Goal: Task Accomplishment & Management: Use online tool/utility

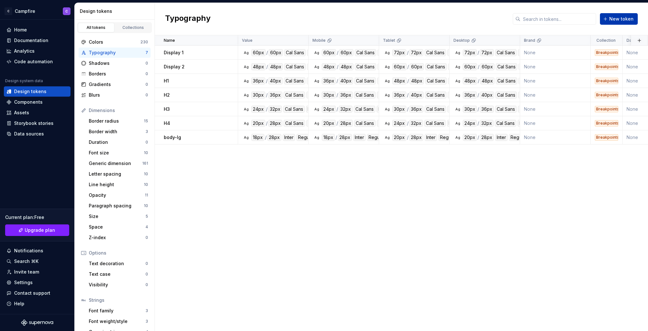
click at [621, 18] on span "New token" at bounding box center [621, 19] width 24 height 6
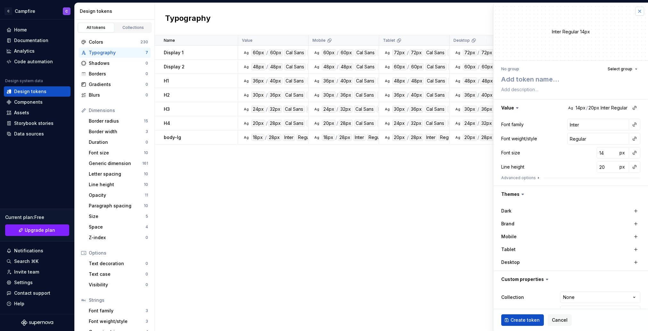
click at [641, 11] on button "button" at bounding box center [639, 11] width 9 height 9
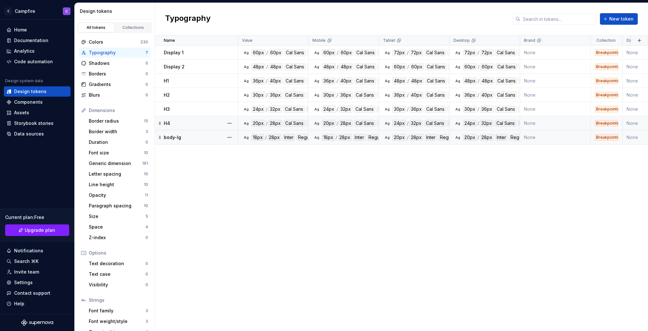
click at [175, 138] on p "body-lg" at bounding box center [172, 137] width 17 height 6
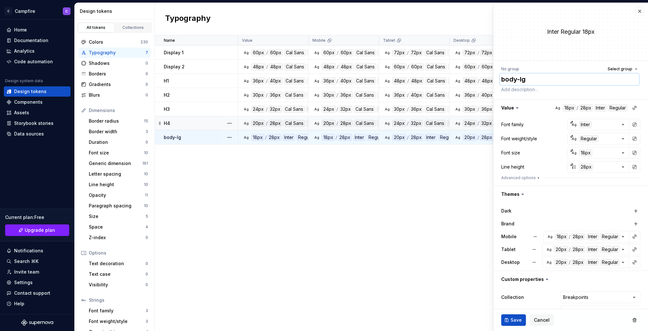
click at [547, 78] on textarea "body-lg" at bounding box center [569, 79] width 139 height 12
type textarea "*"
type textarea "body-lg-r"
type textarea "*"
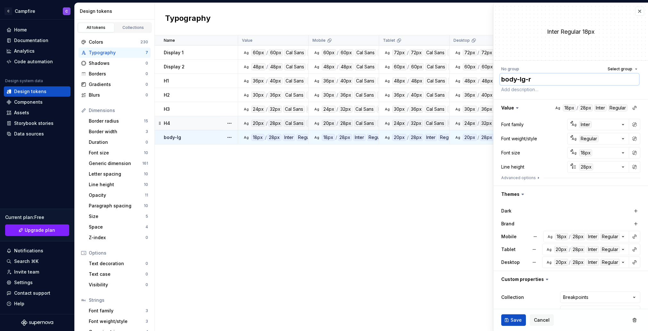
type textarea "body-lg-re"
type textarea "*"
type textarea "body-lg-reu"
type textarea "*"
type textarea "body-lg-re"
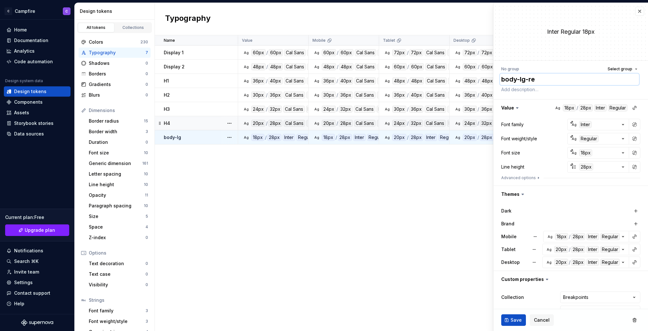
type textarea "*"
type textarea "body-lg-reg"
type textarea "*"
type textarea "body-lg-regu"
type textarea "*"
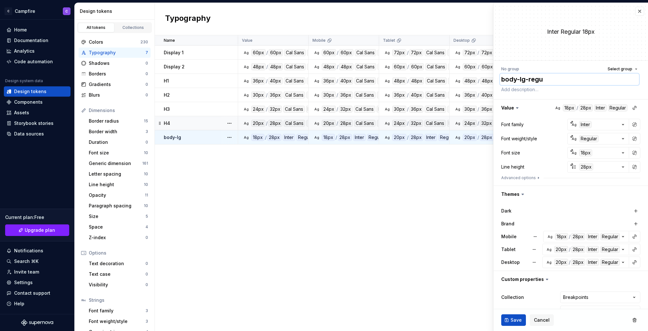
type textarea "body-lg-regul"
type textarea "*"
type textarea "body-lg-regula"
type textarea "*"
type textarea "body-lg-regular"
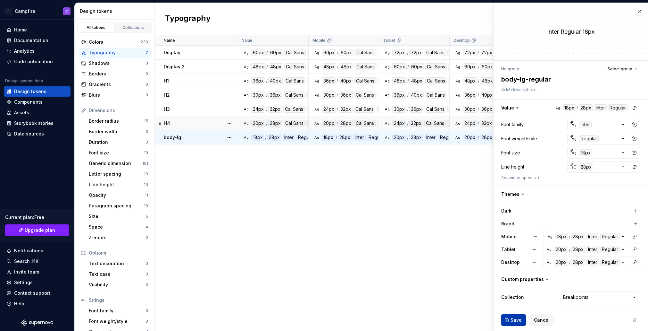
click at [518, 319] on span "Save" at bounding box center [516, 319] width 11 height 6
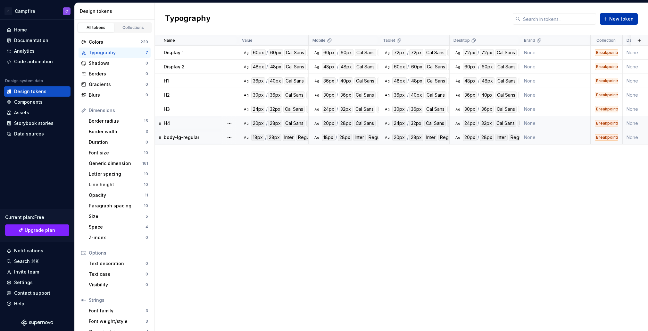
click at [634, 22] on button "New token" at bounding box center [619, 19] width 38 height 12
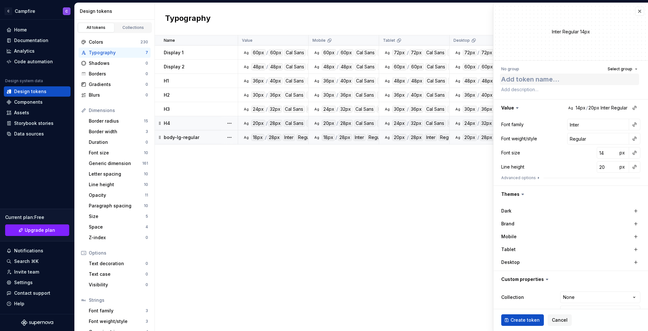
type textarea "*"
type textarea "b"
type textarea "*"
type textarea "bo"
type textarea "*"
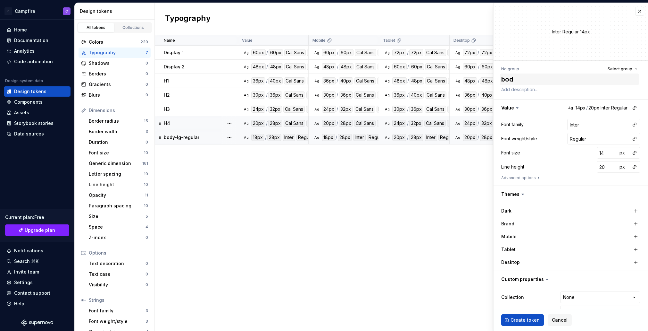
type textarea "body"
type textarea "*"
type textarea "body-"
type textarea "*"
type textarea "body-l"
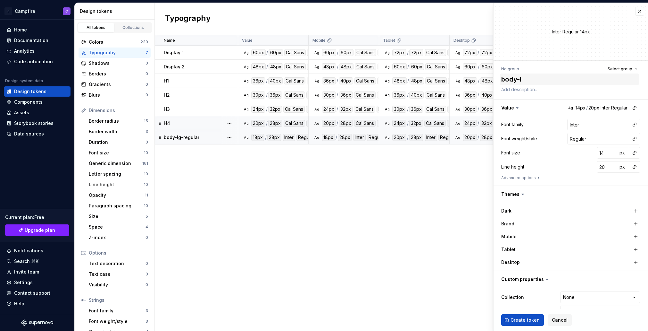
type textarea "*"
type textarea "body-lg"
type textarea "*"
type textarea "body-lg-"
type textarea "*"
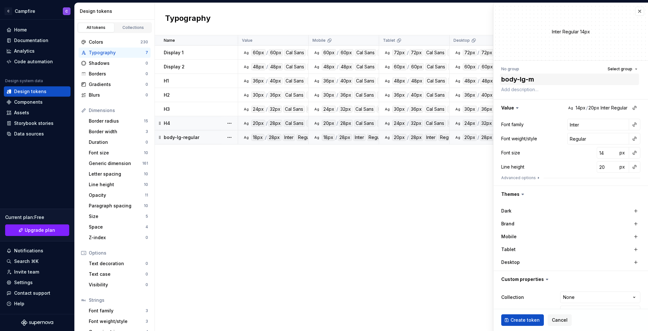
type textarea "body-lg-me"
type textarea "*"
type textarea "body-lg-med"
type textarea "*"
type textarea "body-lg-medi"
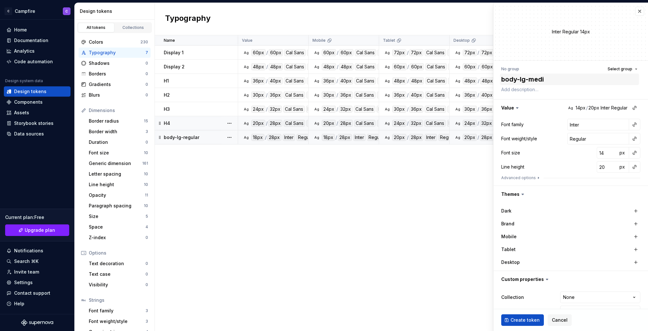
type textarea "*"
type textarea "body-lg-mediu"
type textarea "*"
type textarea "body-lg-medium"
click at [635, 126] on button "button" at bounding box center [634, 124] width 9 height 9
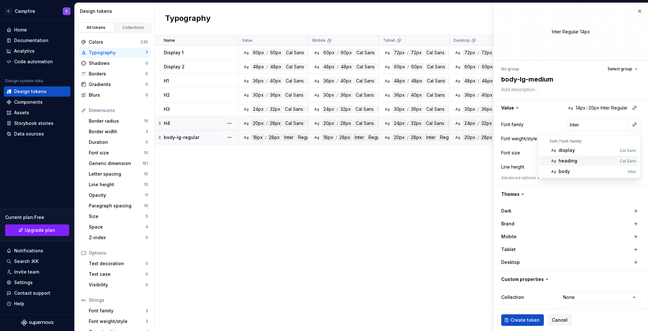
click at [581, 169] on div "body" at bounding box center [592, 171] width 67 height 6
click at [635, 136] on button "button" at bounding box center [634, 138] width 9 height 9
click at [592, 172] on div "medium" at bounding box center [589, 175] width 60 height 6
click at [635, 153] on button "button" at bounding box center [634, 152] width 9 height 9
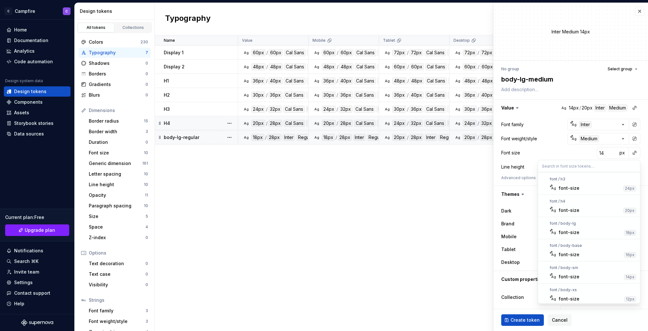
scroll to position [93, 0]
click at [600, 230] on div "font-size" at bounding box center [590, 230] width 63 height 6
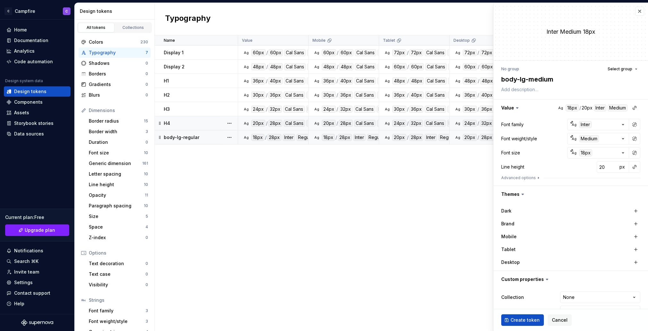
click at [534, 182] on div at bounding box center [570, 181] width 139 height 3
click at [508, 178] on button "Advanced options" at bounding box center [521, 177] width 40 height 5
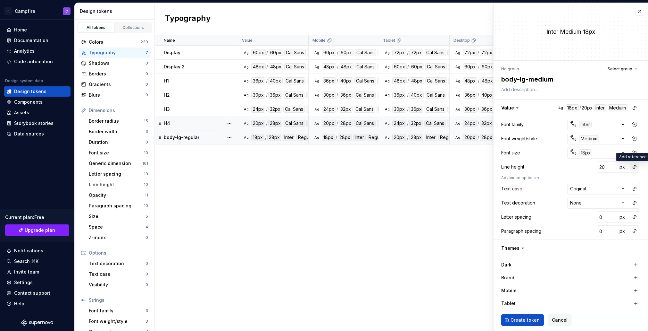
click at [635, 168] on button "button" at bounding box center [634, 166] width 9 height 9
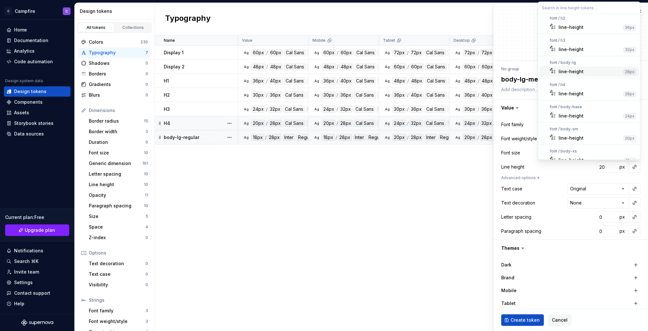
scroll to position [71, 0]
click at [590, 73] on div "line-height" at bounding box center [590, 72] width 62 height 6
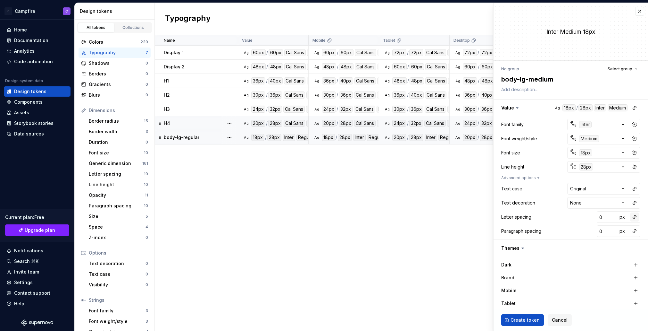
click at [636, 218] on button "button" at bounding box center [634, 216] width 9 height 9
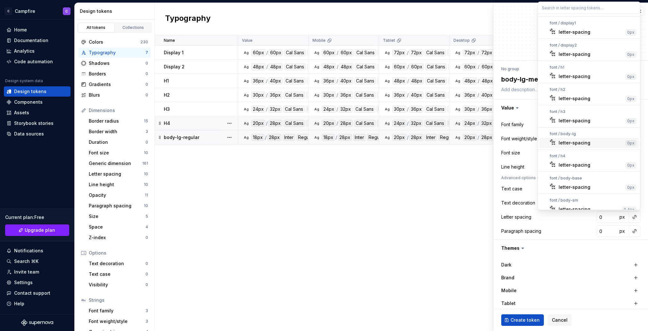
click at [588, 141] on div "letter-spacing" at bounding box center [575, 142] width 32 height 6
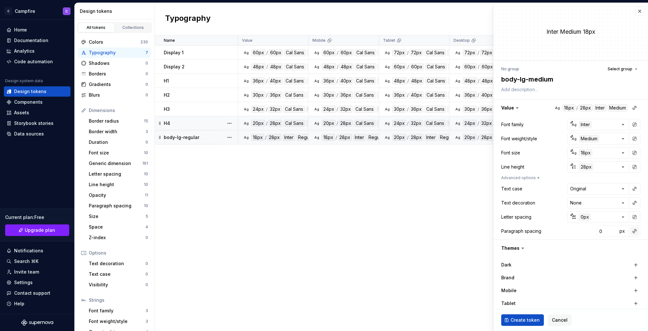
click at [636, 232] on button "button" at bounding box center [634, 230] width 9 height 9
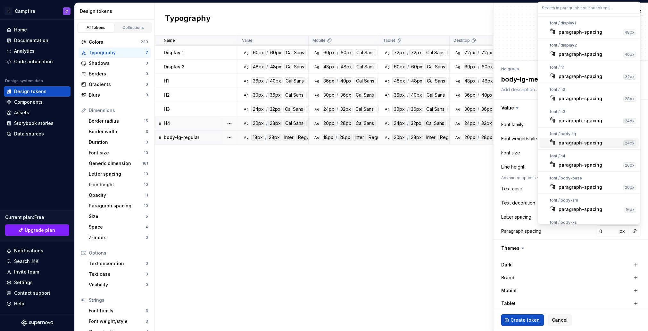
click at [605, 145] on div "paragraph-spacing" at bounding box center [590, 142] width 62 height 6
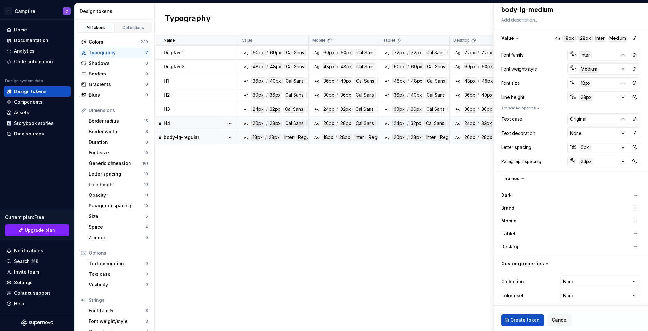
scroll to position [70, 0]
click at [635, 244] on button "button" at bounding box center [636, 245] width 9 height 9
click at [635, 234] on button "button" at bounding box center [636, 232] width 9 height 9
click at [635, 223] on button "button" at bounding box center [636, 219] width 9 height 9
type textarea "*"
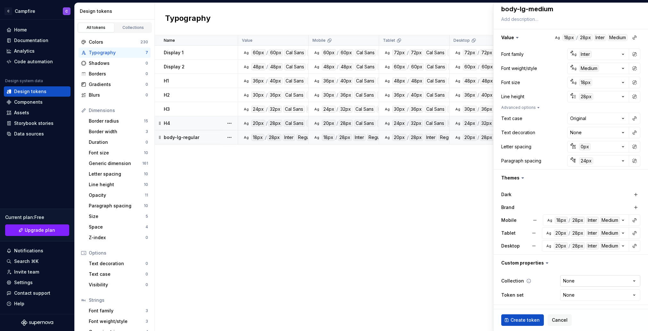
click at [575, 282] on html "C Campfire C Home Documentation Analytics Code automation Design system data De…" at bounding box center [324, 165] width 648 height 331
select select "**********"
click at [522, 319] on span "Create token" at bounding box center [525, 319] width 29 height 6
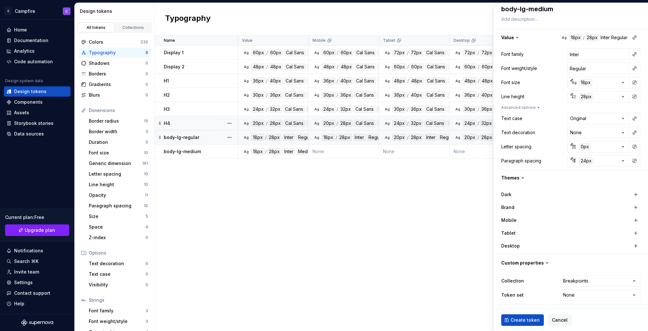
type textarea "*"
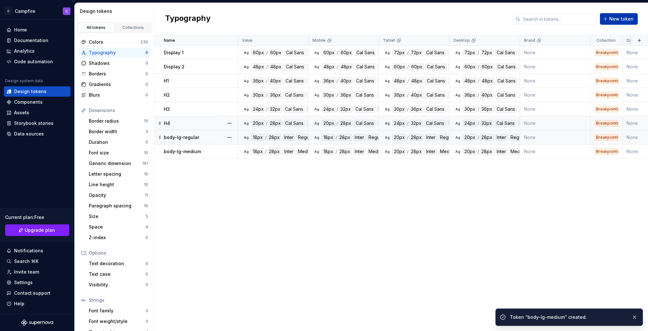
click at [621, 21] on span "New token" at bounding box center [621, 19] width 24 height 6
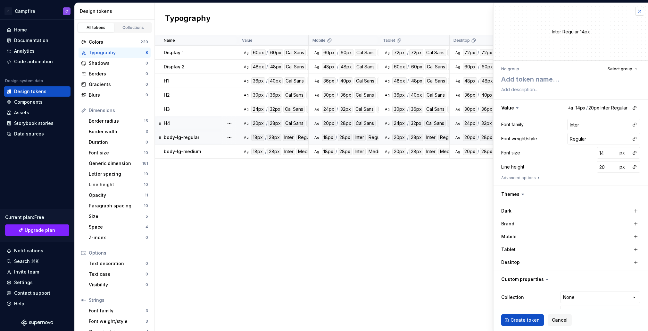
click at [638, 13] on button "button" at bounding box center [639, 11] width 9 height 9
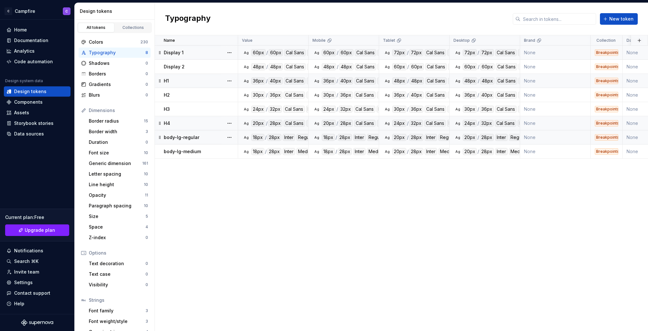
click at [203, 52] on div "Display 1" at bounding box center [201, 52] width 74 height 6
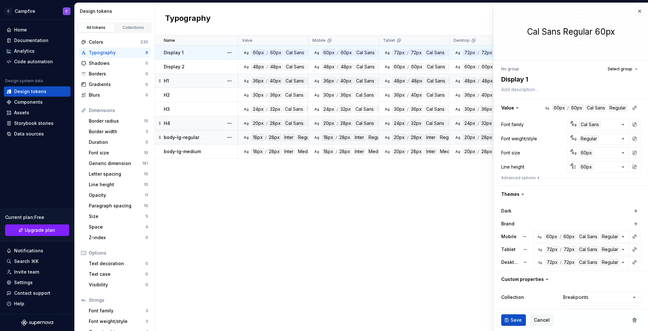
click at [197, 135] on p "body-lg-regular" at bounding box center [182, 137] width 36 height 6
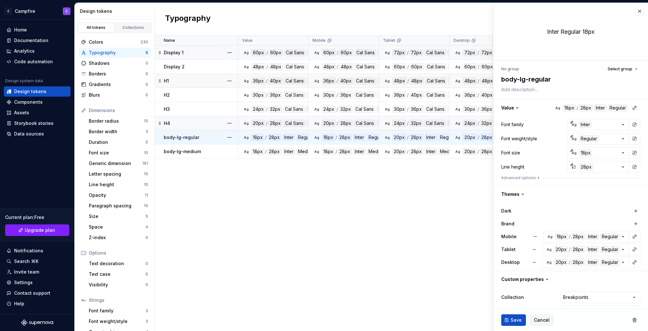
click at [188, 74] on td "H1" at bounding box center [196, 81] width 83 height 14
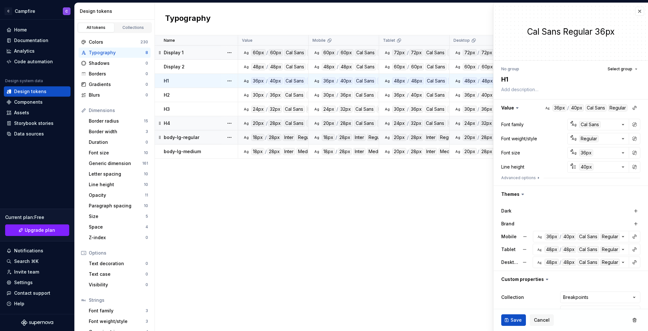
click at [514, 68] on div "No group" at bounding box center [510, 68] width 18 height 5
click at [631, 67] on span "Select group" at bounding box center [620, 68] width 25 height 5
click at [600, 105] on div "Create group" at bounding box center [593, 106] width 87 height 6
type textarea "*"
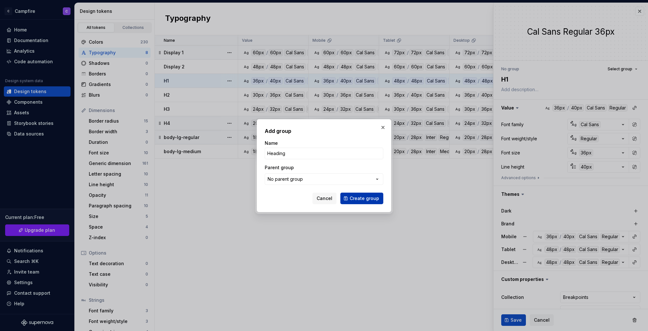
type input "Heading"
click at [372, 196] on span "Create group" at bounding box center [364, 198] width 29 height 6
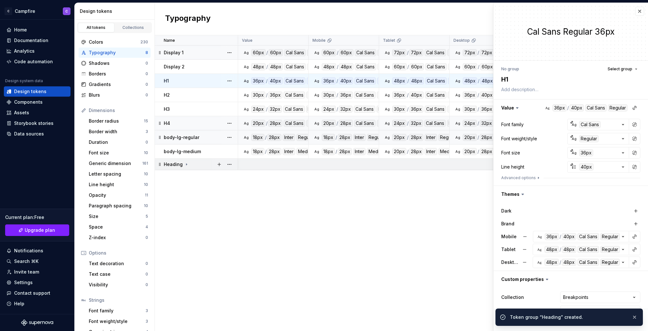
click at [186, 164] on icon at bounding box center [186, 164] width 5 height 5
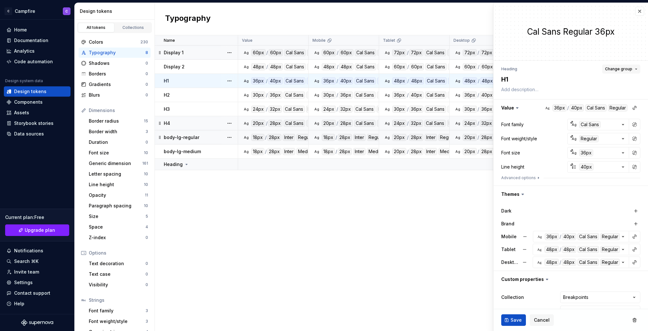
click at [626, 69] on span "Change group" at bounding box center [618, 68] width 27 height 5
click at [567, 107] on div "Heading" at bounding box center [559, 106] width 19 height 6
click at [192, 94] on div "H2" at bounding box center [201, 95] width 74 height 6
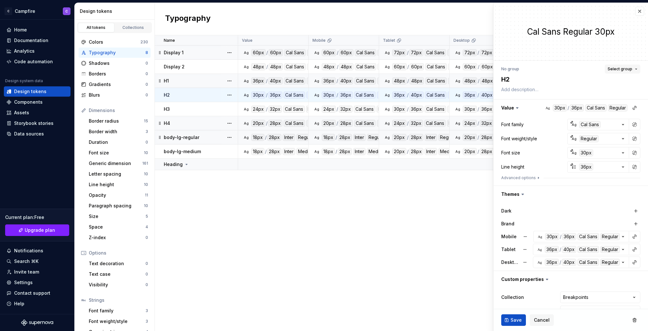
click at [620, 66] on span "Select group" at bounding box center [620, 68] width 25 height 5
click at [580, 108] on div "Heading" at bounding box center [593, 106] width 87 height 6
click at [189, 107] on div "H3" at bounding box center [201, 109] width 74 height 6
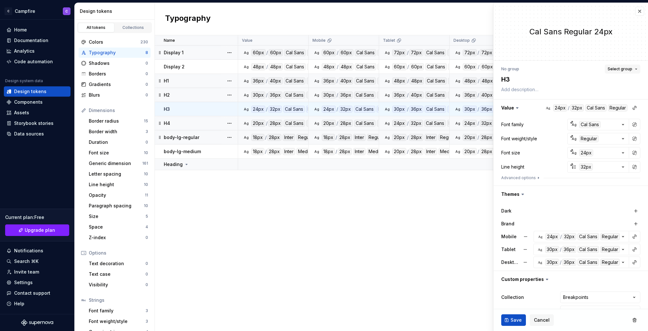
click at [630, 68] on span "Select group" at bounding box center [620, 68] width 25 height 5
click at [574, 108] on div "Heading" at bounding box center [593, 106] width 87 height 6
click at [185, 124] on div "H4" at bounding box center [201, 123] width 74 height 6
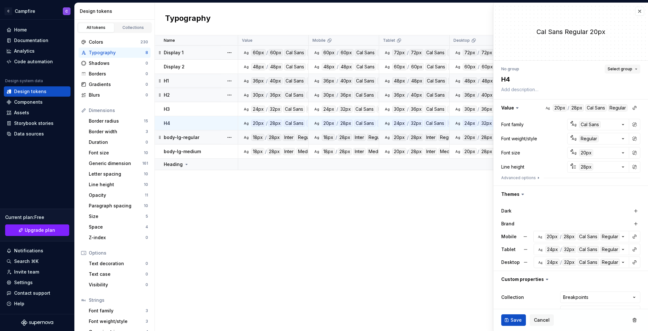
click at [615, 68] on span "Select group" at bounding box center [620, 68] width 25 height 5
click at [563, 110] on span "Heading" at bounding box center [589, 106] width 99 height 10
click at [246, 197] on div "Name Value Mobile Tablet Desktop Brand Collection Dark Token set Description La…" at bounding box center [401, 182] width 493 height 295
click at [640, 10] on button "button" at bounding box center [639, 11] width 9 height 9
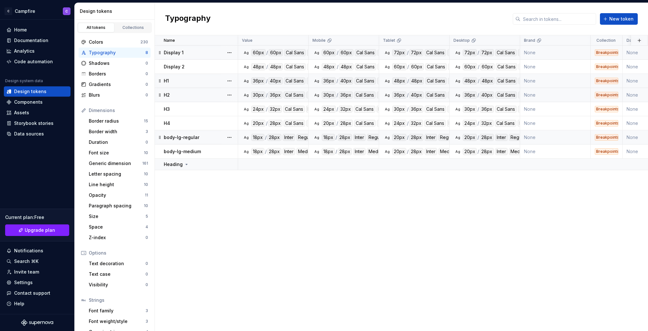
click at [195, 84] on td "H1" at bounding box center [196, 81] width 83 height 14
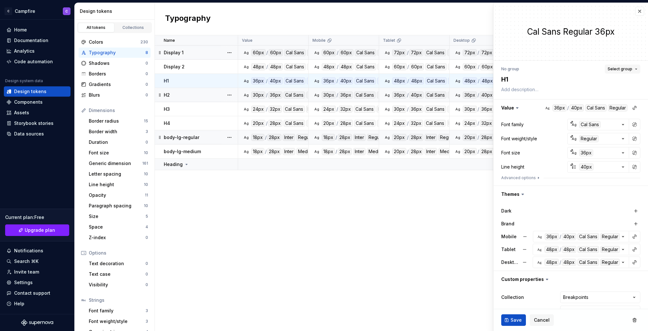
click at [618, 69] on span "Select group" at bounding box center [620, 68] width 25 height 5
click at [599, 111] on span "Heading" at bounding box center [589, 106] width 99 height 10
click at [516, 321] on span "Save" at bounding box center [516, 319] width 11 height 6
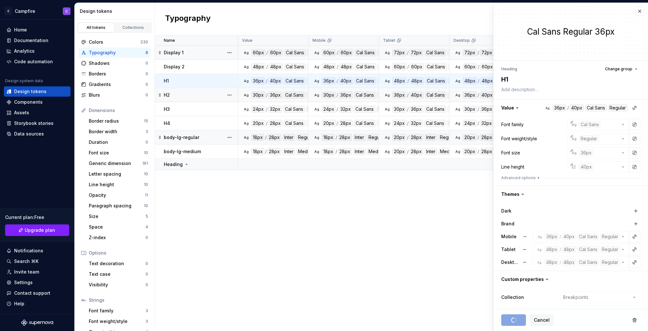
click at [182, 95] on div "H2" at bounding box center [201, 95] width 74 height 6
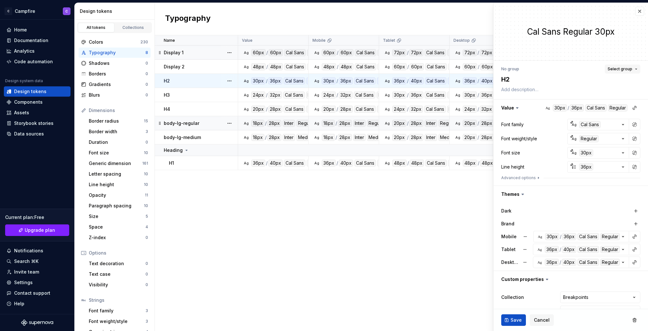
click at [612, 72] on button "Select group" at bounding box center [623, 68] width 36 height 9
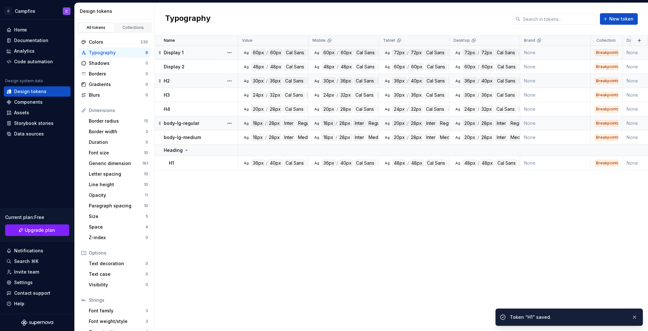
click at [585, 105] on td "None" at bounding box center [555, 109] width 71 height 14
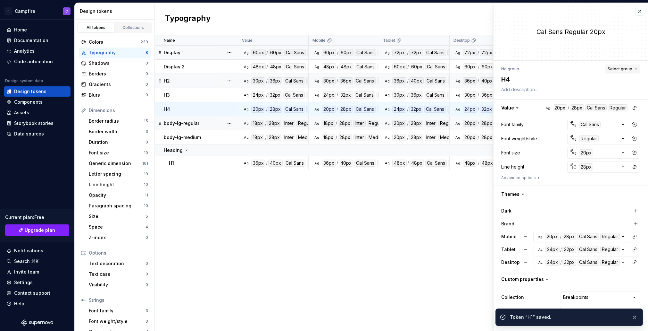
click at [616, 69] on span "Select group" at bounding box center [620, 68] width 25 height 5
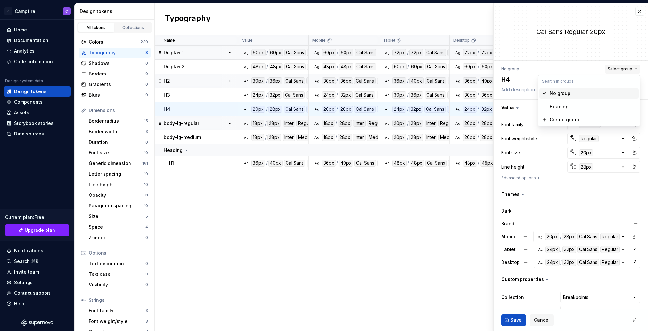
click at [616, 68] on span "Select group" at bounding box center [620, 68] width 25 height 5
click at [172, 79] on div "H2" at bounding box center [201, 81] width 74 height 6
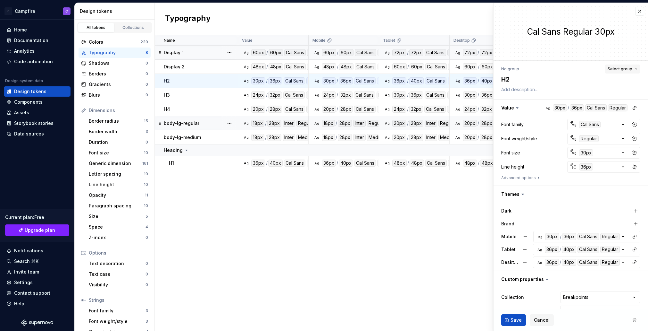
click at [622, 65] on button "Select group" at bounding box center [623, 68] width 36 height 9
click at [581, 105] on div "Heading" at bounding box center [593, 106] width 87 height 6
click at [520, 315] on button "Save" at bounding box center [513, 320] width 25 height 12
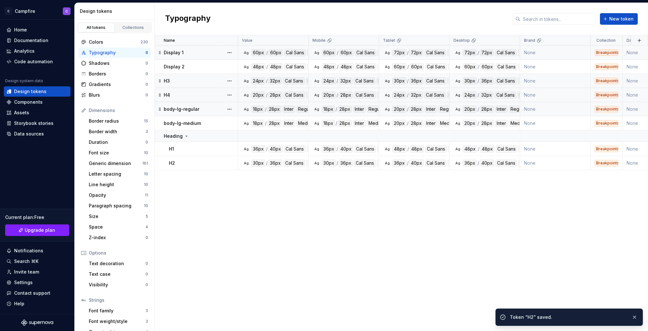
click at [186, 82] on div "H3" at bounding box center [201, 81] width 74 height 6
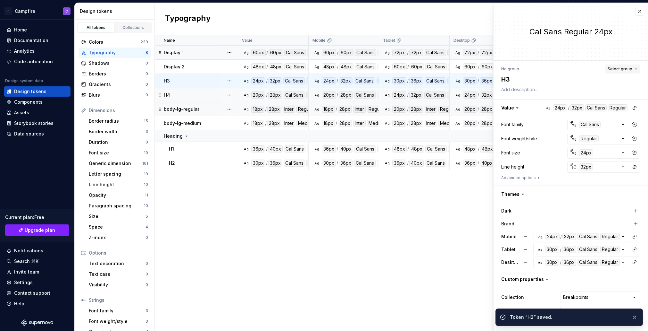
click at [629, 68] on span "Select group" at bounding box center [620, 68] width 25 height 5
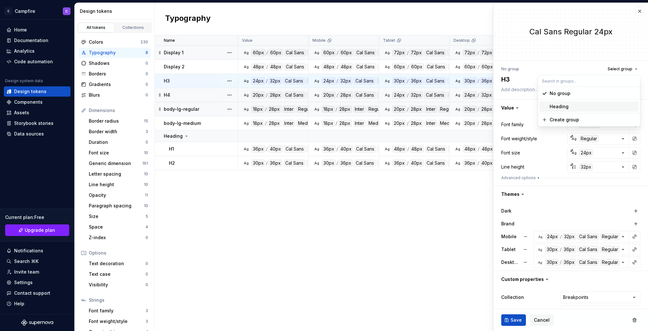
click at [568, 107] on div "Heading" at bounding box center [593, 106] width 87 height 6
click at [516, 318] on span "Save" at bounding box center [516, 319] width 11 height 6
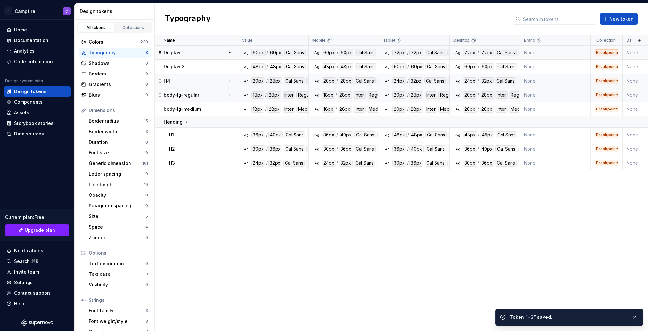
click at [182, 81] on div "H4" at bounding box center [201, 81] width 74 height 6
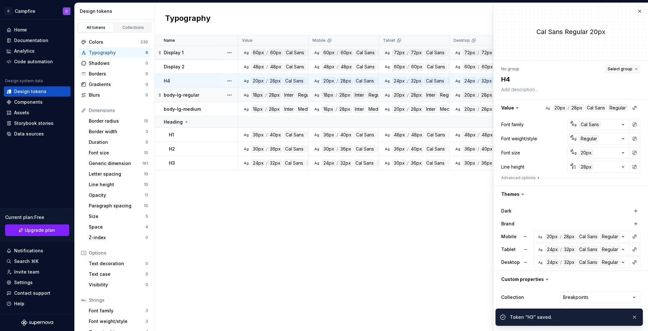
click at [635, 67] on button "Select group" at bounding box center [623, 68] width 36 height 9
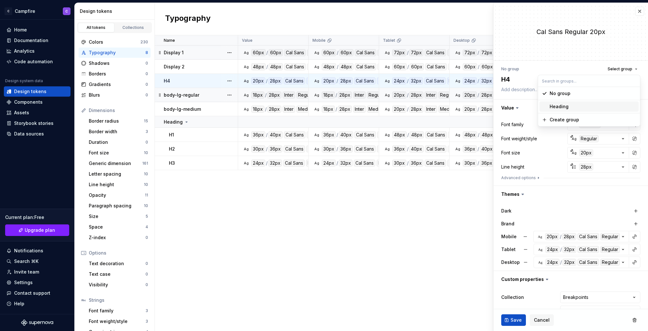
click at [576, 106] on div "Heading" at bounding box center [593, 106] width 87 height 6
click at [521, 318] on span "Save" at bounding box center [516, 319] width 11 height 6
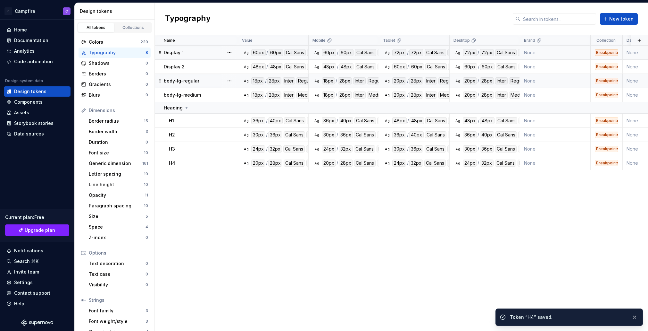
click at [199, 79] on div "body-lg-regular" at bounding box center [201, 81] width 74 height 6
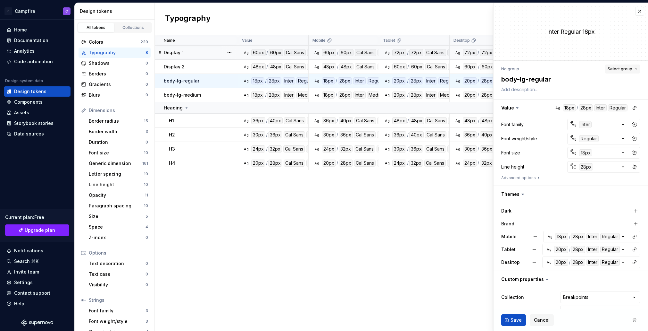
click at [630, 68] on span "Select group" at bounding box center [620, 68] width 25 height 5
click at [557, 118] on div "Create group" at bounding box center [564, 119] width 29 height 6
type textarea "*"
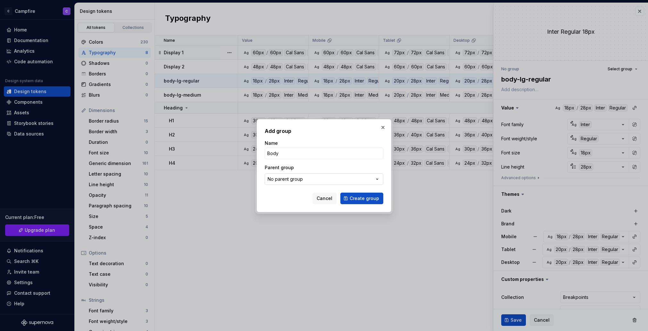
type input "Body"
click at [344, 179] on button "No parent group" at bounding box center [324, 179] width 119 height 12
click at [344, 179] on div "Add group Name Body Parent group No parent group Cancel Create group" at bounding box center [324, 165] width 648 height 331
click at [372, 199] on span "Create group" at bounding box center [364, 198] width 29 height 6
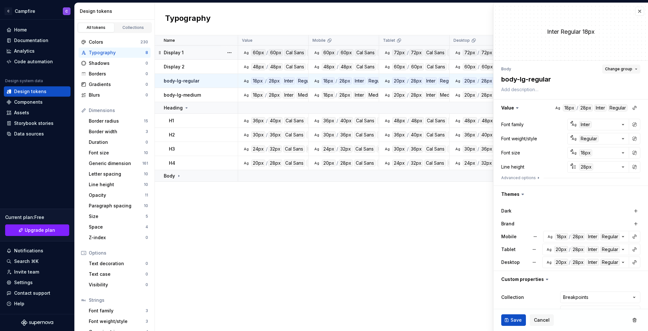
click at [612, 67] on span "Change group" at bounding box center [618, 68] width 27 height 5
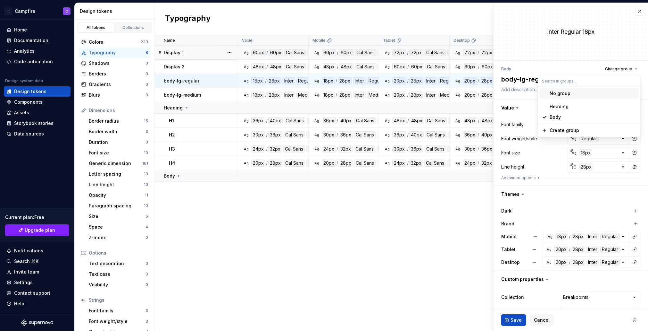
click at [556, 94] on div "No group" at bounding box center [560, 93] width 21 height 6
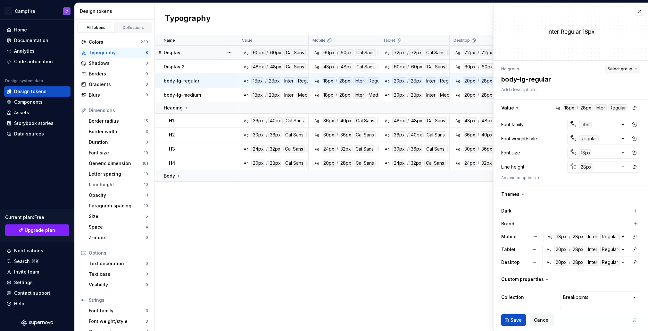
click at [618, 68] on span "Select group" at bounding box center [620, 68] width 25 height 5
click at [578, 129] on div "Create group" at bounding box center [564, 130] width 29 height 6
type textarea "*"
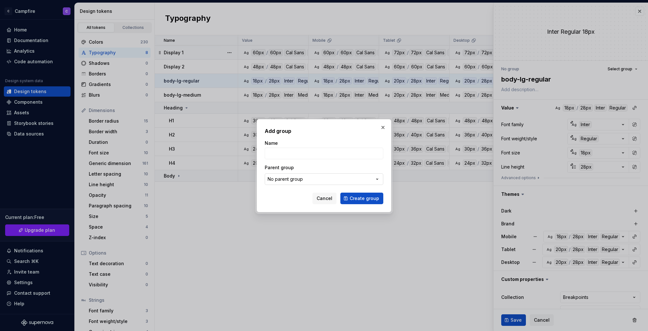
click at [302, 180] on div "No parent group" at bounding box center [285, 179] width 35 height 6
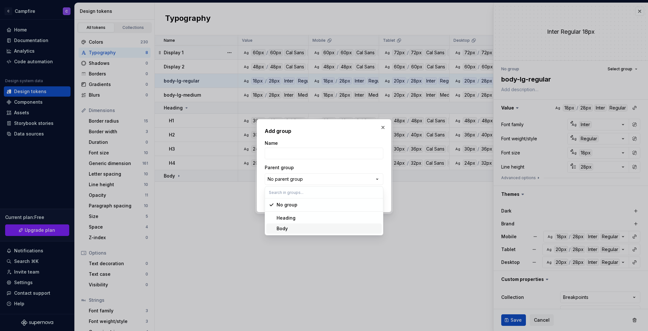
click at [302, 226] on div "Body" at bounding box center [328, 228] width 103 height 6
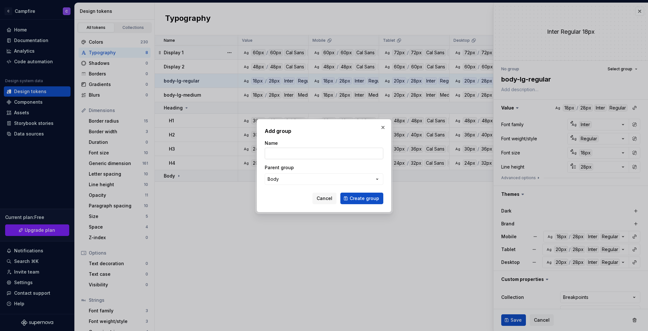
click at [281, 155] on input "Name" at bounding box center [324, 153] width 119 height 12
type input "lg"
click at [314, 137] on div "Add group Name lg Parent group Body Cancel Create group" at bounding box center [324, 165] width 119 height 77
click at [361, 198] on span "Create group" at bounding box center [364, 198] width 29 height 6
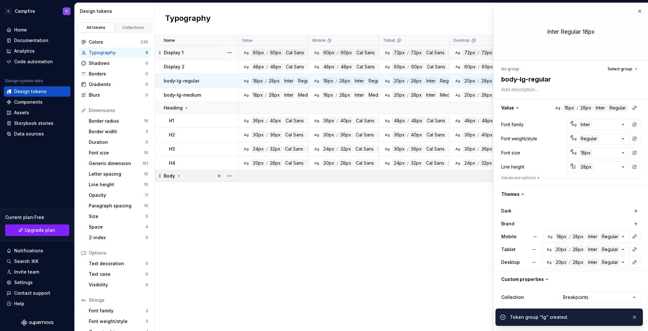
click at [172, 179] on td "Body" at bounding box center [196, 176] width 83 height 12
click at [175, 189] on icon at bounding box center [176, 187] width 5 height 5
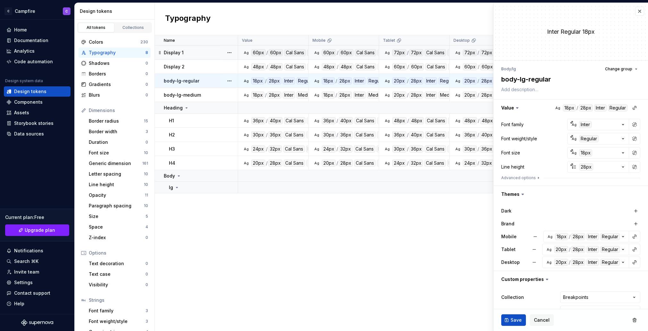
click at [200, 83] on div "body-lg-regular" at bounding box center [201, 81] width 74 height 6
click at [547, 79] on textarea "body-lg-regular" at bounding box center [569, 79] width 139 height 12
click at [524, 79] on textarea "body-lg-regular" at bounding box center [569, 79] width 139 height 12
drag, startPoint x: 520, startPoint y: 80, endPoint x: 502, endPoint y: 79, distance: 17.7
click at [502, 79] on textarea "body-lg-regular" at bounding box center [569, 79] width 139 height 12
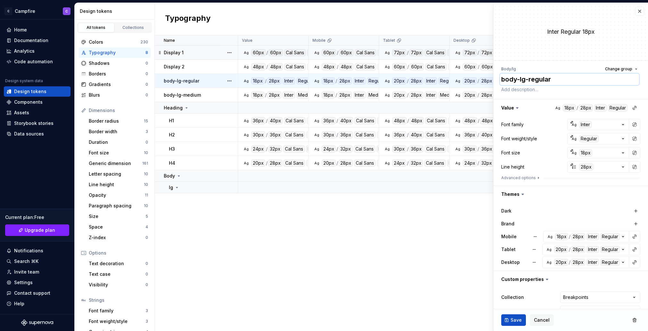
drag, startPoint x: 529, startPoint y: 77, endPoint x: 463, endPoint y: 80, distance: 66.1
click at [463, 80] on body "C Campfire C Home Documentation Analytics Code automation Design system data De…" at bounding box center [324, 165] width 648 height 331
type textarea "*"
type textarea "regular"
type textarea "*"
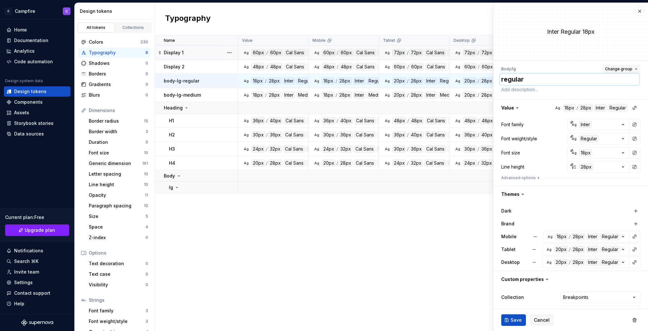
type textarea "regular"
click at [628, 69] on span "Change group" at bounding box center [618, 68] width 27 height 5
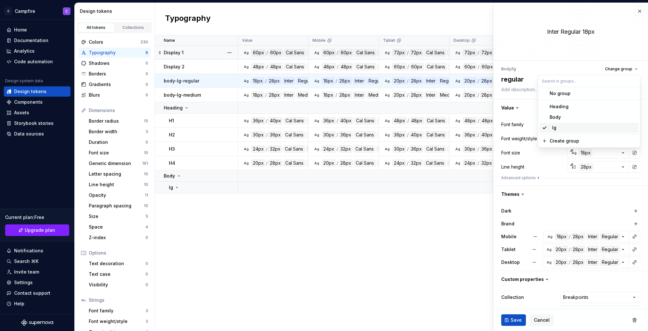
click at [599, 126] on div "lg" at bounding box center [593, 127] width 87 height 6
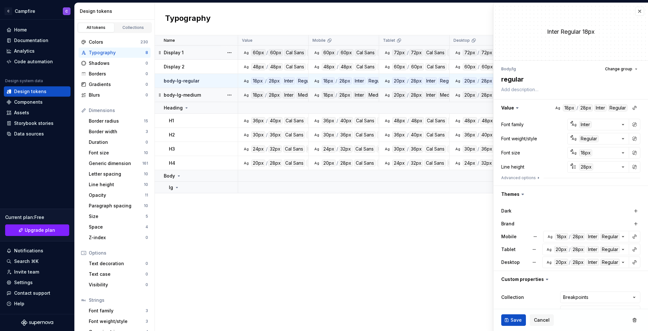
click at [214, 96] on div "body-lg-medium" at bounding box center [201, 95] width 74 height 6
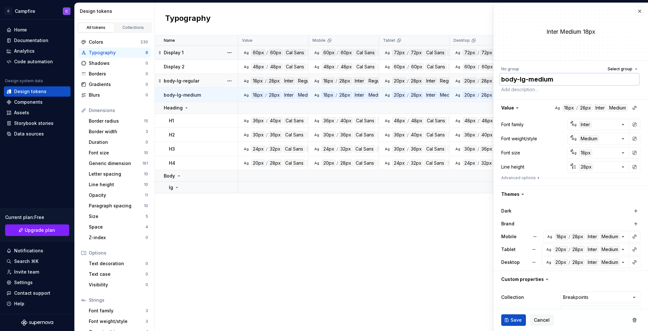
click at [527, 79] on textarea "body-lg-medium" at bounding box center [569, 79] width 139 height 12
click at [530, 78] on textarea "body-lg-medium" at bounding box center [569, 79] width 139 height 12
drag, startPoint x: 529, startPoint y: 79, endPoint x: 496, endPoint y: 79, distance: 33.0
click at [496, 79] on div "**********" at bounding box center [571, 193] width 155 height 264
type textarea "*"
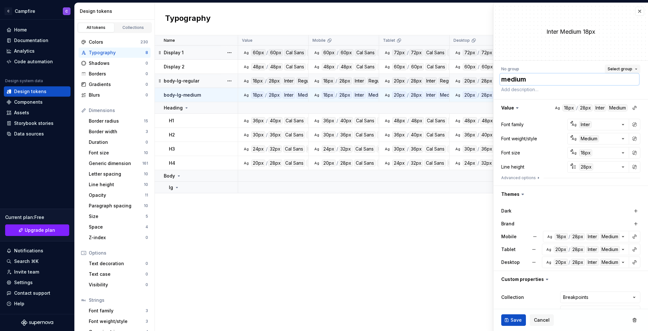
type textarea "medium"
click at [630, 69] on span "Select group" at bounding box center [620, 68] width 25 height 5
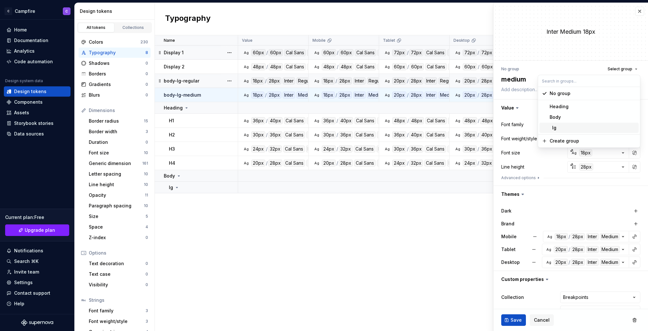
click at [557, 128] on div "lg" at bounding box center [593, 127] width 87 height 6
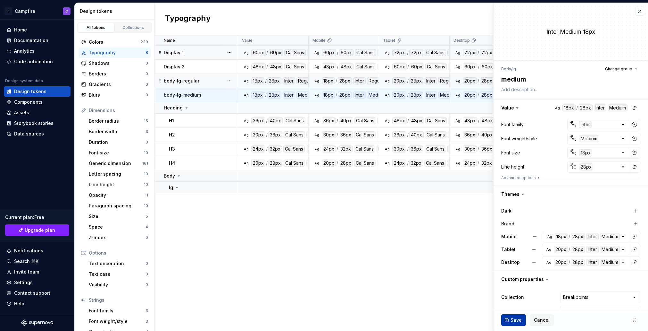
click at [518, 317] on span "Save" at bounding box center [516, 319] width 11 height 6
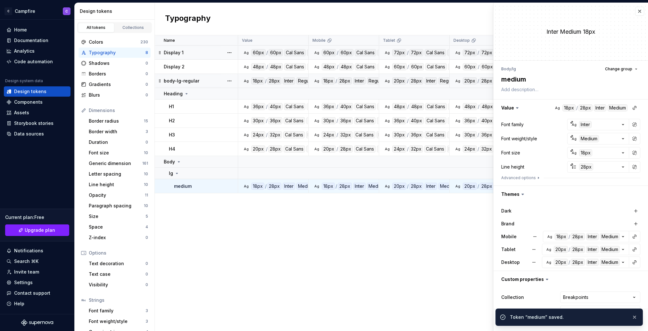
click at [193, 83] on p "body-lg-regular" at bounding box center [182, 81] width 36 height 6
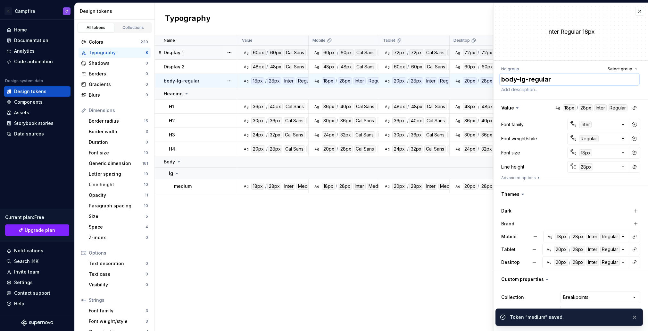
click at [527, 81] on textarea "body-lg-regular" at bounding box center [569, 79] width 139 height 12
type textarea "*"
type textarea "regular"
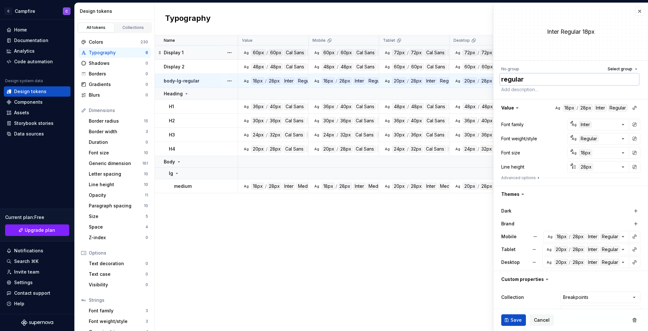
type textarea "*"
type textarea "regular"
click at [619, 67] on span "Select group" at bounding box center [620, 68] width 25 height 5
click at [575, 128] on div "lg" at bounding box center [593, 127] width 87 height 6
click at [511, 319] on span "Save" at bounding box center [516, 319] width 11 height 6
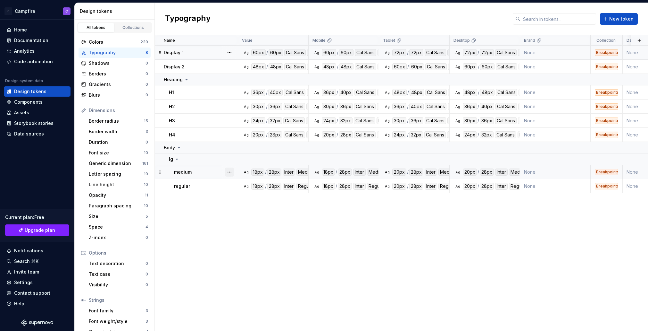
click at [229, 171] on button "button" at bounding box center [229, 171] width 9 height 9
click at [247, 183] on div "Open detail" at bounding box center [258, 184] width 42 height 6
type textarea "*"
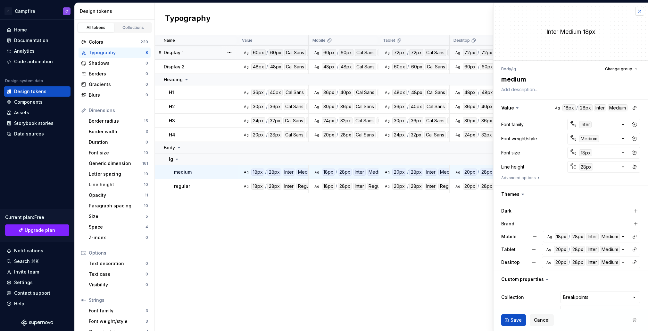
click at [637, 11] on button "button" at bounding box center [639, 11] width 9 height 9
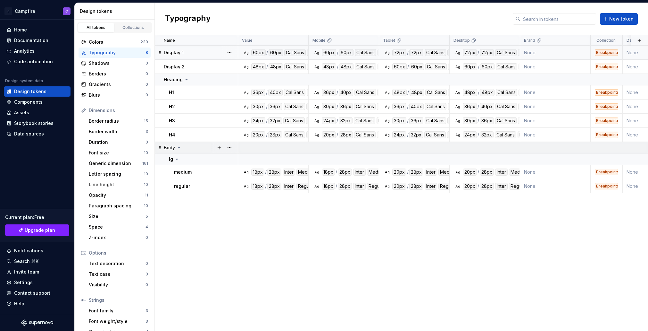
click at [181, 151] on td "Body" at bounding box center [196, 148] width 83 height 12
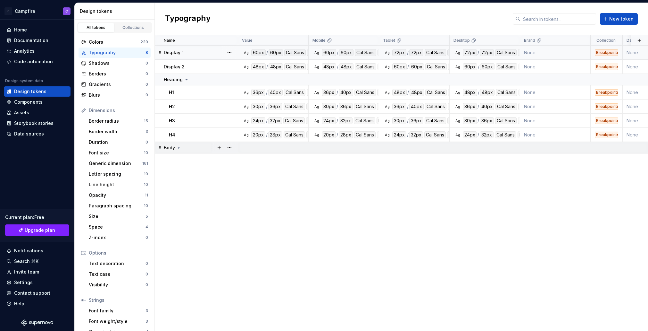
click at [181, 150] on div "Body" at bounding box center [173, 147] width 18 height 6
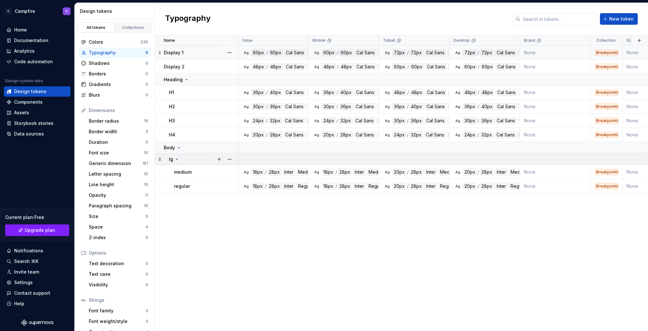
click at [180, 159] on div "lg" at bounding box center [203, 159] width 69 height 6
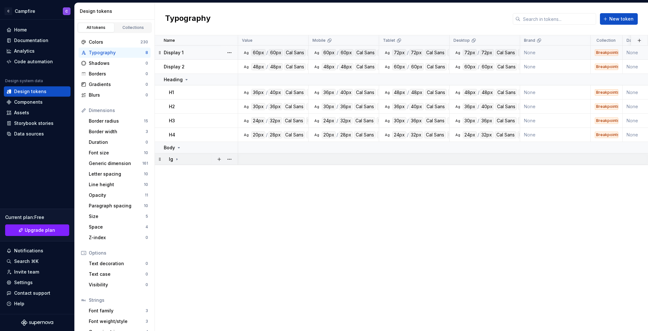
click at [180, 159] on div "lg" at bounding box center [203, 159] width 69 height 6
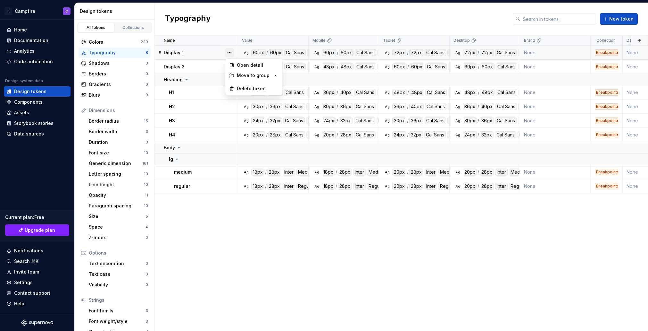
click at [230, 53] on button "button" at bounding box center [229, 52] width 9 height 9
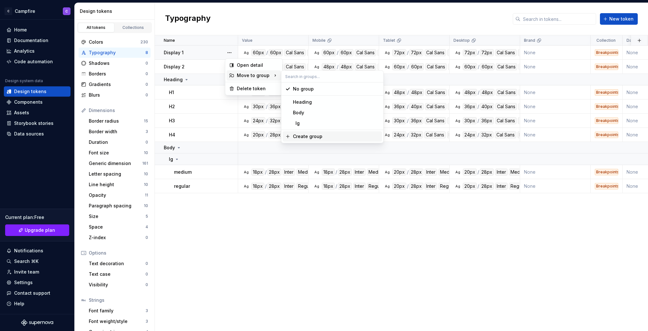
click at [329, 138] on div "Create group" at bounding box center [336, 136] width 87 height 6
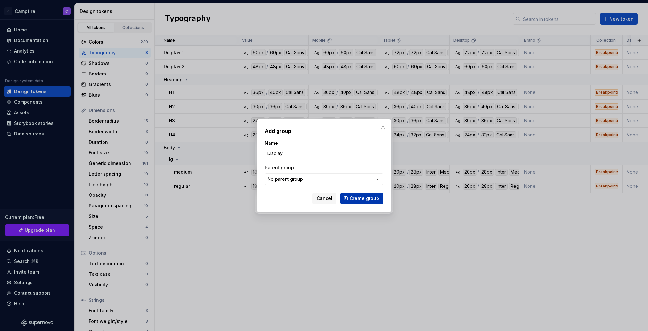
type input "Display"
click at [372, 198] on span "Create group" at bounding box center [364, 198] width 29 height 6
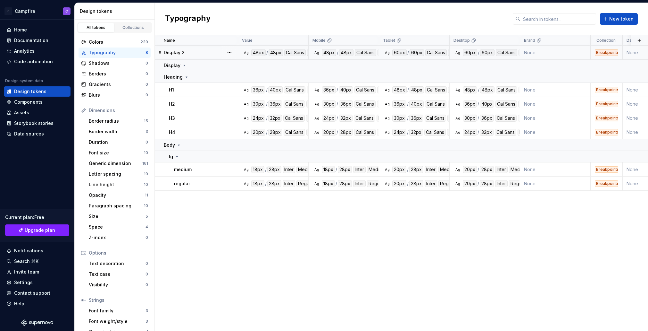
click at [176, 53] on p "Display 2" at bounding box center [174, 52] width 21 height 6
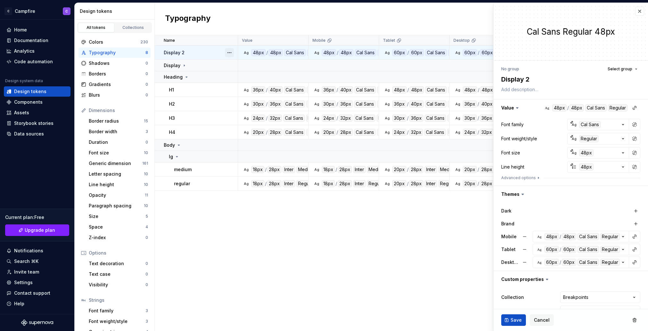
click at [229, 52] on button "button" at bounding box center [229, 52] width 9 height 9
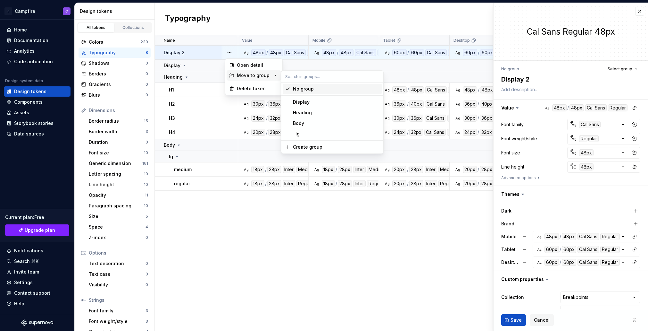
click at [260, 72] on div "Move to group" at bounding box center [254, 75] width 55 height 10
click at [318, 100] on div "Display" at bounding box center [336, 102] width 87 height 6
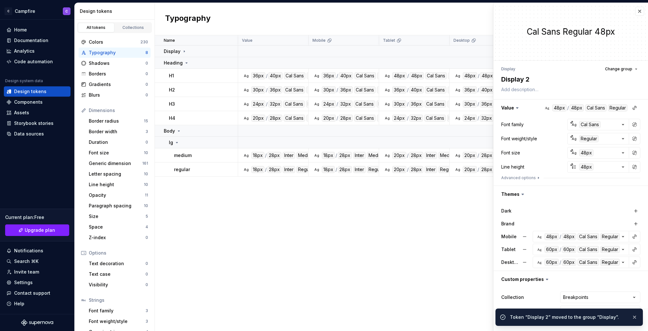
click at [236, 232] on div "Name Value Mobile Tablet Desktop Brand Collection Dark Token set Description La…" at bounding box center [401, 182] width 493 height 295
type textarea "*"
click at [642, 11] on button "button" at bounding box center [639, 11] width 9 height 9
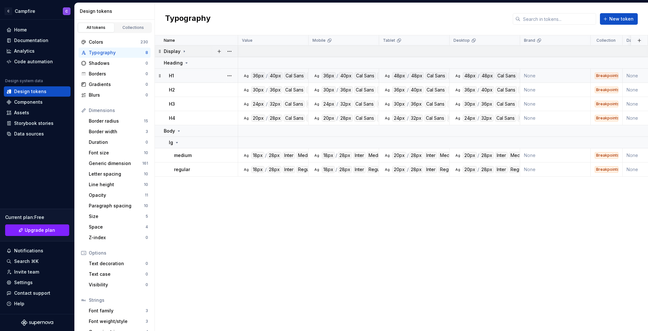
click at [182, 52] on icon at bounding box center [184, 51] width 5 height 5
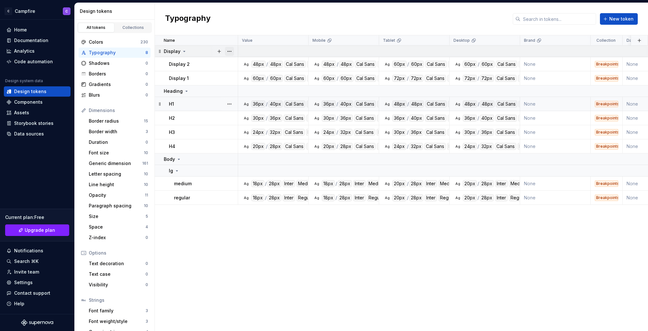
click at [231, 50] on button "button" at bounding box center [229, 51] width 9 height 9
click at [241, 61] on div "Rename" at bounding box center [258, 64] width 42 height 6
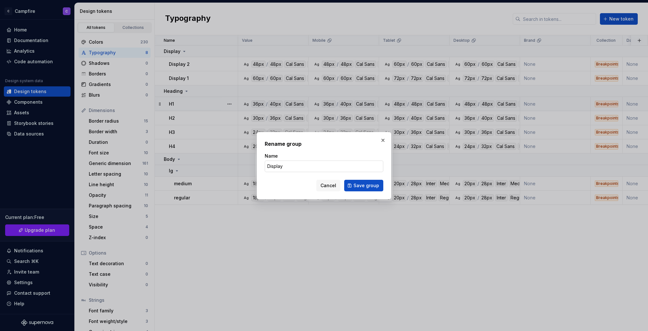
click at [270, 165] on input "Display" at bounding box center [324, 166] width 119 height 12
type input "display"
click at [365, 187] on span "Save group" at bounding box center [367, 185] width 26 height 6
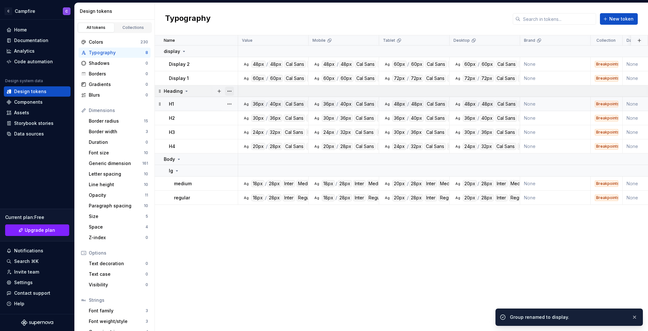
click at [228, 93] on button "button" at bounding box center [229, 91] width 9 height 9
click at [239, 104] on div "Rename" at bounding box center [258, 103] width 42 height 6
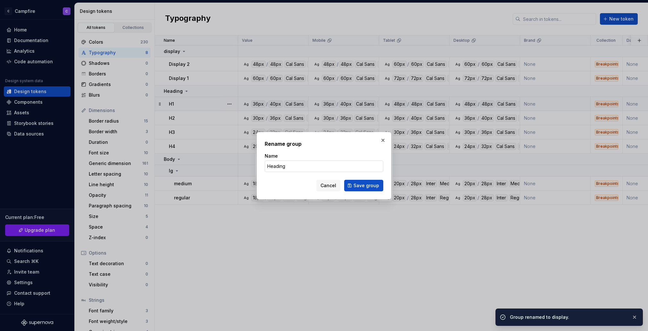
click at [269, 165] on input "Heading" at bounding box center [324, 166] width 119 height 12
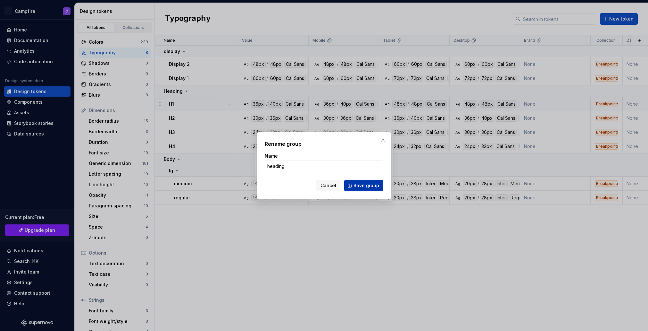
type input "heading"
click at [378, 185] on span "Save group" at bounding box center [367, 185] width 26 height 6
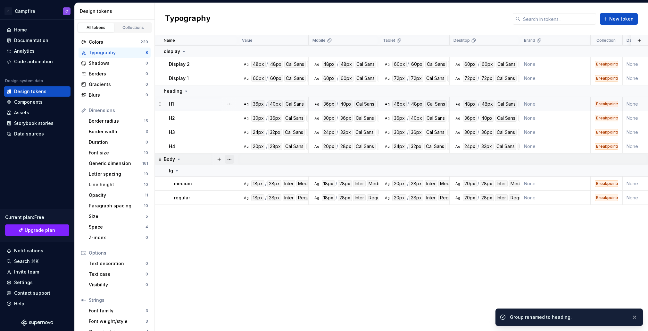
click at [227, 157] on button "button" at bounding box center [229, 159] width 9 height 9
click at [245, 173] on div "Rename" at bounding box center [258, 171] width 42 height 6
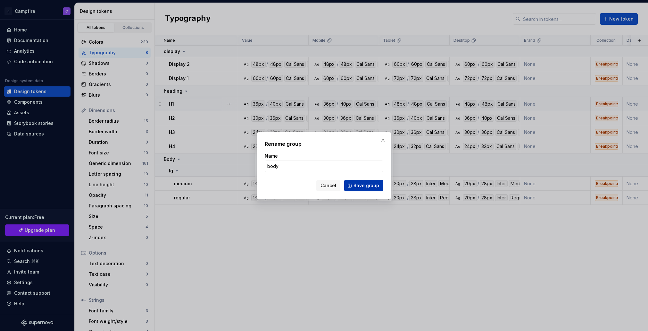
type input "body"
click at [378, 186] on span "Save group" at bounding box center [367, 185] width 26 height 6
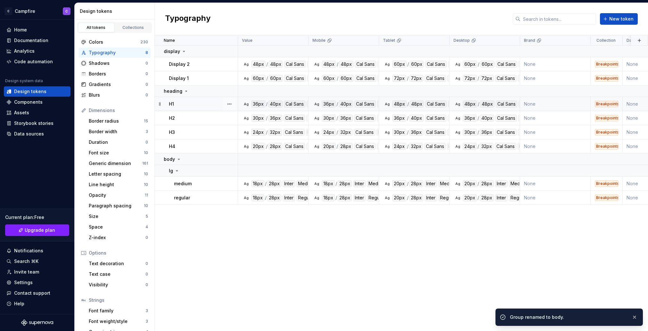
click at [231, 225] on div "Name Value Mobile Tablet Desktop Brand Collection Dark Token set Description La…" at bounding box center [401, 182] width 493 height 295
click at [208, 198] on div "regular" at bounding box center [205, 197] width 63 height 6
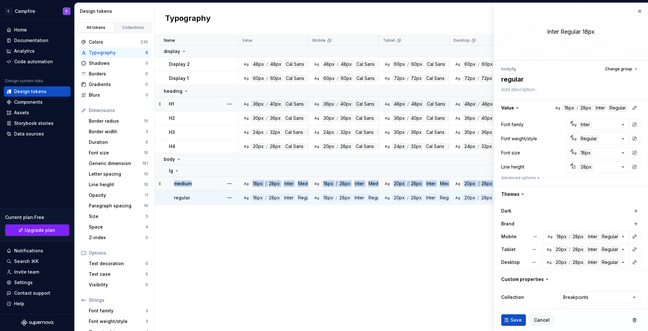
drag, startPoint x: 157, startPoint y: 196, endPoint x: 156, endPoint y: 179, distance: 17.0
click at [156, 179] on tbody "display Display 2 Ag 48px / 48px Cal Sans Regular Ag 48px / 48px Cal Sans Regul…" at bounding box center [506, 125] width 702 height 159
click at [636, 13] on button "button" at bounding box center [639, 11] width 9 height 9
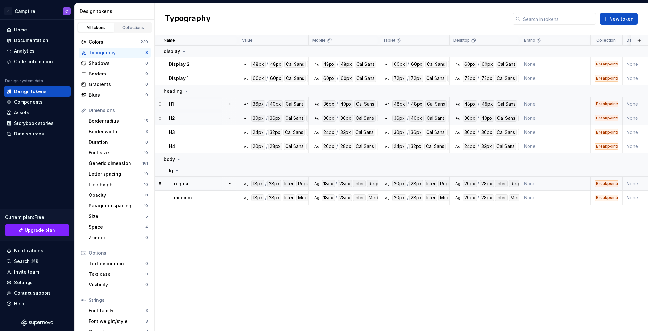
click at [232, 225] on div "Name Value Mobile Tablet Desktop Brand Collection Dark Token set Description La…" at bounding box center [401, 182] width 493 height 295
click at [369, 233] on div "Name Value Mobile Tablet Desktop Brand Collection Dark Token set Description La…" at bounding box center [401, 182] width 493 height 295
click at [624, 15] on button "New token" at bounding box center [619, 19] width 38 height 12
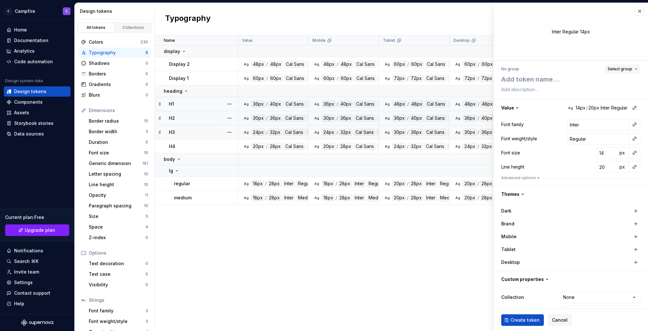
click at [620, 71] on span "Select group" at bounding box center [620, 68] width 25 height 5
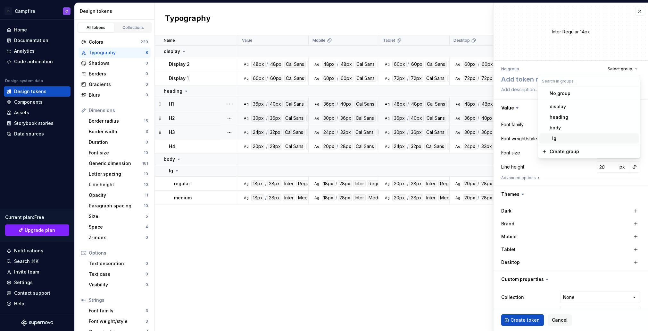
click at [578, 137] on div "lg" at bounding box center [593, 138] width 87 height 6
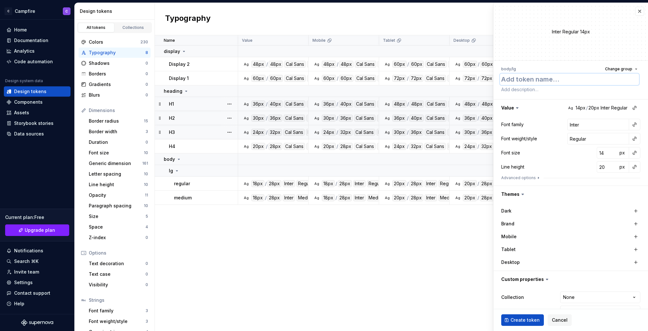
click at [523, 78] on textarea at bounding box center [569, 79] width 139 height 12
type textarea "*"
type textarea "b"
type textarea "*"
type textarea "bo"
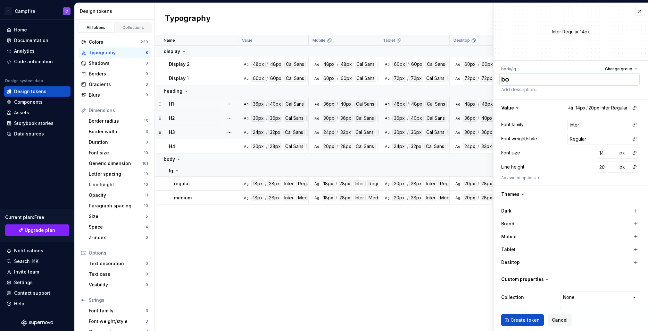
type textarea "*"
type textarea "bol"
type textarea "*"
type textarea "bold"
click at [634, 125] on button "button" at bounding box center [634, 124] width 9 height 9
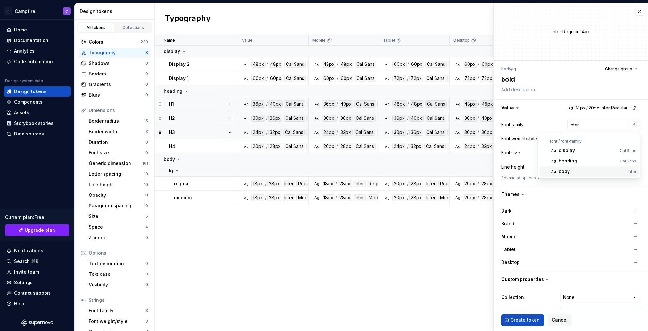
click at [596, 170] on div "body" at bounding box center [592, 171] width 67 height 6
click at [639, 139] on button "button" at bounding box center [634, 138] width 9 height 9
click at [597, 185] on div "bold" at bounding box center [592, 185] width 66 height 6
click at [635, 153] on button "button" at bounding box center [634, 152] width 9 height 9
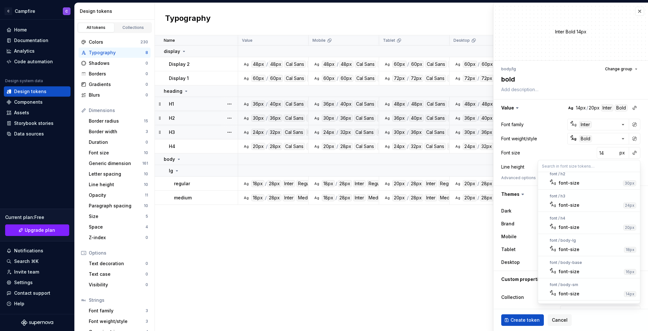
scroll to position [77, 0]
click at [590, 248] on div "font-size" at bounding box center [590, 246] width 63 height 6
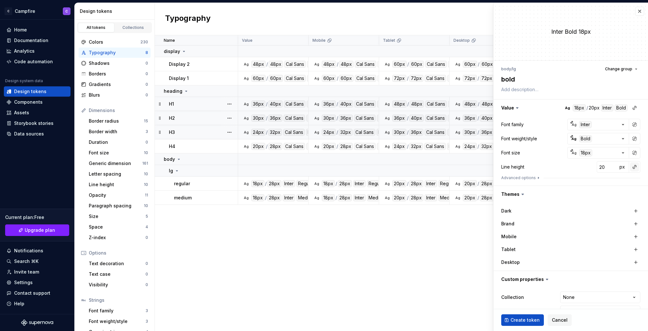
click at [634, 166] on button "button" at bounding box center [634, 166] width 9 height 9
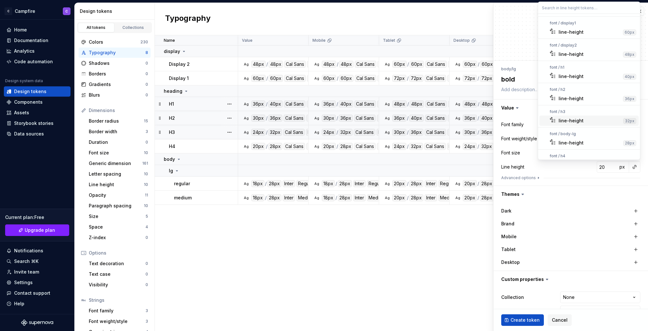
scroll to position [15, 0]
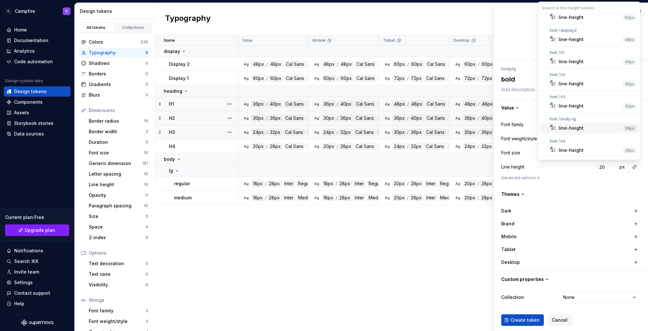
click at [583, 126] on div "line-height" at bounding box center [590, 128] width 62 height 6
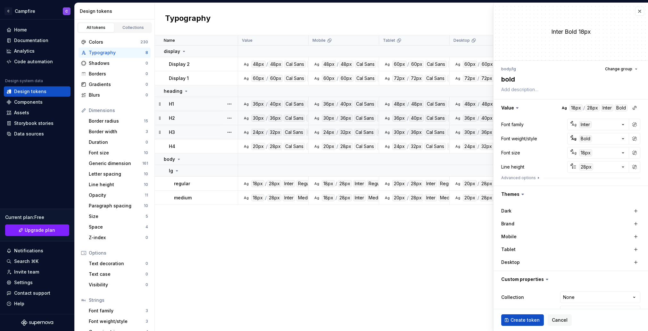
scroll to position [16, 0]
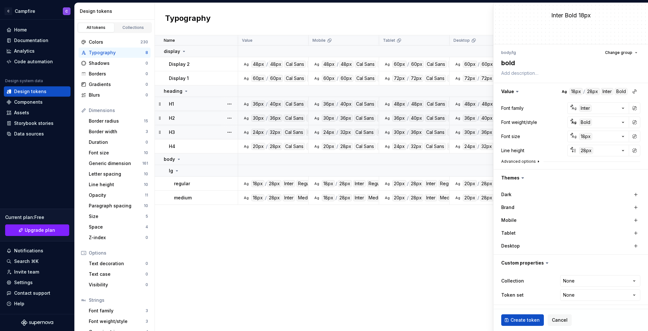
click at [522, 162] on button "Advanced options" at bounding box center [521, 161] width 40 height 5
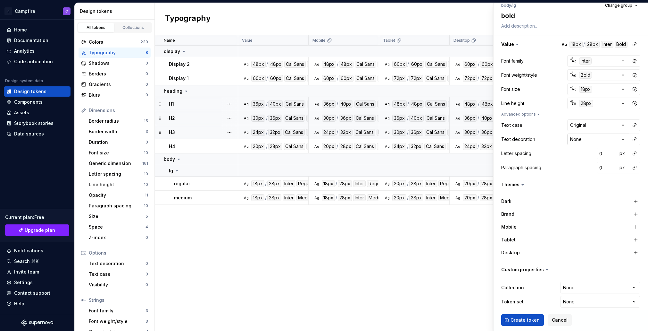
scroll to position [70, 0]
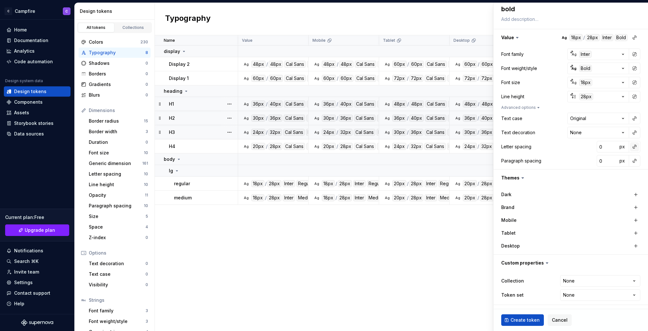
click at [635, 146] on button "button" at bounding box center [634, 146] width 9 height 9
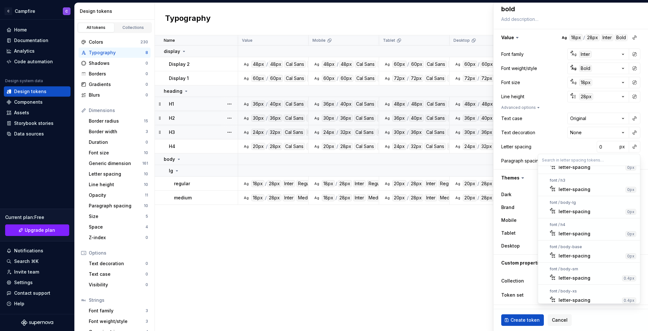
scroll to position [85, 0]
click at [580, 209] on div "letter-spacing" at bounding box center [575, 209] width 32 height 6
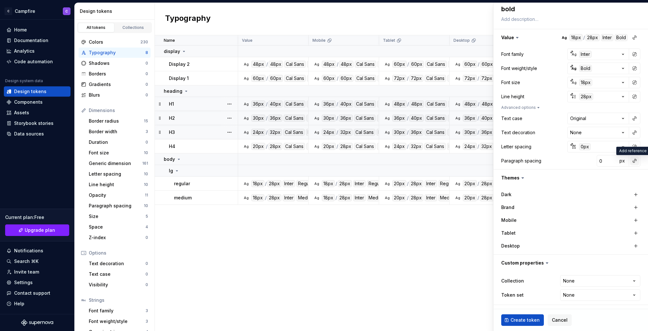
click at [637, 159] on button "button" at bounding box center [634, 160] width 9 height 9
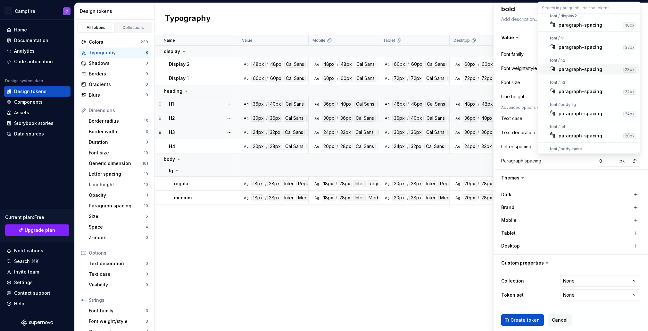
scroll to position [41, 0]
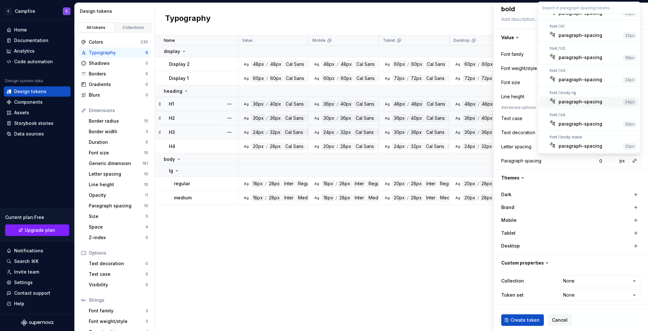
click at [589, 101] on div "paragraph-spacing" at bounding box center [581, 101] width 44 height 6
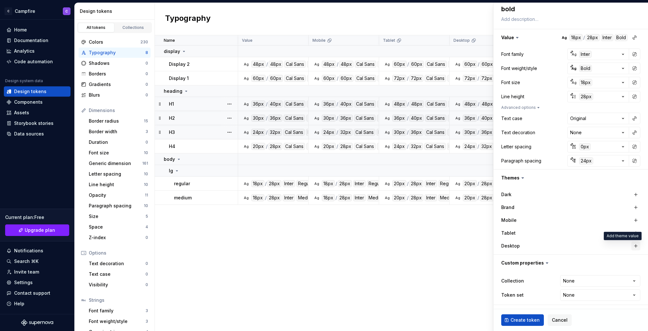
click at [635, 244] on button "button" at bounding box center [636, 245] width 9 height 9
click at [635, 229] on button "button" at bounding box center [636, 232] width 9 height 9
click at [634, 218] on button "button" at bounding box center [636, 219] width 9 height 9
type textarea "*"
click at [601, 283] on html "C Campfire C Home Documentation Analytics Code automation Design system data De…" at bounding box center [324, 165] width 648 height 331
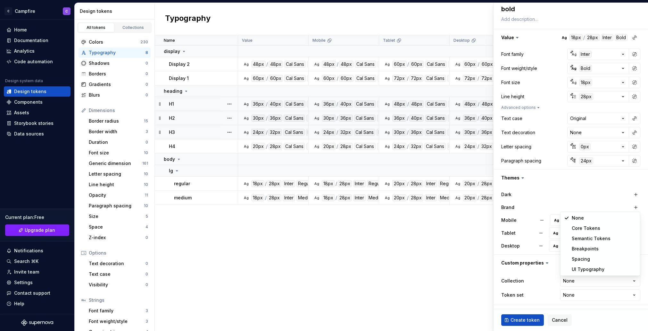
select select "**********"
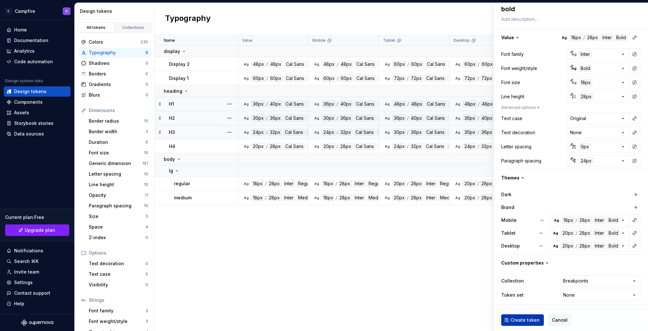
click at [525, 317] on span "Create token" at bounding box center [525, 319] width 29 height 6
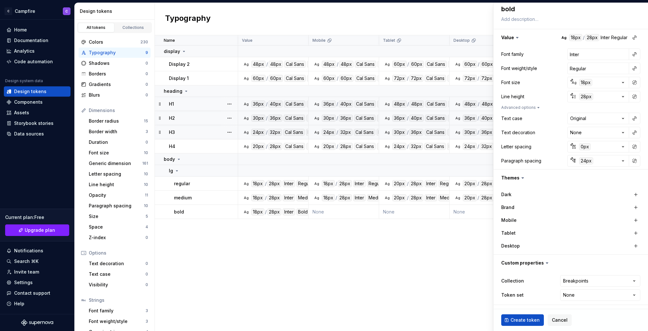
type textarea "*"
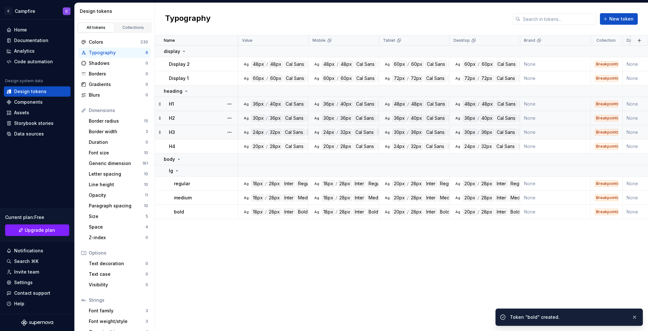
click at [296, 242] on div "Name Value Mobile Tablet Desktop Brand Collection Dark Token set Description La…" at bounding box center [401, 182] width 493 height 295
click at [624, 18] on span "New token" at bounding box center [621, 19] width 24 height 6
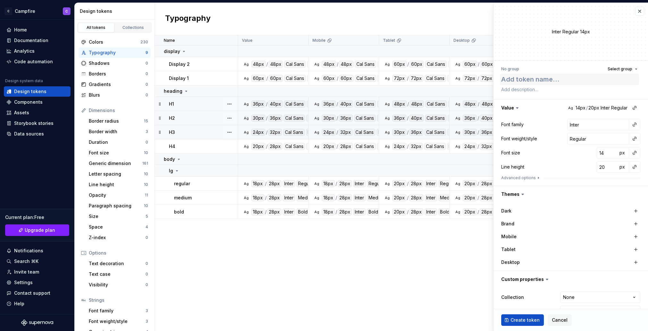
type textarea "*"
type textarea "l"
type textarea "*"
type textarea "li"
type textarea "*"
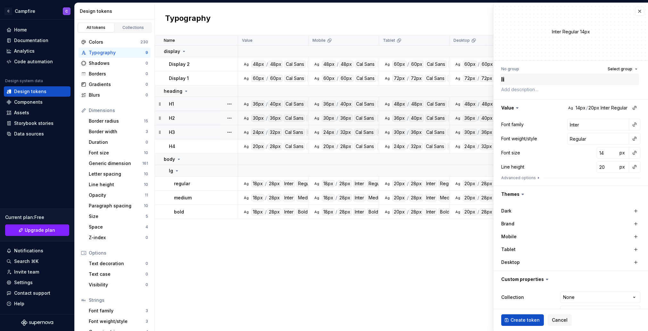
type textarea "lin"
type textarea "*"
type textarea "link"
click at [621, 70] on span "Select group" at bounding box center [620, 68] width 25 height 5
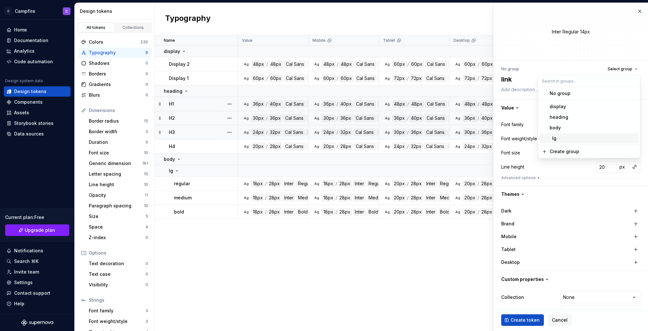
click at [598, 137] on div "lg" at bounding box center [593, 138] width 87 height 6
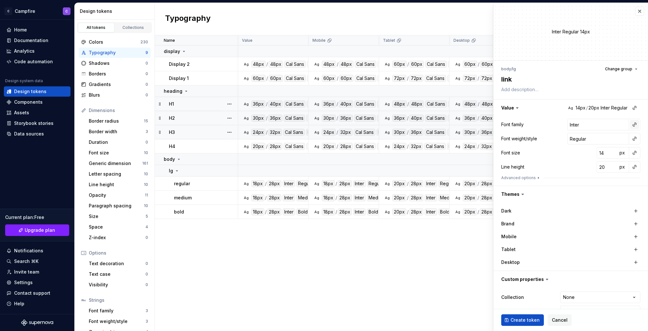
click at [634, 127] on button "button" at bounding box center [634, 124] width 9 height 9
click at [554, 174] on span "Ag body Inter" at bounding box center [589, 171] width 99 height 10
click at [634, 140] on button "button" at bounding box center [634, 138] width 9 height 9
click at [578, 173] on div "medium" at bounding box center [589, 175] width 60 height 6
click at [634, 155] on button "button" at bounding box center [634, 152] width 9 height 9
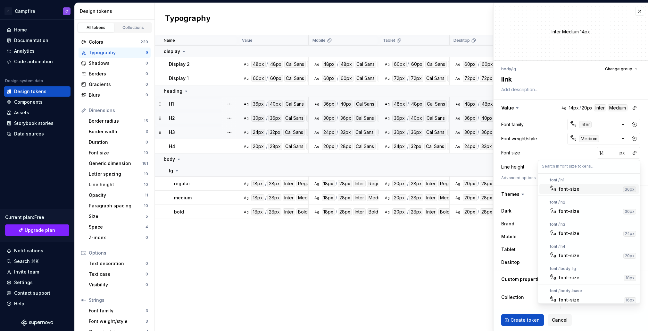
scroll to position [54, 0]
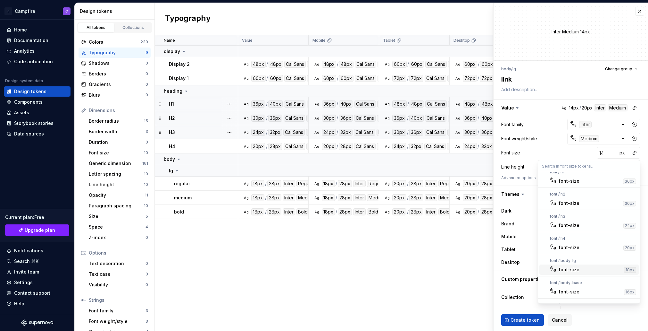
click at [588, 268] on div "font-size" at bounding box center [590, 269] width 63 height 6
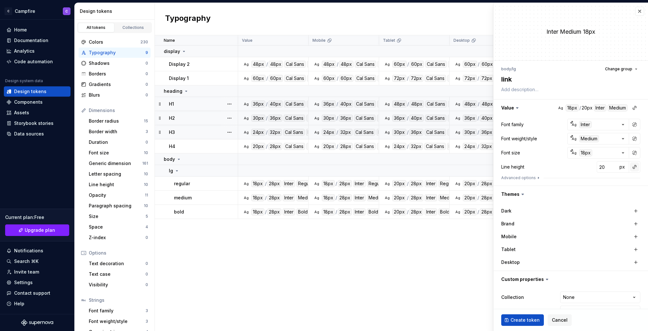
click at [633, 167] on button "button" at bounding box center [634, 166] width 9 height 9
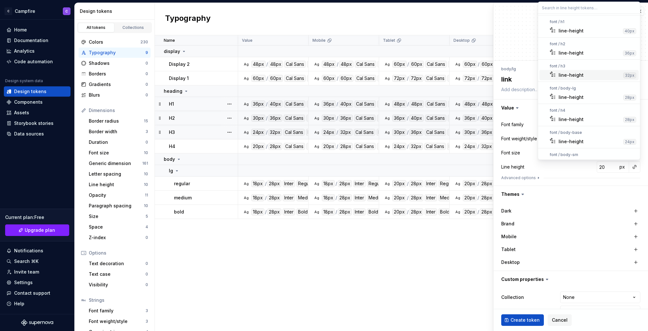
scroll to position [56, 0]
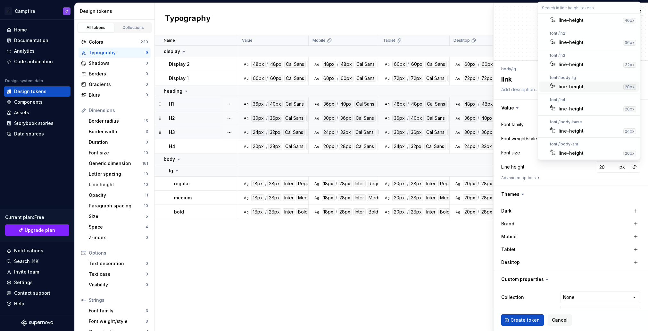
click at [582, 84] on div "line-height" at bounding box center [590, 86] width 62 height 6
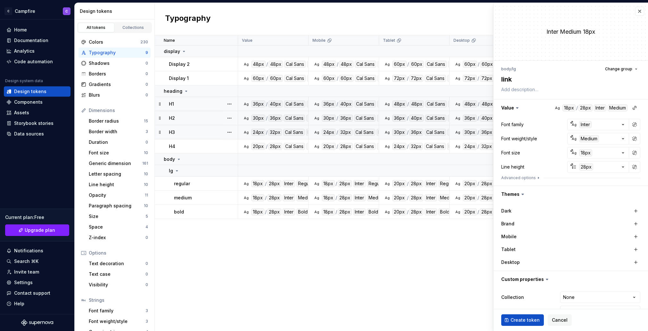
scroll to position [16, 0]
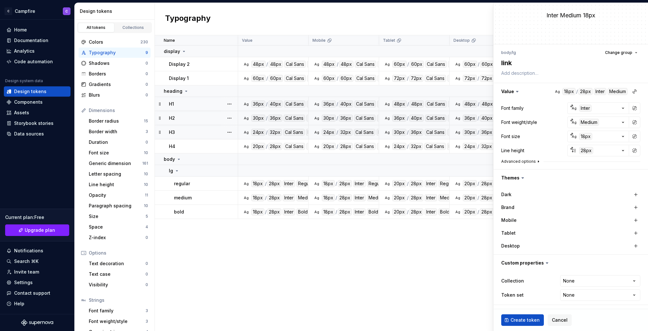
click at [519, 161] on button "Advanced options" at bounding box center [521, 161] width 40 height 5
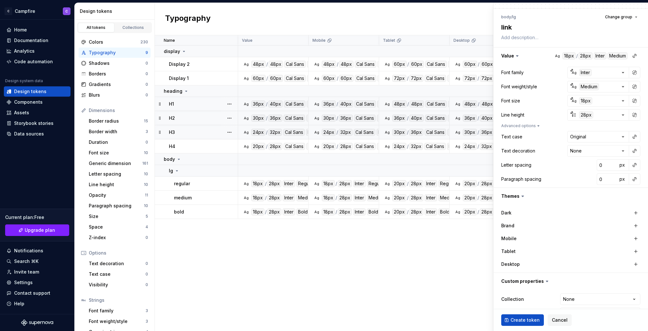
scroll to position [70, 0]
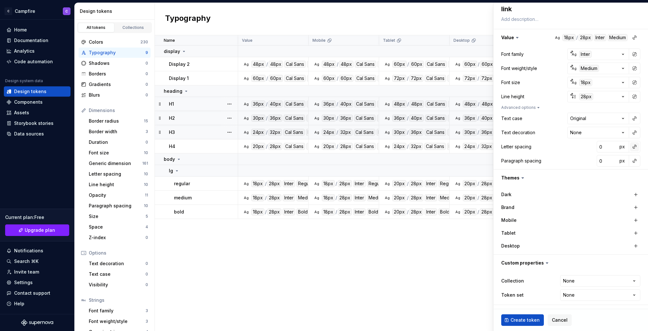
click at [634, 147] on button "button" at bounding box center [634, 146] width 9 height 9
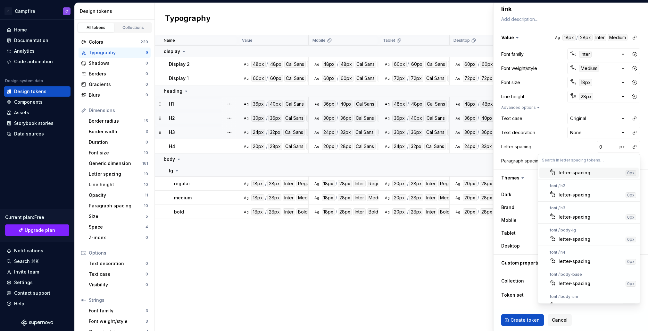
scroll to position [70, 0]
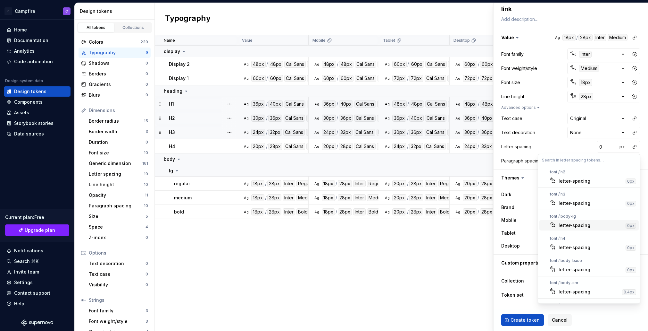
click at [585, 226] on div "letter-spacing" at bounding box center [575, 225] width 32 height 6
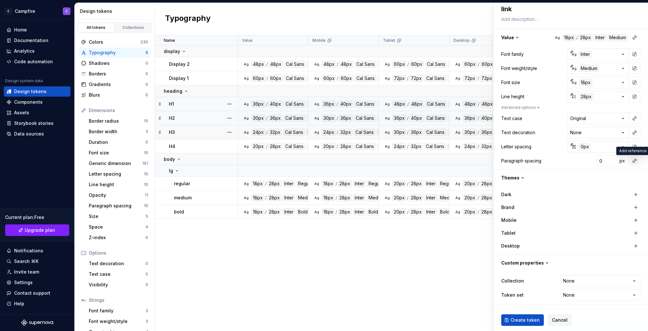
click at [638, 162] on button "button" at bounding box center [634, 160] width 9 height 9
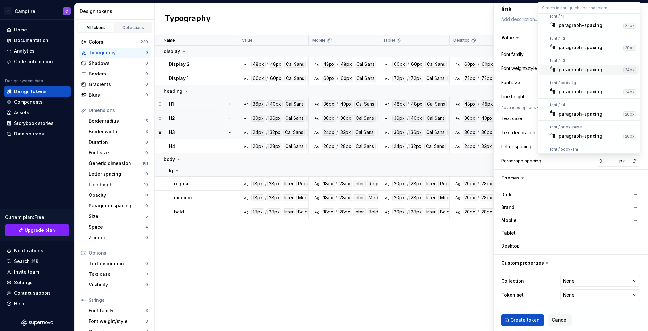
scroll to position [52, 0]
click at [584, 89] on div "paragraph-spacing" at bounding box center [581, 90] width 44 height 6
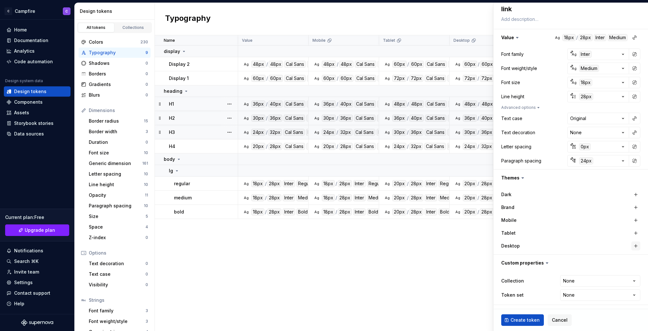
click at [636, 245] on button "button" at bounding box center [636, 245] width 9 height 9
click at [635, 232] on button "button" at bounding box center [636, 232] width 9 height 9
click at [635, 221] on button "button" at bounding box center [636, 219] width 9 height 9
type textarea "*"
click at [603, 279] on html "C Campfire C Home Documentation Analytics Code automation Design system data De…" at bounding box center [324, 165] width 648 height 331
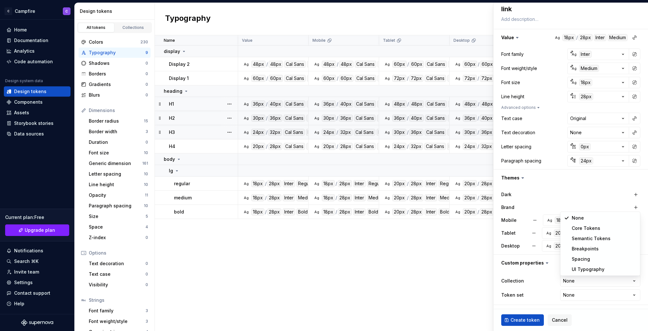
select select "**********"
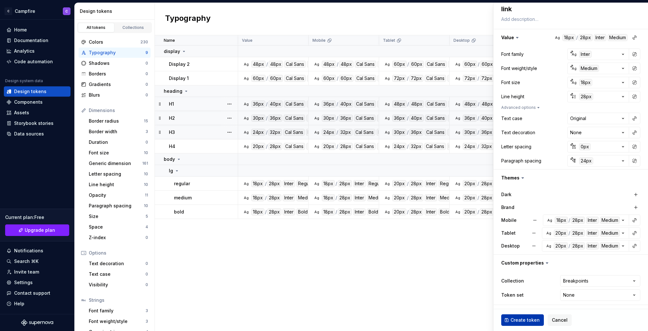
click at [525, 321] on span "Create token" at bounding box center [525, 319] width 29 height 6
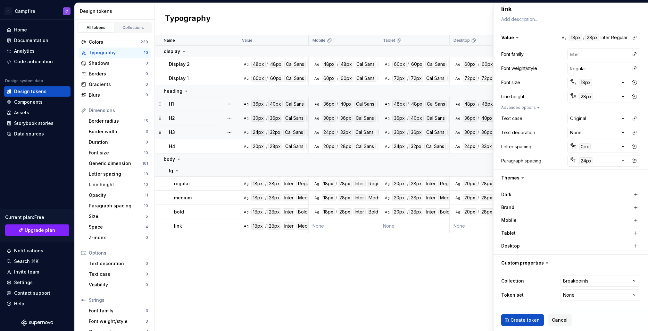
type textarea "*"
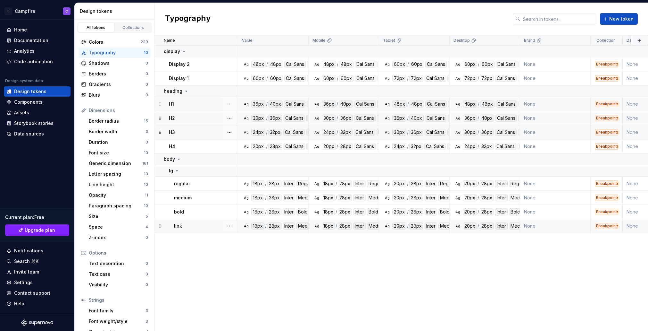
click at [209, 226] on div "link" at bounding box center [205, 225] width 63 height 6
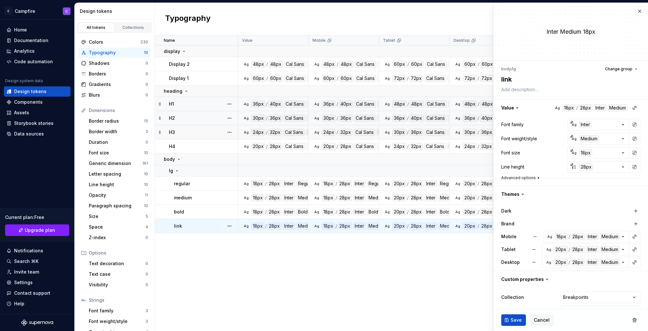
click at [530, 177] on button "Advanced options" at bounding box center [521, 177] width 40 height 5
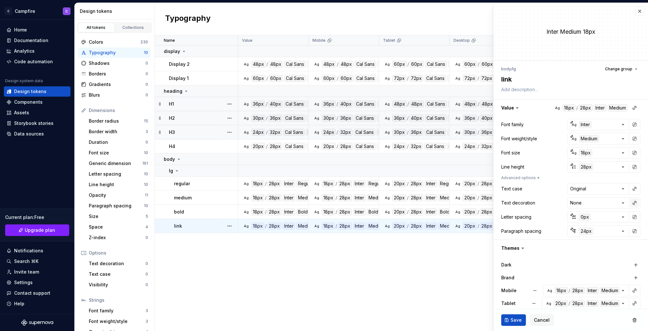
click at [633, 201] on button "button" at bounding box center [634, 202] width 9 height 9
click at [634, 202] on html "C Campfire C Home Documentation Analytics Code automation Design system data De…" at bounding box center [324, 165] width 648 height 331
click at [639, 12] on button "button" at bounding box center [639, 11] width 9 height 9
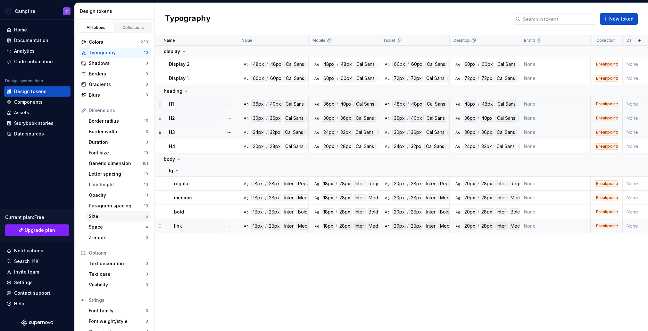
scroll to position [21, 0]
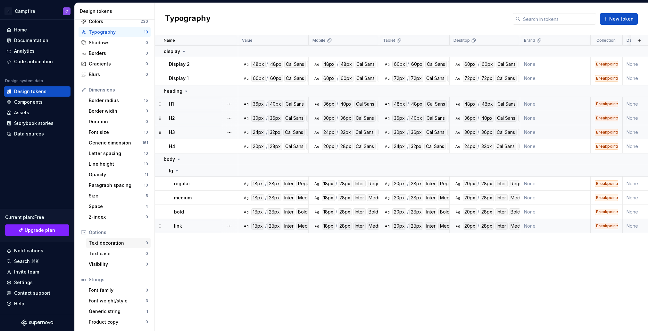
click at [112, 242] on div "Text decoration" at bounding box center [117, 242] width 57 height 6
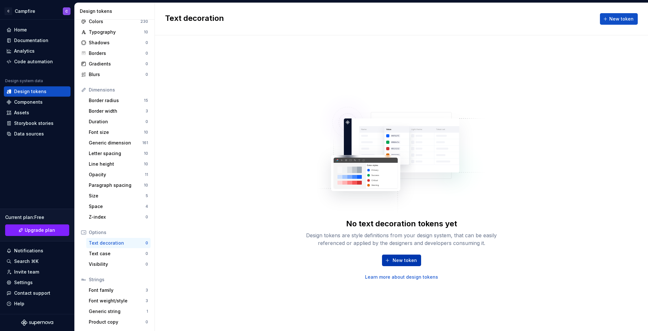
click at [407, 259] on span "New token" at bounding box center [405, 260] width 24 height 6
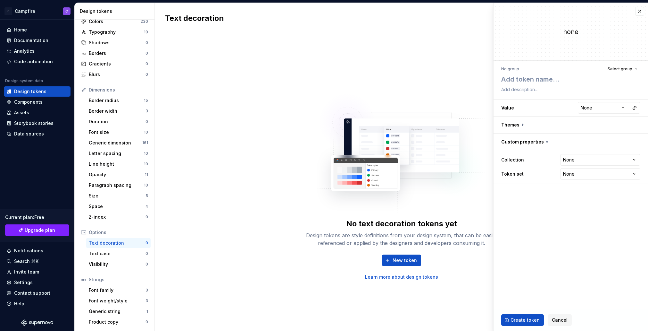
type textarea "*"
type textarea "t"
type textarea "*"
type textarea "te"
type textarea "*"
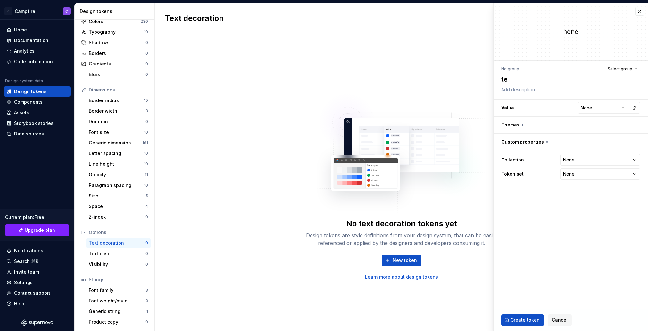
type textarea "tex"
type textarea "*"
type textarea "text"
type textarea "*"
type textarea "text-"
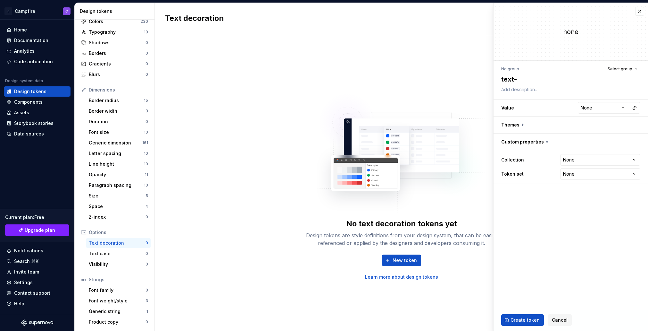
type textarea "*"
type textarea "text-d"
type textarea "*"
type textarea "text-de"
type textarea "*"
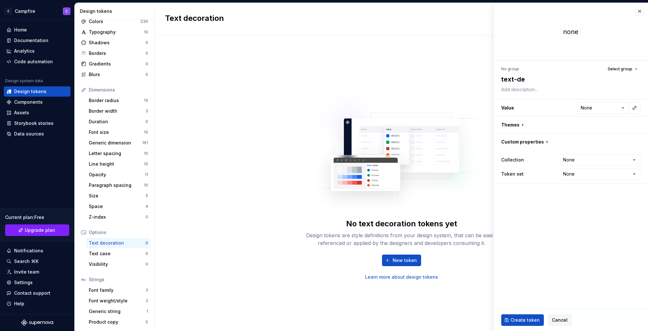
type textarea "text-dec"
type textarea "*"
type textarea "text-deco"
type textarea "*"
type textarea "text-decor"
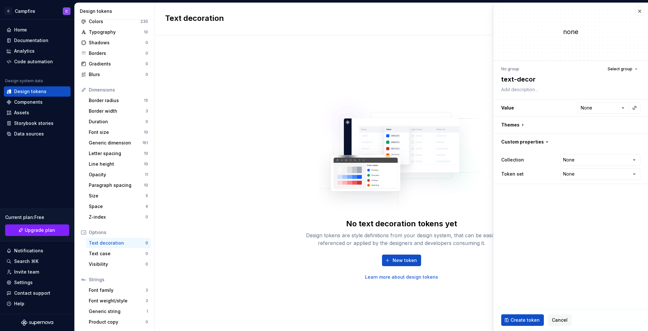
type textarea "*"
type textarea "text-decora"
type textarea "*"
type textarea "text-decorat"
type textarea "*"
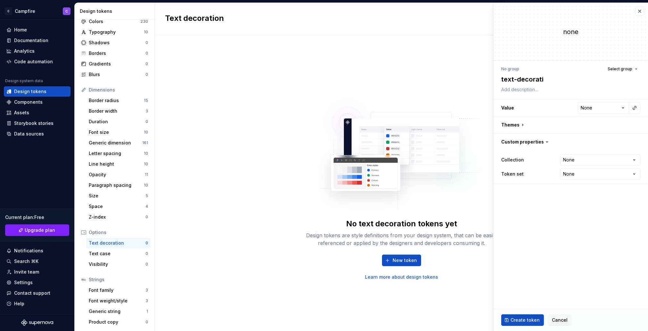
type textarea "text-decoratio"
type textarea "*"
type textarea "text-decoration"
type textarea "*"
type textarea "text-decoration-"
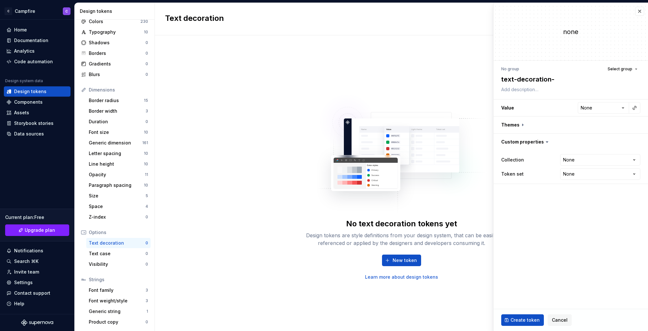
type textarea "*"
type textarea "text-decoration-l"
type textarea "*"
type textarea "text-decoration-li"
type textarea "*"
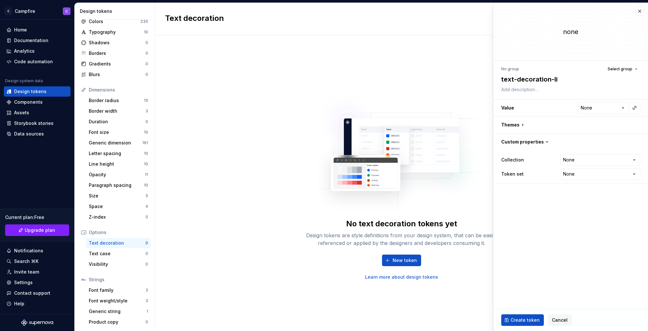
type textarea "text-decoration-lin"
type textarea "*"
type textarea "text-decoration-line"
type textarea "*"
type textarea "text-decoration-line-"
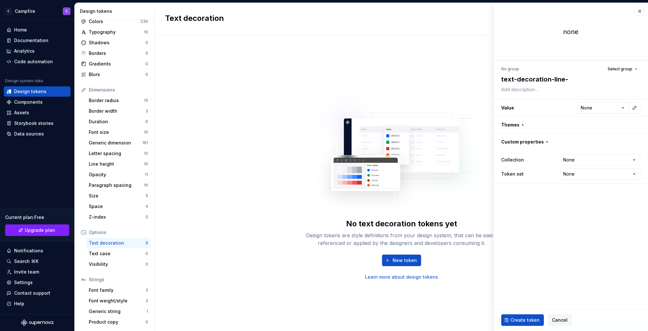
type textarea "*"
type textarea "text-decoration-line-u"
type textarea "*"
type textarea "text-decoration-line-un"
type textarea "*"
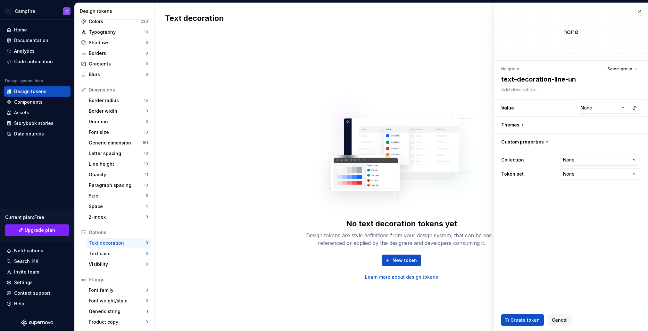
type textarea "text-decoration-line-und"
type textarea "*"
type textarea "text-decoration-line-unde"
type textarea "*"
type textarea "text-decoration-line-underl"
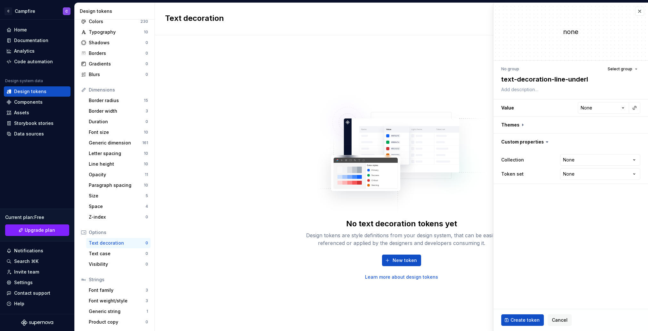
type textarea "*"
type textarea "text-decoration-line-underli"
type textarea "*"
type textarea "text-decoration-line-underline"
type textarea "*"
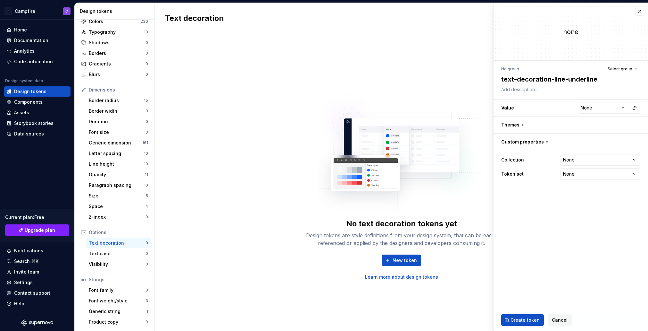
type textarea "text-decoration-line-underline"
click at [621, 105] on html "**********" at bounding box center [324, 165] width 648 height 331
select select "*********"
click at [516, 123] on button "button" at bounding box center [571, 124] width 155 height 17
type textarea "*"
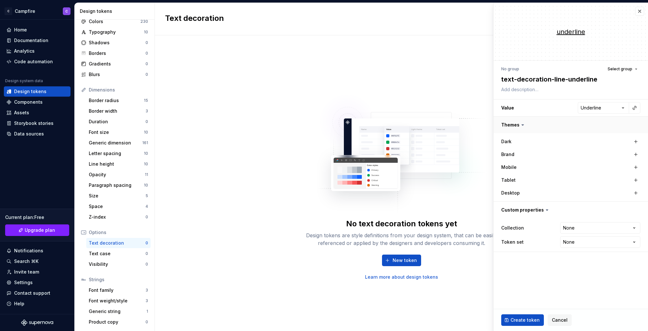
click at [516, 123] on button "button" at bounding box center [571, 124] width 155 height 17
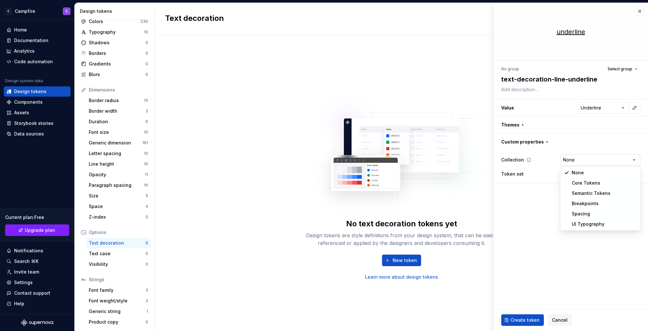
click at [573, 158] on html "C Campfire C Home Documentation Analytics Code automation Design system data De…" at bounding box center [324, 165] width 648 height 331
click at [576, 161] on html "C Campfire C Home Documentation Analytics Code automation Design system data De…" at bounding box center [324, 165] width 648 height 331
select select "**********"
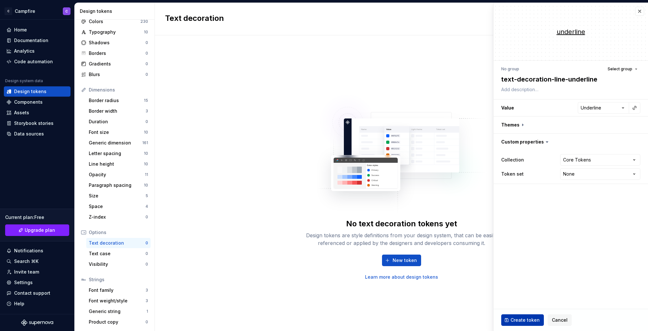
click at [528, 321] on span "Create token" at bounding box center [525, 319] width 29 height 6
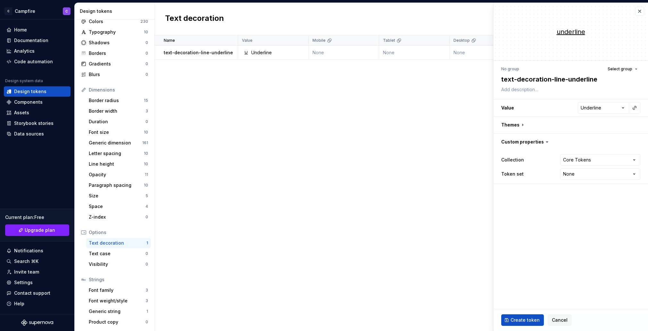
type textarea "*"
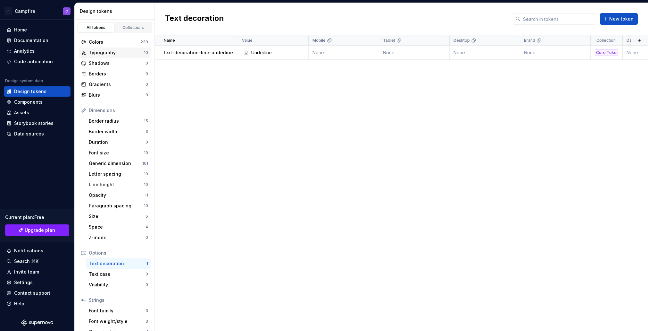
click at [107, 56] on div "Typography 10" at bounding box center [115, 52] width 72 height 10
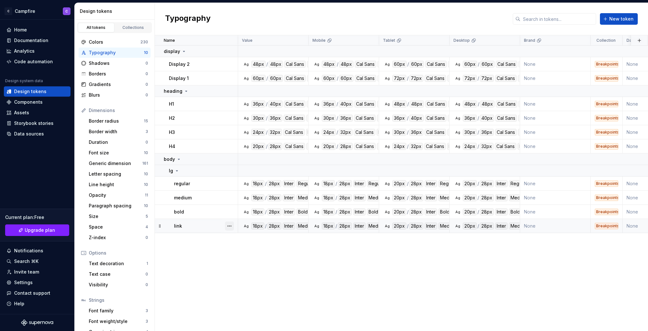
click at [232, 226] on button "button" at bounding box center [229, 225] width 9 height 9
click at [264, 240] on div "Open detail" at bounding box center [258, 238] width 42 height 6
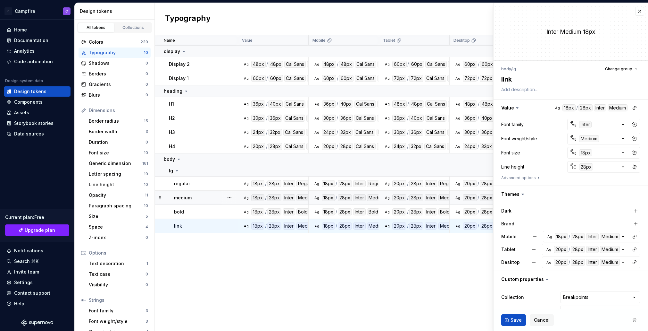
scroll to position [16, 0]
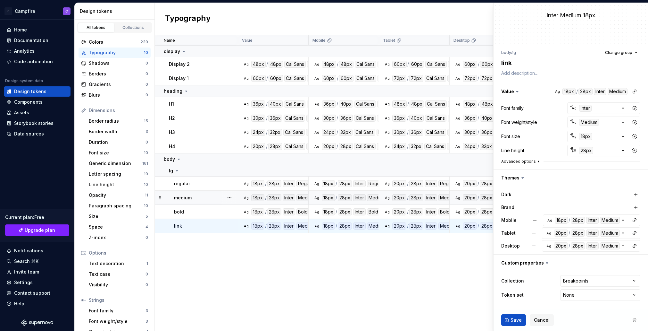
click at [517, 160] on button "Advanced options" at bounding box center [521, 161] width 40 height 5
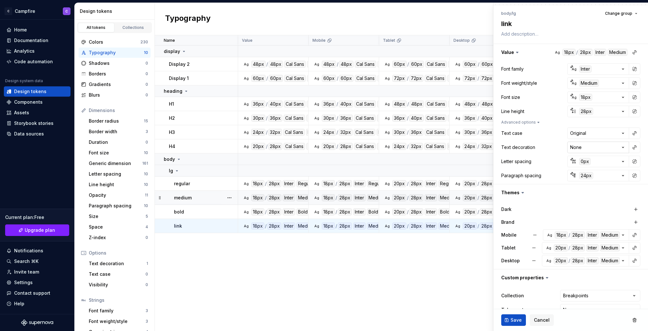
scroll to position [63, 0]
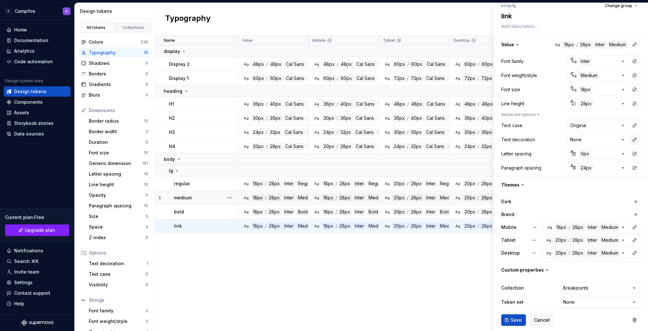
click at [636, 140] on button "button" at bounding box center [634, 139] width 9 height 9
click at [613, 156] on div "text-decoration-line-underline" at bounding box center [587, 156] width 57 height 13
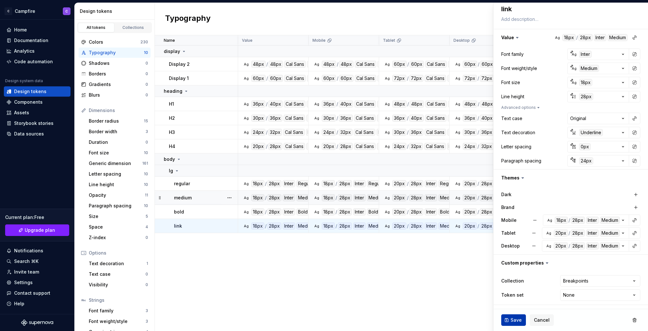
click at [515, 318] on span "Save" at bounding box center [516, 319] width 11 height 6
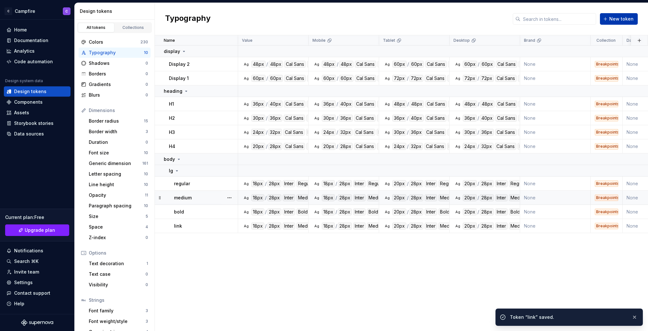
click at [627, 21] on span "New token" at bounding box center [621, 19] width 24 height 6
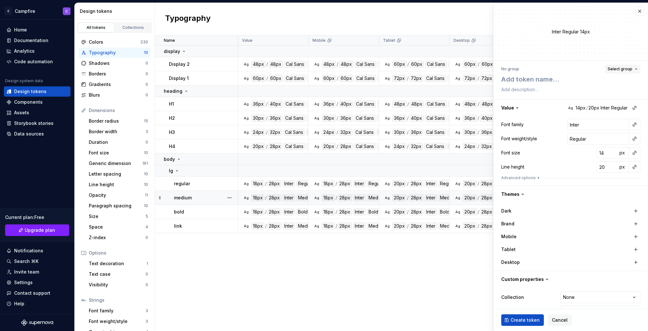
click at [619, 67] on span "Select group" at bounding box center [620, 68] width 25 height 5
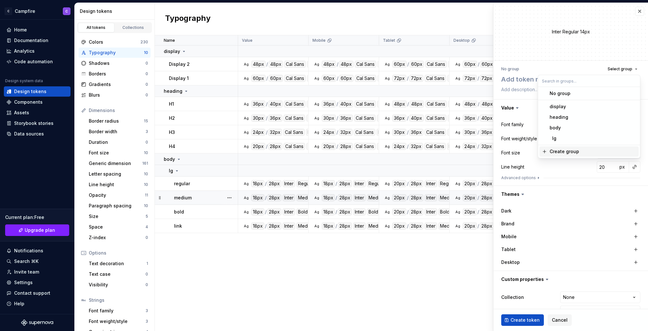
click at [578, 152] on div "Create group" at bounding box center [593, 151] width 87 height 6
type textarea "*"
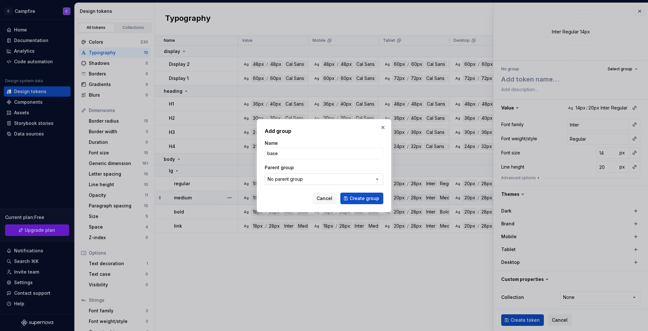
type input "base"
click at [334, 179] on button "No parent group" at bounding box center [324, 179] width 119 height 12
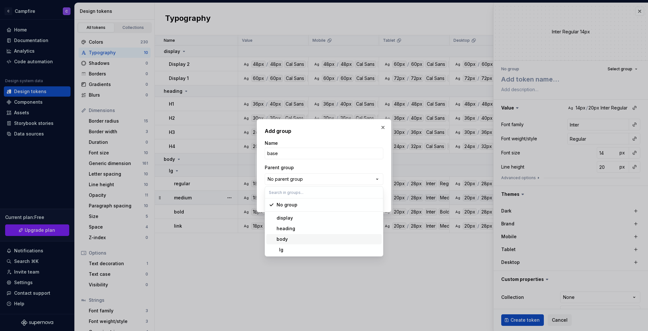
click at [311, 237] on div "body" at bounding box center [328, 239] width 103 height 6
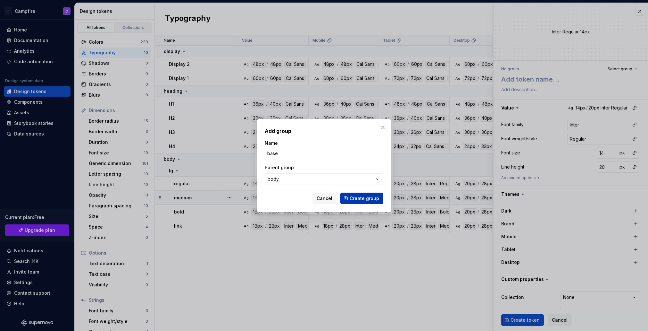
click at [357, 200] on span "Create group" at bounding box center [364, 198] width 29 height 6
type textarea "*"
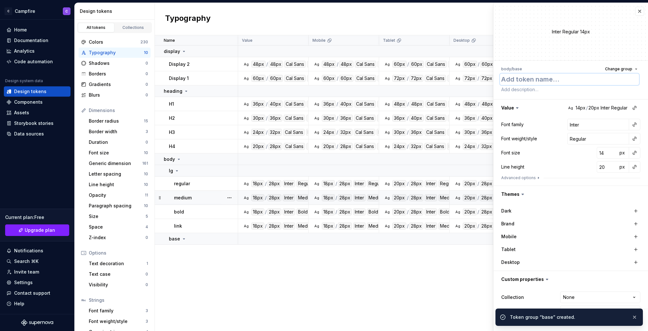
click at [518, 79] on textarea at bounding box center [569, 79] width 139 height 12
type textarea "r"
type textarea "*"
type textarea "re"
type textarea "*"
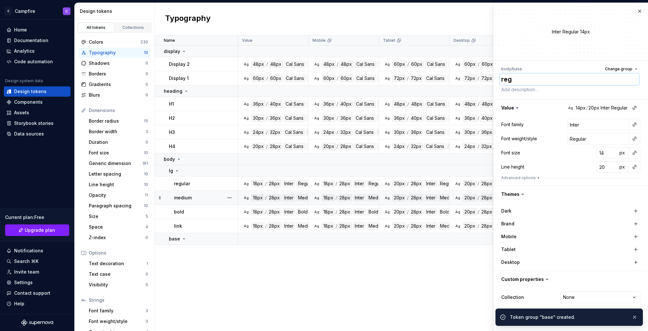
type textarea "regu"
type textarea "*"
type textarea "regul"
type textarea "*"
type textarea "regula"
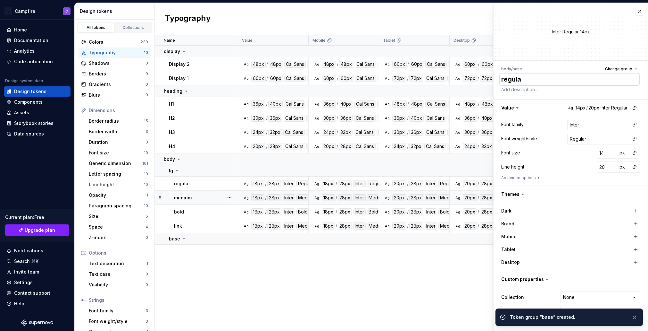
type textarea "*"
type textarea "regular"
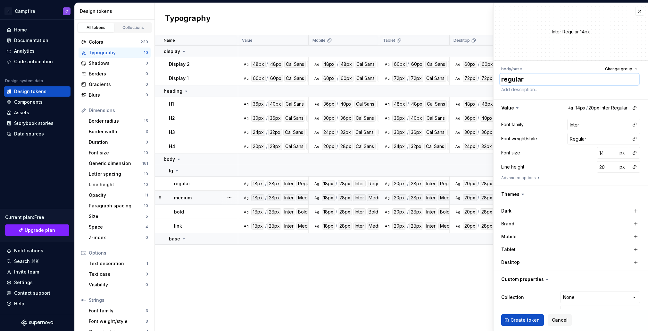
type textarea "*"
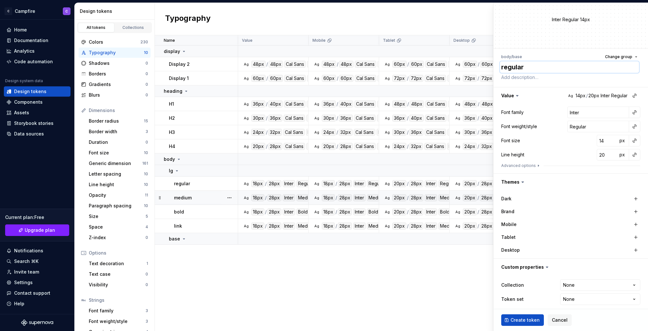
scroll to position [16, 0]
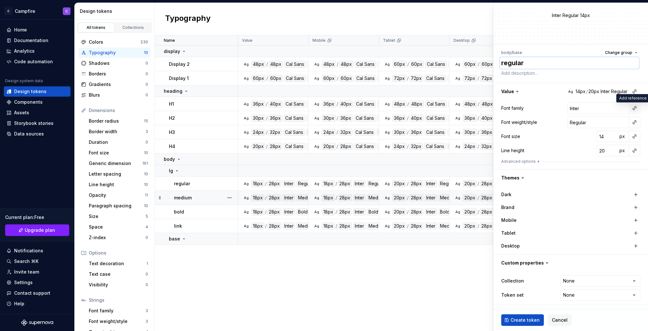
type textarea "regular"
click at [636, 109] on button "button" at bounding box center [634, 108] width 9 height 9
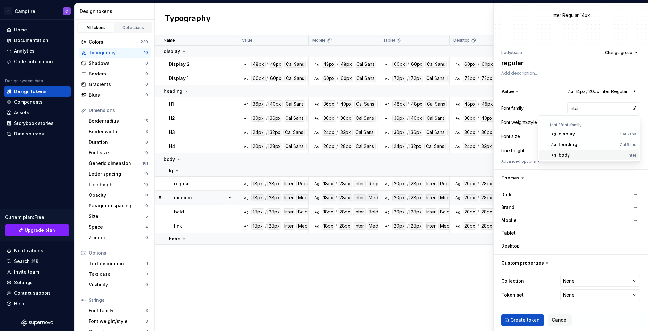
click at [561, 152] on div "body" at bounding box center [564, 155] width 11 height 6
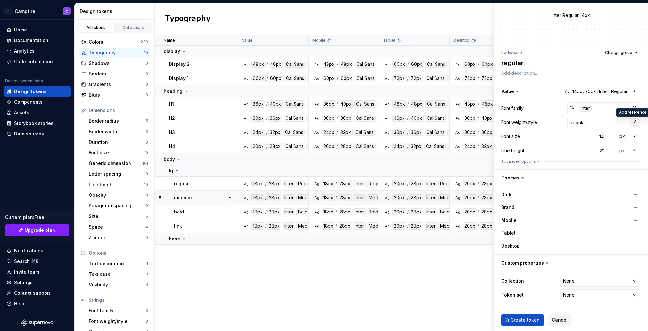
click at [634, 123] on button "button" at bounding box center [634, 122] width 9 height 9
click at [585, 149] on div "normal" at bounding box center [589, 148] width 61 height 6
click at [635, 137] on button "button" at bounding box center [634, 136] width 9 height 9
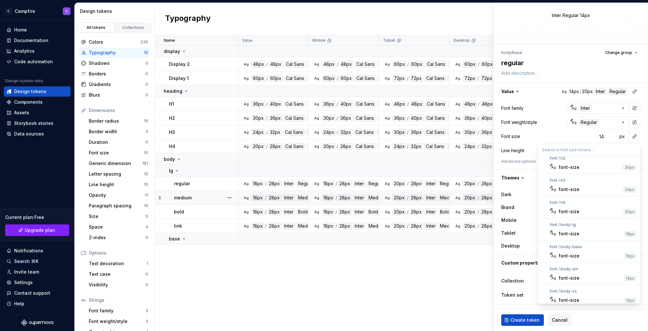
scroll to position [76, 0]
click at [576, 249] on div "font-size" at bounding box center [569, 252] width 21 height 6
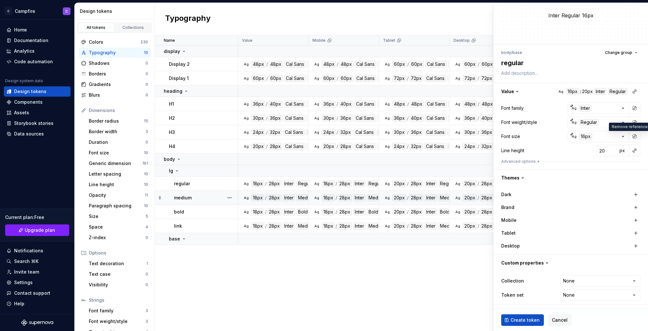
scroll to position [16, 0]
click at [636, 152] on button "button" at bounding box center [634, 150] width 9 height 9
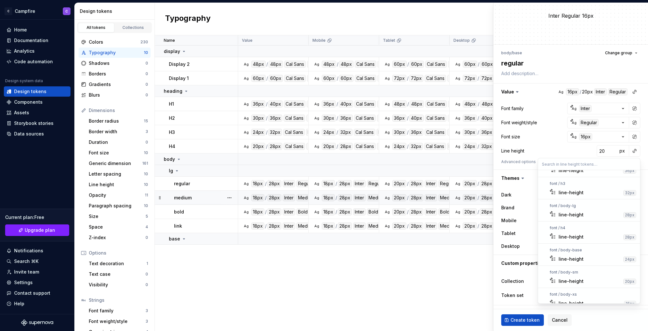
scroll to position [87, 0]
click at [589, 258] on div "line-height" at bounding box center [590, 256] width 62 height 6
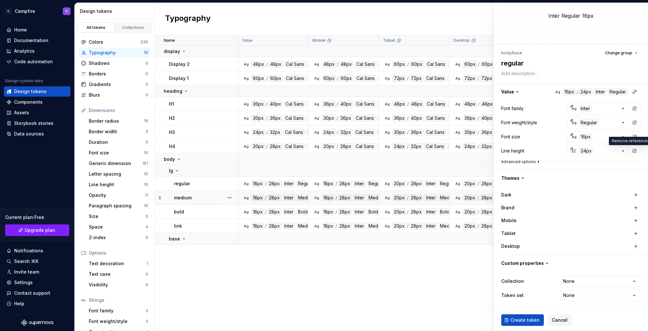
click at [522, 162] on button "Advanced options" at bounding box center [521, 161] width 40 height 5
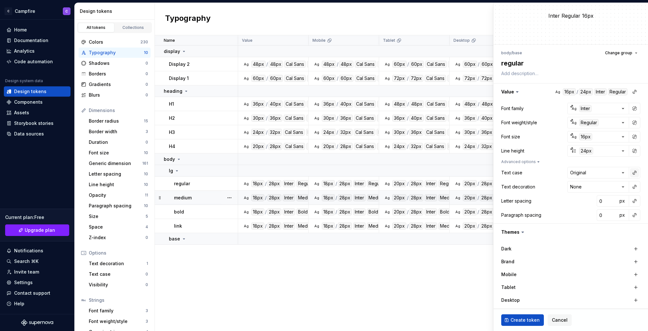
click at [633, 171] on button "button" at bounding box center [634, 172] width 9 height 9
click at [633, 171] on html "C Campfire C Home Documentation Analytics Code automation Design system data De…" at bounding box center [324, 165] width 648 height 331
click at [634, 200] on button "button" at bounding box center [634, 200] width 9 height 9
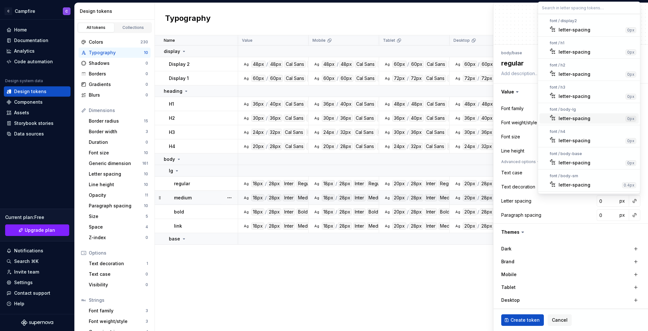
scroll to position [44, 0]
click at [600, 144] on div "letter-spacing" at bounding box center [591, 142] width 64 height 6
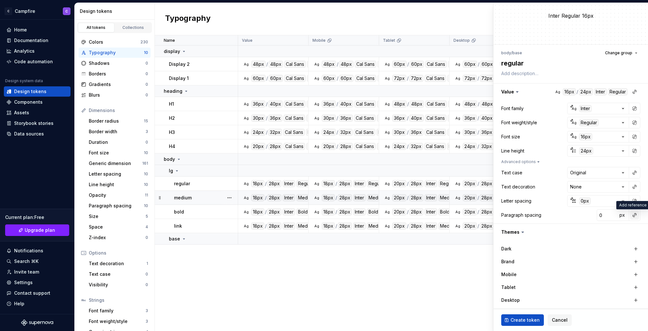
click at [634, 214] on button "button" at bounding box center [634, 214] width 9 height 9
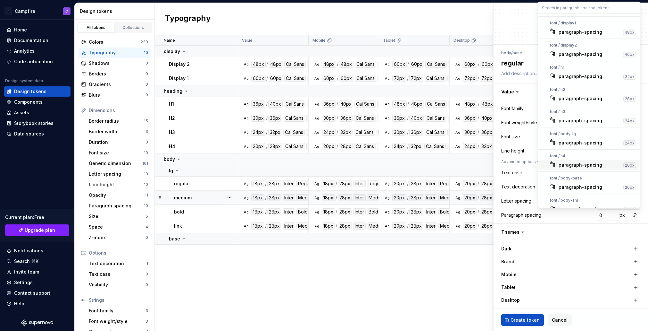
scroll to position [30, 0]
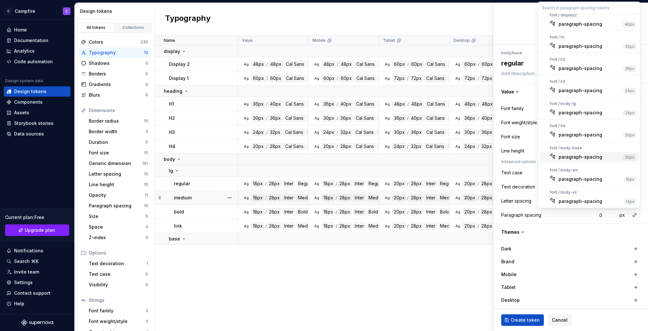
click at [576, 158] on div "paragraph-spacing" at bounding box center [581, 157] width 44 height 6
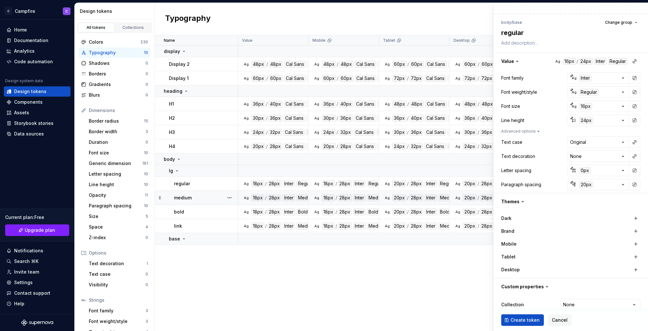
scroll to position [70, 0]
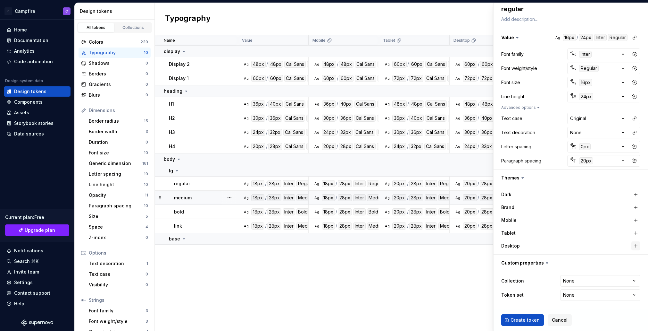
click at [636, 245] on button "button" at bounding box center [636, 245] width 9 height 9
click at [635, 231] on button "button" at bounding box center [636, 232] width 9 height 9
click at [635, 220] on button "button" at bounding box center [636, 219] width 9 height 9
type textarea "*"
click at [587, 277] on html "C Campfire C Home Documentation Analytics Code automation Design system data De…" at bounding box center [324, 165] width 648 height 331
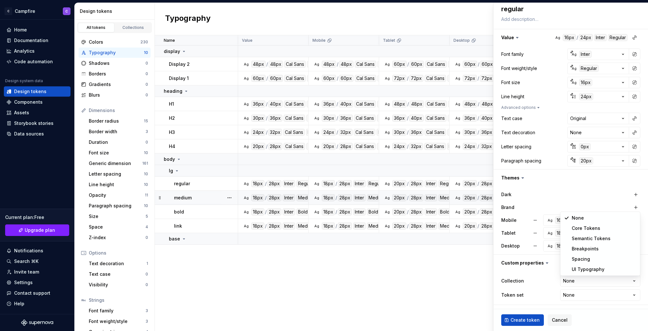
select select "**********"
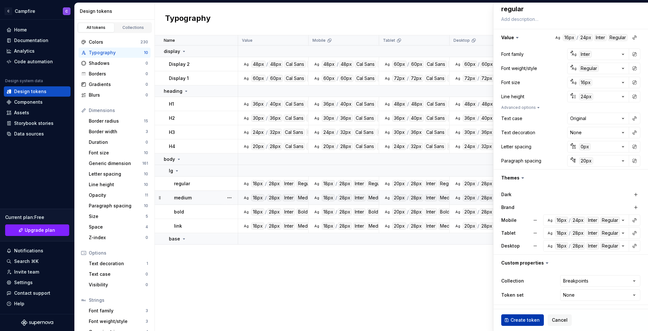
click at [518, 316] on button "Create token" at bounding box center [522, 320] width 43 height 12
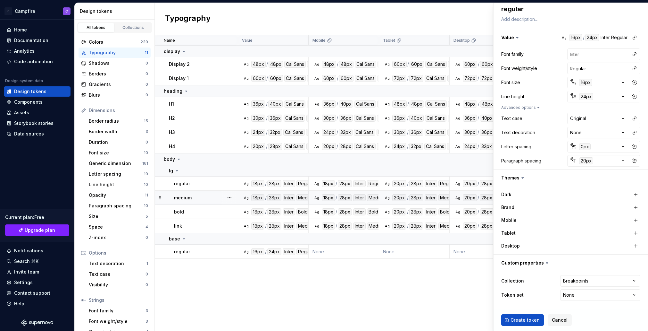
type textarea "*"
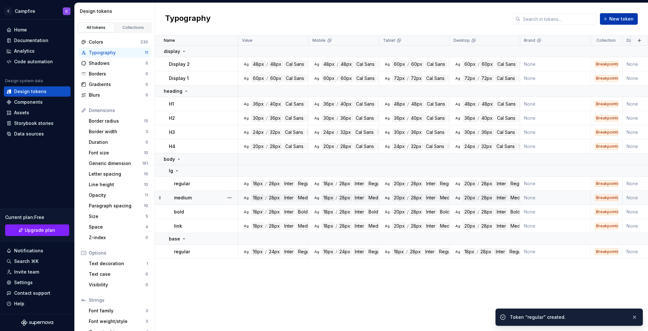
click at [608, 19] on button "New token" at bounding box center [619, 19] width 38 height 12
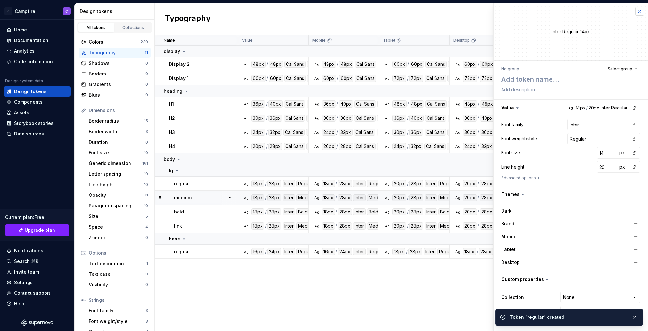
click at [639, 11] on button "button" at bounding box center [639, 11] width 9 height 9
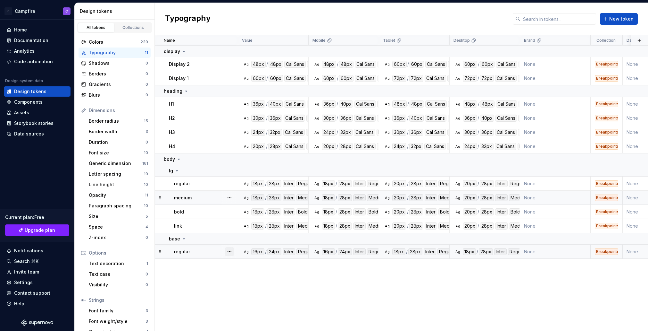
click at [227, 251] on button "button" at bounding box center [229, 251] width 9 height 9
click at [614, 18] on span "New token" at bounding box center [621, 19] width 24 height 6
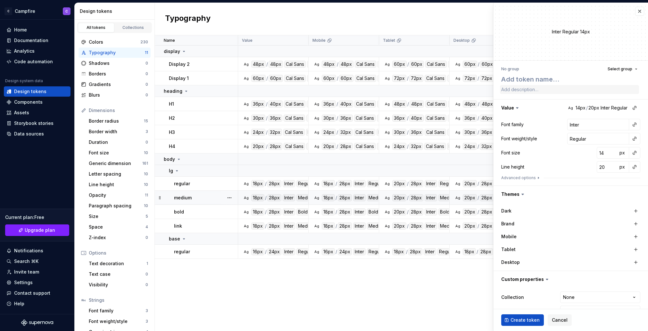
type textarea "*"
type textarea "m"
type textarea "*"
type textarea "me"
type textarea "*"
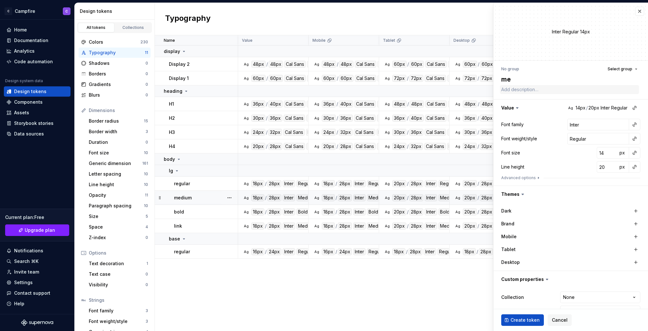
type textarea "med"
type textarea "*"
type textarea "medi"
type textarea "*"
type textarea "mediu"
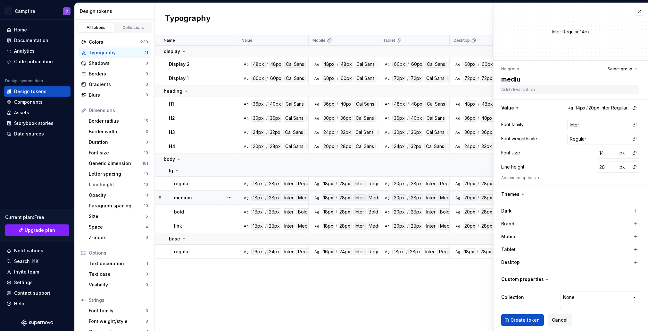
type textarea "*"
type textarea "medium"
click at [633, 125] on button "button" at bounding box center [634, 124] width 9 height 9
click at [590, 171] on div "body" at bounding box center [592, 171] width 67 height 6
click at [634, 140] on button "button" at bounding box center [634, 138] width 9 height 9
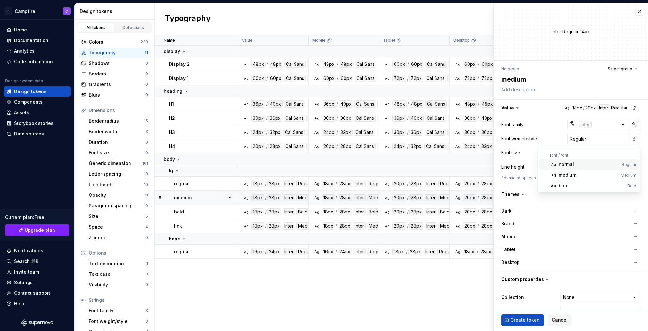
click at [579, 167] on div "normal" at bounding box center [589, 164] width 61 height 6
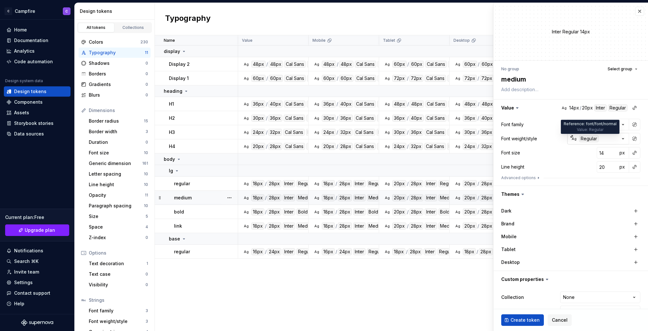
click at [582, 138] on div "Regular" at bounding box center [589, 138] width 20 height 7
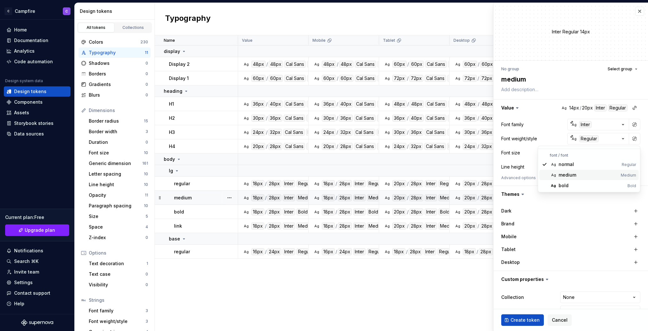
click at [567, 175] on div "medium" at bounding box center [568, 175] width 18 height 6
click at [634, 153] on button "button" at bounding box center [634, 152] width 9 height 9
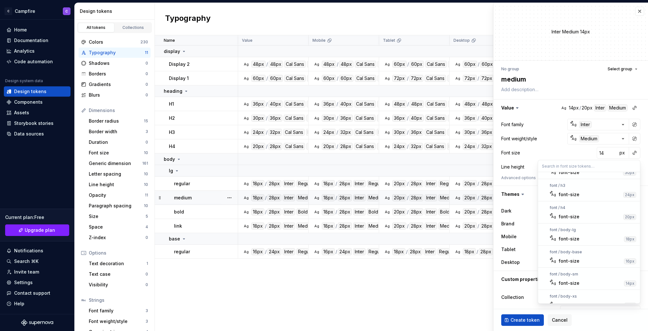
scroll to position [93, 0]
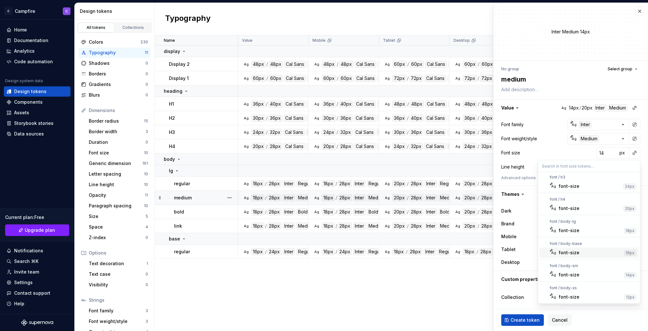
click at [589, 249] on div "font-size" at bounding box center [590, 252] width 63 height 6
type textarea "*"
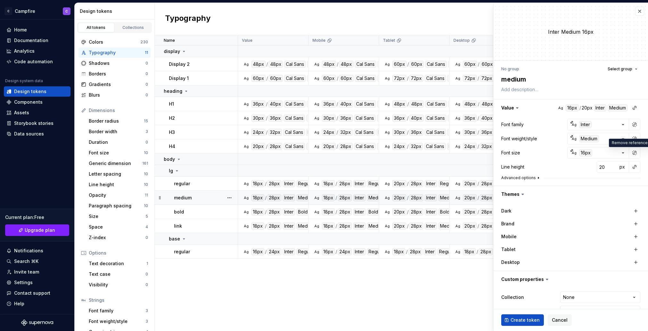
click at [528, 175] on button "Advanced options" at bounding box center [521, 177] width 40 height 5
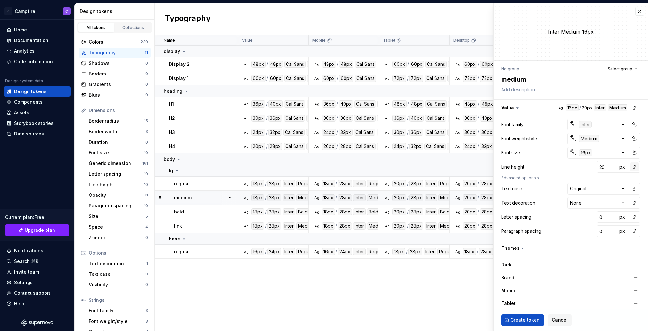
click at [636, 166] on button "button" at bounding box center [634, 166] width 9 height 9
type input "b"
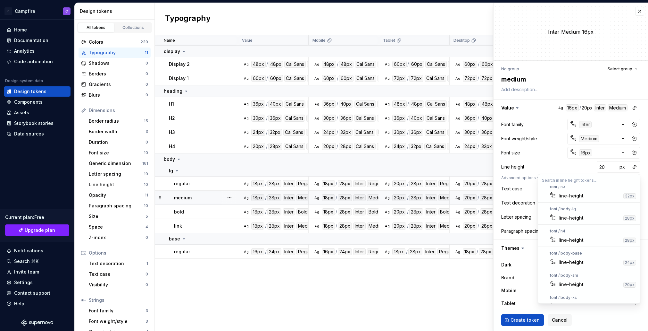
scroll to position [99, 0]
click at [578, 259] on div "line-height" at bounding box center [571, 260] width 25 height 6
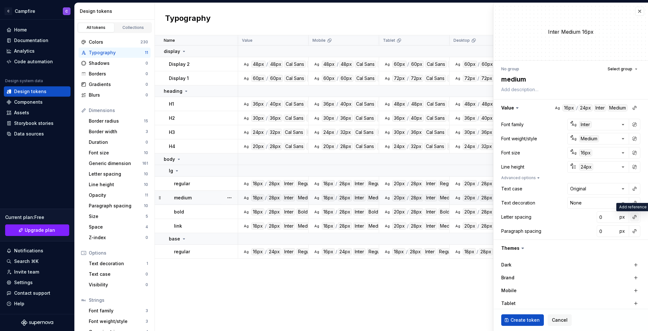
click at [635, 216] on button "button" at bounding box center [634, 216] width 9 height 9
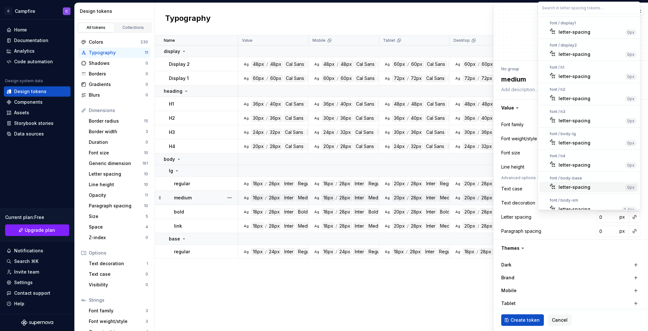
click at [605, 190] on span "letter-spacing 0px" at bounding box center [589, 187] width 99 height 10
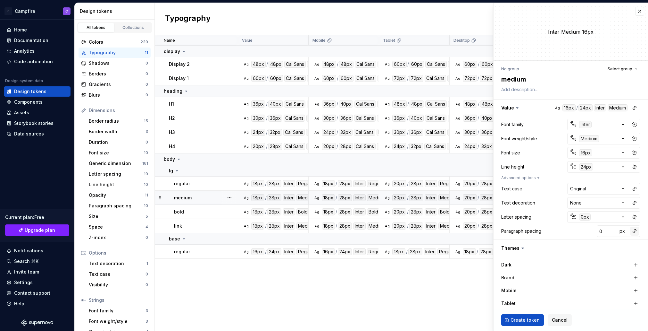
click at [636, 232] on button "button" at bounding box center [634, 230] width 9 height 9
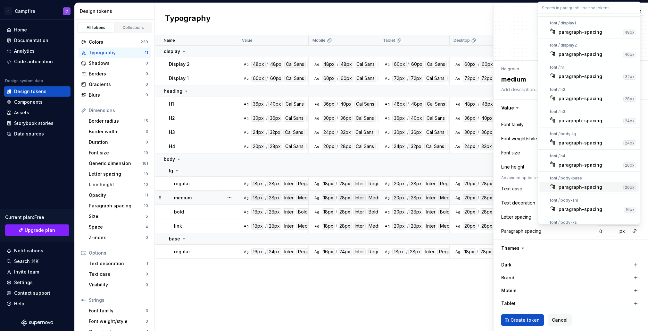
scroll to position [14, 0]
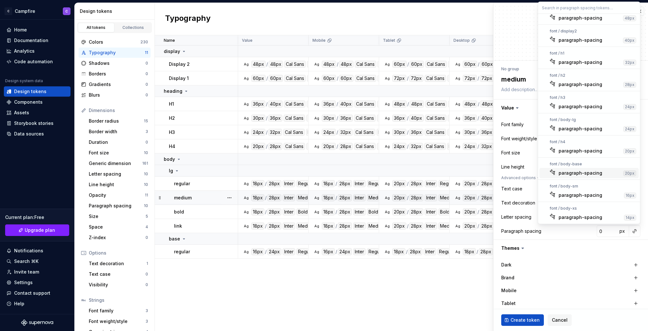
click at [590, 170] on div "paragraph-spacing" at bounding box center [581, 173] width 44 height 6
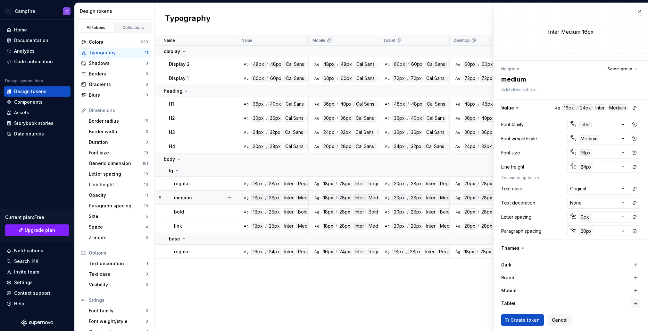
click at [637, 303] on button "button" at bounding box center [636, 302] width 9 height 9
click at [636, 286] on button "button" at bounding box center [636, 290] width 9 height 9
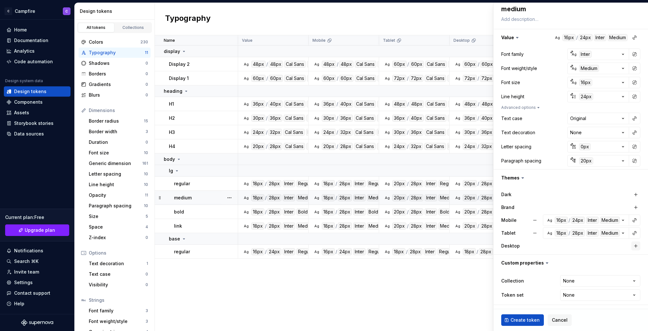
click at [633, 246] on button "button" at bounding box center [636, 245] width 9 height 9
type textarea "*"
click at [571, 281] on html "C Campfire C Home Documentation Analytics Code automation Design system data De…" at bounding box center [324, 165] width 648 height 331
select select "**********"
click at [523, 319] on span "Create token" at bounding box center [525, 319] width 29 height 6
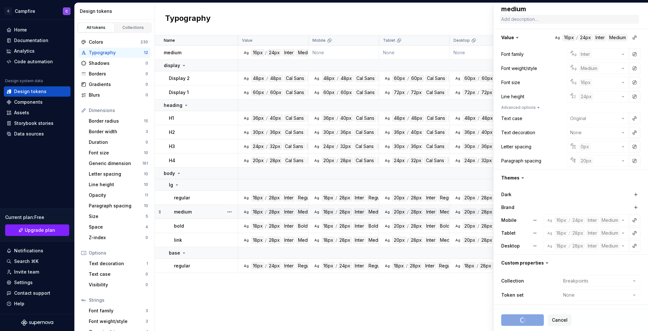
type textarea "*"
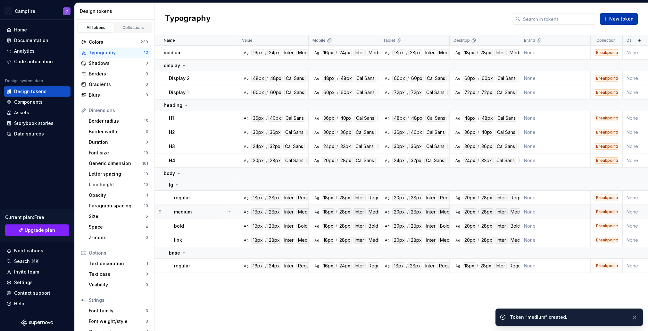
click at [617, 21] on span "New token" at bounding box center [621, 19] width 24 height 6
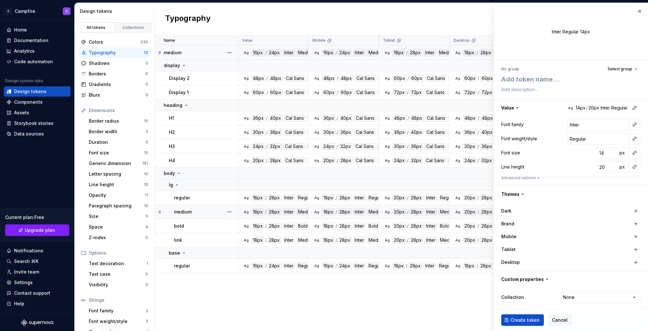
click at [210, 54] on div "medium" at bounding box center [201, 52] width 74 height 6
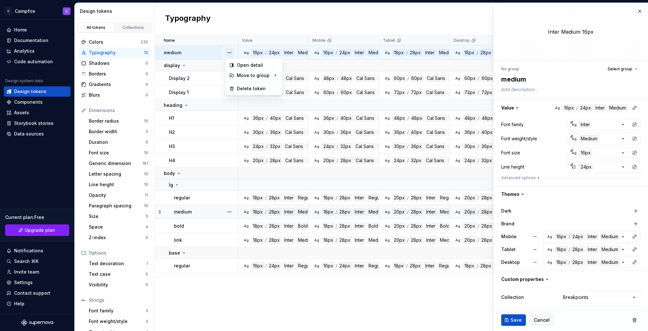
click at [231, 52] on button "button" at bounding box center [229, 52] width 9 height 9
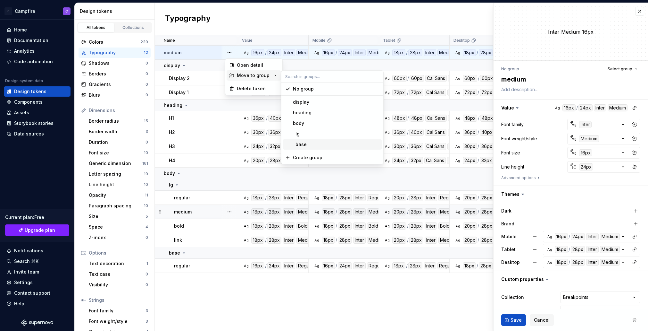
click at [312, 142] on div "base" at bounding box center [336, 144] width 87 height 6
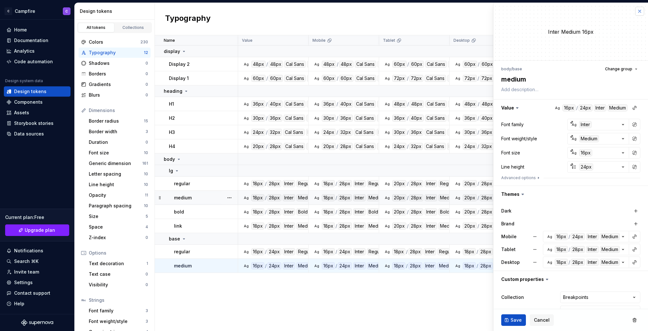
click at [641, 10] on button "button" at bounding box center [639, 11] width 9 height 9
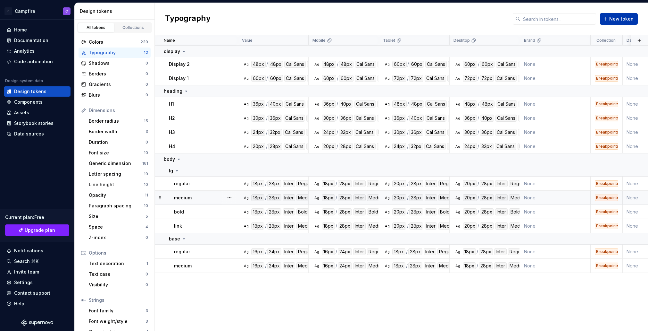
click at [614, 23] on button "New token" at bounding box center [619, 19] width 38 height 12
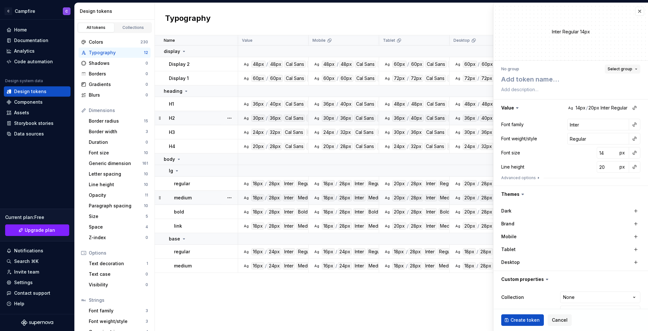
click at [632, 70] on span "Select group" at bounding box center [620, 68] width 25 height 5
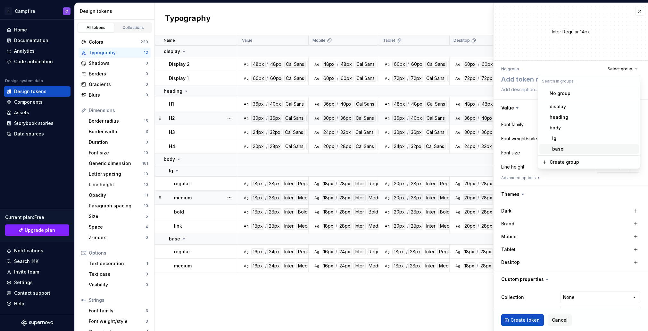
click at [578, 149] on div "base" at bounding box center [593, 149] width 87 height 6
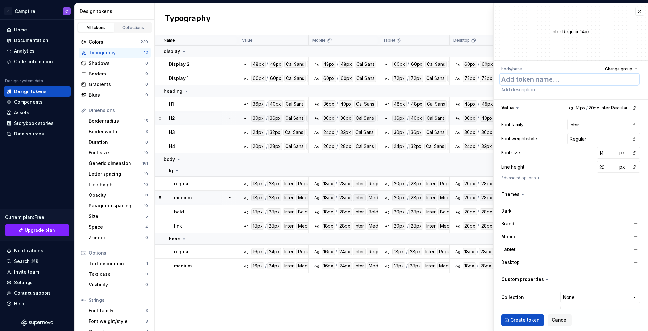
click at [537, 79] on textarea at bounding box center [569, 79] width 139 height 12
type textarea "*"
type textarea "b"
type textarea "*"
type textarea "bo"
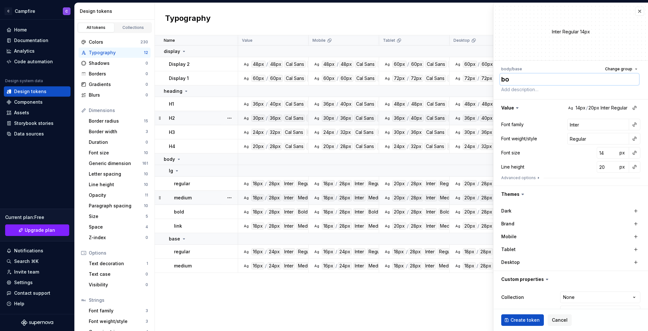
type textarea "*"
type textarea "bol"
type textarea "*"
type textarea "bold"
click at [632, 124] on button "button" at bounding box center [634, 124] width 9 height 9
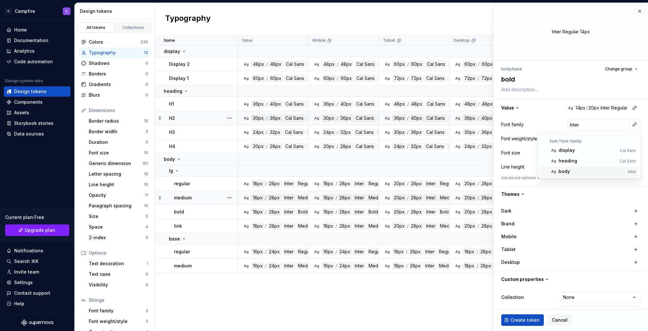
click at [599, 171] on div "body" at bounding box center [592, 171] width 67 height 6
click at [636, 138] on button "button" at bounding box center [634, 138] width 9 height 9
click at [569, 184] on div "bold" at bounding box center [592, 185] width 66 height 6
click at [634, 152] on button "button" at bounding box center [634, 152] width 9 height 9
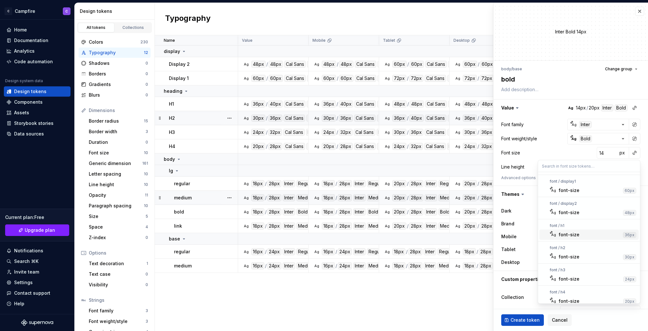
scroll to position [93, 0]
click at [585, 250] on div "font-size" at bounding box center [590, 252] width 63 height 6
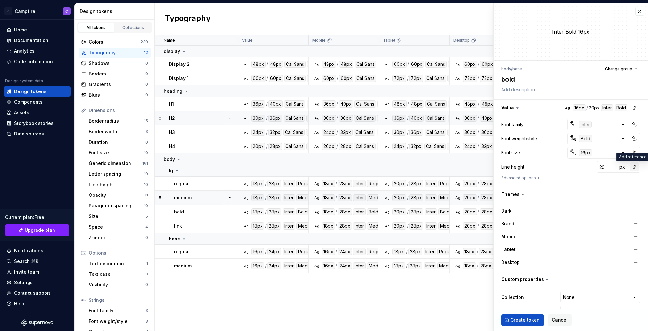
click at [633, 168] on button "button" at bounding box center [634, 166] width 9 height 9
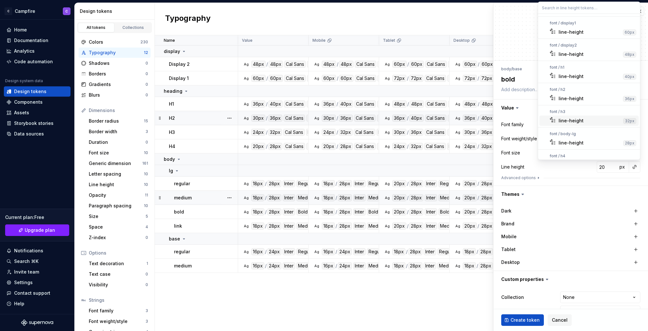
scroll to position [78, 0]
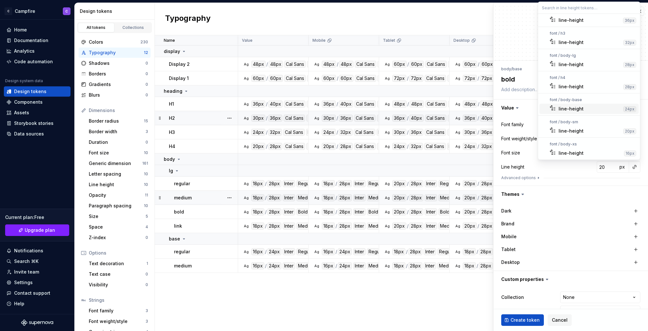
click at [575, 109] on div "line-height" at bounding box center [571, 108] width 25 height 6
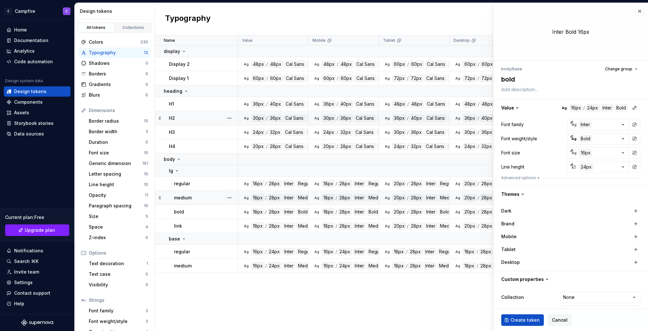
scroll to position [16, 0]
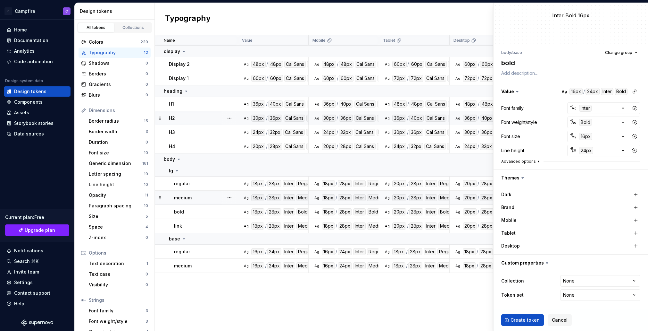
click at [528, 160] on button "Advanced options" at bounding box center [521, 161] width 40 height 5
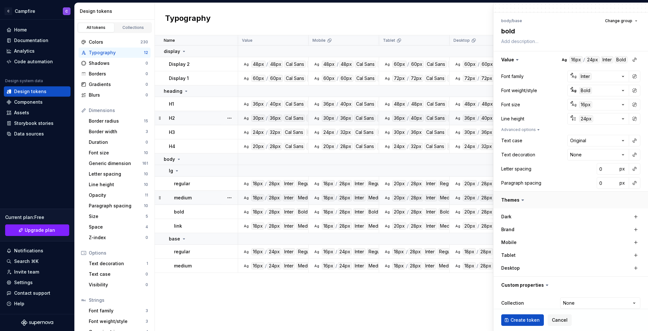
scroll to position [70, 0]
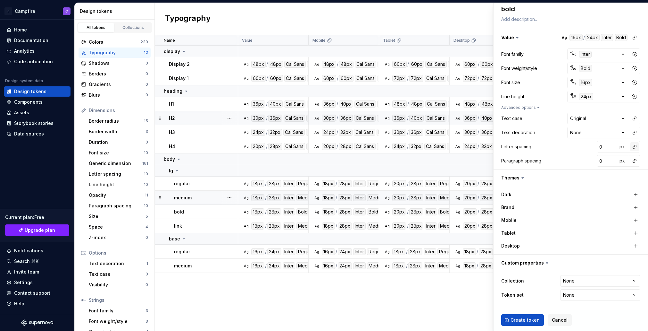
click at [635, 147] on button "button" at bounding box center [634, 146] width 9 height 9
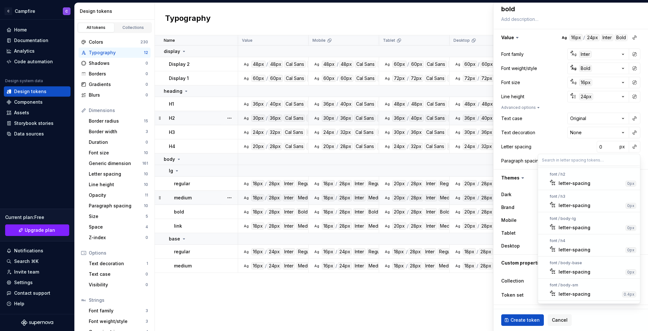
scroll to position [87, 0]
click at [585, 252] on div "letter-spacing" at bounding box center [575, 252] width 32 height 6
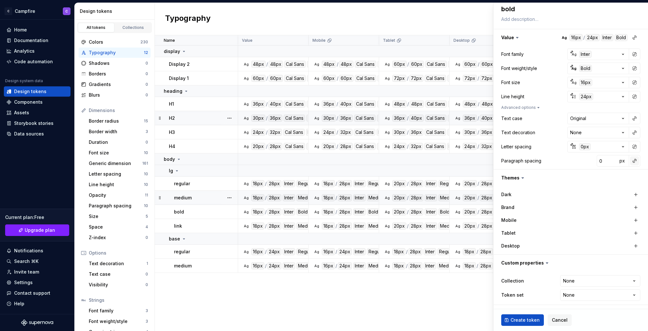
click at [636, 162] on button "button" at bounding box center [634, 160] width 9 height 9
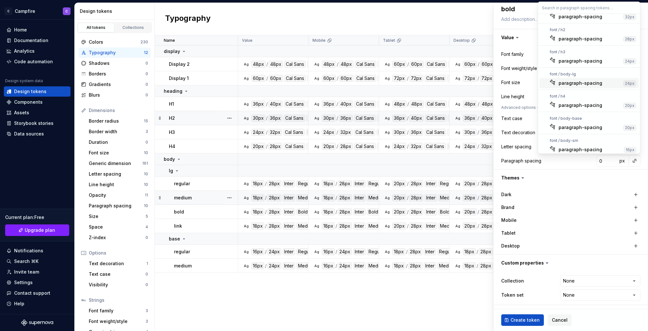
scroll to position [68, 0]
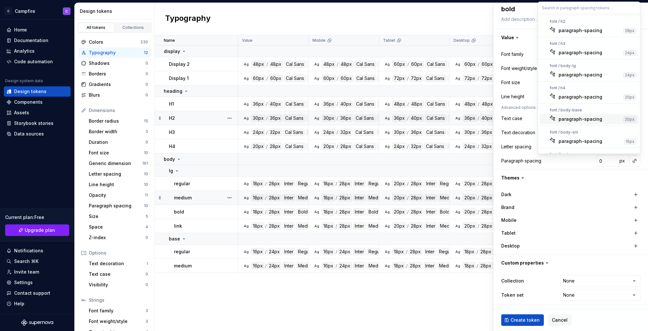
click at [575, 120] on div "paragraph-spacing" at bounding box center [581, 119] width 44 height 6
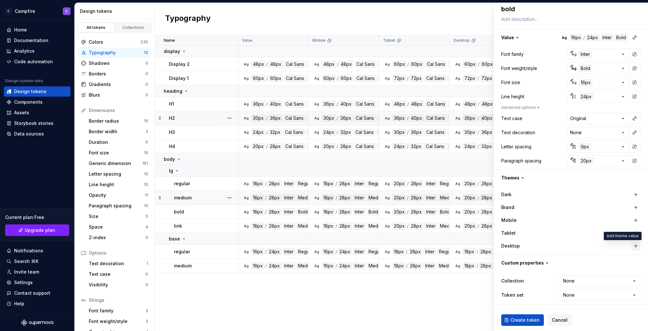
click at [638, 244] on button "button" at bounding box center [636, 245] width 9 height 9
click at [635, 230] on button "button" at bounding box center [636, 232] width 9 height 9
click at [635, 218] on button "button" at bounding box center [636, 219] width 9 height 9
click at [597, 281] on html "C Campfire C Home Documentation Analytics Code automation Design system data De…" at bounding box center [324, 165] width 648 height 331
click at [528, 322] on span "Create token" at bounding box center [525, 319] width 29 height 6
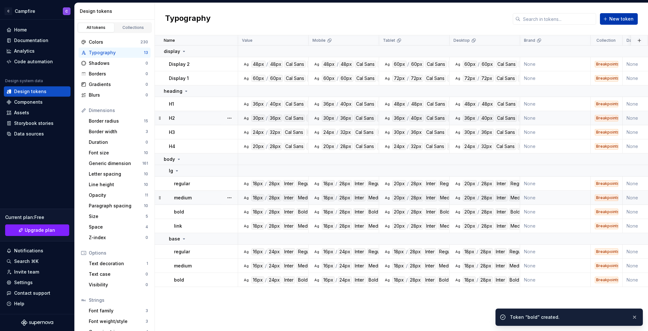
click at [613, 19] on span "New token" at bounding box center [621, 19] width 24 height 6
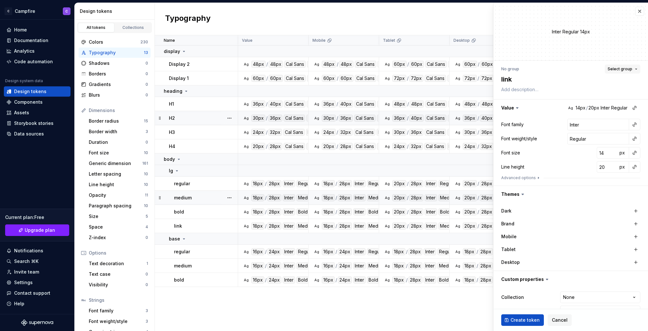
click at [606, 69] on button "Select group" at bounding box center [623, 68] width 36 height 9
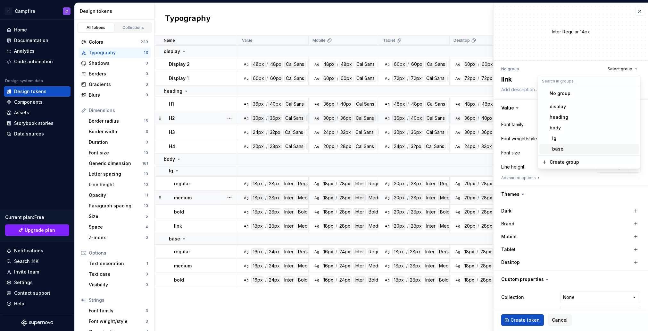
click at [571, 149] on div "base" at bounding box center [593, 149] width 87 height 6
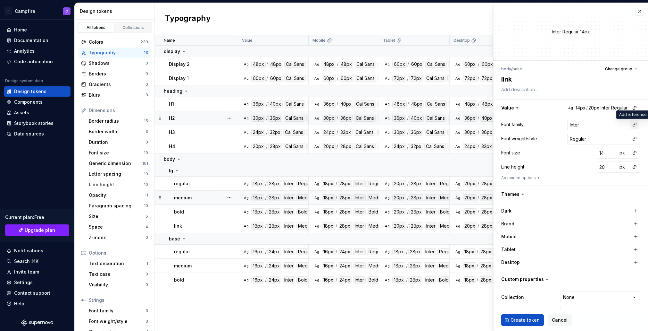
click at [635, 126] on button "button" at bounding box center [634, 124] width 9 height 9
click at [573, 168] on div "body" at bounding box center [592, 171] width 67 height 6
click at [632, 138] on button "button" at bounding box center [634, 138] width 9 height 9
click at [568, 176] on div "medium" at bounding box center [568, 175] width 18 height 6
click at [638, 151] on button "button" at bounding box center [634, 152] width 9 height 9
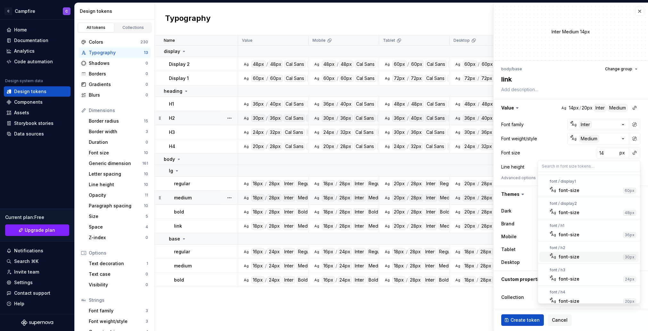
scroll to position [93, 0]
click at [590, 249] on div "font-size" at bounding box center [590, 252] width 63 height 6
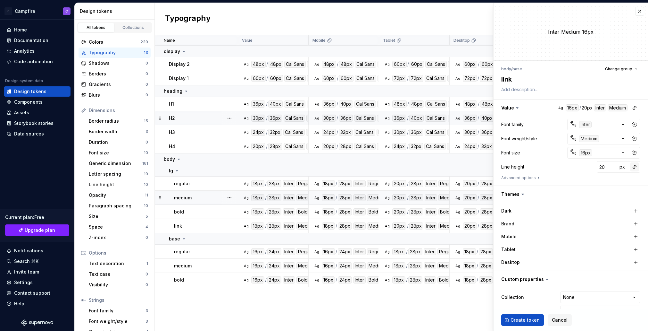
click at [638, 170] on button "button" at bounding box center [634, 166] width 9 height 9
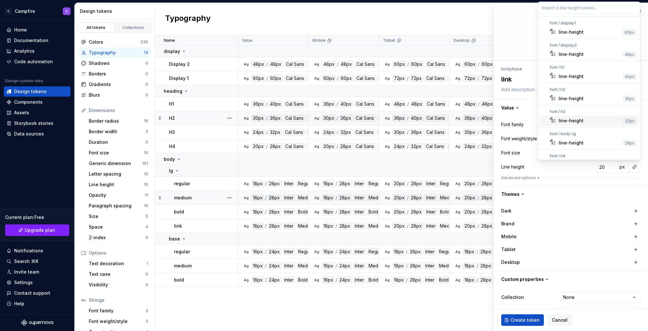
scroll to position [78, 0]
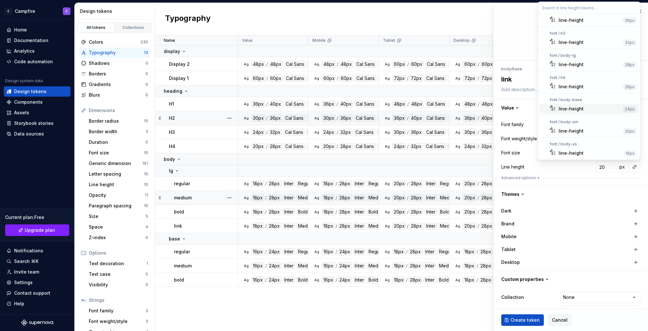
click at [593, 108] on div "line-height" at bounding box center [590, 108] width 62 height 6
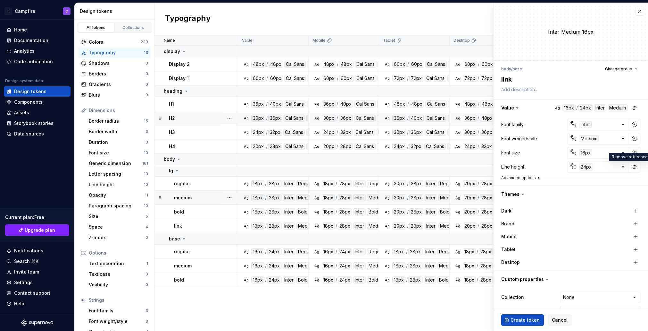
click at [515, 177] on button "Advanced options" at bounding box center [521, 177] width 40 height 5
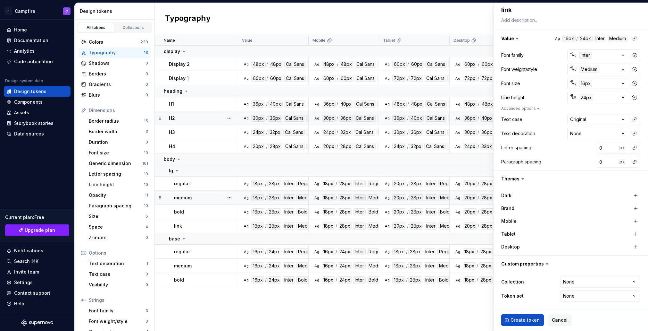
scroll to position [70, 0]
click at [633, 132] on button "button" at bounding box center [634, 132] width 9 height 9
click at [596, 152] on div "text-decoration-line-underline" at bounding box center [587, 149] width 57 height 13
click at [633, 146] on button "button" at bounding box center [634, 146] width 9 height 9
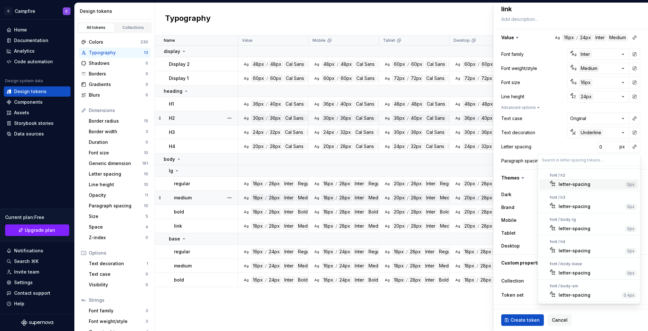
scroll to position [87, 0]
click at [586, 249] on div "letter-spacing" at bounding box center [575, 252] width 32 height 6
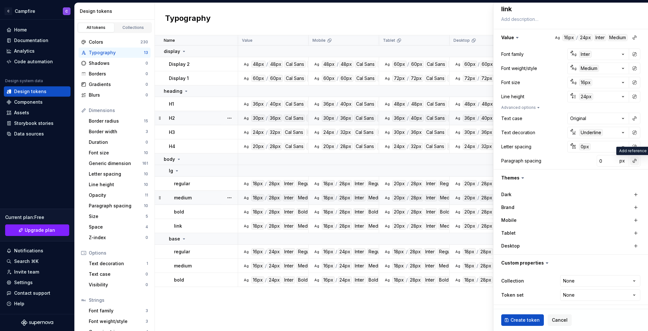
click at [634, 164] on button "button" at bounding box center [634, 160] width 9 height 9
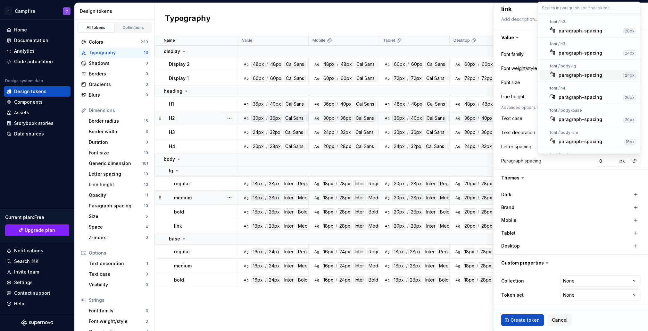
scroll to position [84, 0]
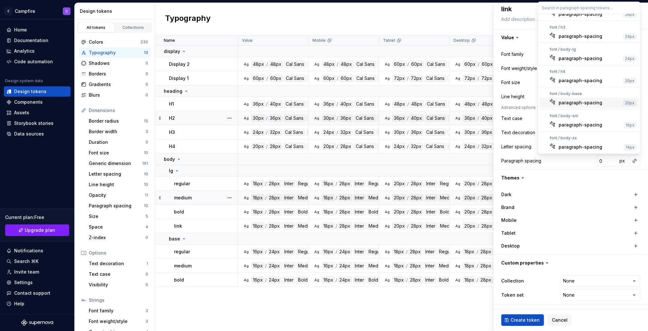
click at [592, 101] on div "paragraph-spacing" at bounding box center [581, 102] width 44 height 6
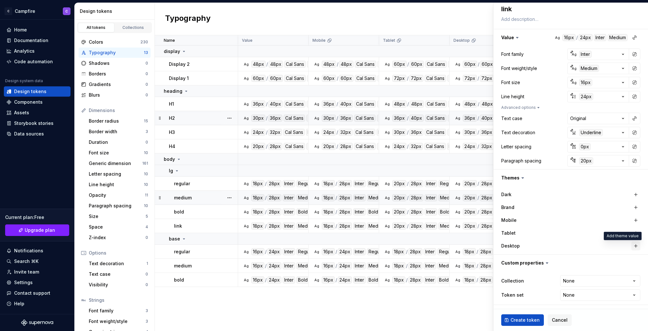
click at [638, 245] on button "button" at bounding box center [636, 245] width 9 height 9
click at [636, 233] on button "button" at bounding box center [636, 232] width 9 height 9
click at [636, 217] on button "button" at bounding box center [636, 219] width 9 height 9
click at [616, 277] on html "C Campfire C Home Documentation Analytics Code automation Design system data De…" at bounding box center [324, 165] width 648 height 331
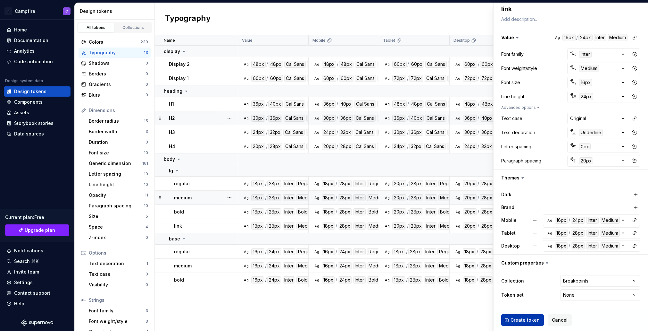
click at [517, 322] on span "Create token" at bounding box center [525, 319] width 29 height 6
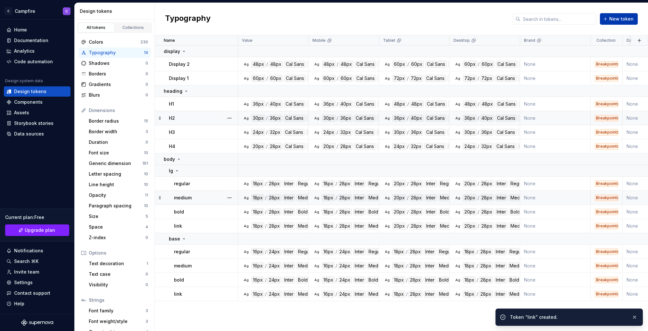
click at [617, 18] on span "New token" at bounding box center [621, 19] width 24 height 6
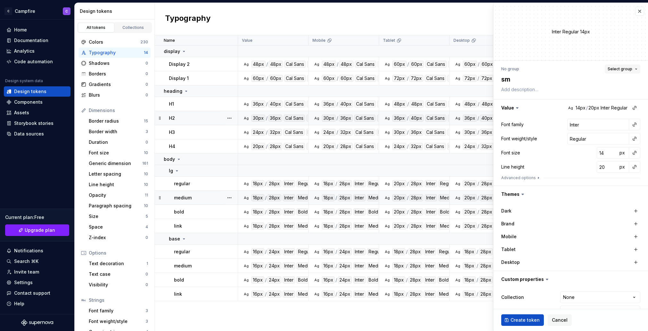
click at [613, 71] on span "Select group" at bounding box center [620, 68] width 25 height 5
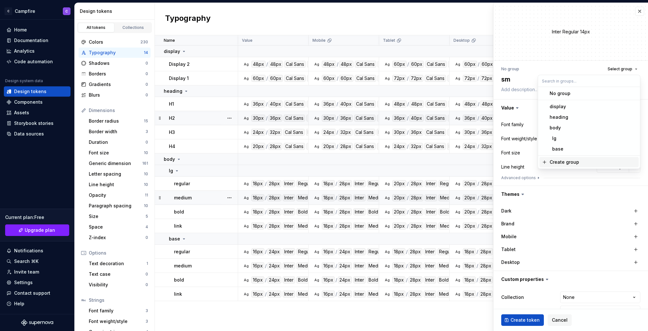
click at [574, 160] on div "Create group" at bounding box center [564, 162] width 29 height 6
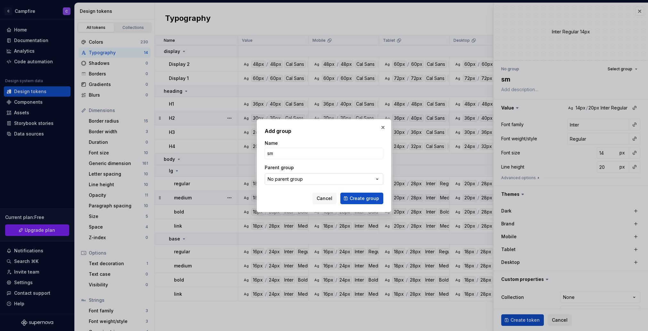
click at [353, 183] on button "No parent group" at bounding box center [324, 179] width 119 height 12
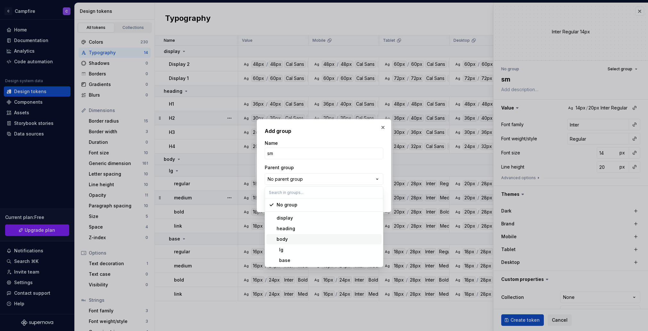
click at [326, 236] on div "body" at bounding box center [328, 239] width 103 height 6
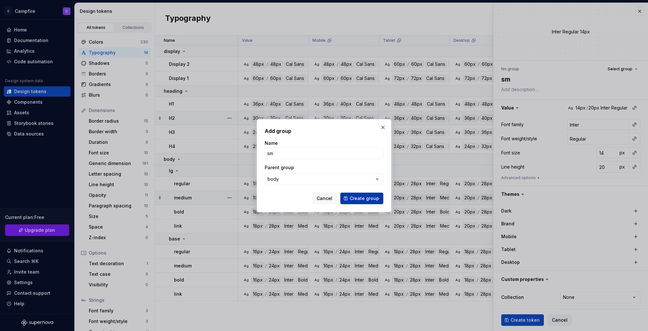
click at [364, 198] on span "Create group" at bounding box center [364, 198] width 29 height 6
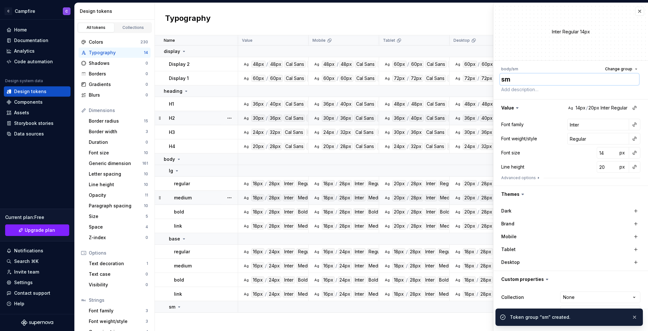
click at [514, 80] on textarea "sm" at bounding box center [569, 79] width 139 height 12
click at [634, 126] on button "button" at bounding box center [634, 124] width 9 height 9
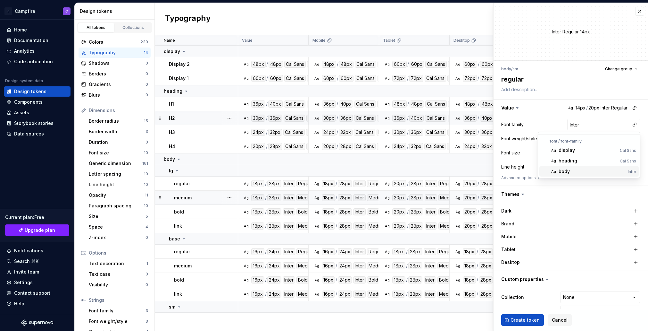
click at [586, 170] on div "body" at bounding box center [592, 171] width 67 height 6
click at [634, 139] on button "button" at bounding box center [634, 138] width 9 height 9
click at [586, 164] on div "normal" at bounding box center [589, 164] width 61 height 6
click at [632, 154] on button "button" at bounding box center [634, 152] width 9 height 9
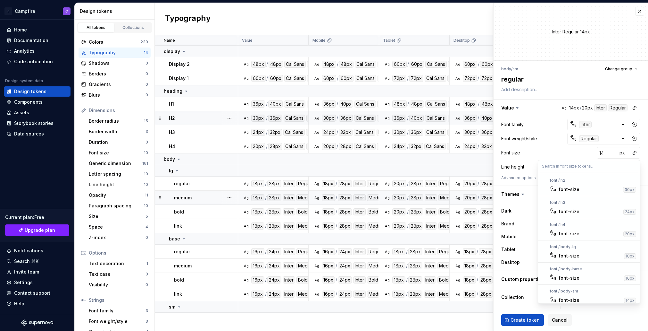
scroll to position [93, 0]
click at [590, 275] on div "font-size" at bounding box center [590, 274] width 63 height 6
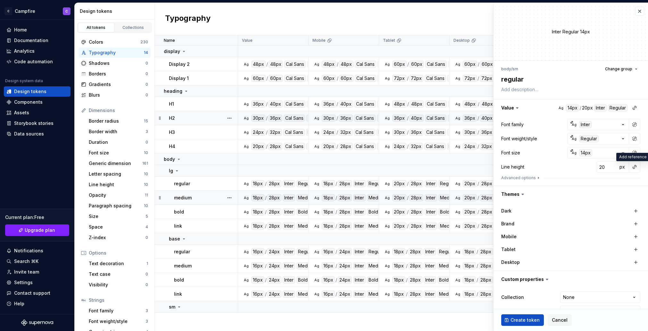
drag, startPoint x: 637, startPoint y: 166, endPoint x: 634, endPoint y: 167, distance: 3.3
click at [637, 166] on button "button" at bounding box center [634, 166] width 9 height 9
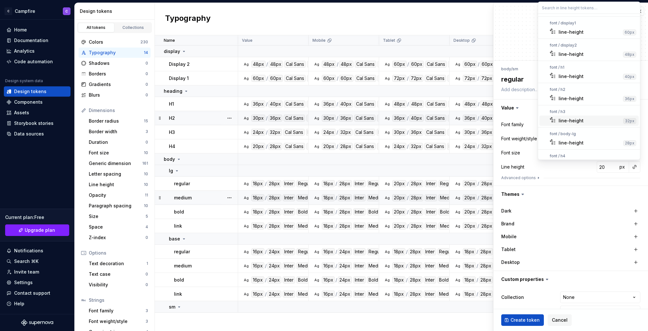
scroll to position [78, 0]
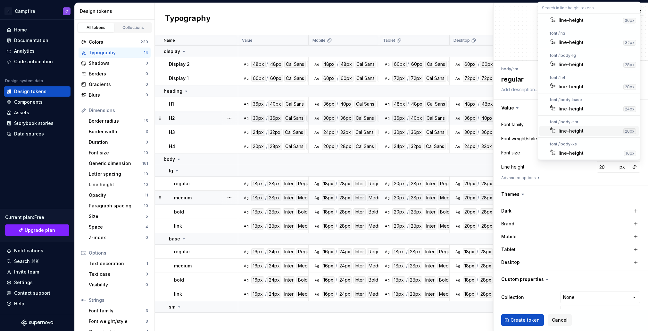
click at [575, 132] on div "line-height" at bounding box center [571, 131] width 25 height 6
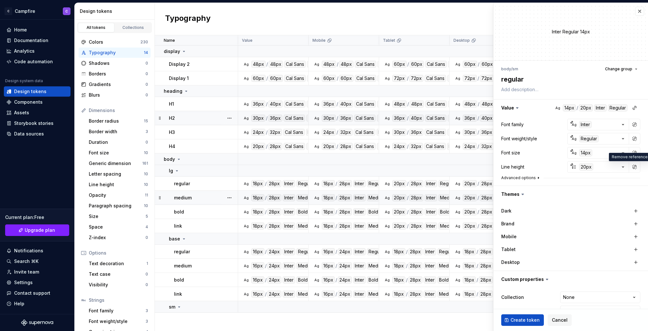
click at [513, 178] on button "Advanced options" at bounding box center [521, 177] width 40 height 5
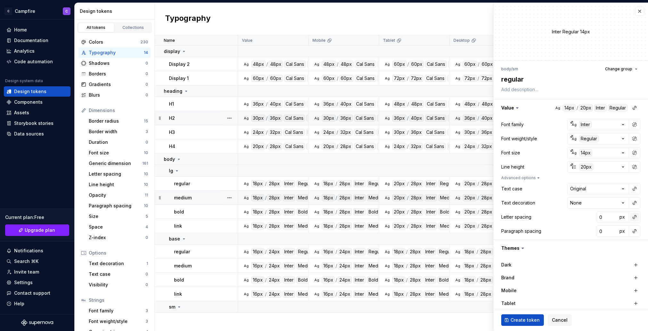
click at [634, 215] on button "button" at bounding box center [634, 216] width 9 height 9
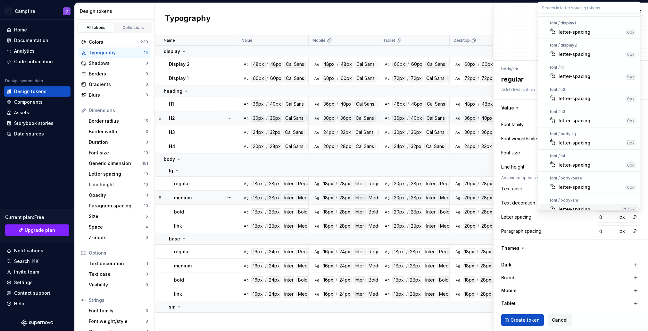
scroll to position [28, 0]
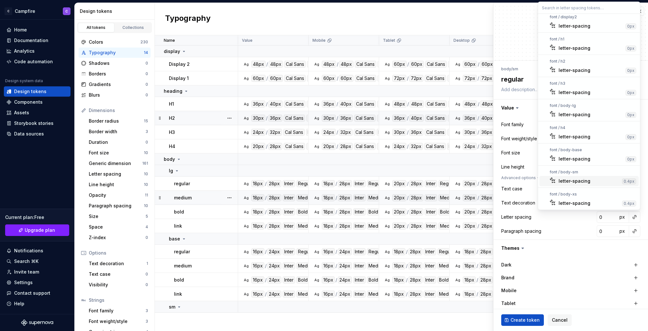
click at [598, 181] on div "letter-spacing" at bounding box center [589, 181] width 61 height 6
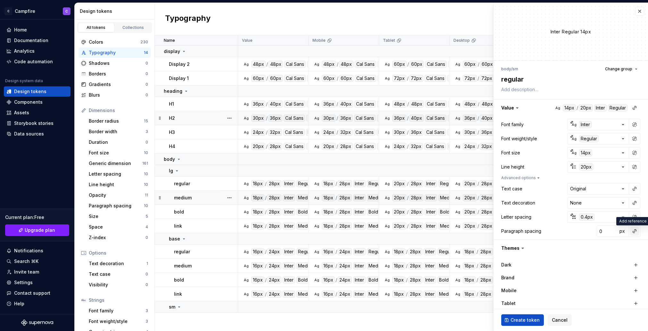
click at [636, 231] on button "button" at bounding box center [634, 230] width 9 height 9
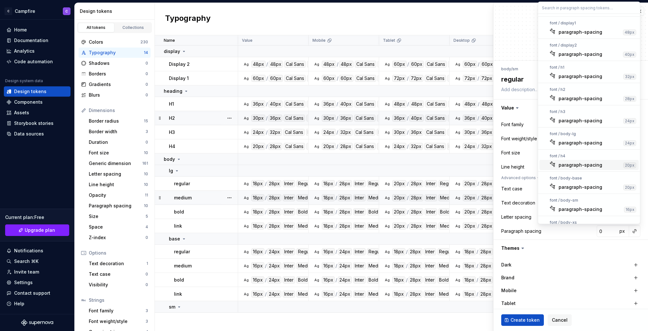
scroll to position [14, 0]
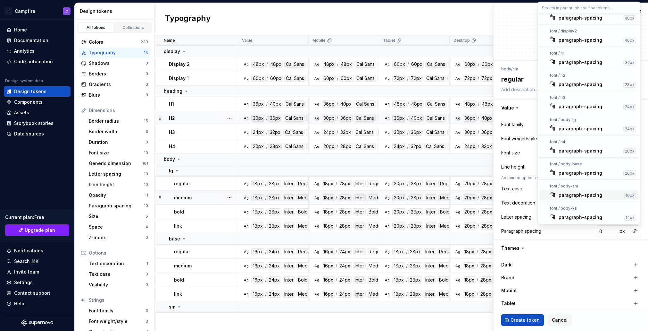
click at [588, 193] on div "paragraph-spacing" at bounding box center [581, 195] width 44 height 6
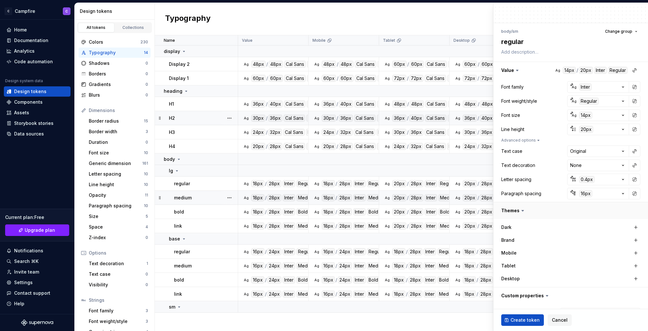
scroll to position [70, 0]
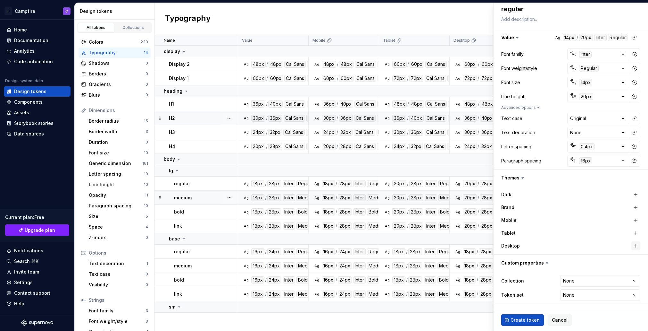
click at [639, 243] on button "button" at bounding box center [636, 245] width 9 height 9
click at [635, 232] on button "button" at bounding box center [636, 232] width 9 height 9
click at [635, 220] on button "button" at bounding box center [636, 219] width 9 height 9
click at [579, 283] on html "C Campfire C Home Documentation Analytics Code automation Design system data De…" at bounding box center [324, 165] width 648 height 331
click at [525, 317] on span "Create token" at bounding box center [525, 319] width 29 height 6
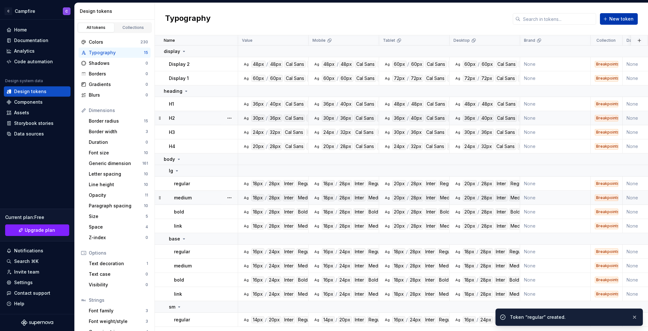
click at [617, 21] on span "New token" at bounding box center [621, 19] width 24 height 6
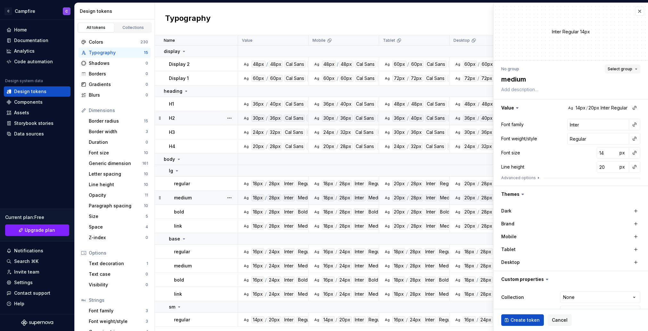
click at [622, 69] on span "Select group" at bounding box center [620, 68] width 25 height 5
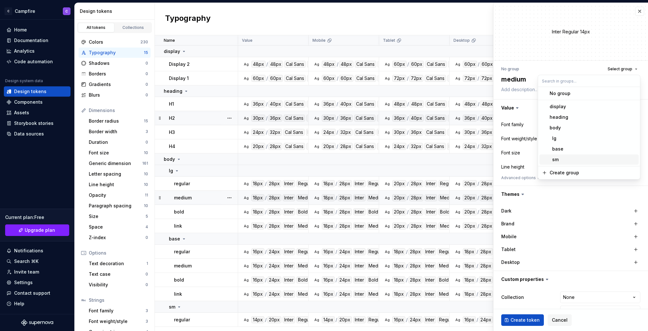
click at [583, 161] on div "sm" at bounding box center [593, 159] width 87 height 6
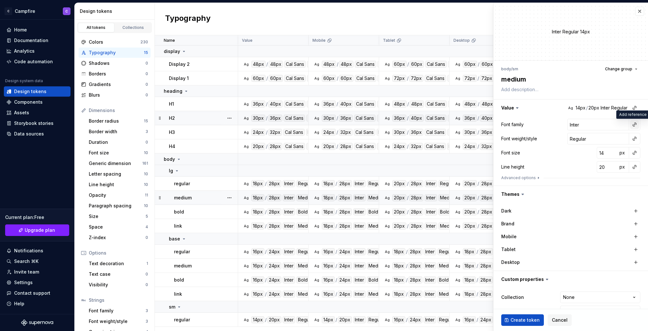
click at [633, 124] on button "button" at bounding box center [634, 124] width 9 height 9
click at [582, 170] on div "body" at bounding box center [592, 171] width 67 height 6
click at [634, 136] on button "button" at bounding box center [634, 138] width 9 height 9
click at [589, 176] on div "medium" at bounding box center [589, 175] width 60 height 6
click at [636, 154] on button "button" at bounding box center [634, 152] width 9 height 9
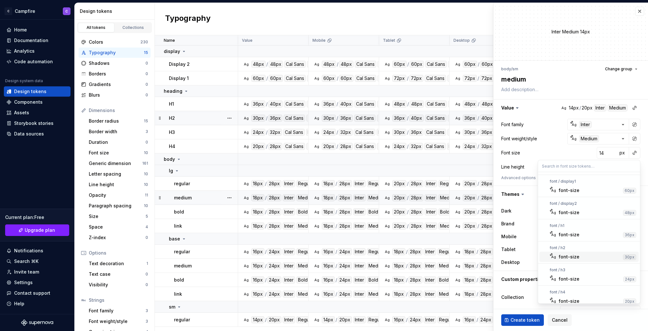
scroll to position [93, 0]
click at [581, 277] on div "font-size" at bounding box center [590, 274] width 63 height 6
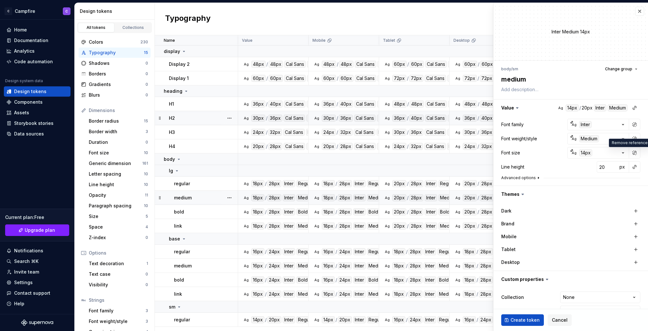
click at [524, 176] on button "Advanced options" at bounding box center [521, 177] width 40 height 5
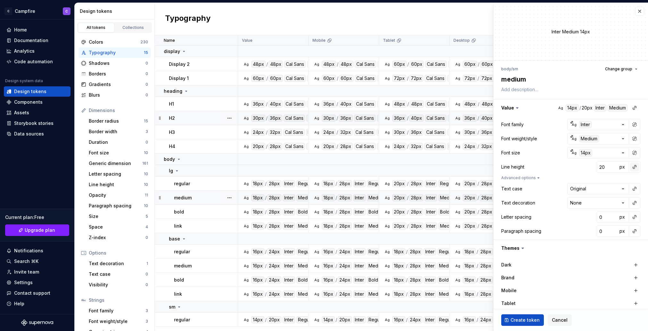
click at [634, 167] on button "button" at bounding box center [634, 166] width 9 height 9
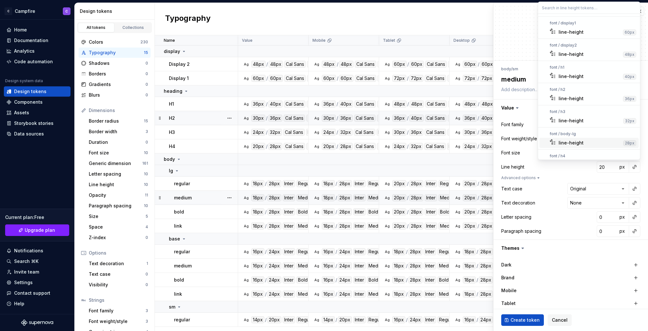
scroll to position [78, 0]
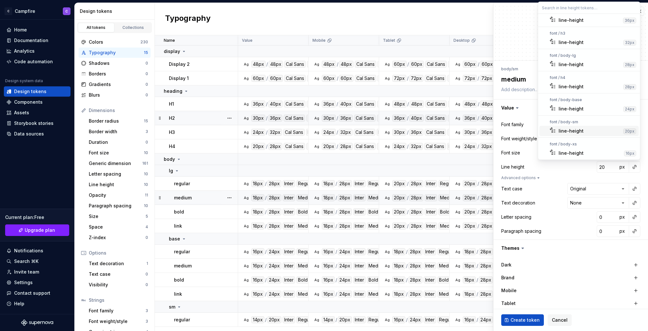
click at [586, 132] on div "line-height" at bounding box center [590, 131] width 62 height 6
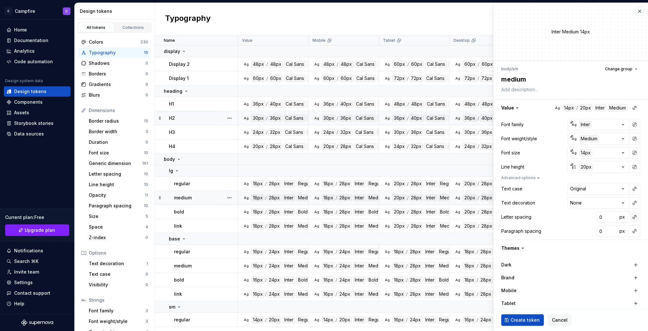
click at [635, 217] on button "button" at bounding box center [634, 216] width 9 height 9
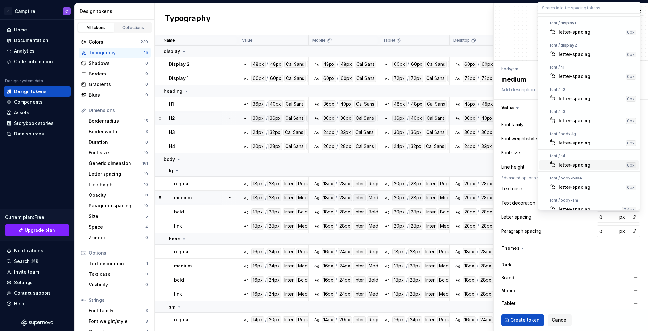
scroll to position [28, 0]
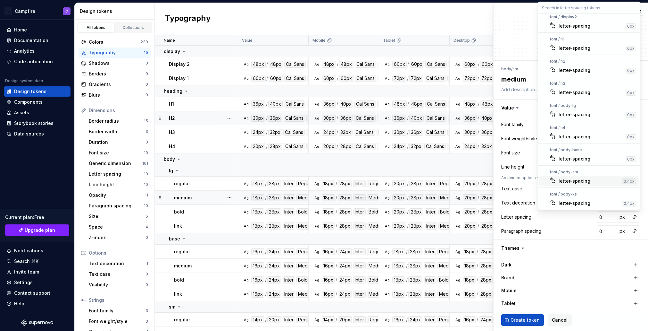
click at [576, 182] on div "letter-spacing" at bounding box center [575, 181] width 32 height 6
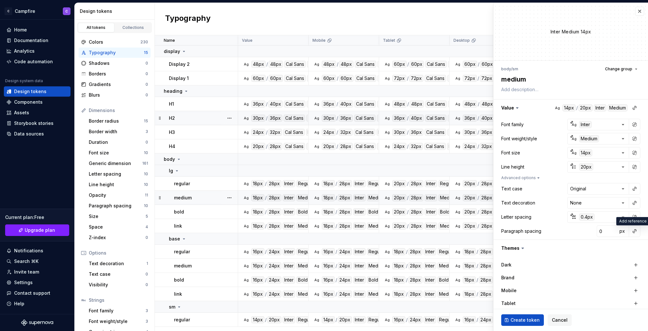
click at [633, 231] on button "button" at bounding box center [634, 230] width 9 height 9
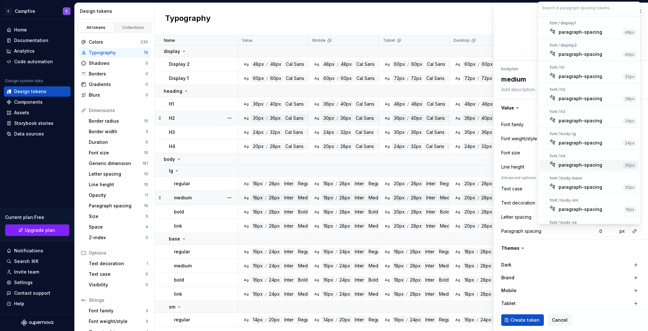
scroll to position [14, 0]
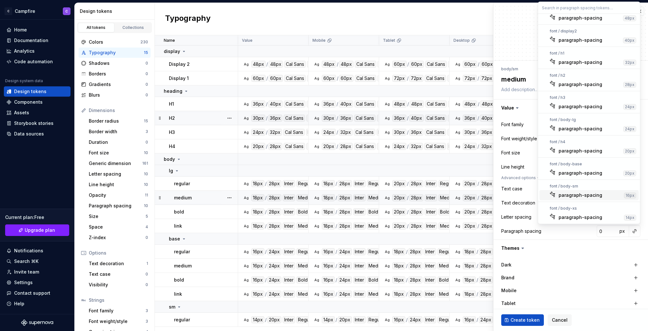
click at [583, 195] on div "paragraph-spacing" at bounding box center [581, 195] width 44 height 6
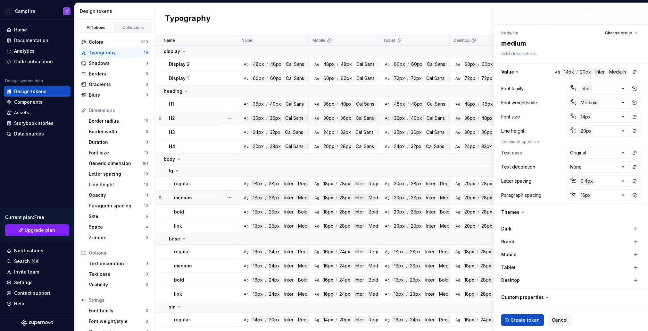
scroll to position [70, 0]
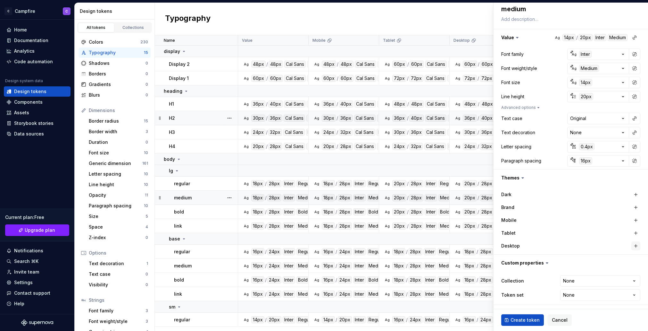
click at [636, 244] on button "button" at bounding box center [636, 245] width 9 height 9
click at [636, 231] on button "button" at bounding box center [636, 232] width 9 height 9
click at [636, 220] on button "button" at bounding box center [636, 219] width 9 height 9
click at [592, 280] on html "C Campfire C Home Documentation Analytics Code automation Design system data De…" at bounding box center [324, 165] width 648 height 331
click at [528, 319] on span "Create token" at bounding box center [525, 319] width 29 height 6
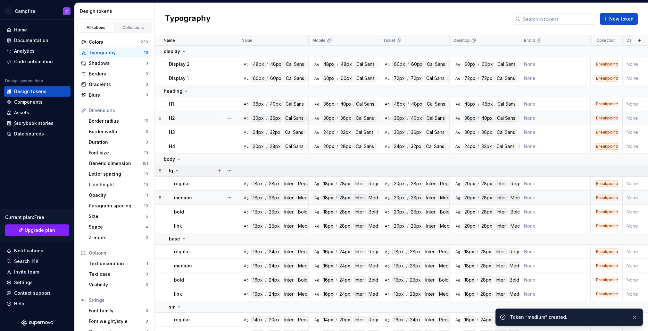
scroll to position [10, 0]
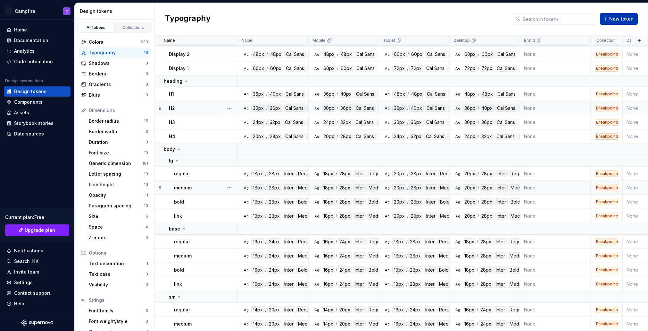
click at [623, 23] on button "New token" at bounding box center [619, 19] width 38 height 12
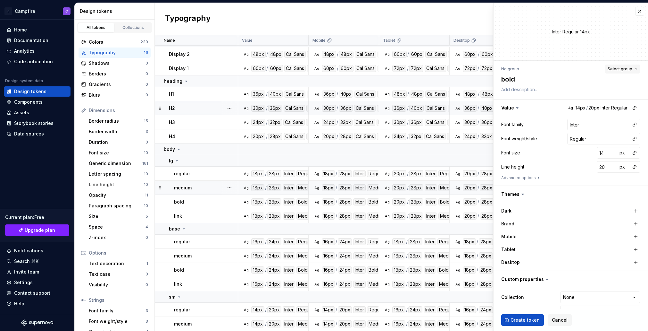
click at [622, 65] on button "Select group" at bounding box center [623, 68] width 36 height 9
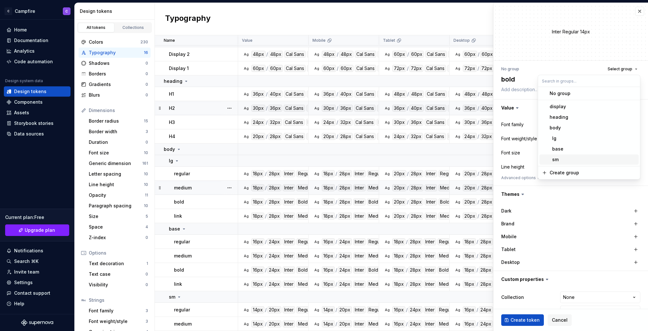
click at [564, 160] on div "sm" at bounding box center [593, 159] width 87 height 6
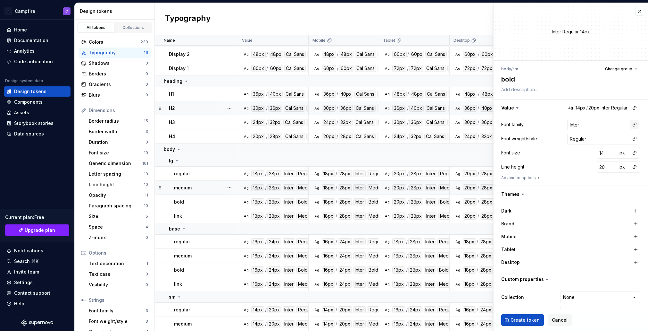
click at [634, 124] on button "button" at bounding box center [634, 124] width 9 height 9
click at [587, 172] on div "body" at bounding box center [592, 171] width 67 height 6
click at [632, 140] on button "button" at bounding box center [634, 138] width 9 height 9
click at [583, 181] on span "Ag bold Bold" at bounding box center [589, 185] width 99 height 10
click at [634, 156] on button "button" at bounding box center [634, 152] width 9 height 9
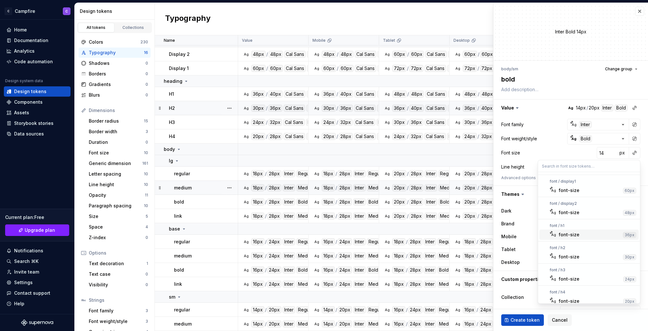
scroll to position [93, 0]
click at [581, 273] on div "font-size" at bounding box center [590, 274] width 63 height 6
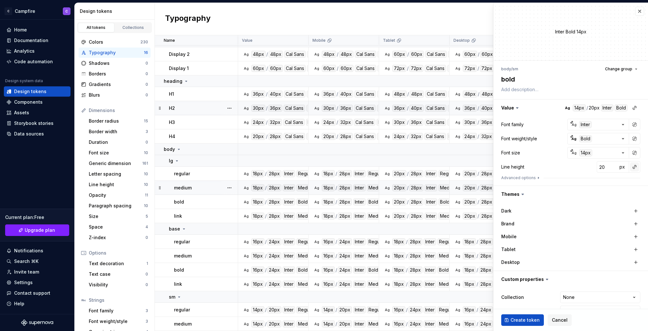
click at [633, 168] on button "button" at bounding box center [634, 166] width 9 height 9
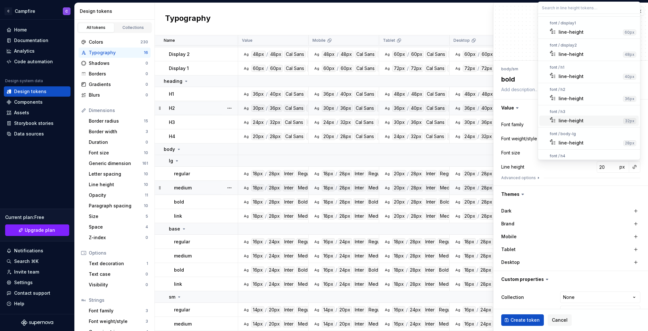
scroll to position [78, 0]
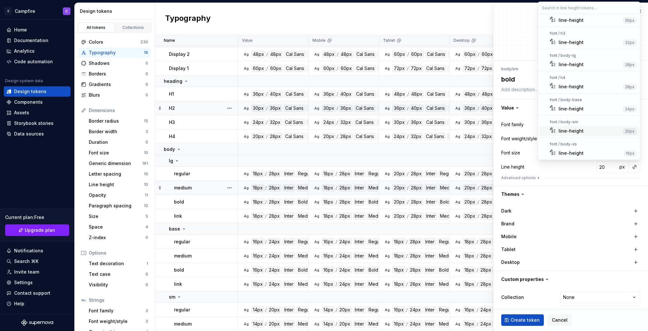
click at [576, 131] on div "line-height" at bounding box center [571, 131] width 25 height 6
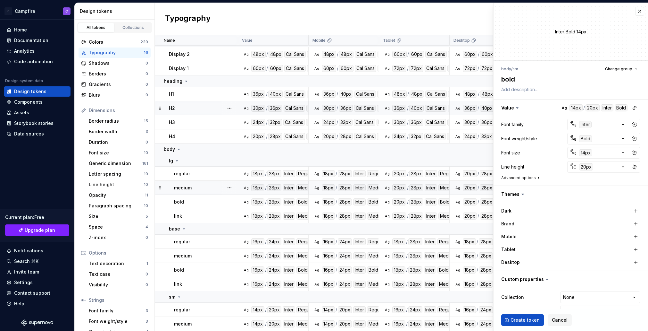
click at [524, 178] on button "Advanced options" at bounding box center [521, 177] width 40 height 5
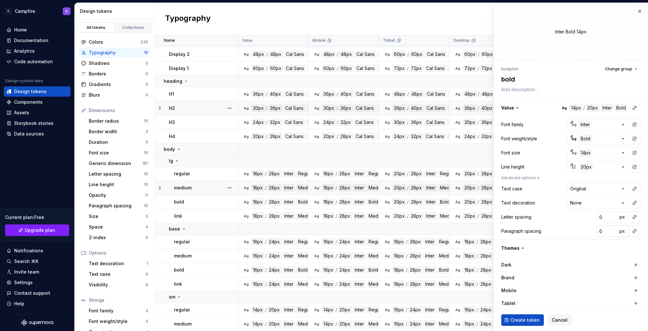
scroll to position [70, 0]
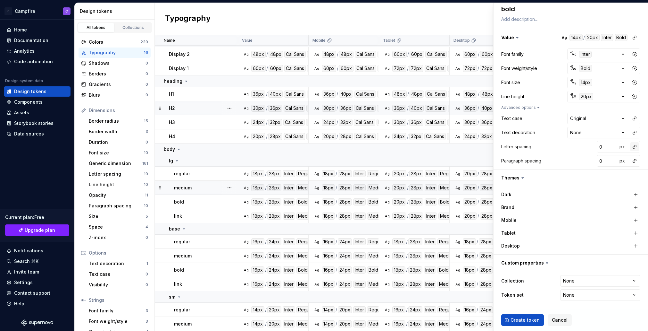
click at [635, 147] on button "button" at bounding box center [634, 146] width 9 height 9
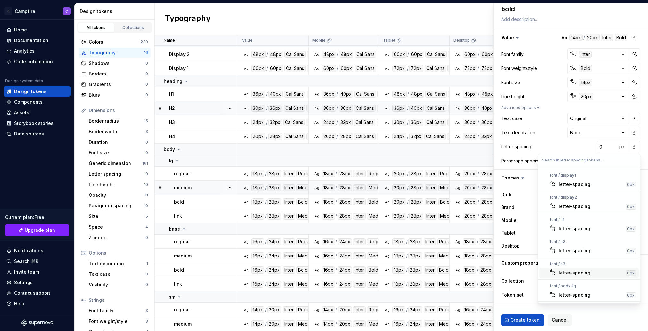
scroll to position [87, 0]
click at [583, 275] on div "letter-spacing" at bounding box center [575, 274] width 32 height 6
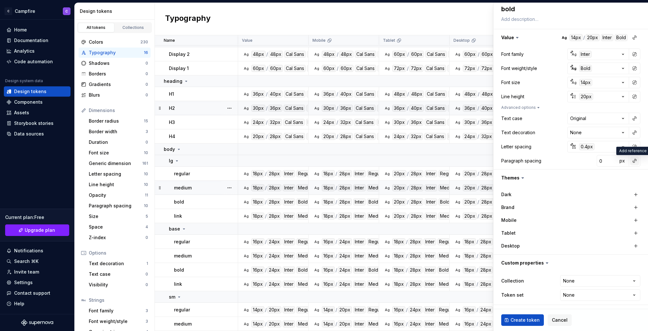
click at [634, 162] on button "button" at bounding box center [634, 160] width 9 height 9
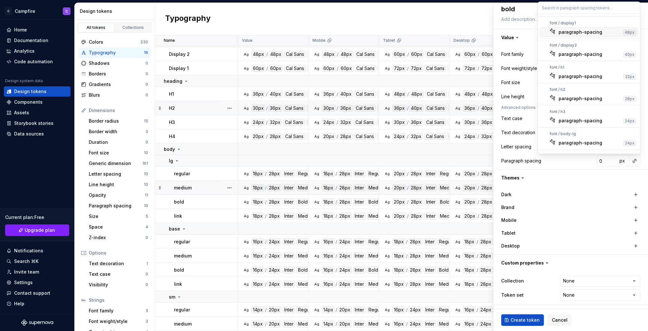
scroll to position [84, 0]
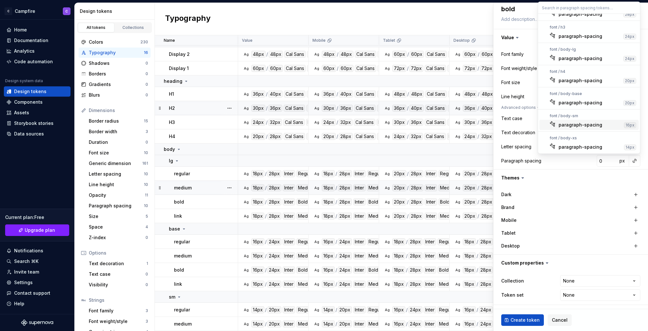
click at [578, 124] on div "paragraph-spacing" at bounding box center [581, 125] width 44 height 6
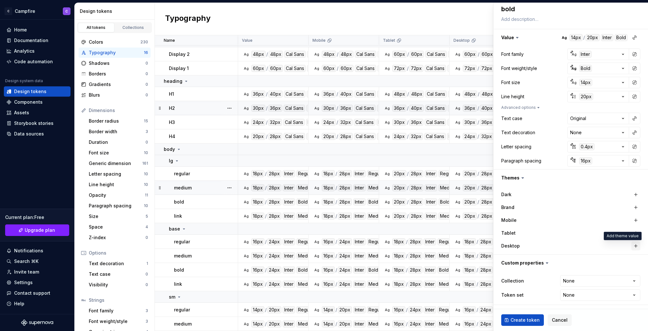
click at [638, 246] on button "button" at bounding box center [636, 245] width 9 height 9
click at [635, 233] on button "button" at bounding box center [636, 232] width 9 height 9
click at [634, 217] on button "button" at bounding box center [636, 219] width 9 height 9
click at [587, 278] on html "C Campfire C Home Documentation Analytics Code automation Design system data De…" at bounding box center [324, 165] width 648 height 331
click at [515, 317] on span "Create token" at bounding box center [525, 319] width 29 height 6
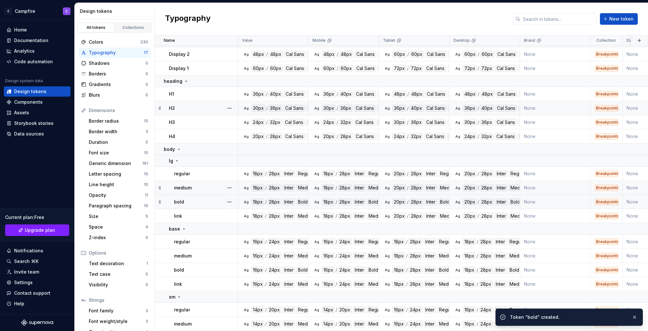
scroll to position [24, 0]
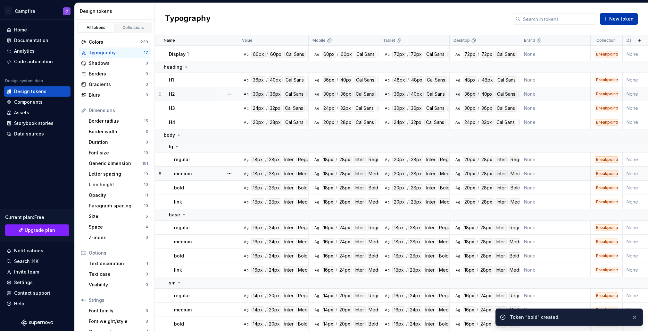
click at [621, 21] on span "New token" at bounding box center [621, 19] width 24 height 6
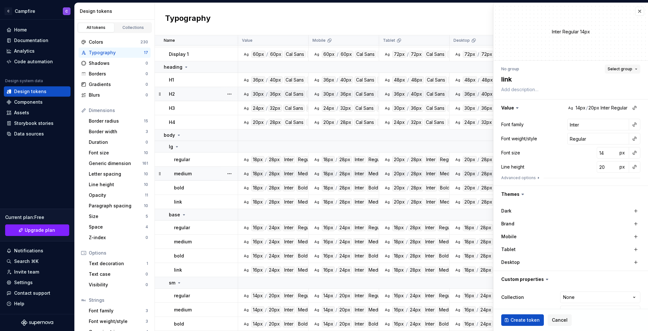
click at [617, 68] on span "Select group" at bounding box center [620, 68] width 25 height 5
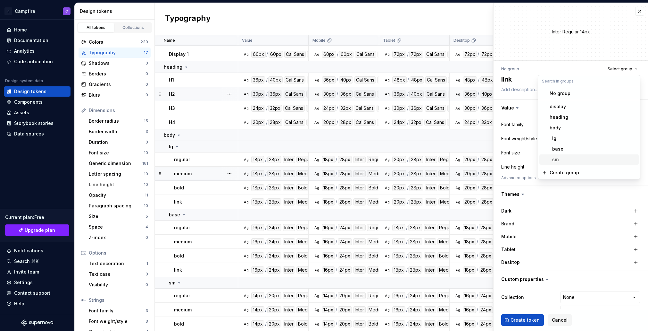
click at [575, 161] on div "sm" at bounding box center [593, 159] width 87 height 6
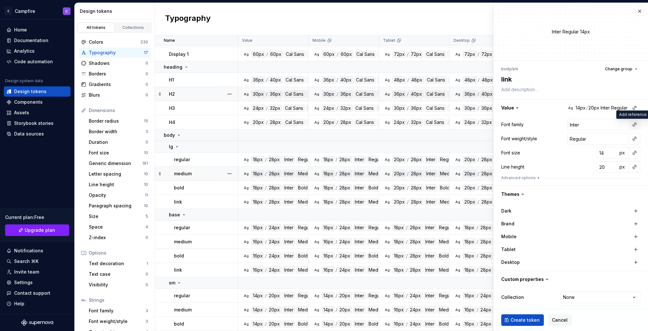
click at [632, 124] on button "button" at bounding box center [634, 124] width 9 height 9
click at [584, 169] on div "body" at bounding box center [592, 171] width 67 height 6
click at [634, 138] on button "button" at bounding box center [634, 138] width 9 height 9
click at [591, 173] on div "medium" at bounding box center [589, 175] width 60 height 6
click at [634, 154] on button "button" at bounding box center [634, 152] width 9 height 9
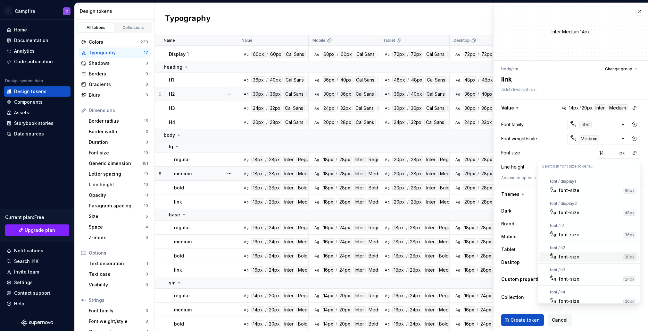
scroll to position [93, 0]
click at [587, 273] on div "font-size" at bounding box center [590, 274] width 63 height 6
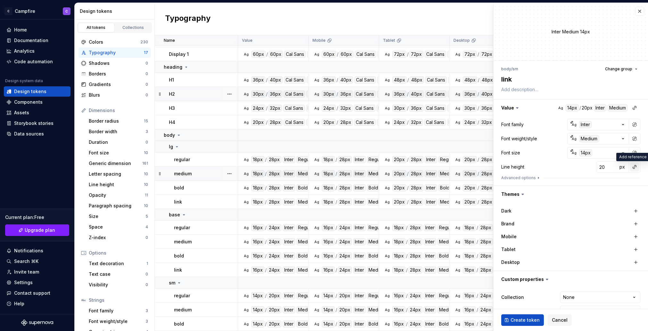
click at [635, 168] on button "button" at bounding box center [634, 166] width 9 height 9
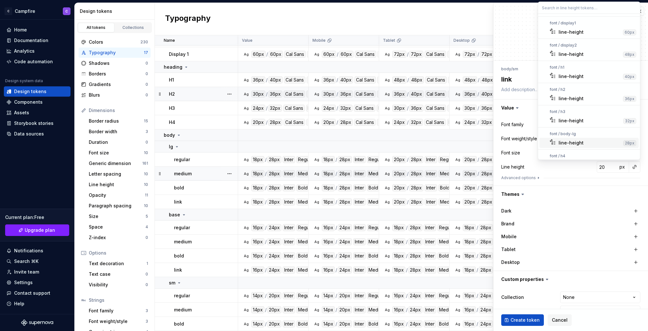
scroll to position [78, 0]
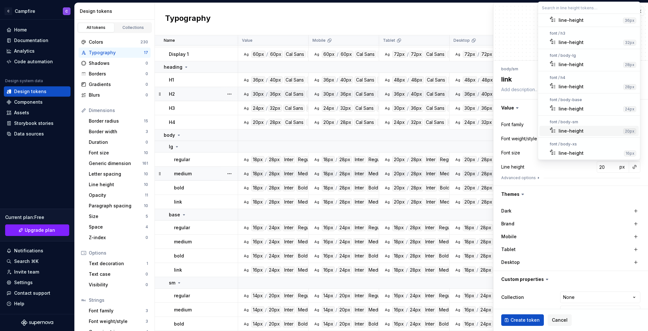
click at [590, 130] on div "line-height" at bounding box center [590, 131] width 62 height 6
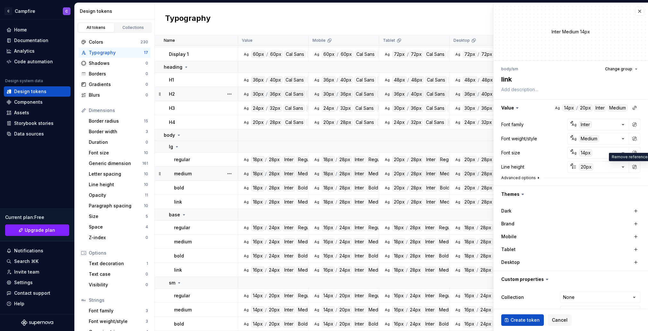
click at [523, 177] on button "Advanced options" at bounding box center [521, 177] width 40 height 5
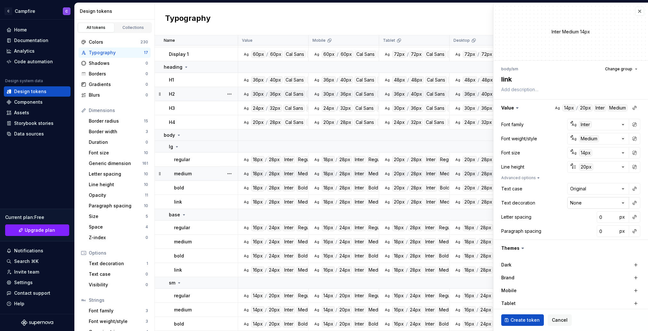
scroll to position [70, 0]
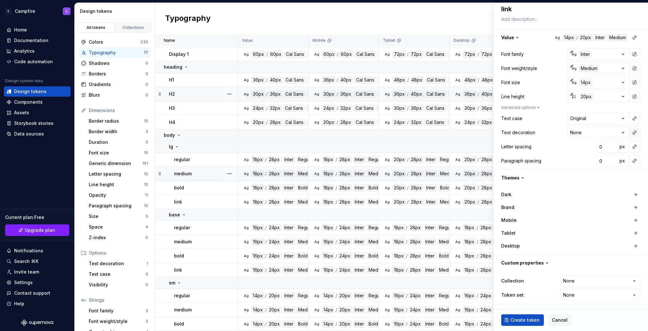
click at [633, 133] on button "button" at bounding box center [634, 132] width 9 height 9
click at [597, 155] on div "text-decoration-line-underline" at bounding box center [587, 149] width 57 height 13
click at [636, 149] on button "button" at bounding box center [634, 146] width 9 height 9
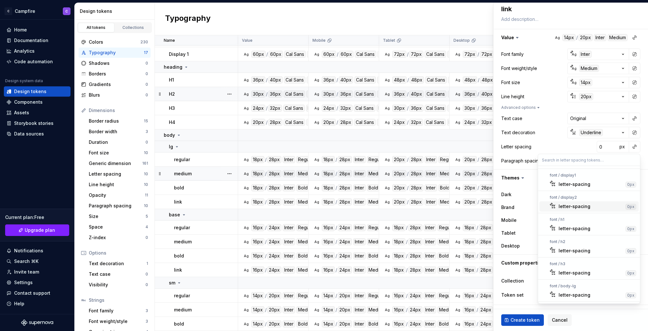
scroll to position [87, 0]
click at [582, 274] on div "letter-spacing" at bounding box center [575, 274] width 32 height 6
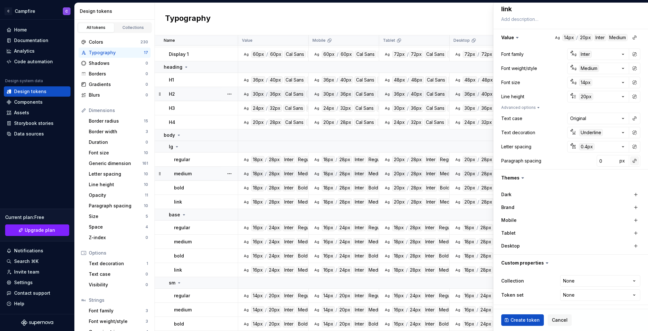
click at [635, 164] on button "button" at bounding box center [634, 160] width 9 height 9
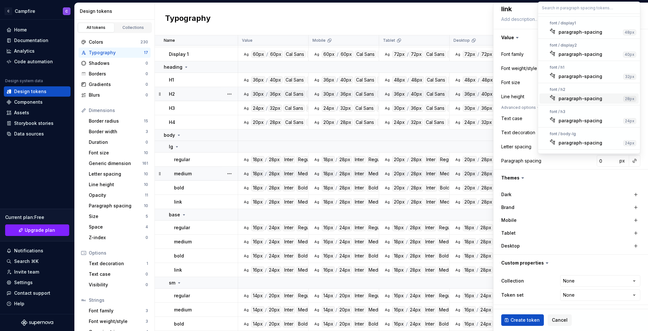
scroll to position [84, 0]
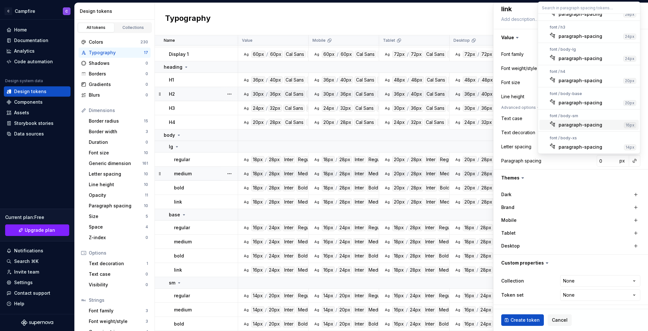
click at [574, 126] on div "paragraph-spacing" at bounding box center [581, 125] width 44 height 6
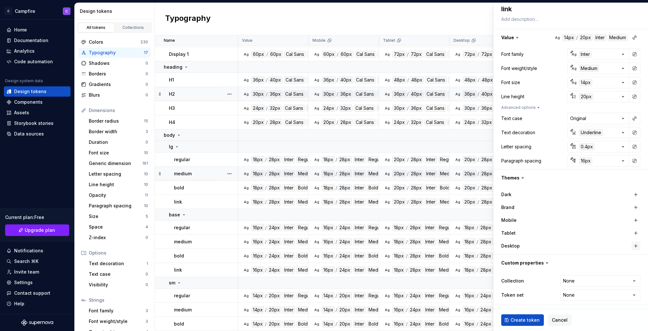
click at [636, 245] on button "button" at bounding box center [636, 245] width 9 height 9
click at [636, 232] on button "button" at bounding box center [636, 232] width 9 height 9
click at [635, 220] on button "button" at bounding box center [636, 219] width 9 height 9
click at [632, 283] on html "C Campfire C Home Documentation Analytics Code automation Design system data De…" at bounding box center [324, 165] width 648 height 331
click at [538, 317] on button "Create token" at bounding box center [522, 320] width 43 height 12
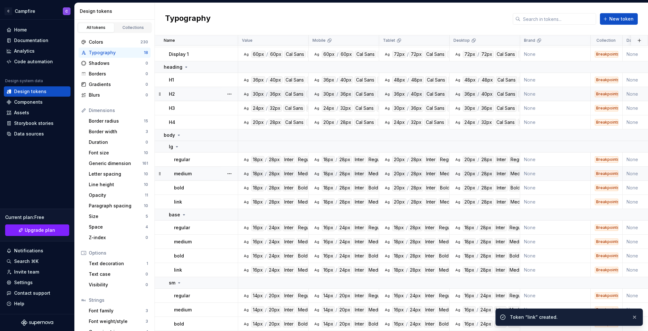
scroll to position [38, 0]
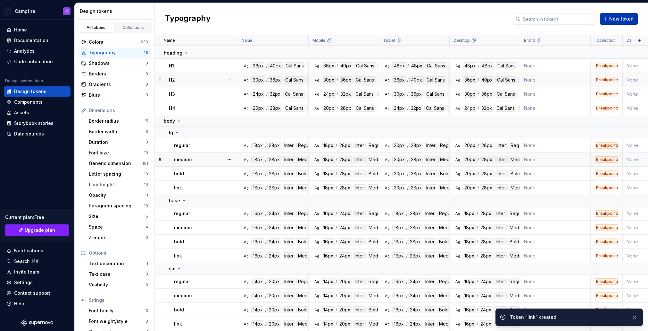
click at [614, 22] on span "New token" at bounding box center [621, 19] width 24 height 6
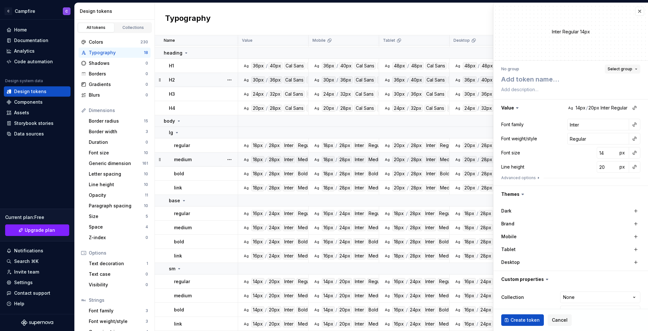
click at [623, 67] on span "Select group" at bounding box center [620, 68] width 25 height 5
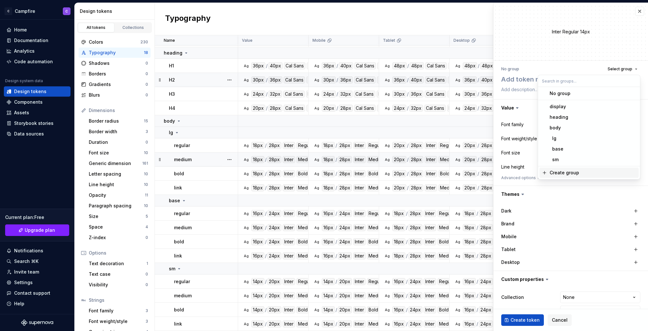
click at [565, 169] on span "Create group" at bounding box center [589, 172] width 99 height 10
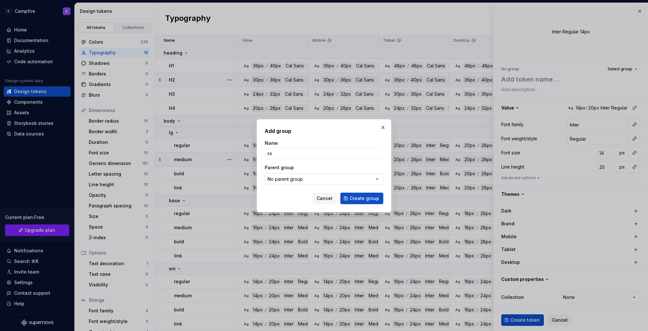
click at [348, 179] on button "No parent group" at bounding box center [324, 179] width 119 height 12
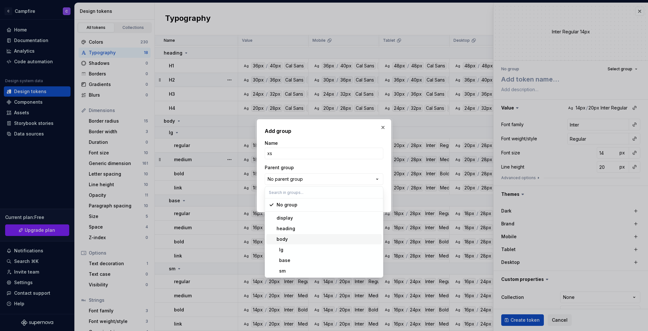
click at [322, 238] on div "body" at bounding box center [328, 239] width 103 height 6
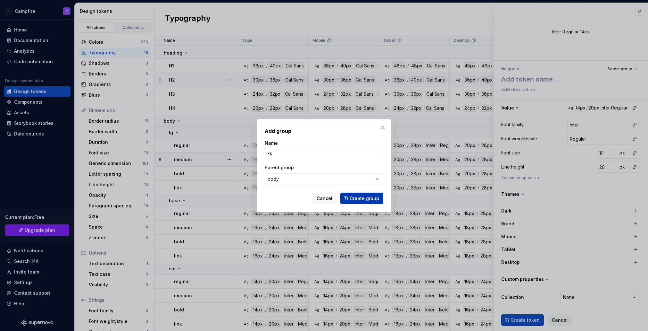
click at [374, 197] on span "Create group" at bounding box center [364, 198] width 29 height 6
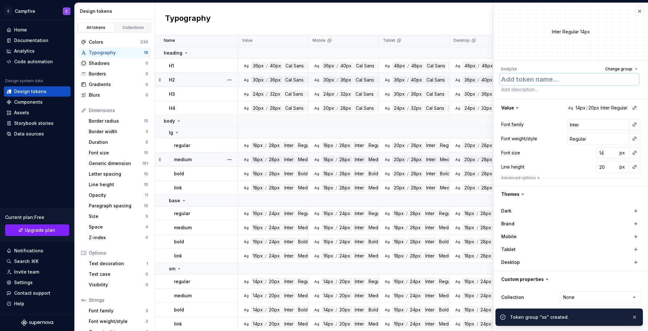
click at [557, 79] on textarea at bounding box center [569, 79] width 139 height 12
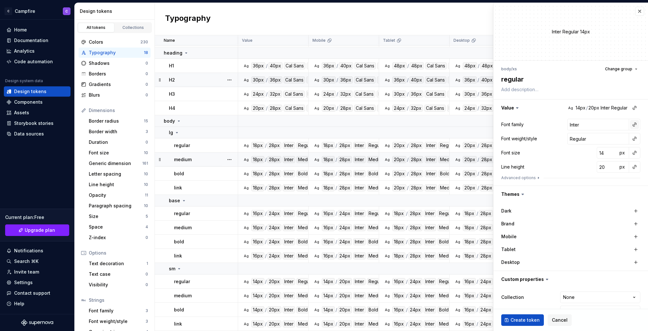
click at [633, 126] on button "button" at bounding box center [634, 124] width 9 height 9
click at [562, 172] on div "body" at bounding box center [564, 171] width 11 height 6
click at [632, 140] on button "button" at bounding box center [634, 138] width 9 height 9
click at [587, 166] on div "normal" at bounding box center [589, 164] width 61 height 6
click at [634, 153] on button "button" at bounding box center [634, 152] width 9 height 9
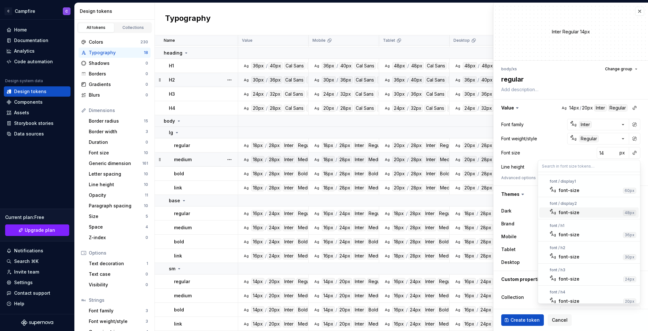
scroll to position [93, 0]
click at [588, 295] on div "font-size" at bounding box center [590, 296] width 63 height 6
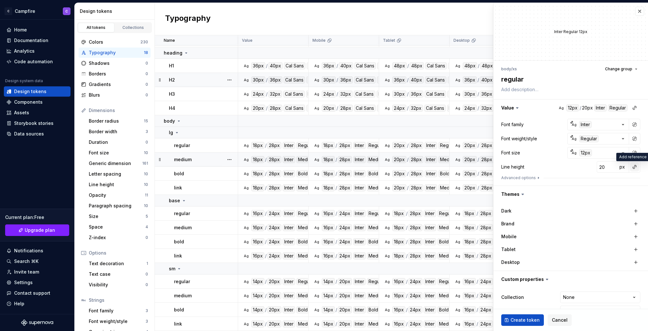
click at [634, 165] on button "button" at bounding box center [634, 166] width 9 height 9
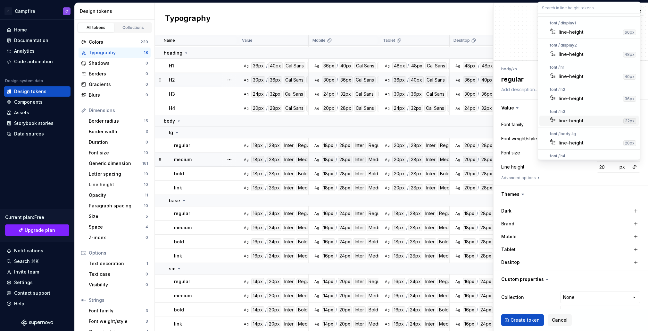
scroll to position [78, 0]
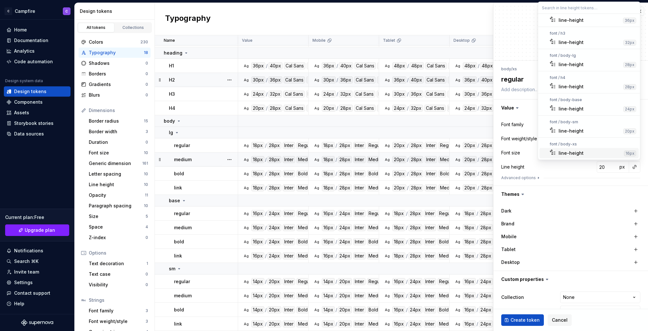
click at [578, 151] on div "line-height" at bounding box center [571, 153] width 25 height 6
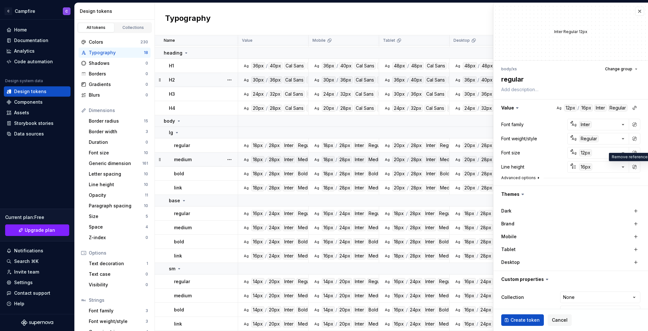
click at [530, 179] on button "Advanced options" at bounding box center [521, 177] width 40 height 5
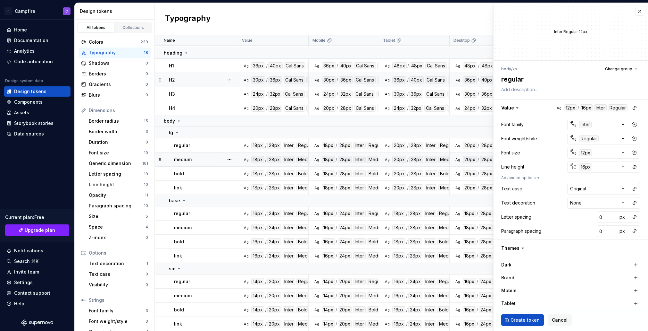
scroll to position [70, 0]
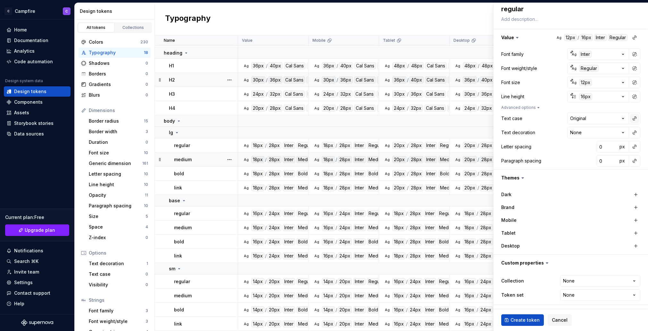
click at [633, 119] on button "button" at bounding box center [634, 118] width 9 height 9
click at [633, 119] on html "C Campfire C Home Documentation Analytics Code automation Design system data De…" at bounding box center [324, 165] width 648 height 331
click at [634, 146] on button "button" at bounding box center [634, 146] width 9 height 9
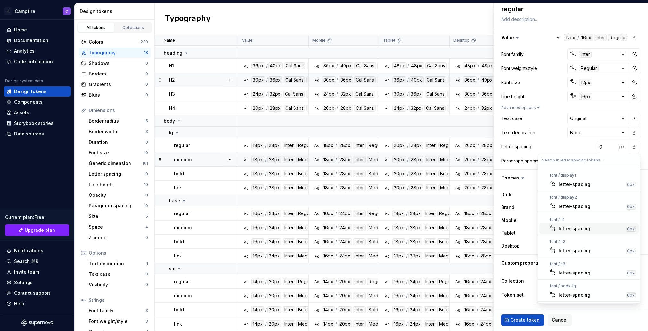
scroll to position [87, 0]
click at [586, 299] on div "letter-spacing" at bounding box center [575, 296] width 32 height 6
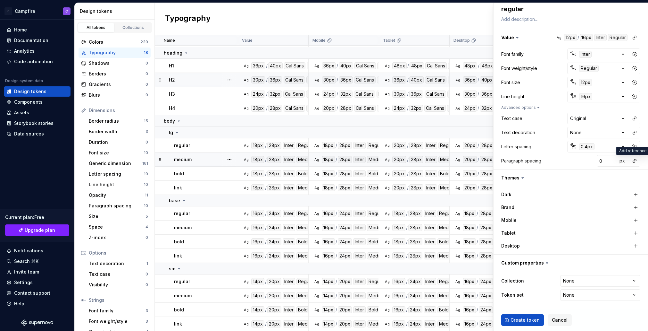
click at [633, 160] on button "button" at bounding box center [634, 160] width 9 height 9
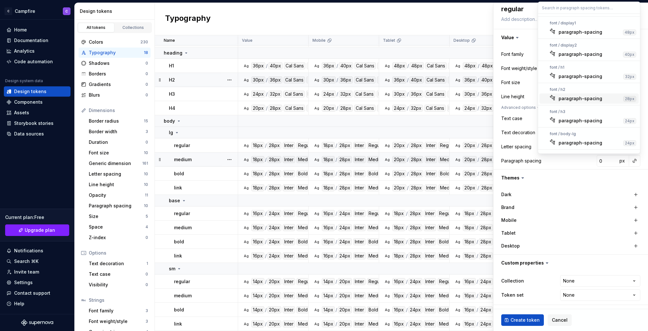
scroll to position [84, 0]
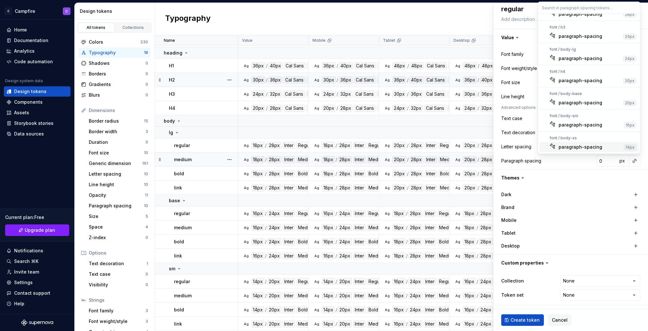
click at [580, 146] on div "paragraph-spacing" at bounding box center [581, 147] width 44 height 6
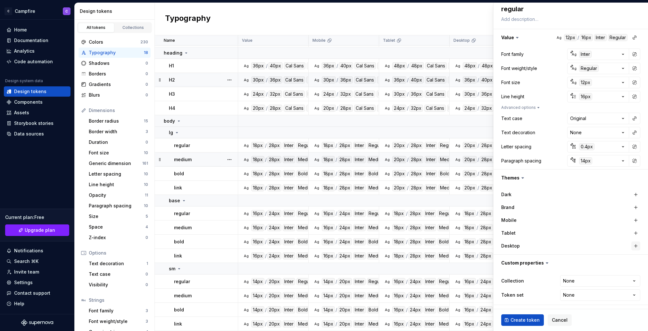
click at [636, 242] on button "button" at bounding box center [636, 245] width 9 height 9
click at [636, 234] on button "button" at bounding box center [636, 232] width 9 height 9
click at [636, 219] on button "button" at bounding box center [636, 219] width 9 height 9
click at [617, 282] on html "C Campfire C Home Documentation Analytics Code automation Design system data De…" at bounding box center [324, 165] width 648 height 331
click at [521, 319] on span "Create token" at bounding box center [525, 319] width 29 height 6
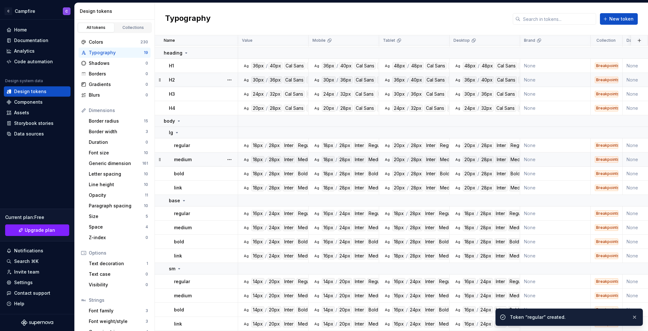
scroll to position [64, 0]
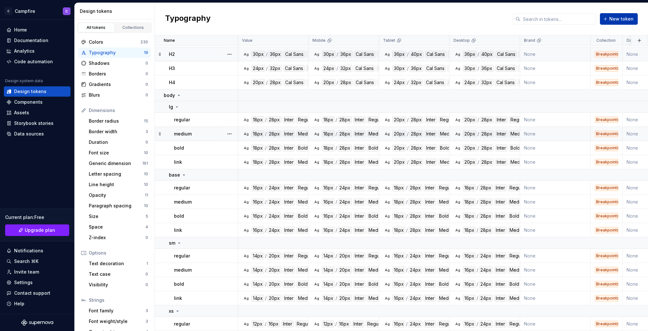
click at [612, 20] on span "New token" at bounding box center [621, 19] width 24 height 6
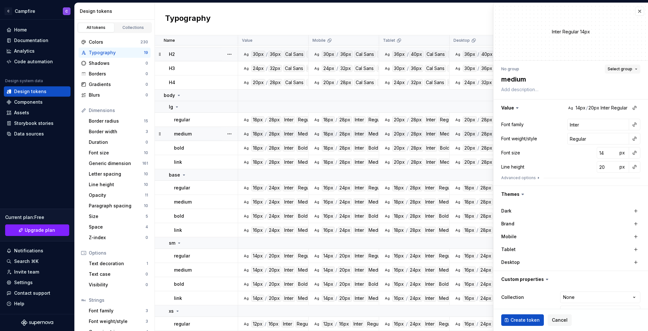
click at [615, 70] on span "Select group" at bounding box center [620, 68] width 25 height 5
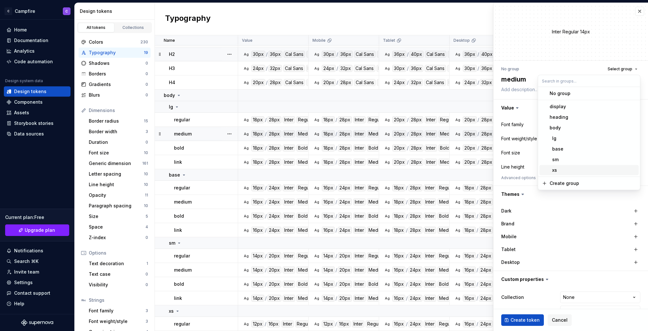
click at [577, 166] on span "xs" at bounding box center [589, 170] width 99 height 10
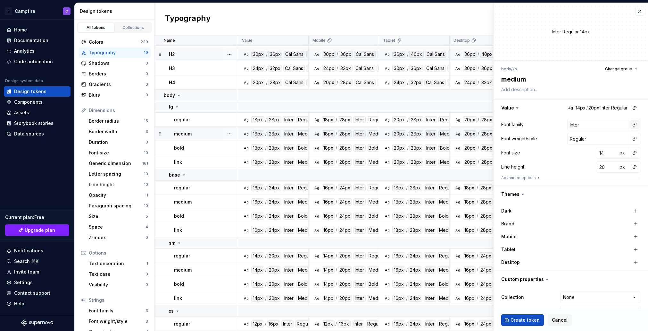
click at [637, 127] on button "button" at bounding box center [634, 124] width 9 height 9
click at [583, 170] on div "body" at bounding box center [592, 171] width 67 height 6
click at [631, 140] on button "button" at bounding box center [634, 138] width 9 height 9
click at [578, 166] on div "normal" at bounding box center [589, 164] width 61 height 6
click at [634, 154] on button "button" at bounding box center [634, 152] width 9 height 9
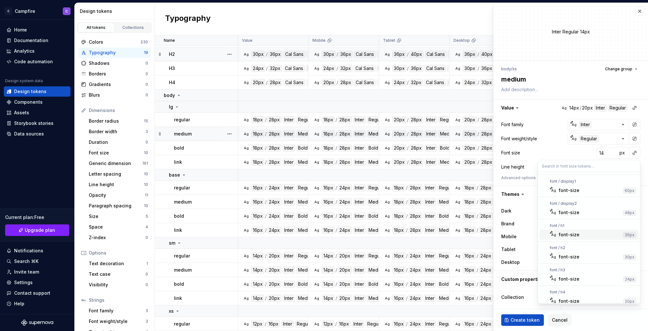
scroll to position [93, 0]
click at [591, 295] on div "font-size" at bounding box center [590, 296] width 63 height 6
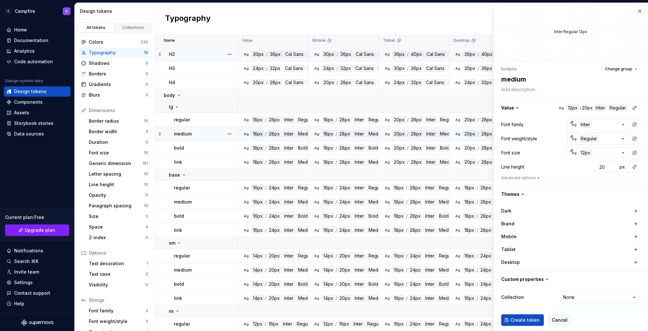
click at [592, 137] on div "Regular" at bounding box center [589, 138] width 20 height 7
click at [583, 173] on div "medium" at bounding box center [589, 175] width 60 height 6
click at [634, 169] on button "button" at bounding box center [634, 166] width 9 height 9
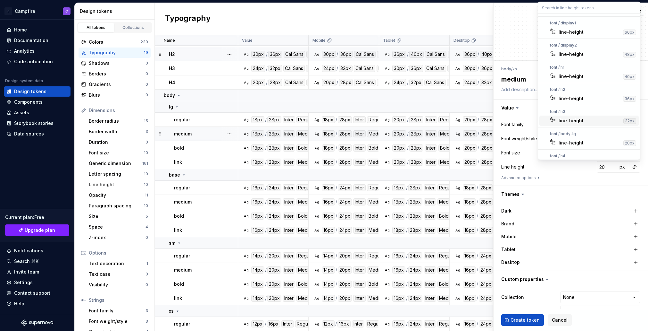
scroll to position [78, 0]
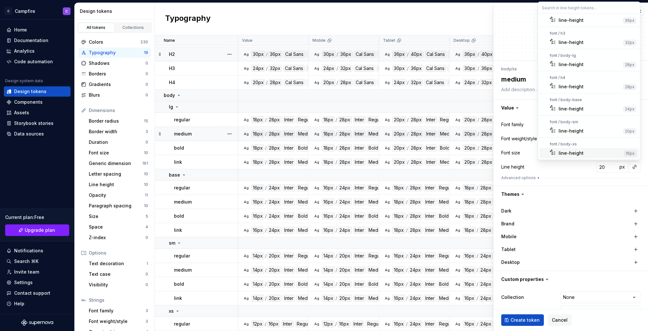
click at [578, 151] on div "line-height" at bounding box center [571, 153] width 25 height 6
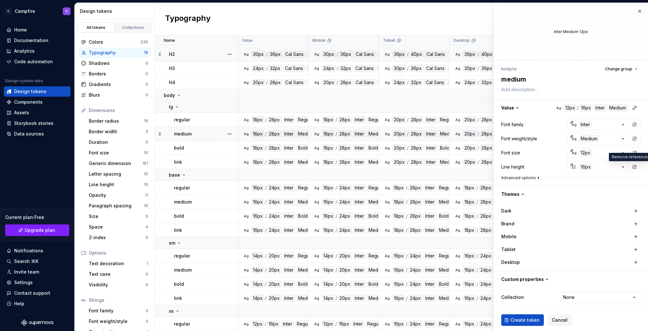
click at [520, 178] on button "Advanced options" at bounding box center [521, 177] width 40 height 5
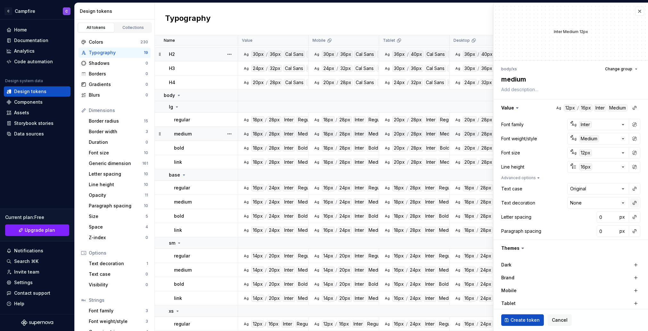
scroll to position [70, 0]
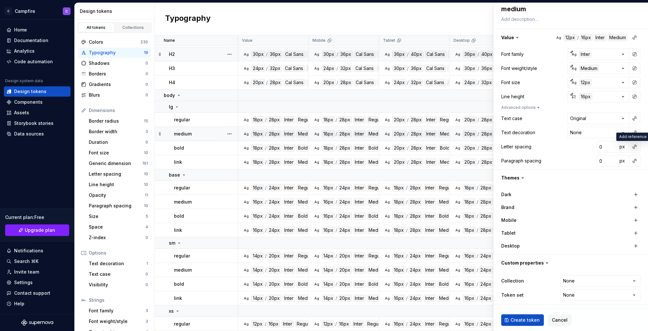
click at [636, 148] on button "button" at bounding box center [634, 146] width 9 height 9
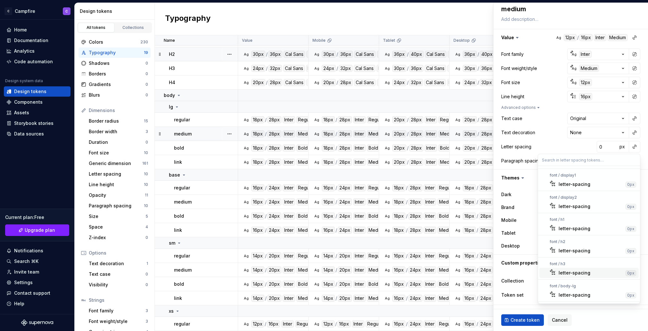
scroll to position [87, 0]
click at [577, 295] on div "letter-spacing" at bounding box center [575, 296] width 32 height 6
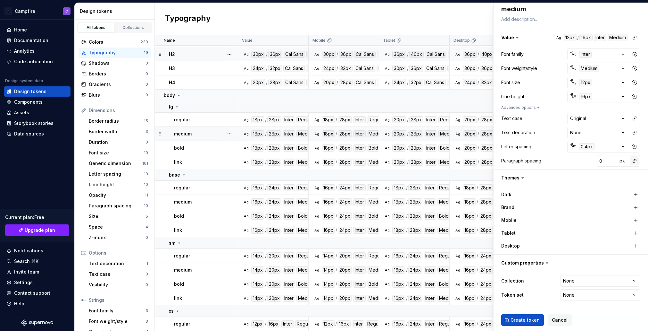
click at [635, 162] on button "button" at bounding box center [634, 160] width 9 height 9
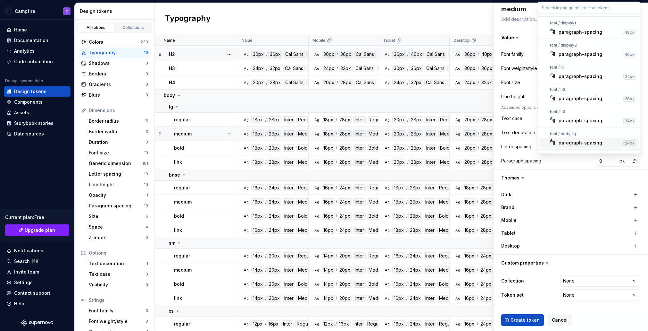
scroll to position [84, 0]
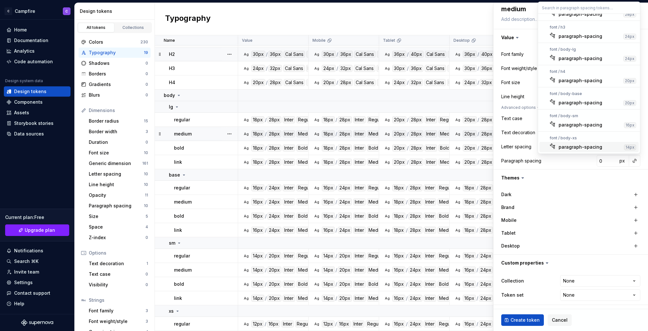
click at [586, 147] on div "paragraph-spacing" at bounding box center [581, 147] width 44 height 6
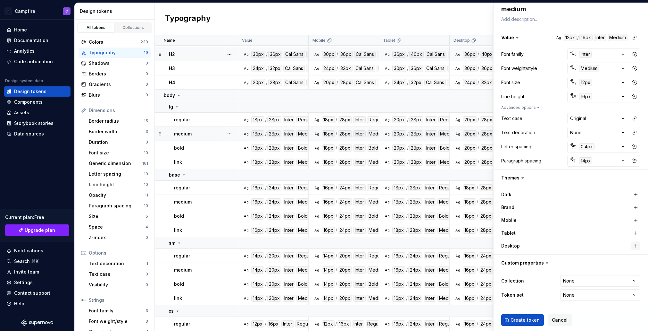
click at [639, 244] on button "button" at bounding box center [636, 245] width 9 height 9
click at [635, 230] on button "button" at bounding box center [636, 232] width 9 height 9
click at [635, 219] on button "button" at bounding box center [636, 219] width 9 height 9
click at [598, 282] on html "C Campfire C Home Documentation Analytics Code automation Design system data De…" at bounding box center [324, 165] width 648 height 331
click at [523, 321] on span "Create token" at bounding box center [525, 319] width 29 height 6
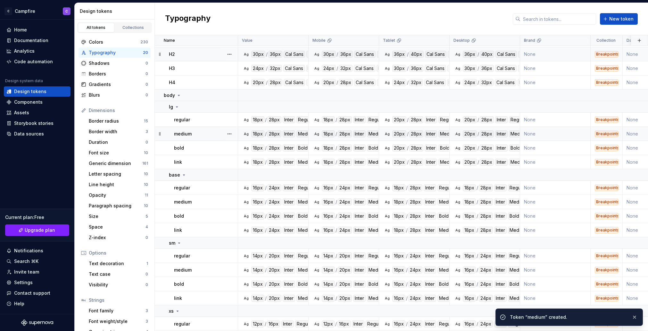
scroll to position [78, 0]
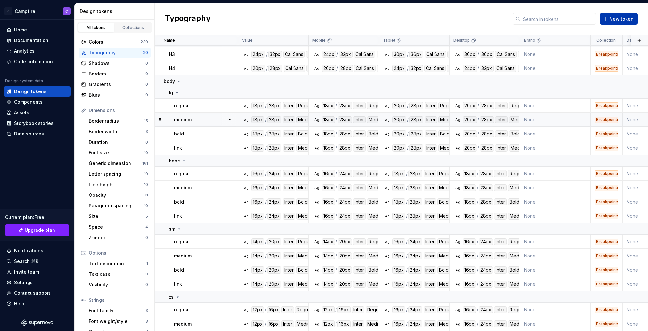
click at [621, 17] on span "New token" at bounding box center [621, 19] width 24 height 6
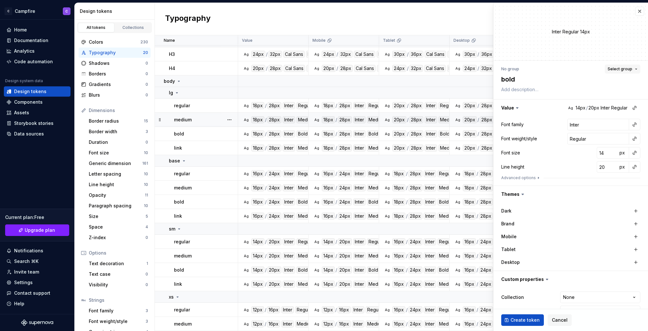
click at [617, 69] on span "Select group" at bounding box center [620, 68] width 25 height 5
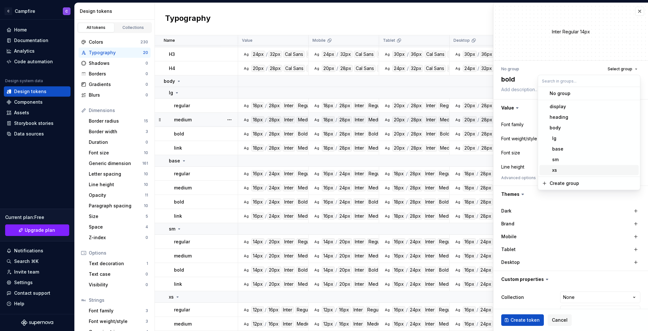
click at [570, 167] on div "xs" at bounding box center [593, 170] width 87 height 6
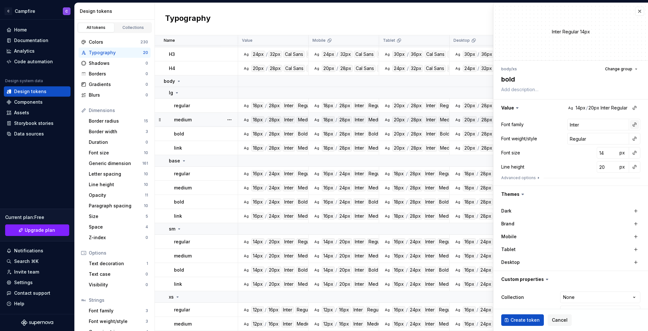
click at [636, 127] on button "button" at bounding box center [634, 124] width 9 height 9
click at [567, 170] on div "body" at bounding box center [564, 171] width 11 height 6
click at [636, 142] on button "button" at bounding box center [634, 138] width 9 height 9
click at [592, 164] on div "normal" at bounding box center [589, 164] width 61 height 6
click at [589, 138] on div "Regular" at bounding box center [589, 138] width 20 height 7
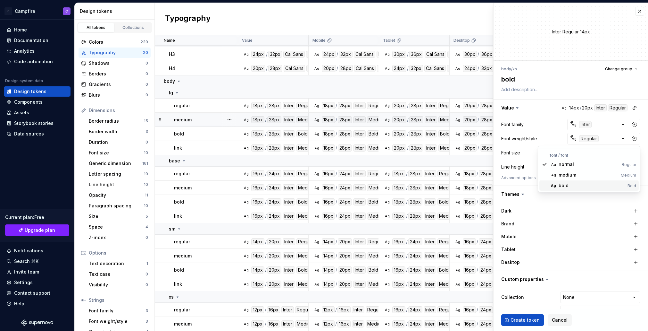
click at [572, 183] on div "bold" at bounding box center [592, 185] width 66 height 6
click at [634, 154] on button "button" at bounding box center [634, 152] width 9 height 9
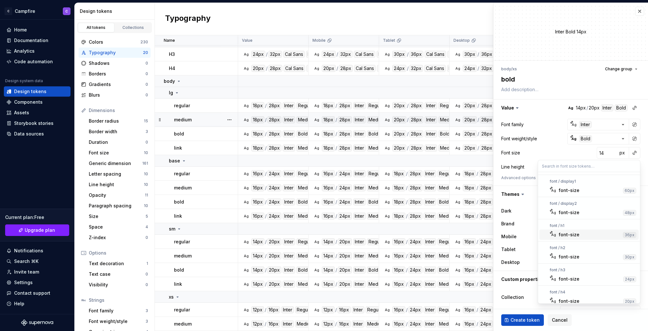
scroll to position [93, 0]
click at [578, 294] on div "font-size" at bounding box center [569, 296] width 21 height 6
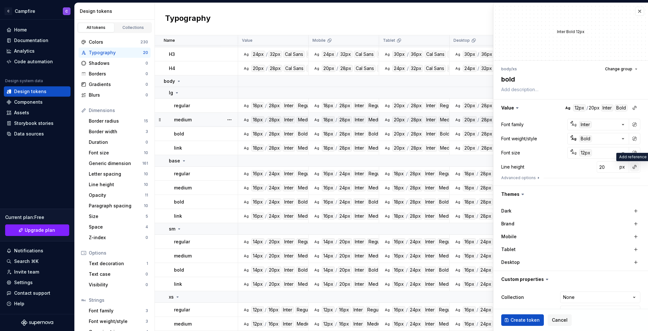
click at [637, 168] on button "button" at bounding box center [634, 166] width 9 height 9
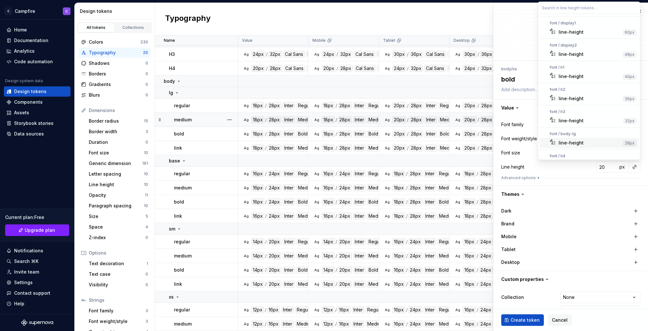
scroll to position [78, 0]
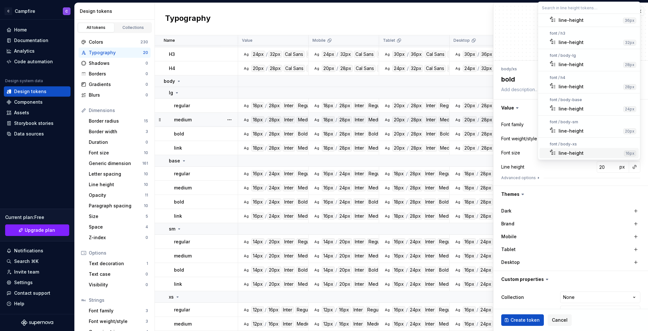
click at [581, 155] on div "line-height" at bounding box center [571, 153] width 25 height 6
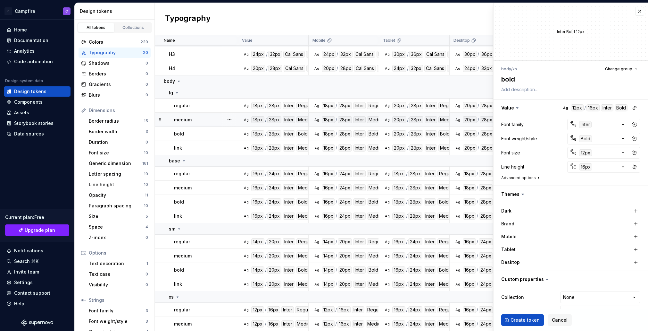
click at [525, 176] on button "Advanced options" at bounding box center [521, 177] width 40 height 5
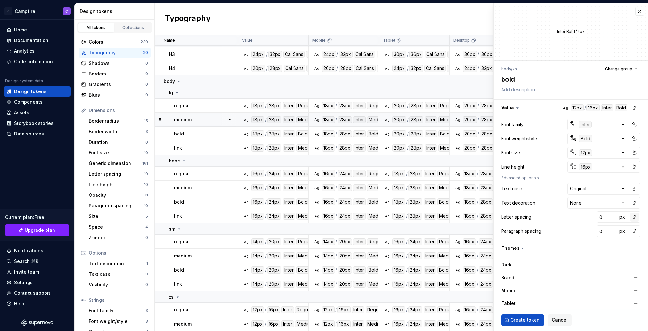
click at [637, 218] on button "button" at bounding box center [634, 216] width 9 height 9
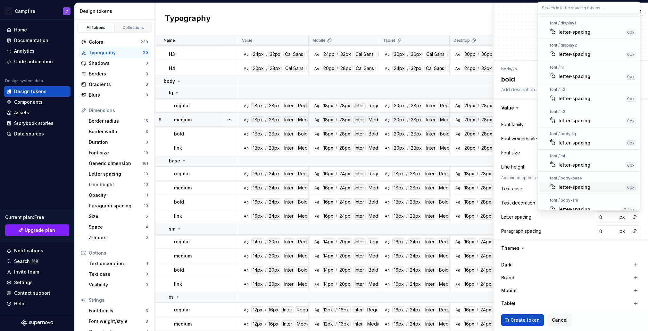
scroll to position [28, 0]
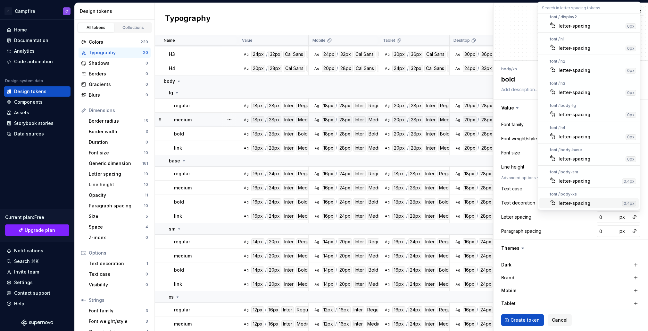
click at [581, 201] on div "letter-spacing" at bounding box center [575, 203] width 32 height 6
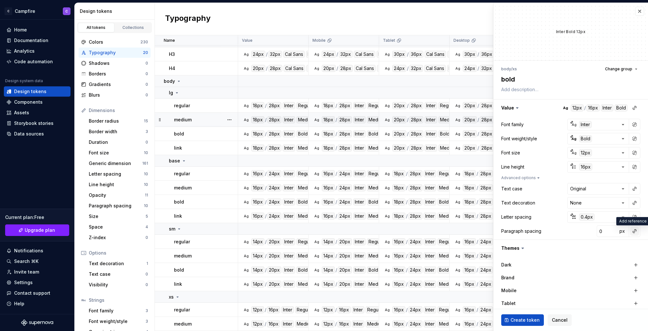
click at [639, 232] on button "button" at bounding box center [634, 230] width 9 height 9
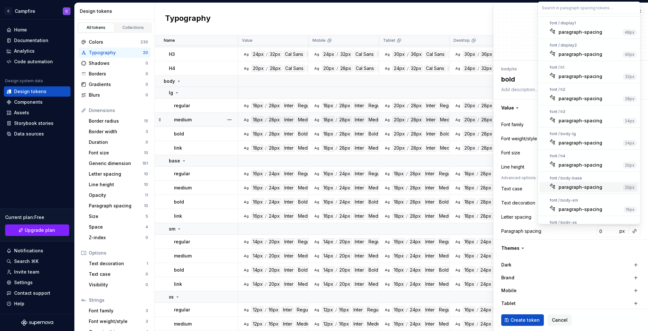
scroll to position [14, 0]
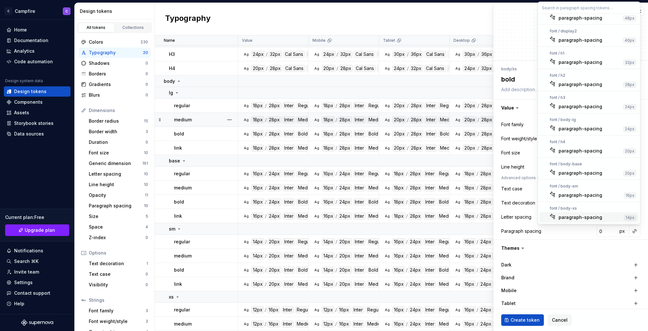
click at [579, 215] on div "paragraph-spacing" at bounding box center [581, 217] width 44 height 6
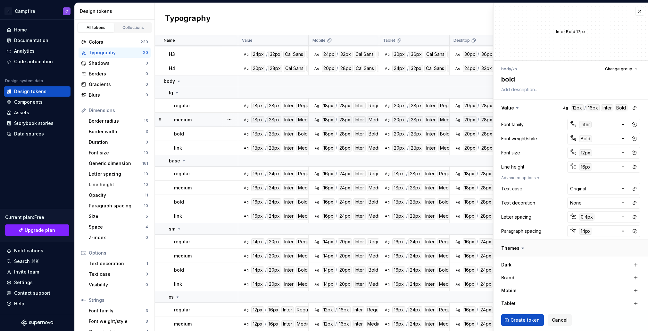
scroll to position [70, 0]
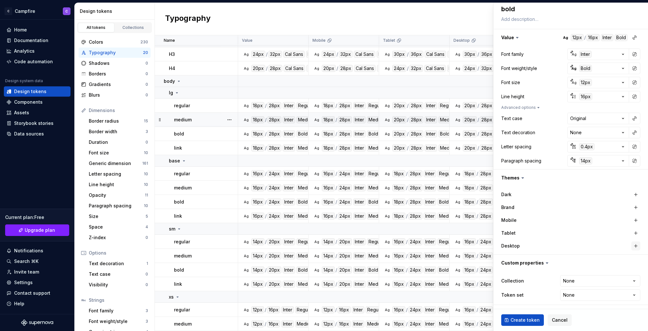
click at [634, 245] on button "button" at bounding box center [636, 245] width 9 height 9
click at [634, 229] on button "button" at bounding box center [636, 232] width 9 height 9
click at [634, 220] on button "button" at bounding box center [636, 219] width 9 height 9
click at [583, 278] on html "C Campfire C Home Documentation Analytics Code automation Design system data De…" at bounding box center [324, 165] width 648 height 331
click at [520, 320] on span "Create token" at bounding box center [525, 319] width 29 height 6
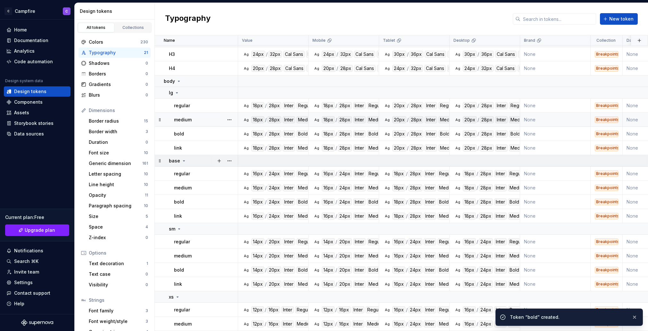
scroll to position [92, 0]
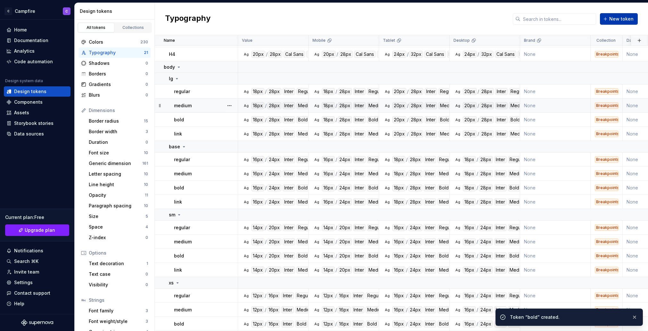
click at [612, 21] on span "New token" at bounding box center [621, 19] width 24 height 6
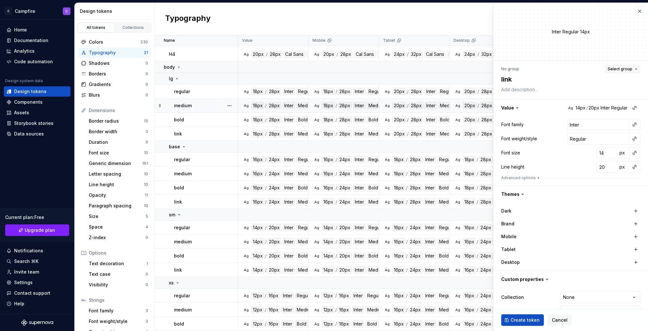
click at [618, 68] on span "Select group" at bounding box center [620, 68] width 25 height 5
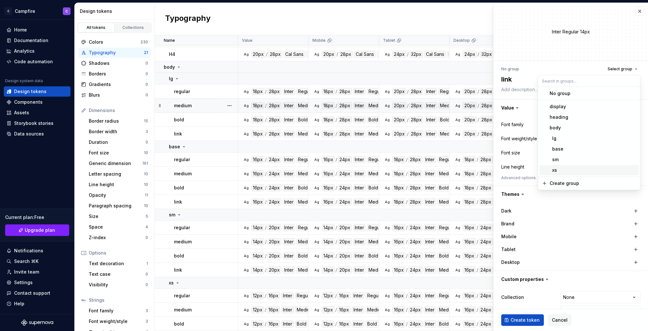
click at [584, 169] on div "xs" at bounding box center [593, 170] width 87 height 6
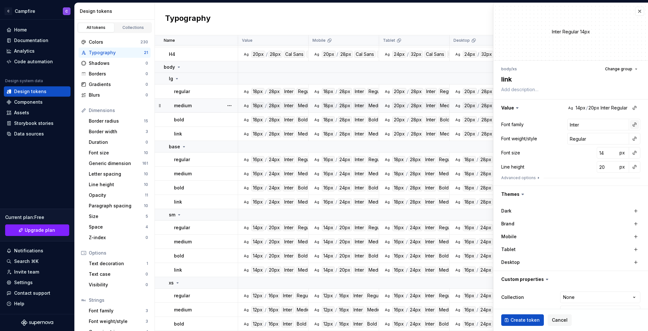
click at [633, 122] on button "button" at bounding box center [634, 124] width 9 height 9
click at [578, 171] on div "body" at bounding box center [592, 171] width 67 height 6
click at [634, 137] on button "button" at bounding box center [634, 138] width 9 height 9
click at [556, 174] on div "Ag" at bounding box center [553, 174] width 5 height 5
click at [634, 151] on button "button" at bounding box center [634, 152] width 9 height 9
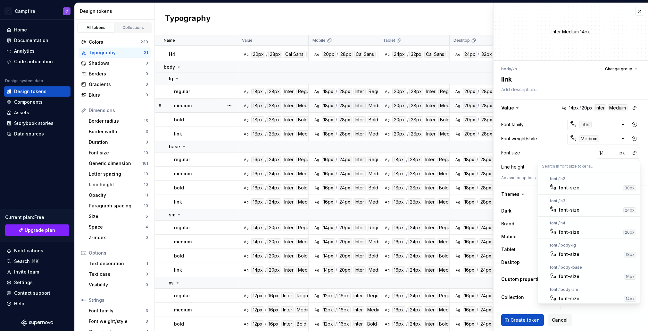
scroll to position [93, 0]
click at [583, 296] on div "font-size" at bounding box center [590, 296] width 63 height 6
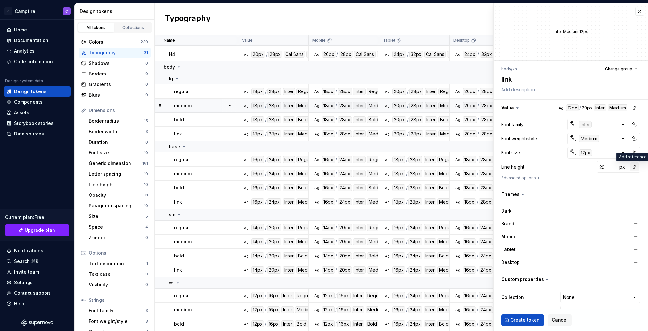
click at [633, 169] on button "button" at bounding box center [634, 166] width 9 height 9
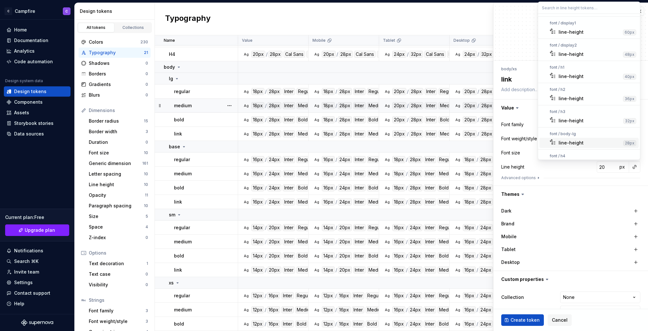
scroll to position [78, 0]
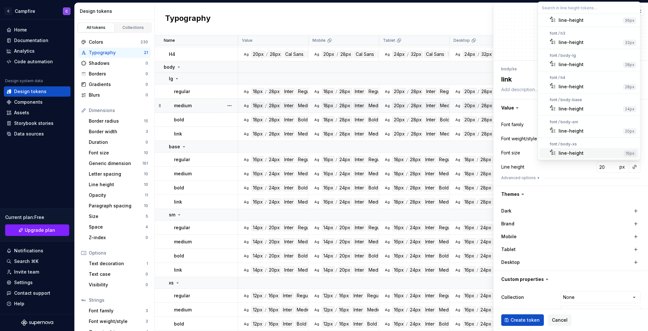
click at [572, 150] on div "line-height" at bounding box center [571, 153] width 25 height 6
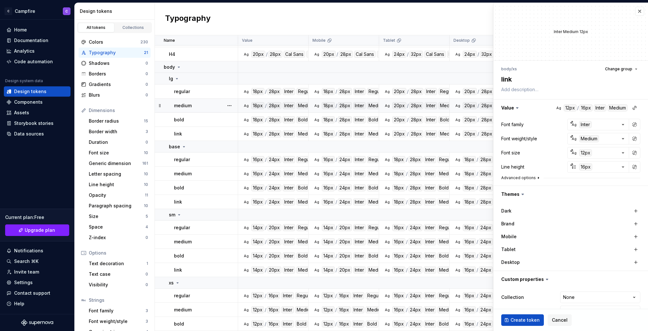
click at [525, 180] on button "Advanced options" at bounding box center [521, 177] width 40 height 5
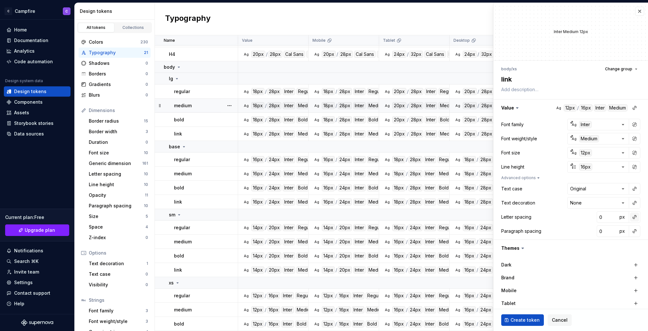
click at [635, 218] on button "button" at bounding box center [634, 216] width 9 height 9
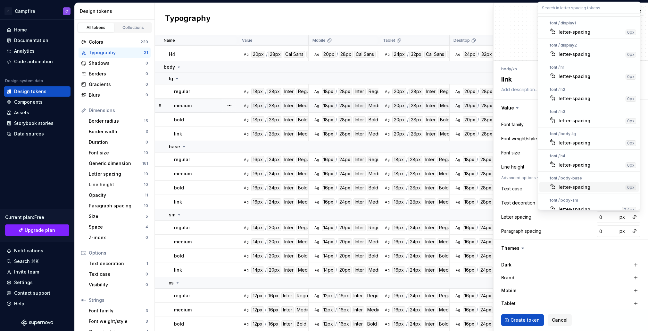
scroll to position [28, 0]
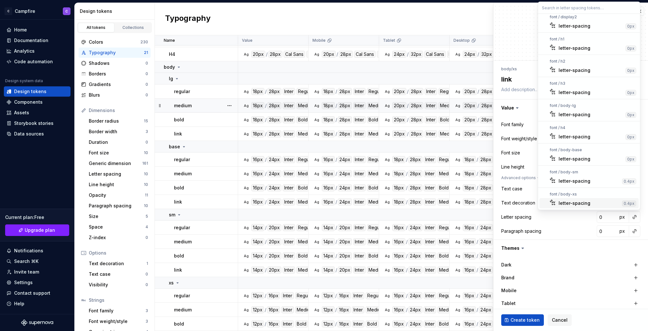
click at [591, 202] on div "letter-spacing" at bounding box center [589, 203] width 61 height 6
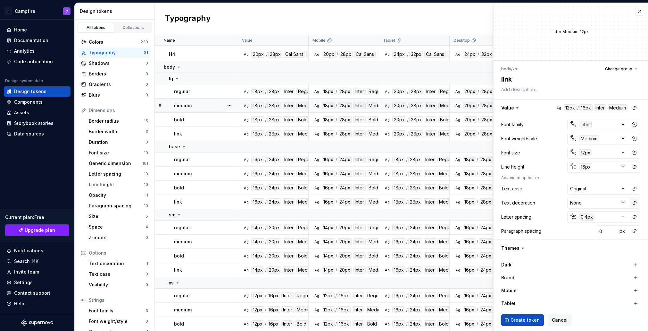
click at [634, 201] on button "button" at bounding box center [634, 202] width 9 height 9
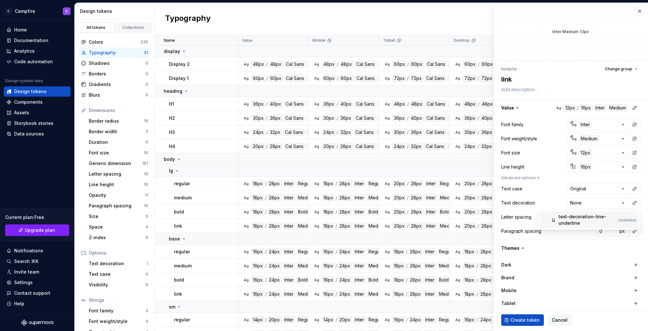
scroll to position [92, 0]
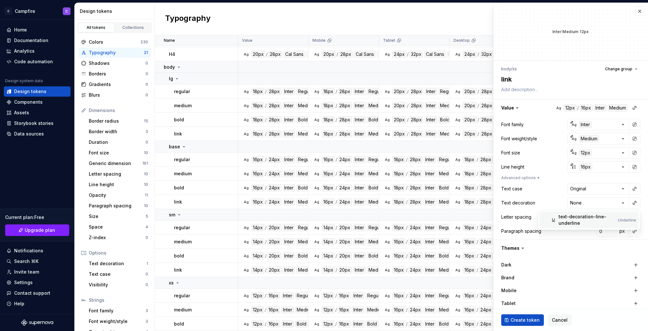
click at [596, 222] on div "text-decoration-line-underline" at bounding box center [587, 219] width 57 height 13
click at [633, 233] on button "button" at bounding box center [634, 230] width 9 height 9
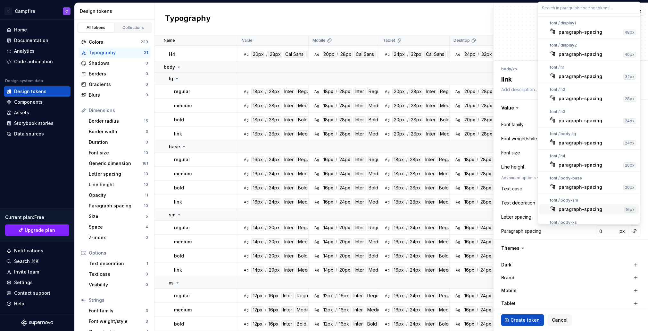
scroll to position [14, 0]
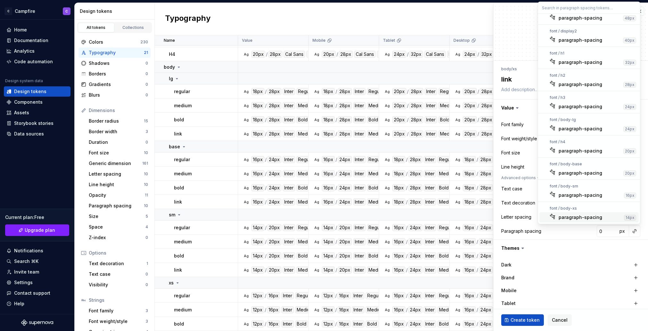
click at [584, 215] on div "paragraph-spacing" at bounding box center [581, 217] width 44 height 6
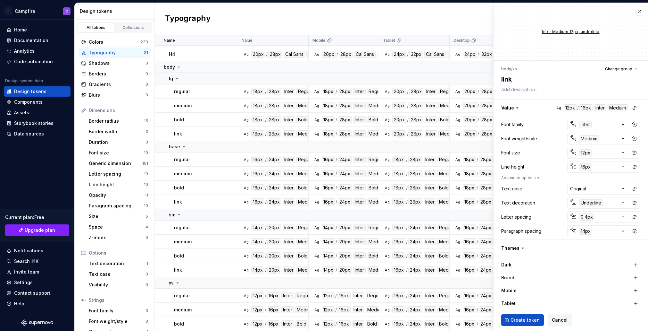
scroll to position [70, 0]
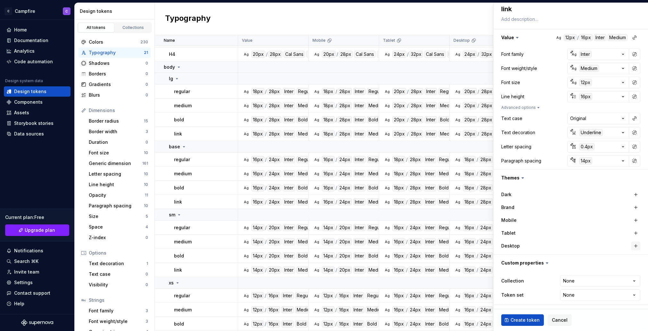
click at [636, 244] on button "button" at bounding box center [636, 245] width 9 height 9
click at [634, 234] on button "button" at bounding box center [636, 232] width 9 height 9
click at [634, 218] on button "button" at bounding box center [636, 219] width 9 height 9
type textarea "*"
click at [574, 283] on html "C Campfire C Home Documentation Analytics Code automation Design system data De…" at bounding box center [324, 165] width 648 height 331
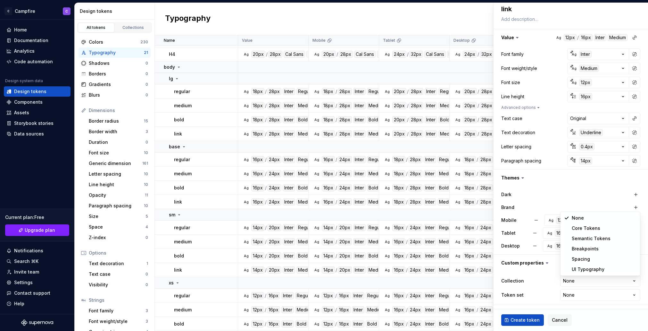
select select "**********"
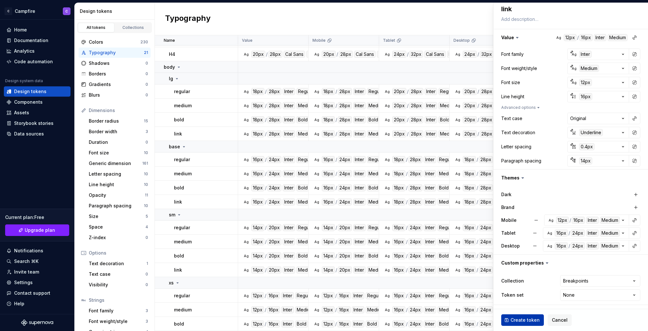
click at [531, 318] on span "Create token" at bounding box center [525, 319] width 29 height 6
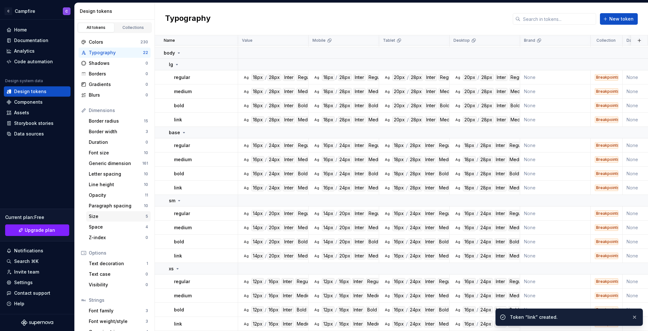
scroll to position [21, 0]
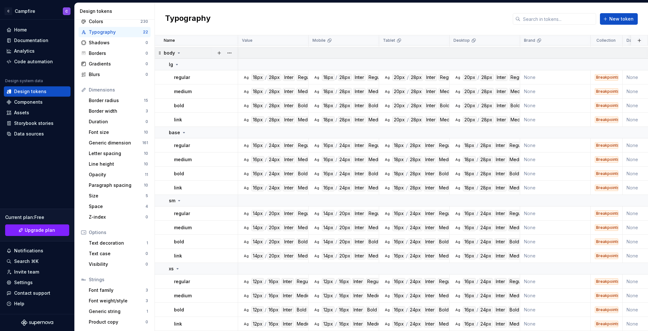
click at [178, 55] on icon at bounding box center [178, 52] width 5 height 5
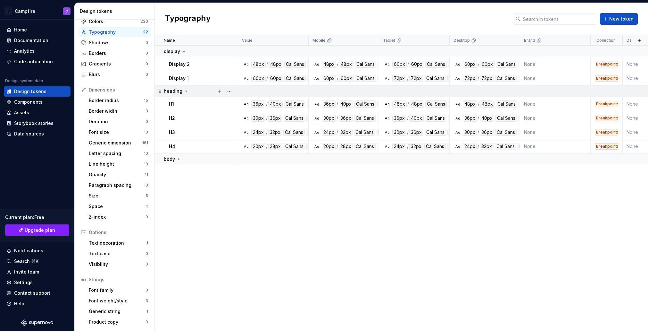
click at [181, 90] on div "heading" at bounding box center [176, 91] width 25 height 6
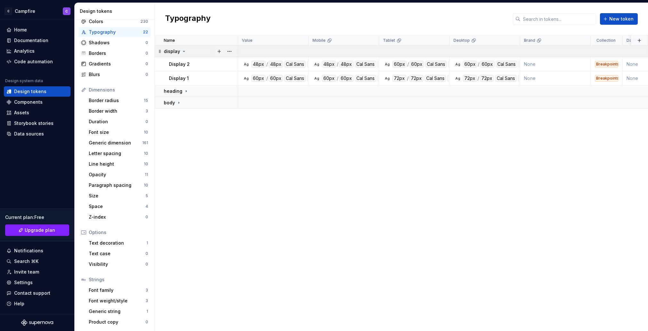
click at [184, 53] on icon at bounding box center [183, 51] width 5 height 5
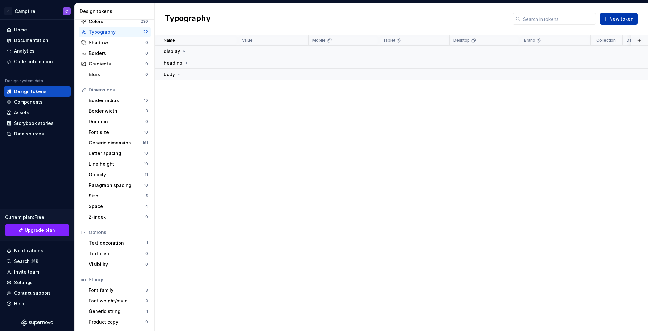
click at [612, 21] on span "New token" at bounding box center [621, 19] width 24 height 6
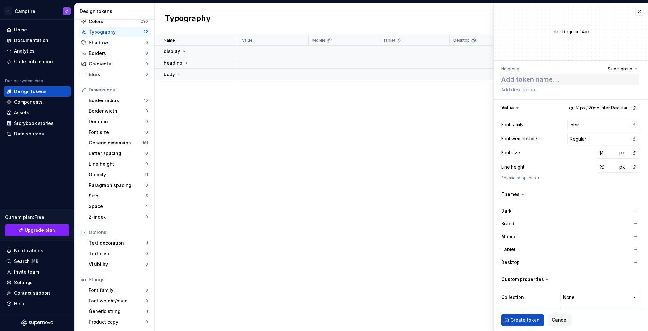
type textarea "*"
type textarea "u"
type textarea "*"
type textarea "ui"
click at [547, 78] on textarea "ui" at bounding box center [569, 79] width 139 height 12
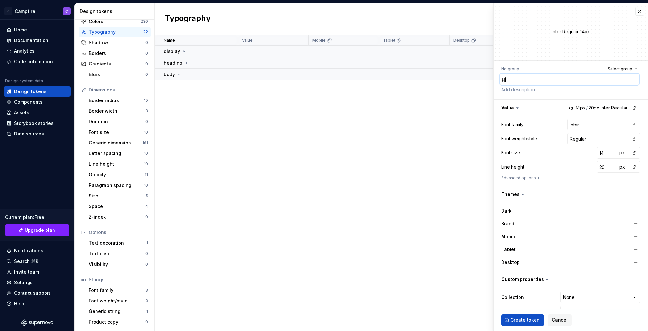
click at [547, 78] on textarea "ui" at bounding box center [569, 79] width 139 height 12
click at [616, 70] on span "Select group" at bounding box center [620, 68] width 25 height 5
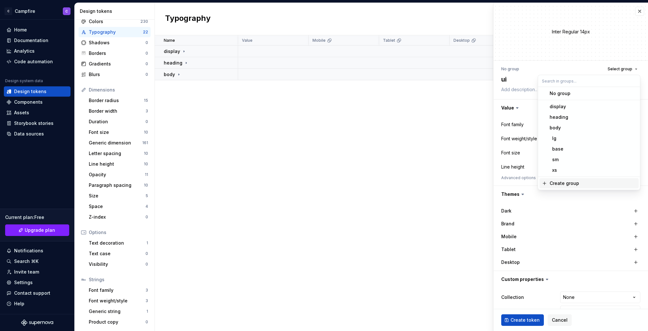
click at [579, 183] on div "Create group" at bounding box center [593, 183] width 87 height 6
type textarea "*"
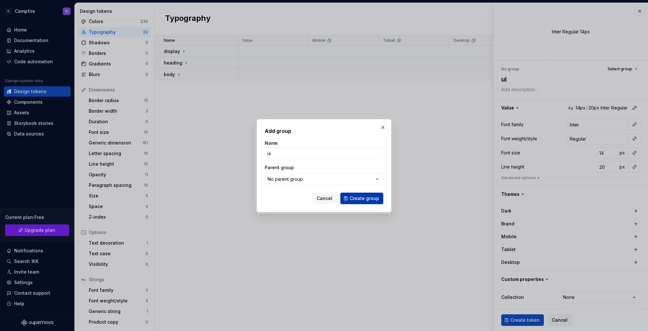
type input "ui"
click at [367, 198] on span "Create group" at bounding box center [364, 198] width 29 height 6
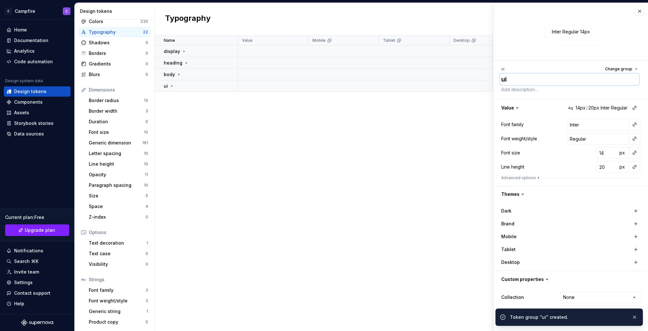
click at [527, 79] on textarea "ui" at bounding box center [569, 79] width 139 height 12
type textarea "*"
type textarea "b"
type textarea "*"
type textarea "ba"
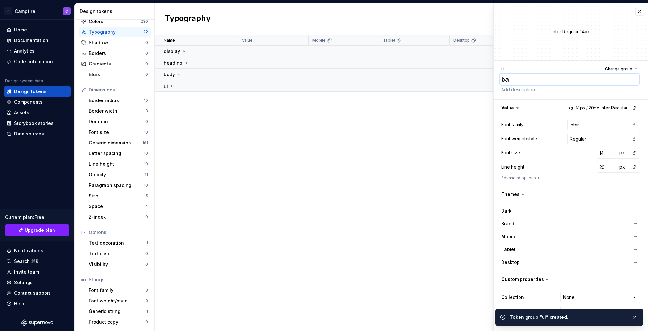
type textarea "*"
type textarea "base"
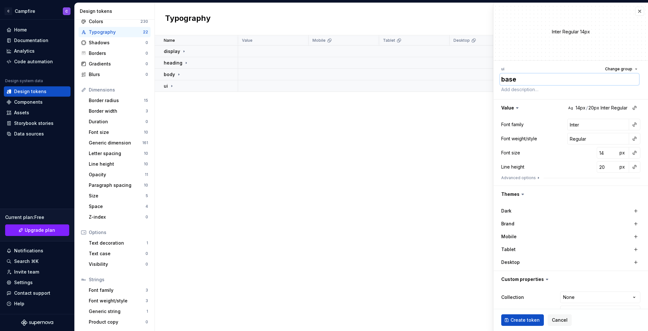
type textarea "*"
type textarea "base"
click at [608, 71] on span "Change group" at bounding box center [618, 68] width 27 height 5
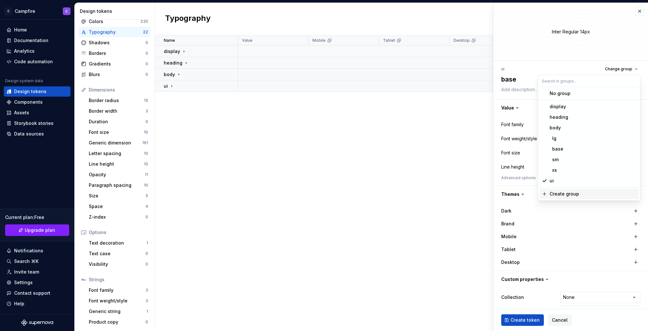
click at [569, 190] on span "Create group" at bounding box center [589, 194] width 99 height 10
type textarea "*"
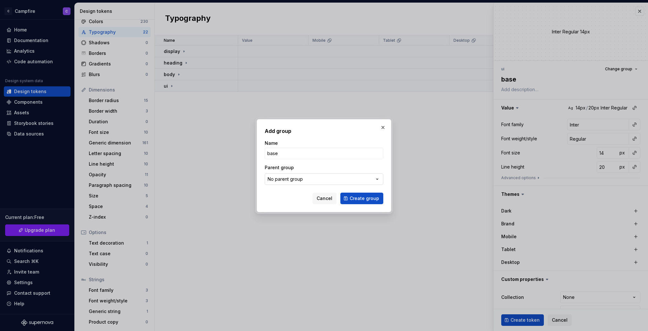
type input "base"
click at [354, 177] on button "No parent group" at bounding box center [324, 179] width 119 height 12
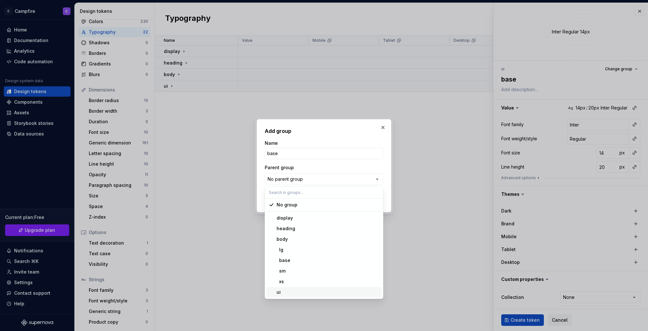
click at [318, 289] on div "ui" at bounding box center [328, 292] width 103 height 6
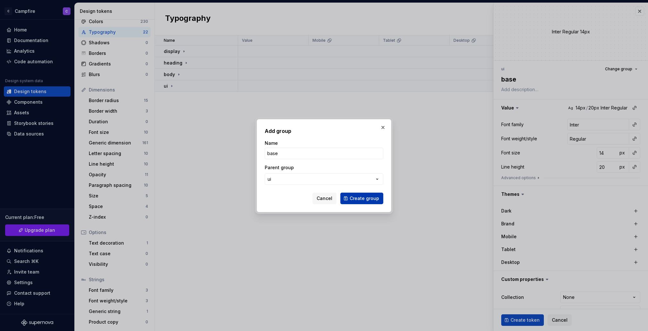
click at [356, 198] on span "Create group" at bounding box center [364, 198] width 29 height 6
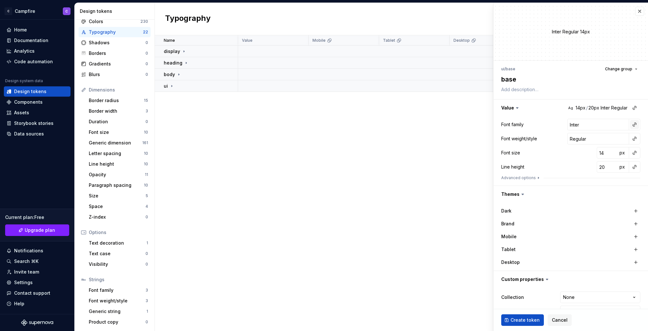
click at [632, 127] on button "button" at bounding box center [634, 124] width 9 height 9
click at [567, 173] on div "body" at bounding box center [564, 171] width 11 height 6
click at [634, 139] on button "button" at bounding box center [634, 138] width 9 height 9
click at [600, 164] on div "normal" at bounding box center [589, 164] width 61 height 6
click at [525, 78] on textarea "base" at bounding box center [569, 79] width 139 height 12
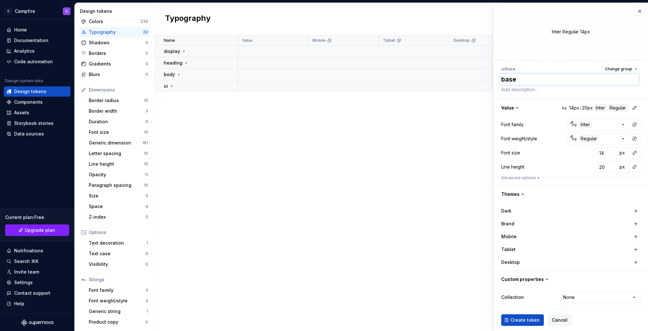
type textarea "*"
type textarea "re"
type textarea "*"
type textarea "reg"
type textarea "*"
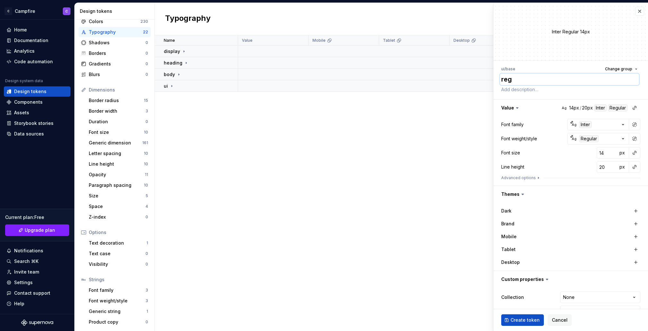
type textarea "regu"
type textarea "*"
type textarea "regul"
type textarea "*"
type textarea "regula"
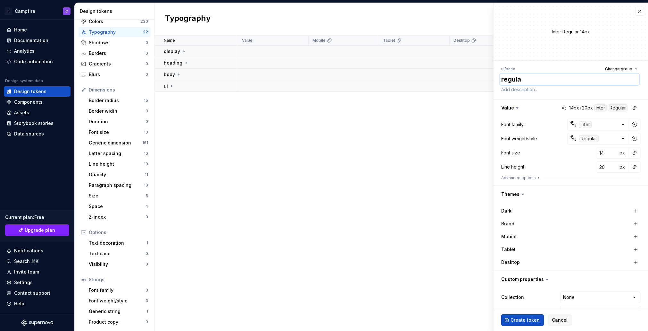
type textarea "*"
type textarea "regular"
click at [636, 153] on button "button" at bounding box center [634, 152] width 9 height 9
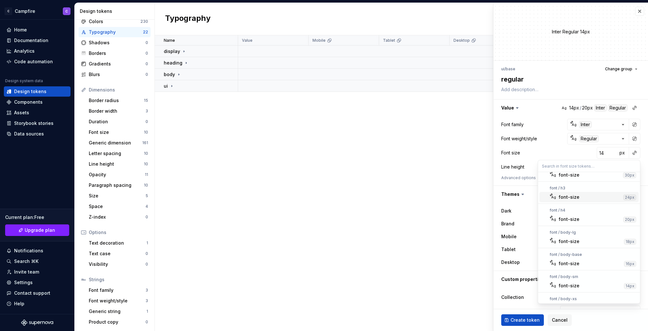
scroll to position [93, 0]
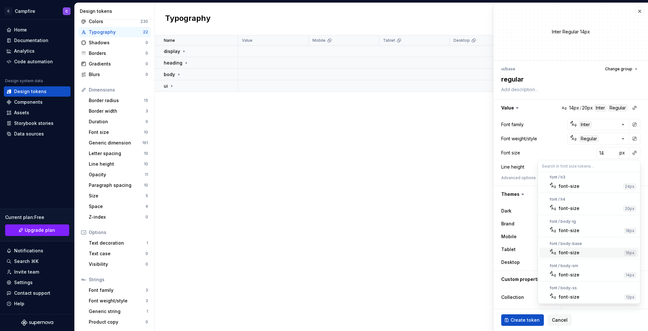
click at [590, 247] on div "font / body-base Ag font-size 16px" at bounding box center [589, 248] width 102 height 21
click at [596, 251] on div "font-size" at bounding box center [590, 252] width 63 height 6
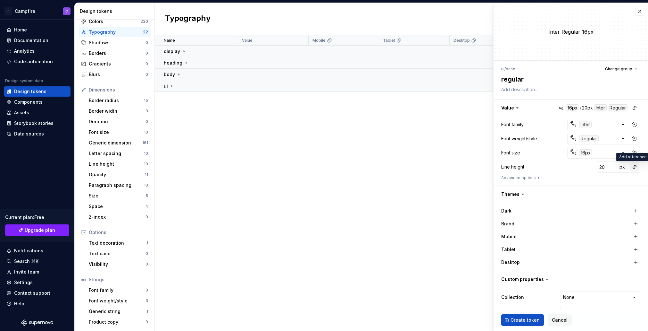
click at [636, 166] on button "button" at bounding box center [634, 166] width 9 height 9
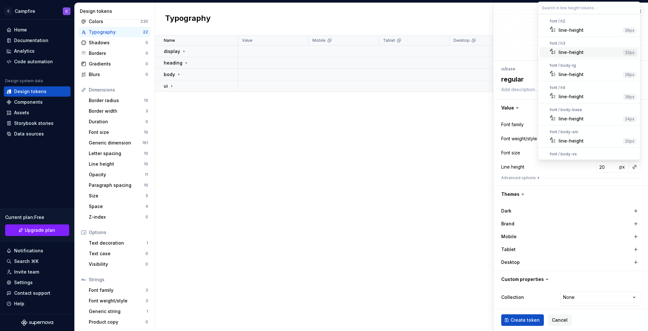
scroll to position [78, 0]
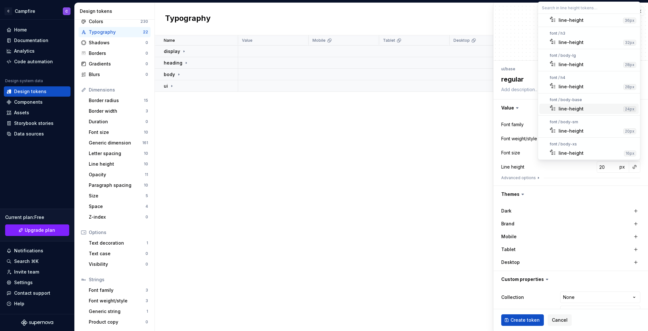
click at [597, 106] on div "line-height" at bounding box center [590, 108] width 62 height 6
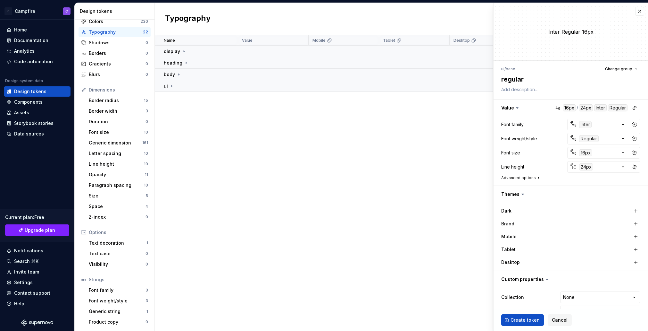
click at [532, 178] on button "Advanced options" at bounding box center [521, 177] width 40 height 5
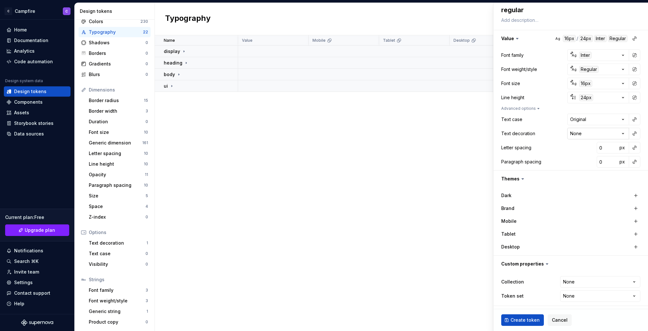
scroll to position [70, 0]
click at [635, 145] on button "button" at bounding box center [634, 146] width 9 height 9
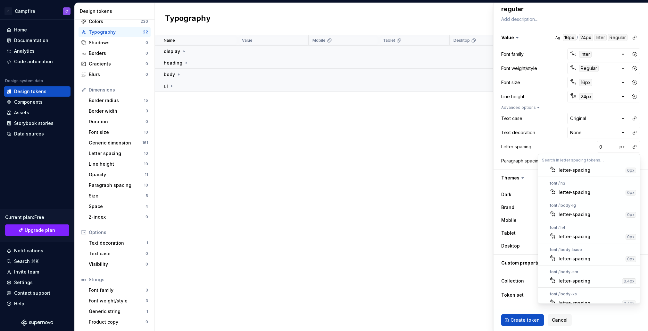
scroll to position [87, 0]
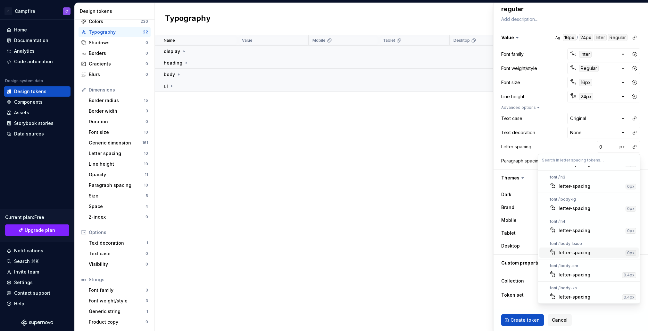
click at [592, 250] on div "letter-spacing" at bounding box center [591, 252] width 64 height 6
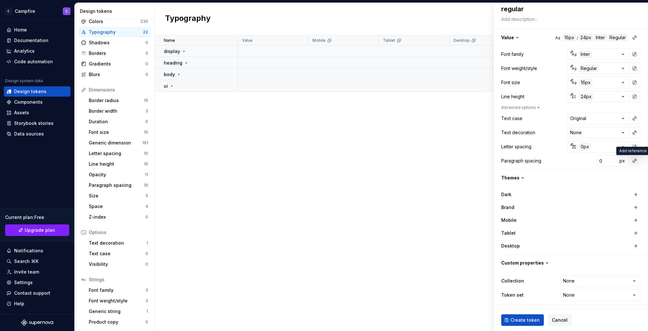
click at [634, 163] on button "button" at bounding box center [634, 160] width 9 height 9
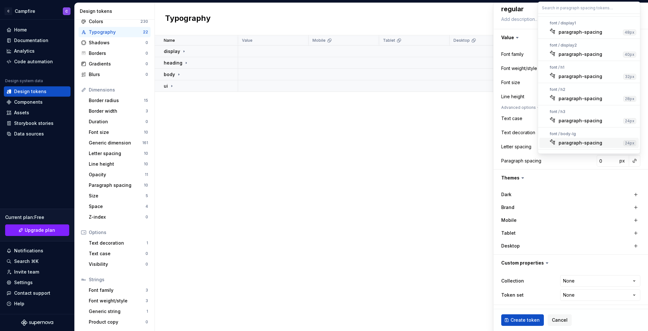
scroll to position [84, 0]
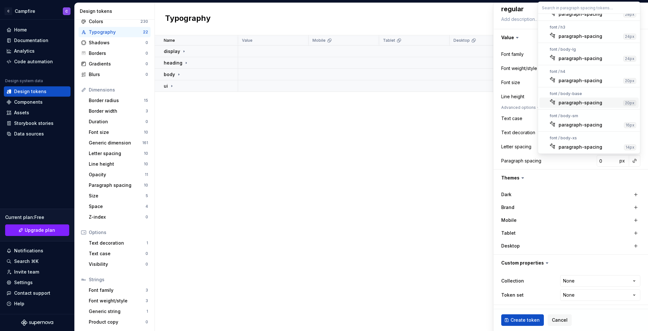
click at [580, 103] on div "paragraph-spacing" at bounding box center [581, 102] width 44 height 6
type textarea "*"
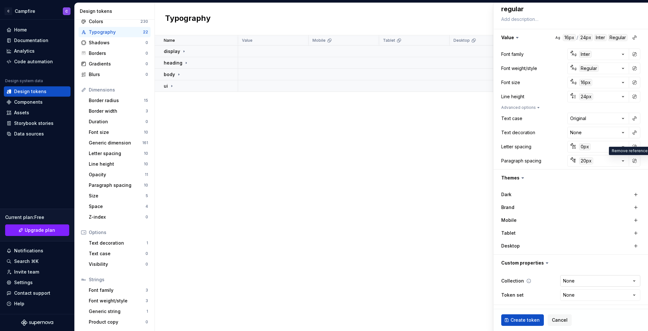
click at [594, 282] on html "C Campfire C Home Documentation Analytics Code automation Design system data De…" at bounding box center [324, 165] width 648 height 331
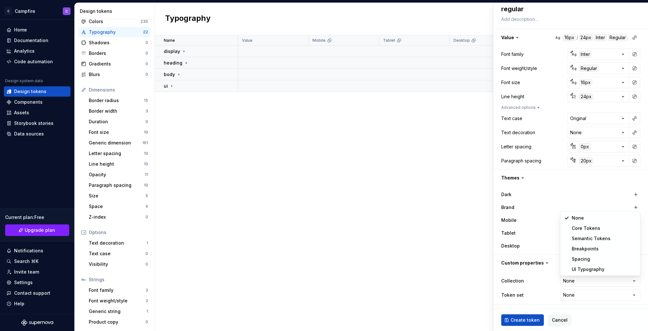
select select "**********"
click at [636, 242] on button "button" at bounding box center [636, 245] width 9 height 9
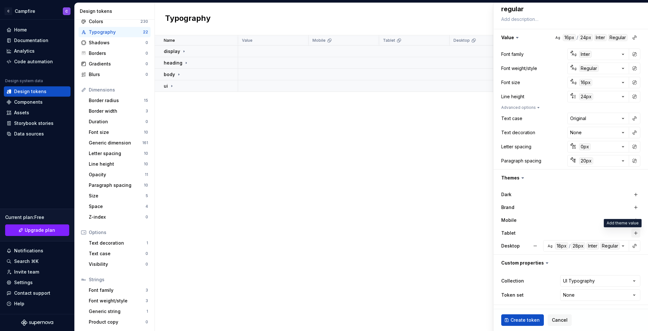
click at [636, 232] on button "button" at bounding box center [636, 232] width 9 height 9
click at [636, 219] on button "button" at bounding box center [636, 219] width 9 height 9
click at [635, 220] on button "button" at bounding box center [634, 219] width 9 height 9
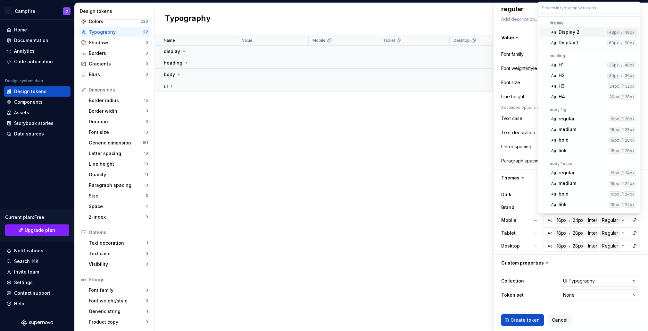
click at [635, 222] on html "C Campfire C Home Documentation Analytics Code automation Design system data De…" at bounding box center [324, 165] width 648 height 331
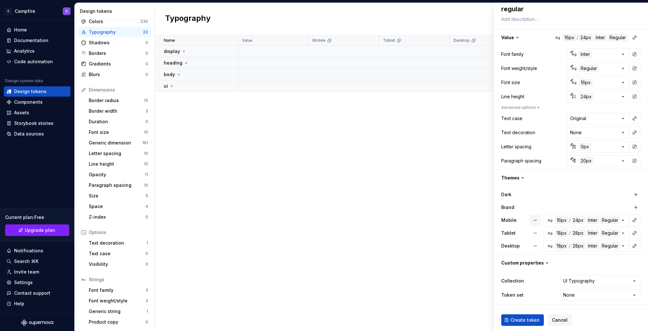
click at [535, 221] on button "button" at bounding box center [536, 220] width 12 height 12
click at [535, 233] on button "button" at bounding box center [536, 233] width 12 height 12
click at [535, 242] on button "button" at bounding box center [536, 246] width 12 height 12
click at [520, 319] on span "Create token" at bounding box center [525, 319] width 29 height 6
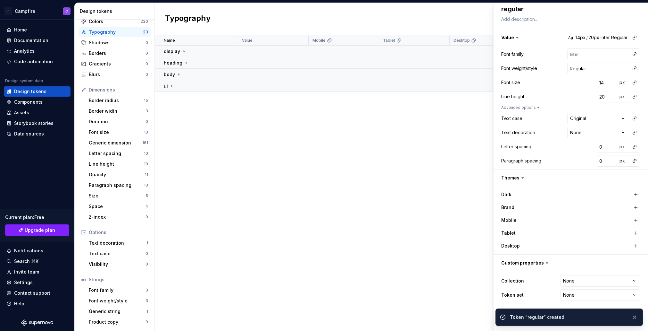
type textarea "*"
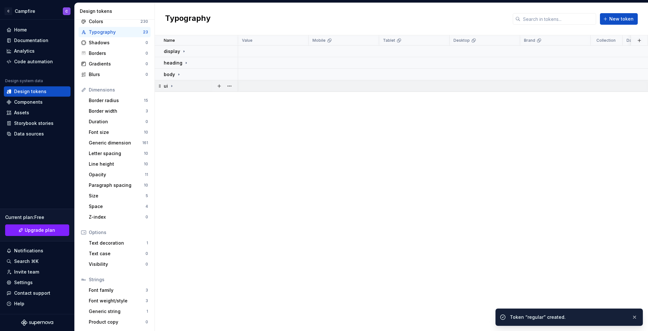
click at [170, 85] on icon at bounding box center [171, 85] width 5 height 5
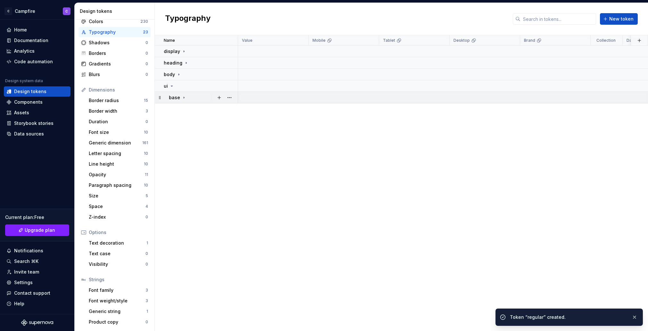
click at [180, 96] on div "base" at bounding box center [178, 97] width 18 height 6
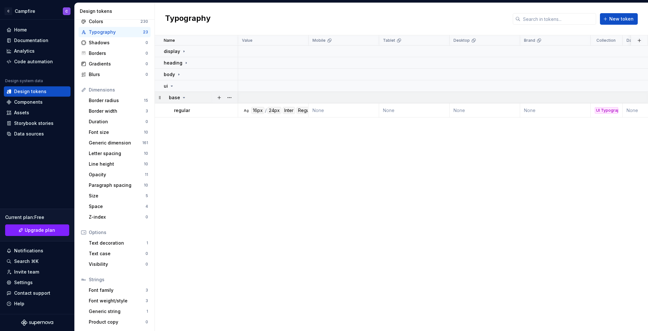
click at [180, 96] on div "base" at bounding box center [178, 97] width 18 height 6
click at [170, 84] on icon at bounding box center [171, 85] width 5 height 5
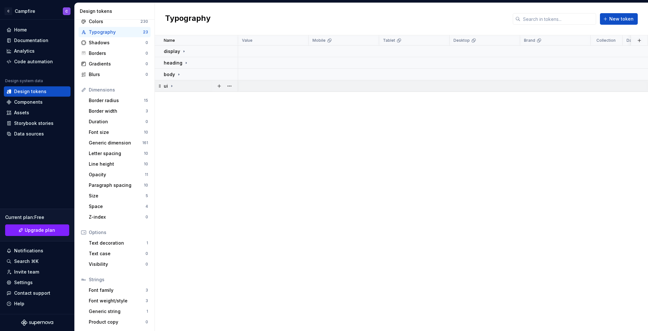
click at [169, 85] on icon at bounding box center [171, 85] width 5 height 5
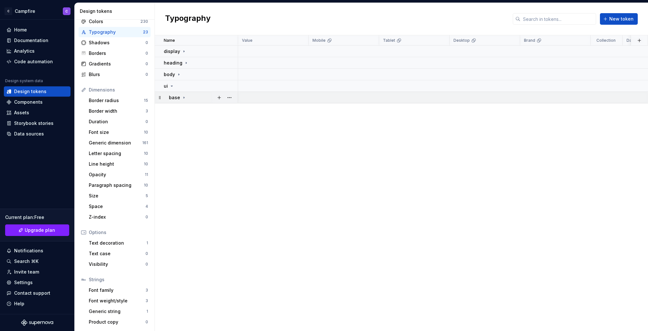
click at [183, 98] on icon at bounding box center [183, 97] width 5 height 5
click at [610, 20] on button "New token" at bounding box center [619, 19] width 38 height 12
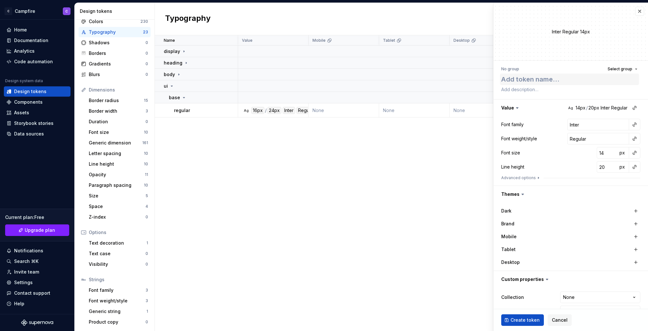
type textarea "*"
type textarea "m"
type textarea "*"
type textarea "med"
type textarea "*"
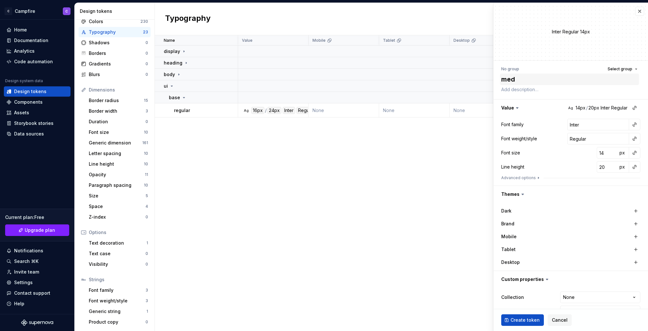
type textarea "medi"
type textarea "*"
type textarea "mediu"
type textarea "*"
type textarea "medium"
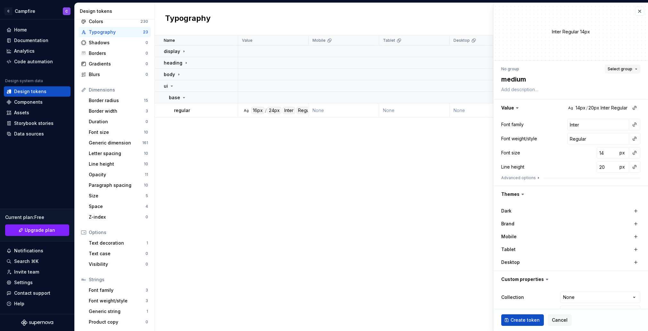
click at [628, 68] on span "Select group" at bounding box center [620, 68] width 25 height 5
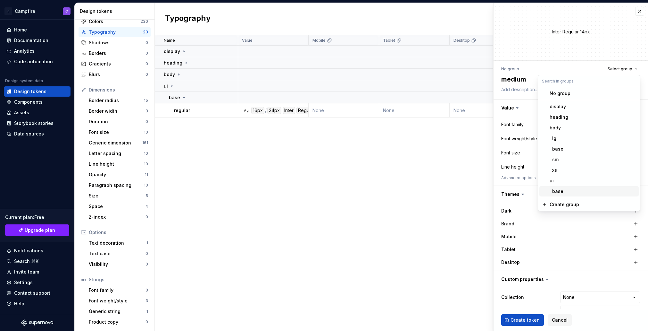
click at [562, 192] on div "base" at bounding box center [557, 191] width 14 height 6
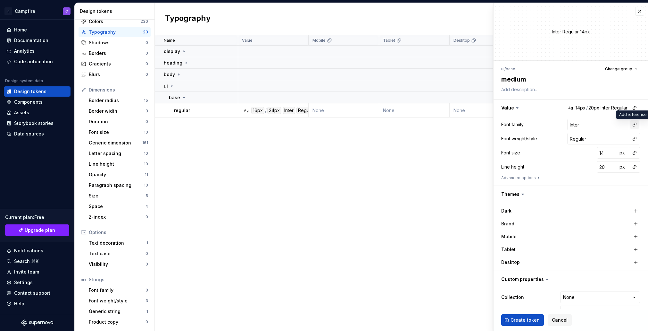
click at [635, 124] on button "button" at bounding box center [634, 124] width 9 height 9
click at [580, 171] on div "body" at bounding box center [592, 171] width 67 height 6
click at [635, 139] on button "button" at bounding box center [634, 138] width 9 height 9
click at [565, 173] on div "medium" at bounding box center [568, 175] width 18 height 6
click at [634, 155] on button "button" at bounding box center [634, 152] width 9 height 9
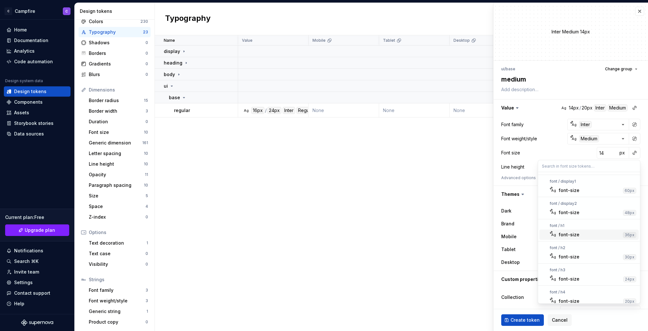
scroll to position [93, 0]
click at [579, 252] on div "font-size" at bounding box center [590, 252] width 63 height 6
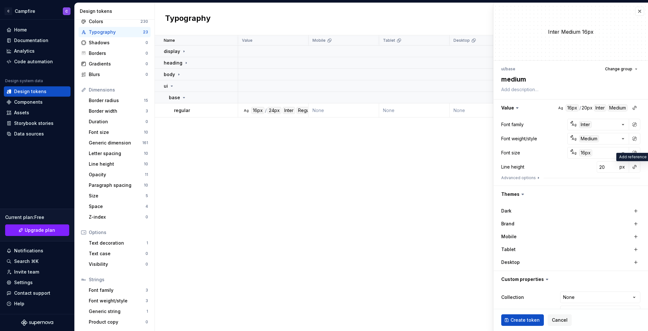
click at [633, 169] on button "button" at bounding box center [634, 166] width 9 height 9
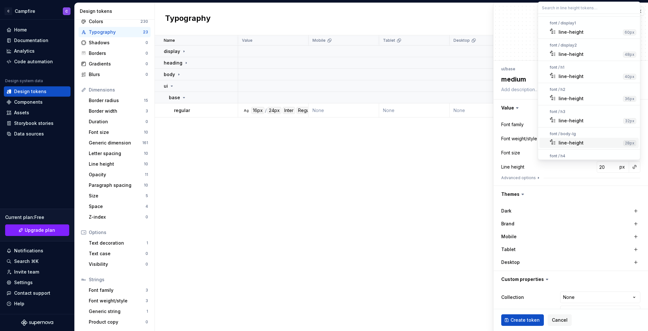
scroll to position [78, 0]
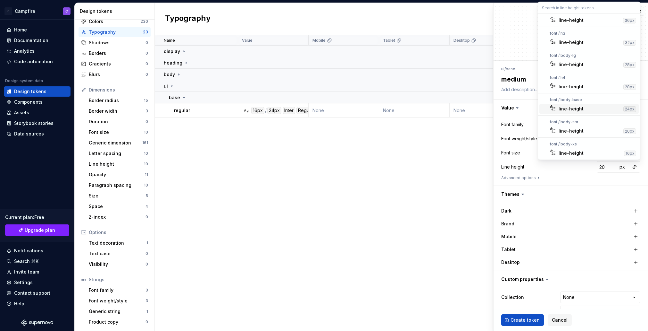
click at [578, 108] on div "line-height" at bounding box center [571, 108] width 25 height 6
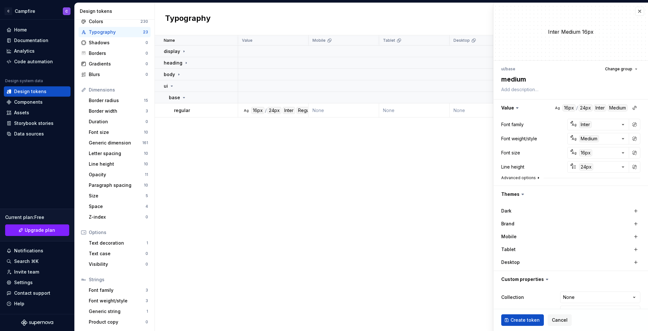
click at [517, 179] on button "Advanced options" at bounding box center [521, 177] width 40 height 5
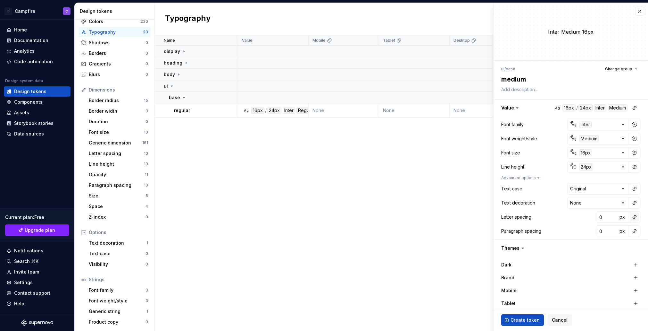
click at [635, 216] on button "button" at bounding box center [634, 216] width 9 height 9
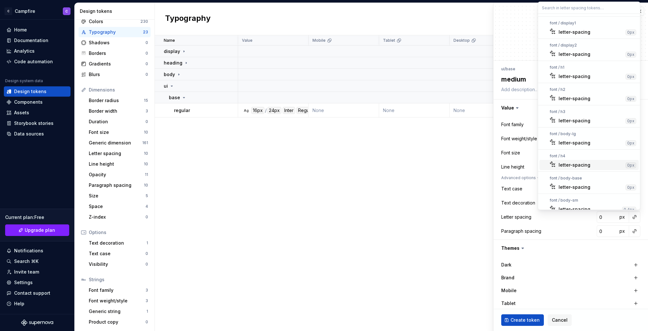
scroll to position [28, 0]
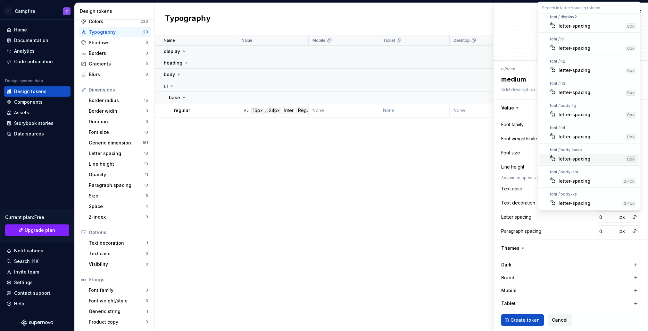
click at [575, 157] on div "letter-spacing" at bounding box center [575, 158] width 32 height 6
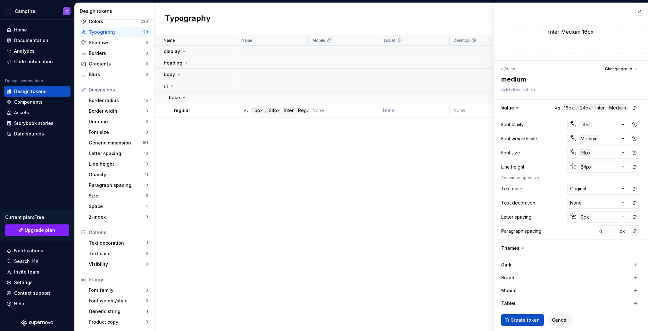
click at [632, 229] on button "button" at bounding box center [634, 230] width 9 height 9
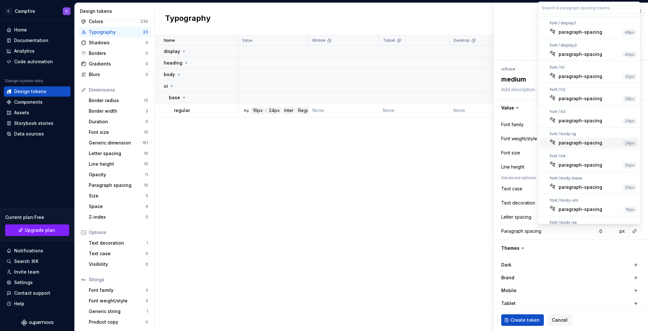
scroll to position [14, 0]
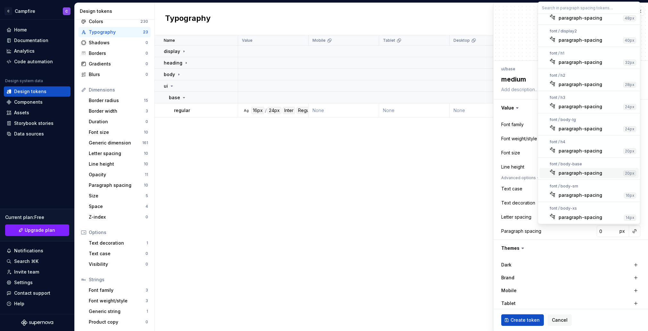
click at [582, 170] on div "paragraph-spacing" at bounding box center [581, 173] width 44 height 6
type textarea "*"
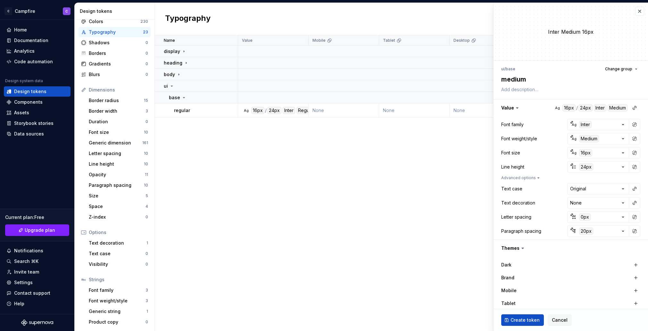
scroll to position [70, 0]
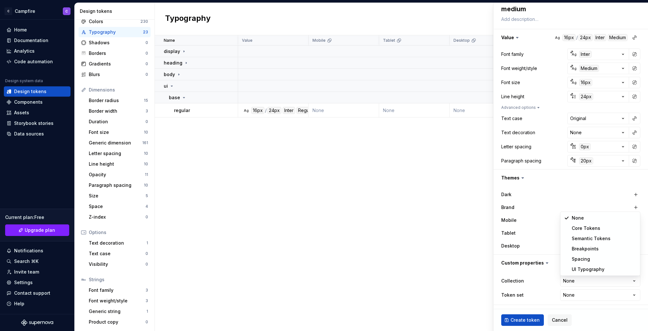
click at [606, 281] on html "C Campfire C Home Documentation Analytics Code automation Design system data De…" at bounding box center [324, 165] width 648 height 331
select select "**********"
click at [516, 320] on span "Create token" at bounding box center [525, 319] width 29 height 6
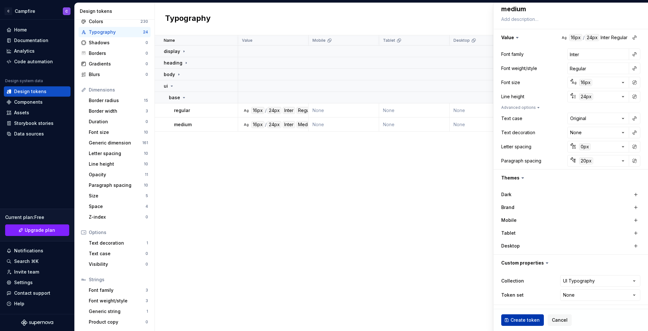
type textarea "*"
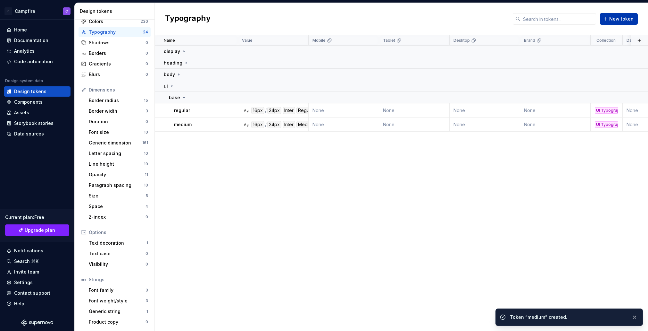
click at [616, 16] on span "New token" at bounding box center [621, 19] width 24 height 6
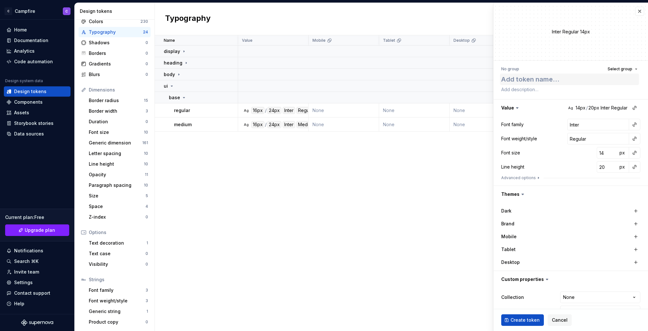
type textarea "*"
type textarea "b"
type textarea "*"
type textarea "bo"
type textarea "*"
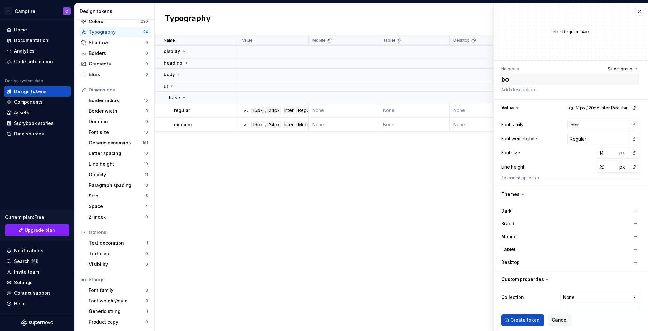
type textarea "bol"
type textarea "*"
type textarea "bold"
click at [618, 71] on span "Select group" at bounding box center [620, 68] width 25 height 5
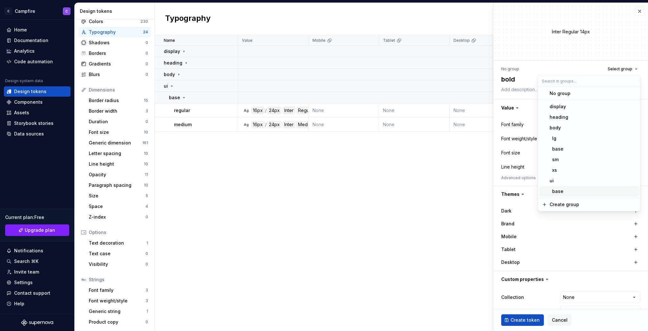
click at [578, 191] on div "base" at bounding box center [593, 191] width 87 height 6
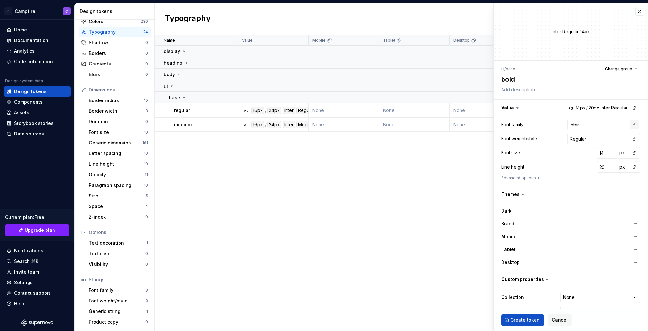
click at [634, 122] on button "button" at bounding box center [634, 124] width 9 height 9
click at [580, 169] on div "body" at bounding box center [592, 171] width 67 height 6
click at [638, 142] on button "button" at bounding box center [634, 138] width 9 height 9
click at [573, 184] on div "bold" at bounding box center [592, 185] width 66 height 6
click at [633, 155] on button "button" at bounding box center [634, 152] width 9 height 9
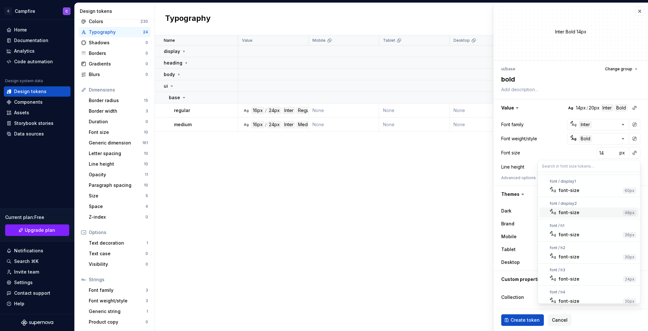
scroll to position [93, 0]
click at [581, 251] on div "font-size" at bounding box center [590, 252] width 63 height 6
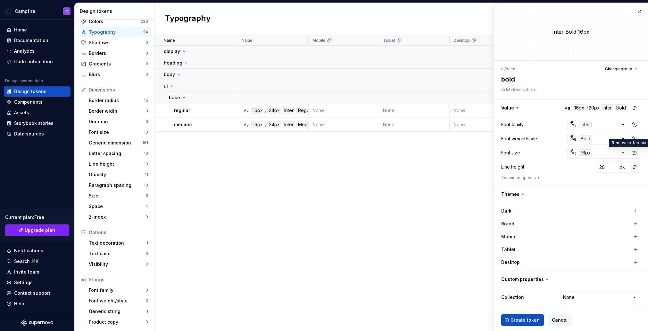
click at [636, 167] on button "button" at bounding box center [634, 166] width 9 height 9
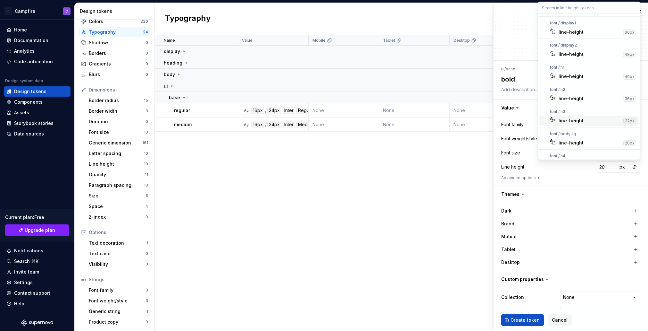
scroll to position [78, 0]
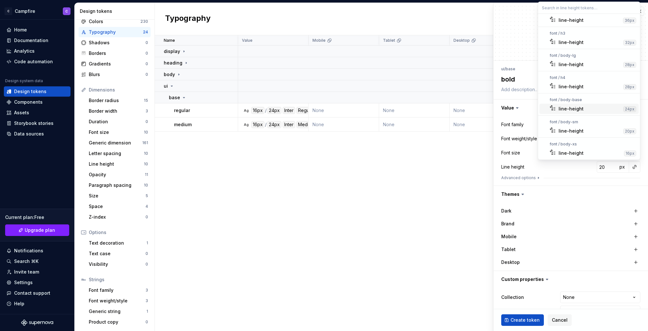
click at [584, 106] on div "line-height" at bounding box center [590, 108] width 62 height 6
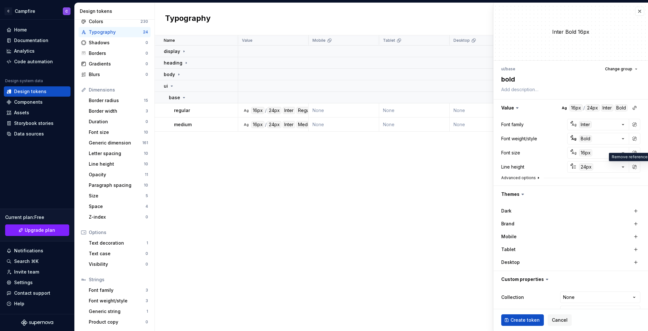
click at [524, 179] on button "Advanced options" at bounding box center [521, 177] width 40 height 5
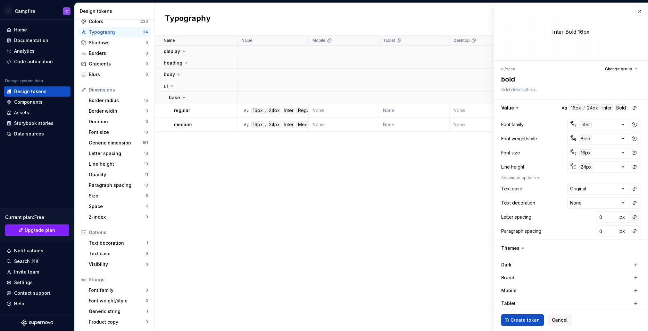
click at [633, 218] on button "button" at bounding box center [634, 216] width 9 height 9
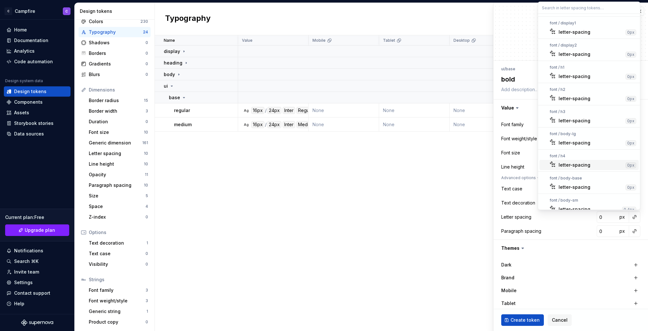
scroll to position [28, 0]
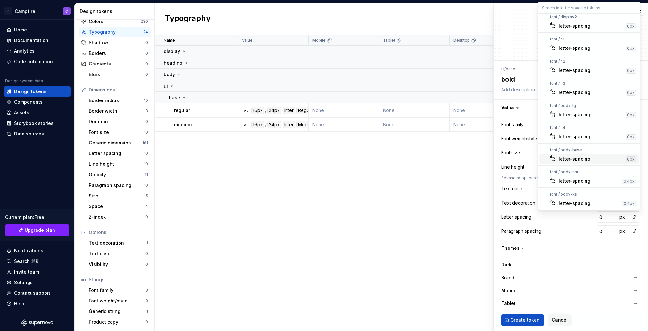
click at [588, 159] on div "letter-spacing" at bounding box center [575, 158] width 32 height 6
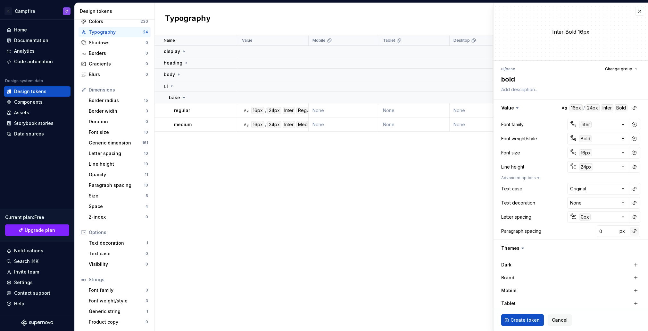
click at [637, 230] on button "button" at bounding box center [634, 230] width 9 height 9
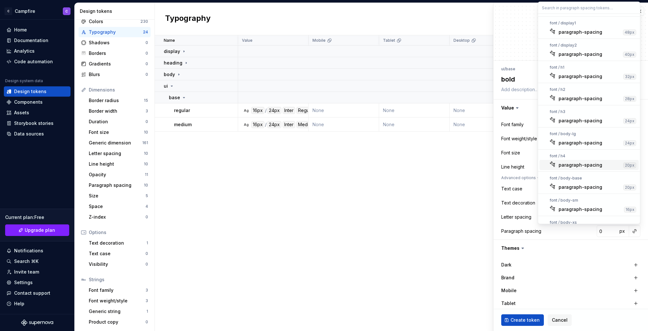
scroll to position [14, 0]
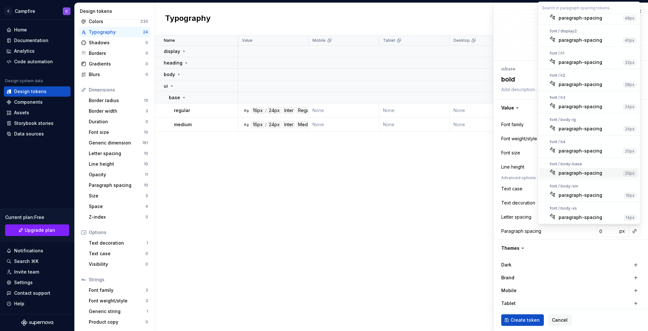
click at [583, 171] on div "paragraph-spacing" at bounding box center [581, 173] width 44 height 6
type textarea "*"
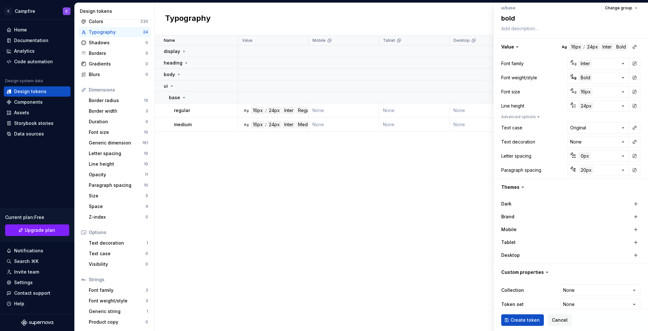
scroll to position [70, 0]
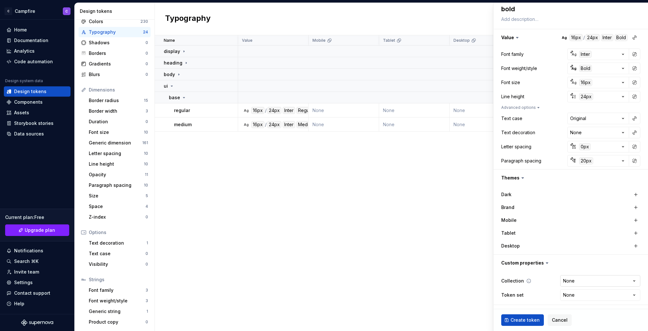
click at [599, 277] on html "C Campfire C Home Documentation Analytics Code automation Design system data De…" at bounding box center [324, 165] width 648 height 331
select select "**********"
click at [533, 318] on span "Create token" at bounding box center [525, 319] width 29 height 6
type textarea "*"
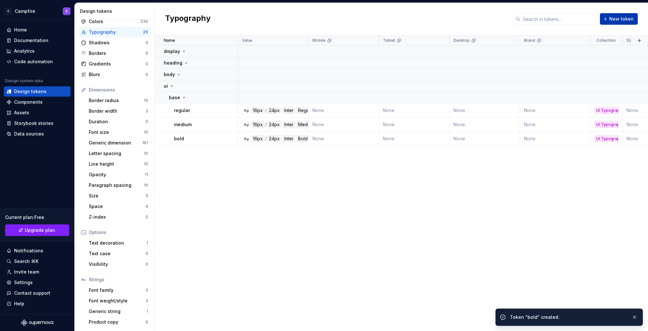
click at [617, 17] on span "New token" at bounding box center [621, 19] width 24 height 6
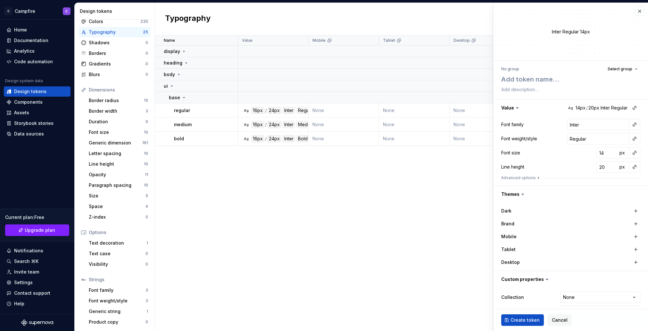
type textarea "*"
type textarea "l"
type textarea "*"
type textarea "li"
type textarea "*"
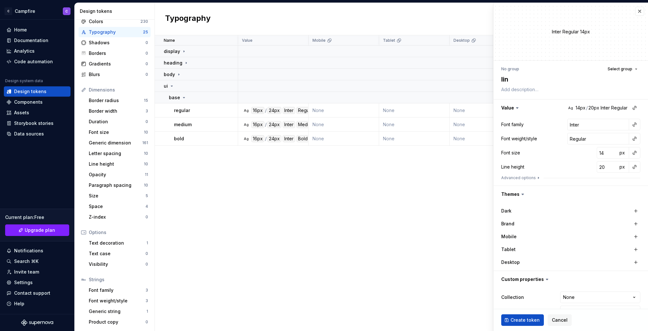
type textarea "link"
type textarea "*"
type textarea "link"
click at [633, 68] on button "Select group" at bounding box center [623, 68] width 36 height 9
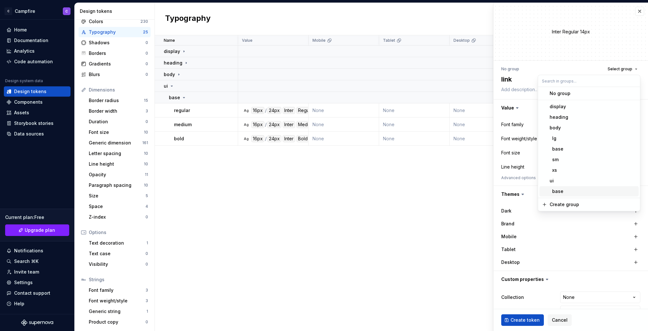
click at [573, 194] on div "base" at bounding box center [593, 191] width 87 height 6
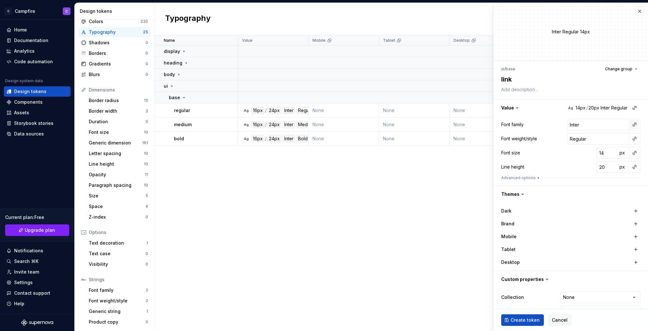
click at [633, 126] on button "button" at bounding box center [634, 124] width 9 height 9
click at [583, 172] on div "body" at bounding box center [592, 171] width 67 height 6
click at [633, 139] on button "button" at bounding box center [634, 138] width 9 height 9
click at [581, 176] on div "medium" at bounding box center [589, 175] width 60 height 6
click at [537, 175] on icon "button" at bounding box center [538, 177] width 5 height 5
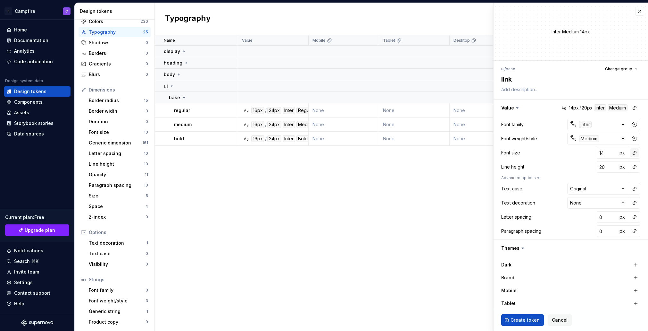
click at [635, 154] on button "button" at bounding box center [634, 152] width 9 height 9
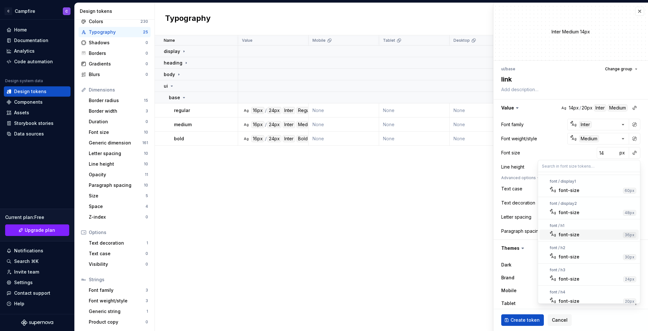
scroll to position [93, 0]
click at [583, 252] on div "font-size" at bounding box center [590, 252] width 63 height 6
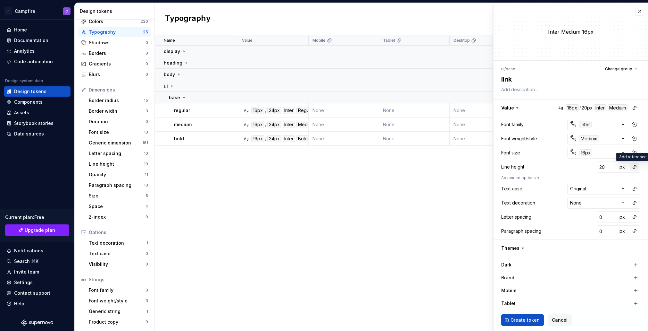
click at [636, 167] on button "button" at bounding box center [634, 166] width 9 height 9
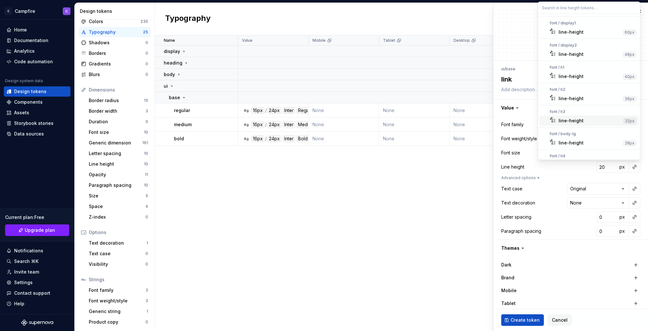
scroll to position [78, 0]
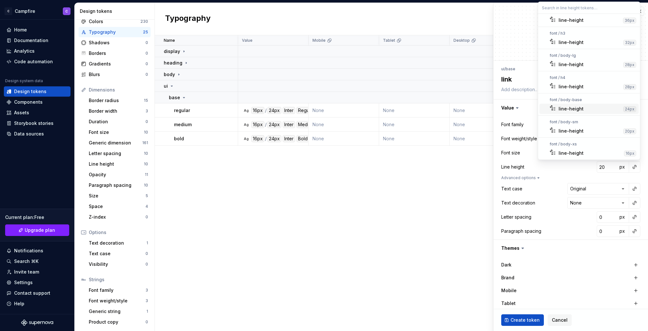
click at [589, 111] on div "line-height" at bounding box center [590, 108] width 62 height 6
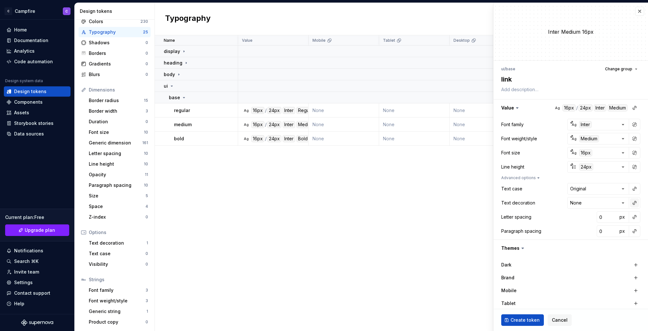
click at [633, 204] on button "button" at bounding box center [634, 202] width 9 height 9
click at [620, 219] on div "Underline" at bounding box center [627, 219] width 18 height 5
click at [633, 218] on button "button" at bounding box center [634, 216] width 9 height 9
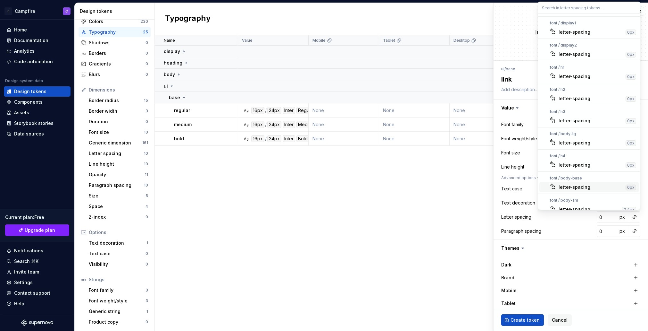
scroll to position [28, 0]
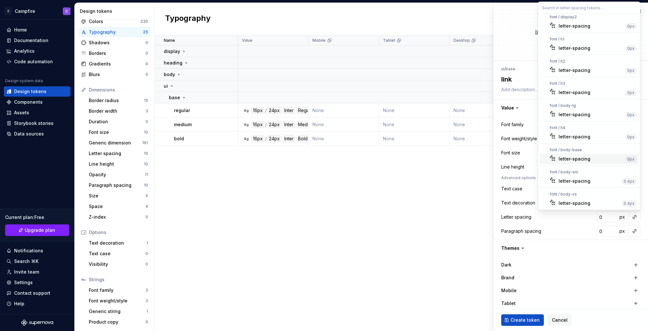
click at [584, 157] on div "letter-spacing" at bounding box center [575, 158] width 32 height 6
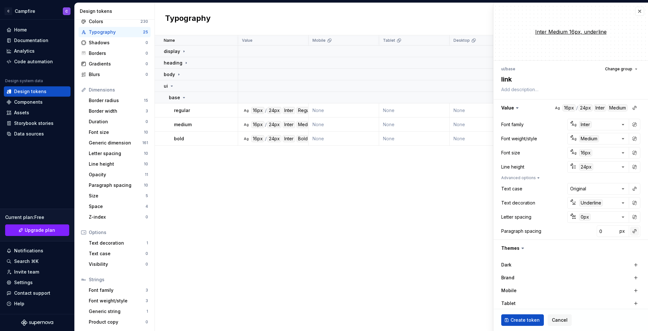
click at [633, 231] on button "button" at bounding box center [634, 230] width 9 height 9
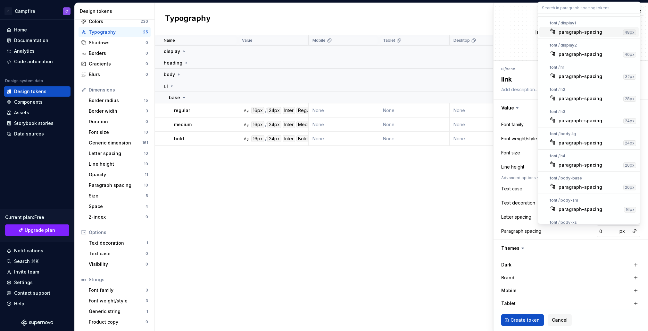
scroll to position [14, 0]
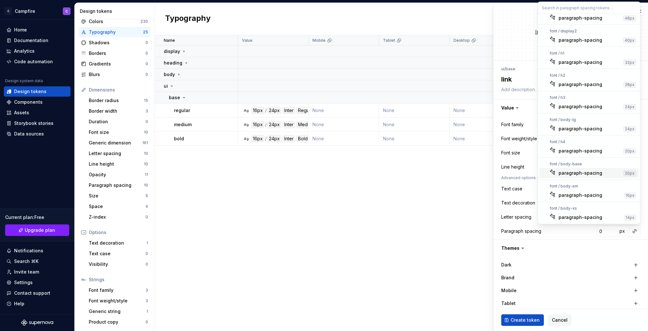
click at [602, 173] on div "paragraph-spacing" at bounding box center [590, 173] width 62 height 6
type textarea "*"
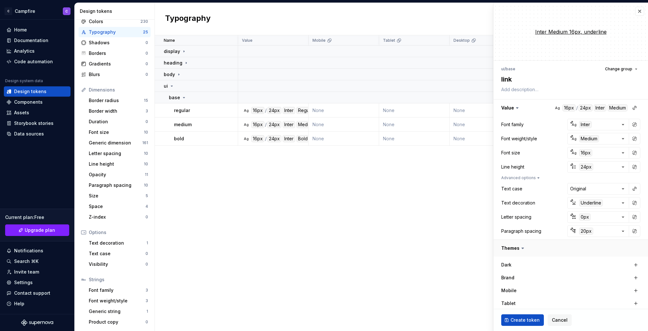
scroll to position [70, 0]
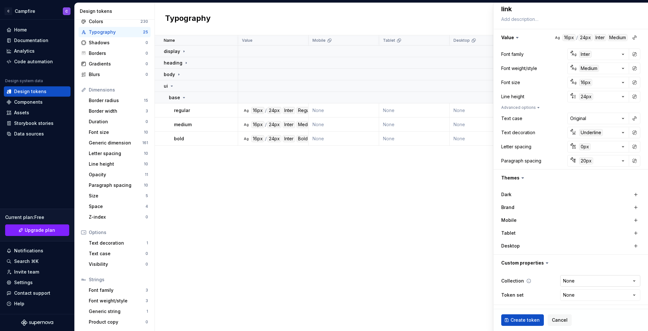
click at [594, 280] on html "C Campfire C Home Documentation Analytics Code automation Design system data De…" at bounding box center [324, 165] width 648 height 331
select select "**********"
click at [523, 322] on span "Create token" at bounding box center [525, 319] width 29 height 6
type textarea "*"
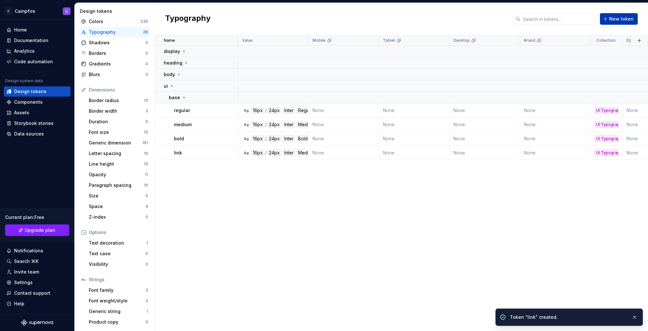
click at [621, 21] on span "New token" at bounding box center [621, 19] width 24 height 6
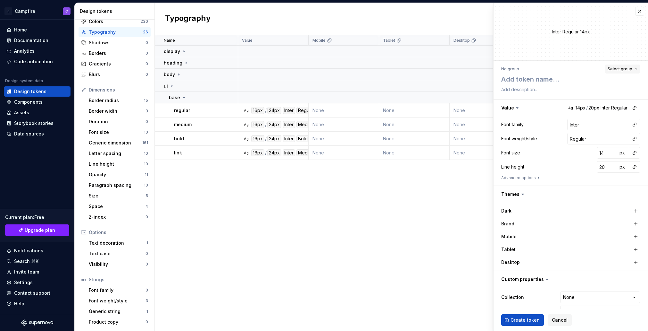
click at [620, 69] on span "Select group" at bounding box center [620, 68] width 25 height 5
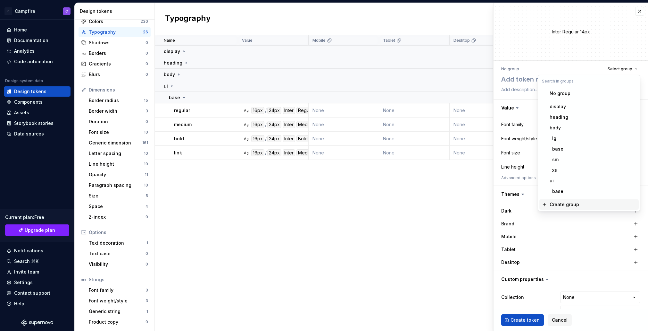
click at [598, 205] on div "Create group" at bounding box center [593, 204] width 87 height 6
type textarea "*"
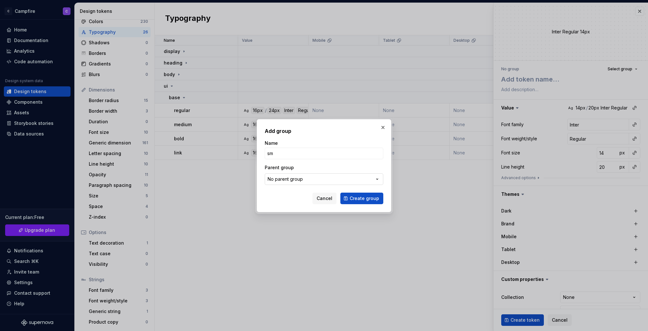
type input "sm"
click at [370, 176] on button "No parent group" at bounding box center [324, 179] width 119 height 12
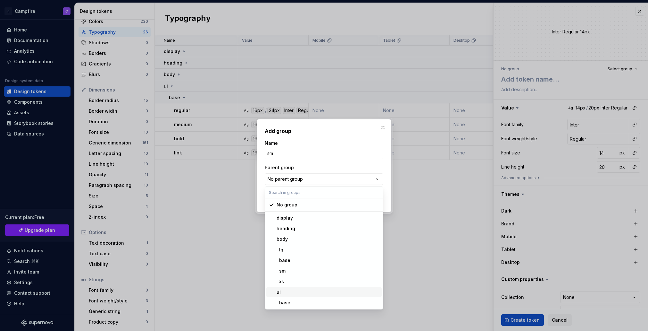
click at [317, 290] on div "ui" at bounding box center [328, 292] width 103 height 6
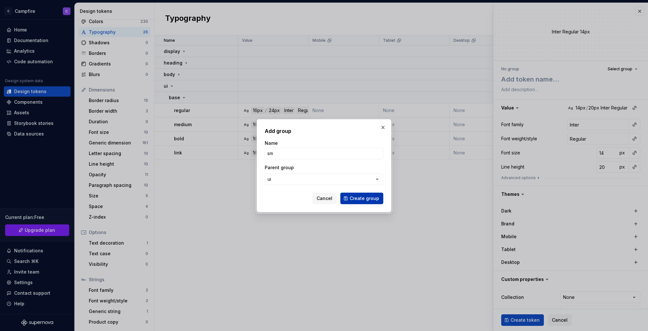
click at [358, 197] on span "Create group" at bounding box center [364, 198] width 29 height 6
type textarea "*"
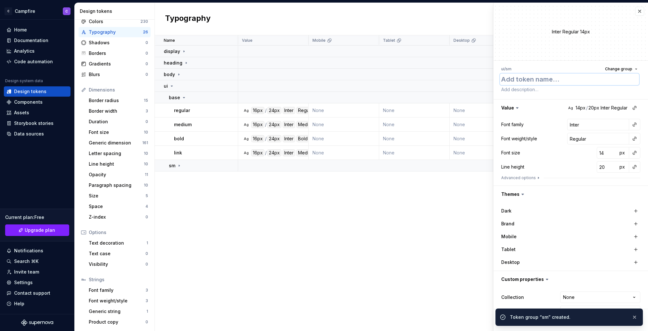
click at [535, 79] on textarea at bounding box center [569, 79] width 139 height 12
type textarea "r"
type textarea "*"
type textarea "reg"
type textarea "*"
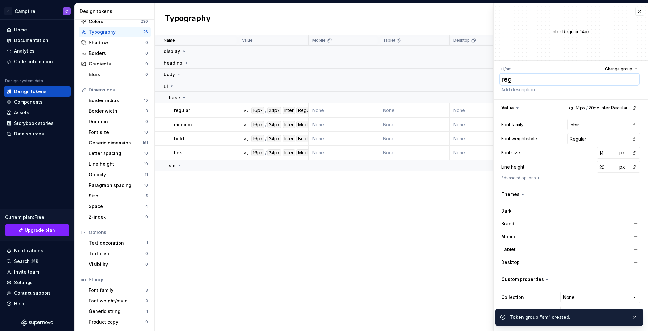
type textarea "regu"
type textarea "*"
type textarea "regul"
type textarea "*"
type textarea "regula"
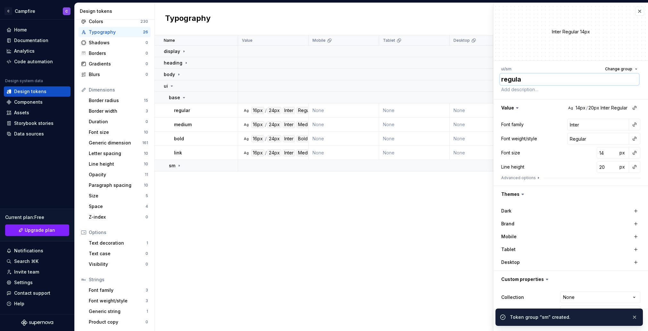
type textarea "*"
type textarea "regular"
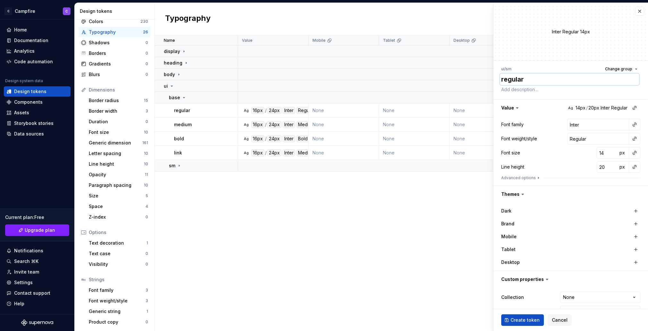
type textarea "*"
type textarea "regular"
click at [634, 124] on button "button" at bounding box center [634, 124] width 9 height 9
click at [561, 171] on div "body" at bounding box center [564, 171] width 11 height 6
click at [632, 141] on button "button" at bounding box center [634, 138] width 9 height 9
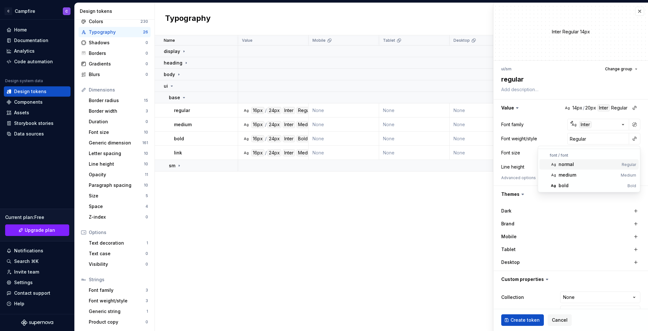
click at [585, 167] on div "normal" at bounding box center [589, 164] width 61 height 6
click at [637, 154] on button "button" at bounding box center [634, 152] width 9 height 9
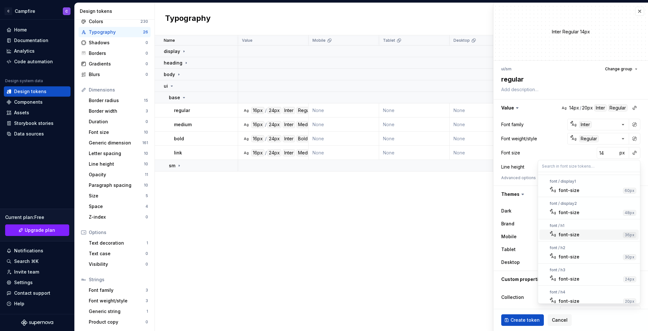
scroll to position [93, 0]
click at [583, 274] on div "font-size" at bounding box center [590, 274] width 63 height 6
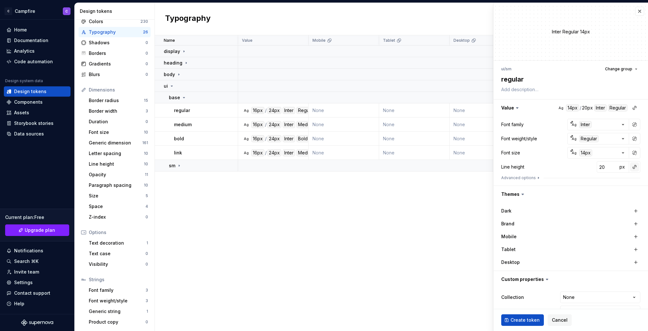
click at [634, 168] on button "button" at bounding box center [634, 166] width 9 height 9
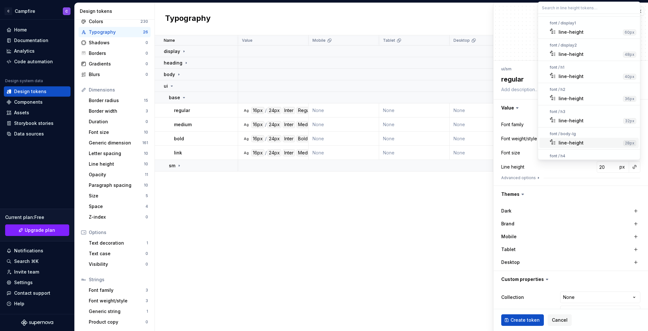
scroll to position [78, 0]
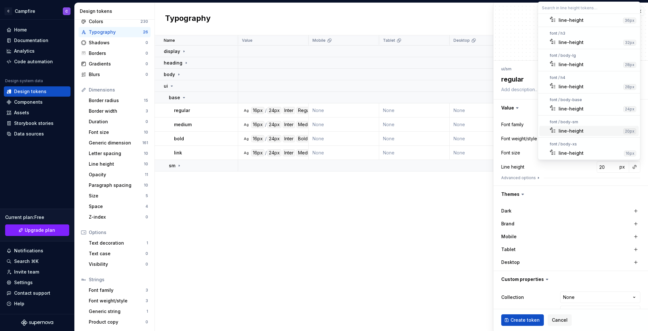
click at [589, 132] on div "line-height" at bounding box center [590, 131] width 62 height 6
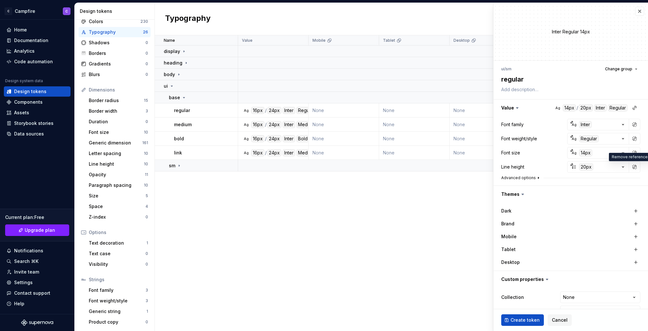
click at [511, 179] on button "Advanced options" at bounding box center [521, 177] width 40 height 5
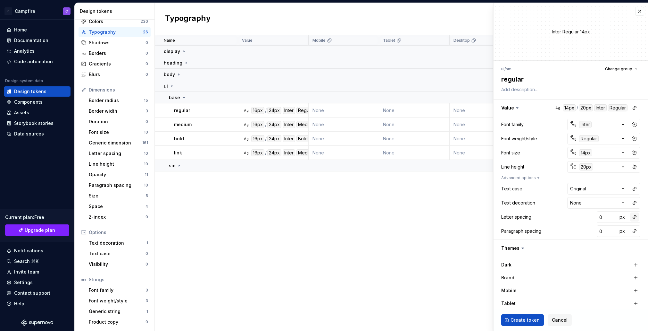
click at [635, 216] on button "button" at bounding box center [634, 216] width 9 height 9
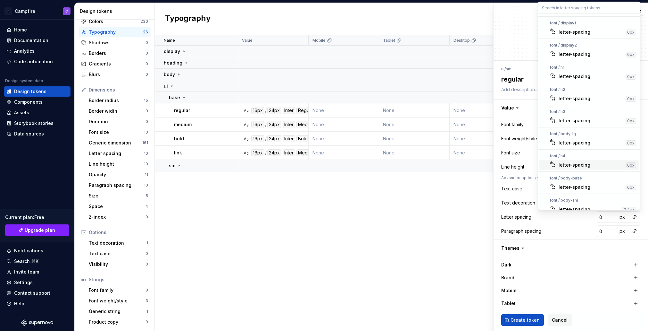
scroll to position [28, 0]
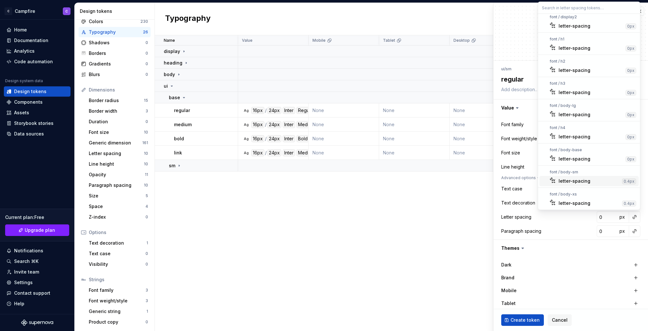
click at [584, 181] on div "letter-spacing" at bounding box center [575, 181] width 32 height 6
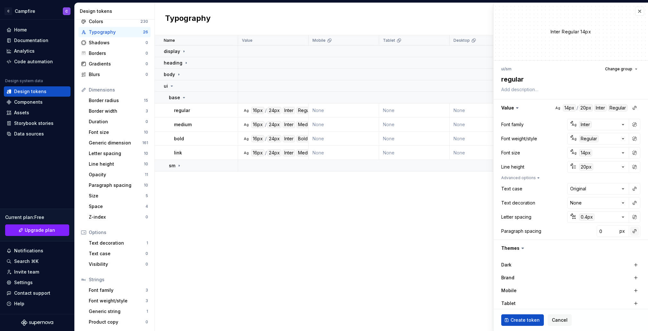
click at [634, 231] on button "button" at bounding box center [634, 230] width 9 height 9
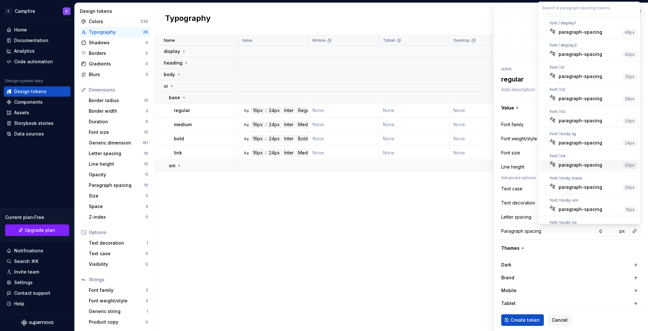
scroll to position [14, 0]
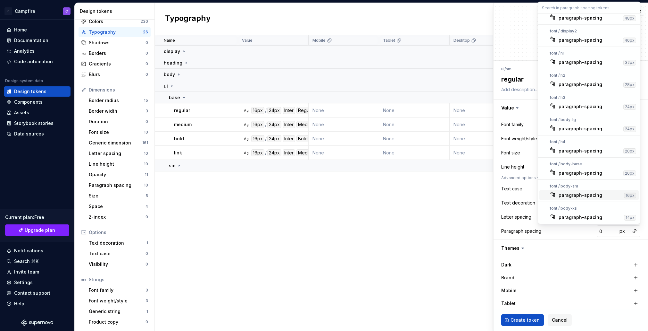
click at [592, 196] on div "paragraph-spacing" at bounding box center [581, 195] width 44 height 6
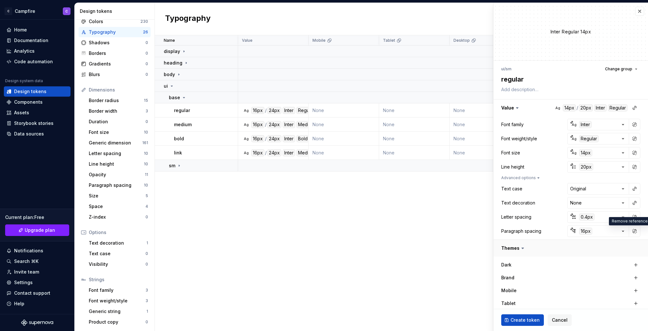
scroll to position [70, 0]
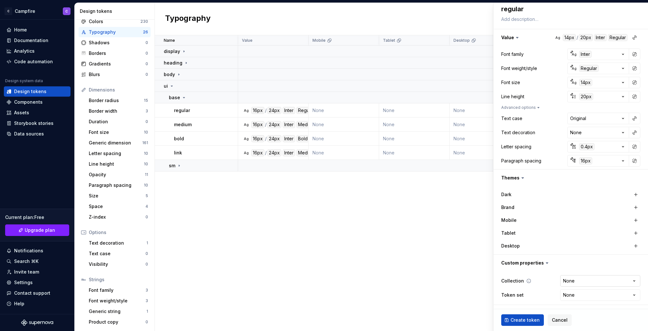
click at [593, 281] on html "C Campfire C Home Documentation Analytics Code automation Design system data De…" at bounding box center [324, 165] width 648 height 331
type textarea "*"
select select "**********"
click at [516, 319] on span "Create token" at bounding box center [525, 319] width 29 height 6
type textarea "*"
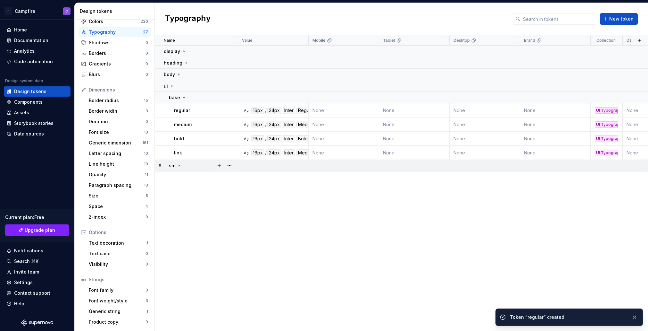
click at [179, 167] on icon at bounding box center [179, 165] width 5 height 5
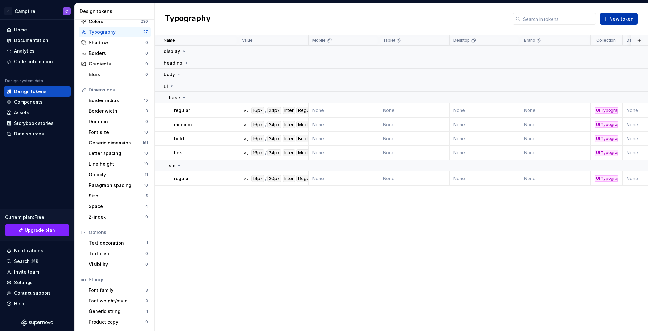
click at [625, 21] on span "New token" at bounding box center [621, 19] width 24 height 6
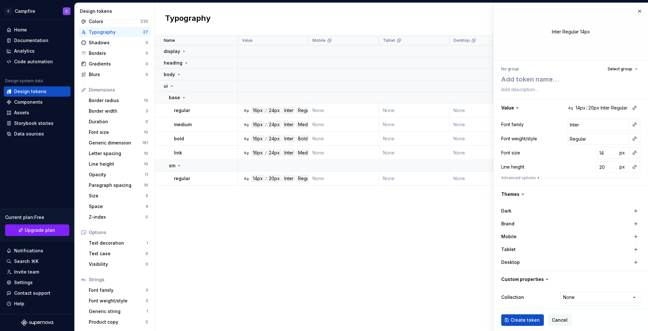
type textarea "*"
type textarea "m"
type textarea "*"
type textarea "me"
type textarea "*"
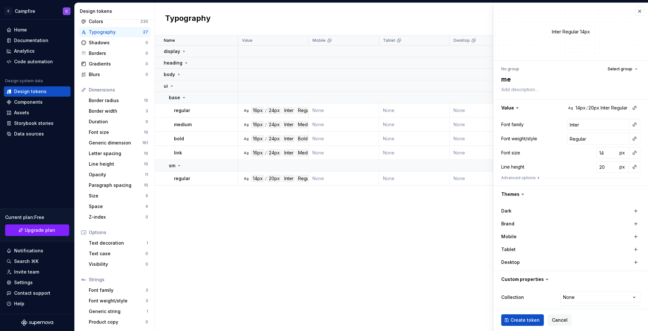
type textarea "med"
type textarea "*"
type textarea "medi"
type textarea "*"
type textarea "mediu"
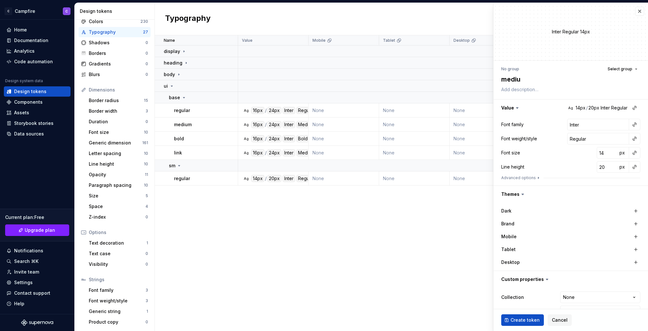
type textarea "*"
type textarea "medium"
click at [628, 65] on button "Select group" at bounding box center [623, 68] width 36 height 9
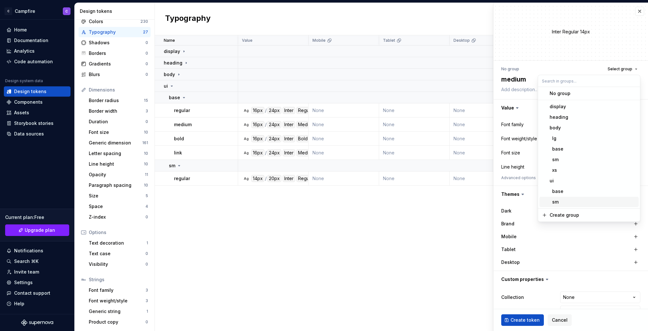
click at [559, 199] on div "sm" at bounding box center [593, 201] width 87 height 6
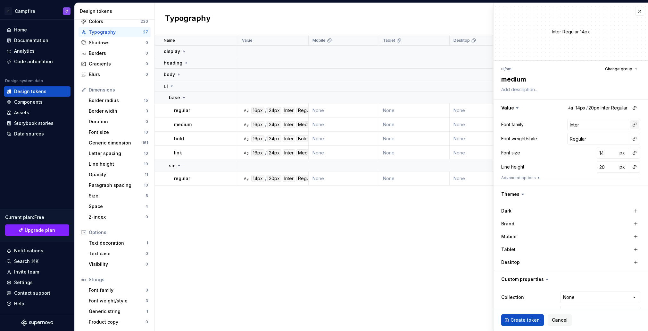
click at [635, 123] on button "button" at bounding box center [634, 124] width 9 height 9
click at [596, 173] on div "body" at bounding box center [592, 171] width 67 height 6
click at [634, 135] on button "button" at bounding box center [634, 138] width 9 height 9
click at [572, 175] on div "medium" at bounding box center [568, 175] width 18 height 6
click at [632, 153] on button "button" at bounding box center [634, 152] width 9 height 9
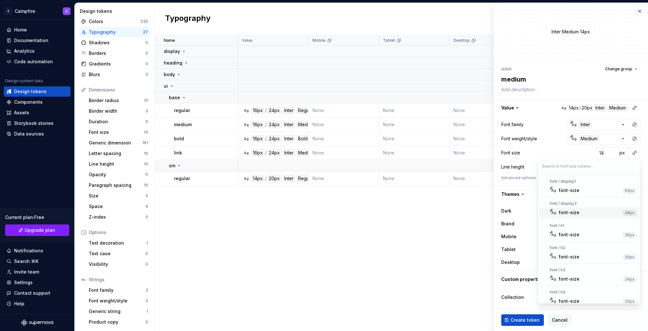
scroll to position [93, 0]
click at [578, 275] on div "font-size" at bounding box center [590, 274] width 63 height 6
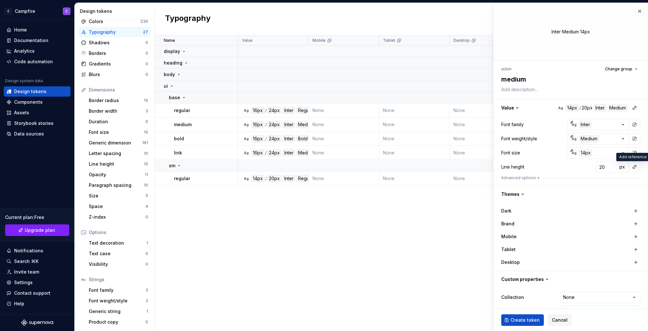
click at [634, 170] on button "button" at bounding box center [634, 166] width 9 height 9
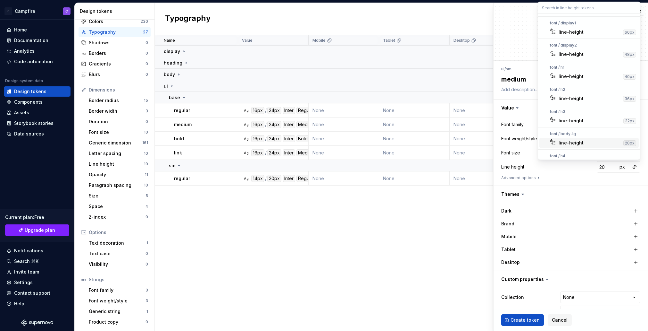
scroll to position [78, 0]
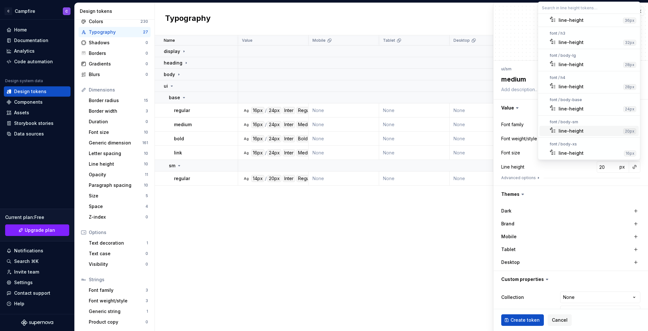
click at [602, 130] on div "line-height" at bounding box center [590, 131] width 62 height 6
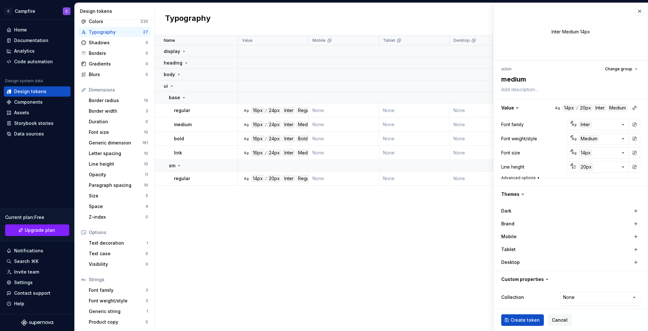
click at [536, 176] on icon "button" at bounding box center [538, 177] width 5 height 5
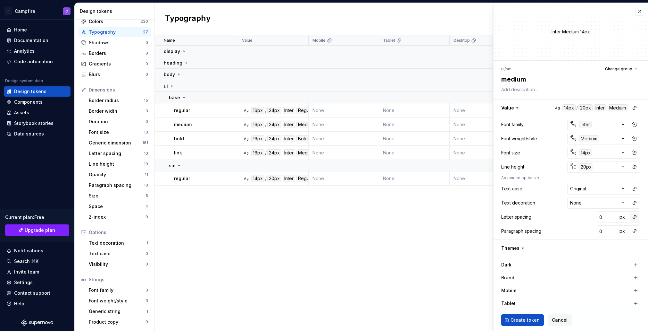
click at [638, 219] on button "button" at bounding box center [634, 216] width 9 height 9
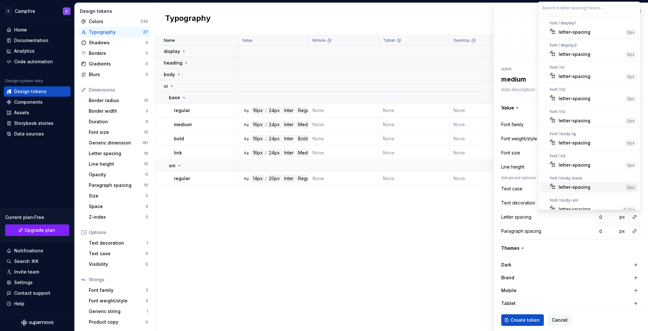
scroll to position [28, 0]
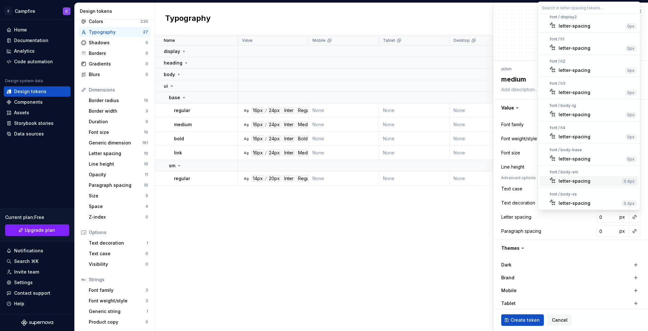
click at [592, 178] on div "letter-spacing" at bounding box center [589, 181] width 61 height 6
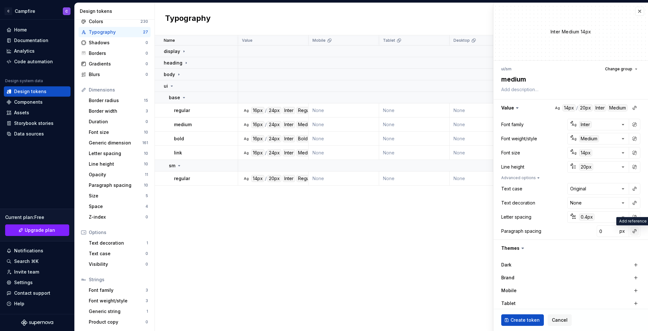
click at [632, 231] on button "button" at bounding box center [634, 230] width 9 height 9
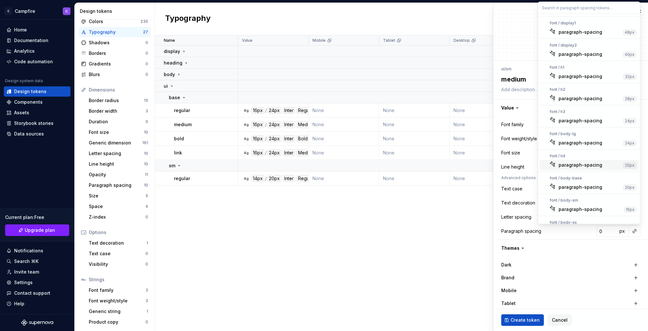
scroll to position [14, 0]
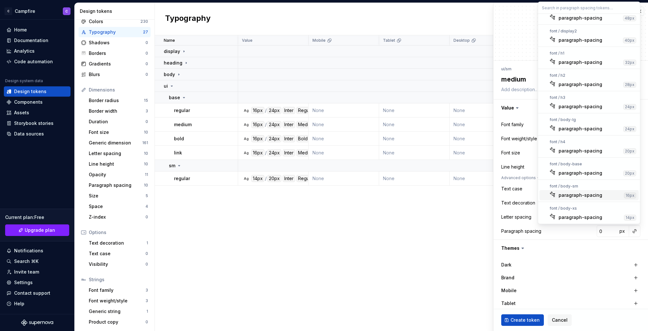
click at [588, 191] on span "paragraph-spacing 16px" at bounding box center [589, 195] width 99 height 10
type textarea "*"
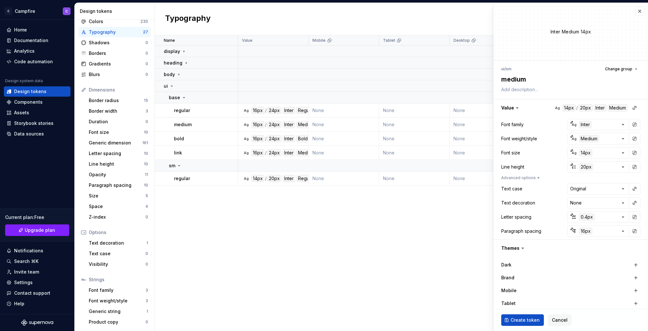
scroll to position [70, 0]
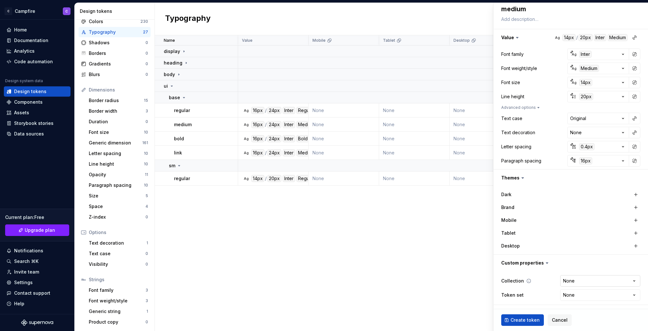
click at [609, 281] on html "C Campfire C Home Documentation Analytics Code automation Design system data De…" at bounding box center [324, 165] width 648 height 331
select select "**********"
click at [521, 319] on span "Create token" at bounding box center [525, 319] width 29 height 6
type textarea "*"
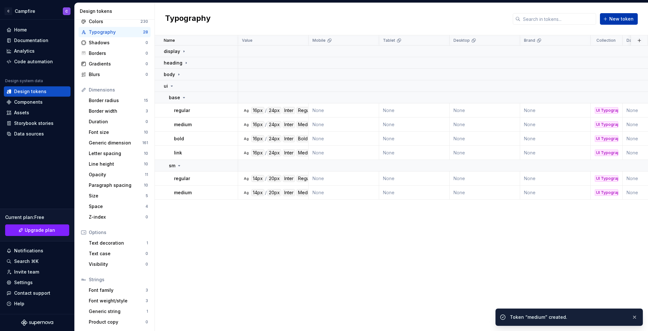
click at [624, 18] on span "New token" at bounding box center [621, 19] width 24 height 6
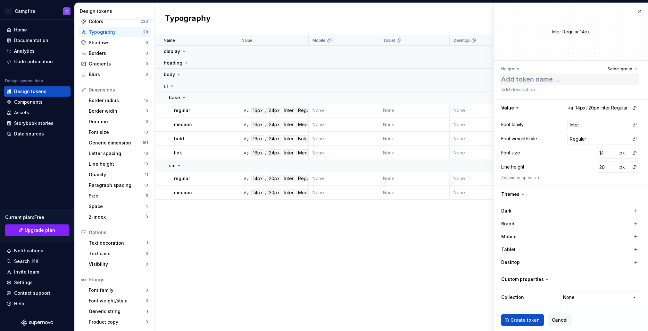
type textarea "*"
type textarea "b"
type textarea "*"
type textarea "bo"
type textarea "*"
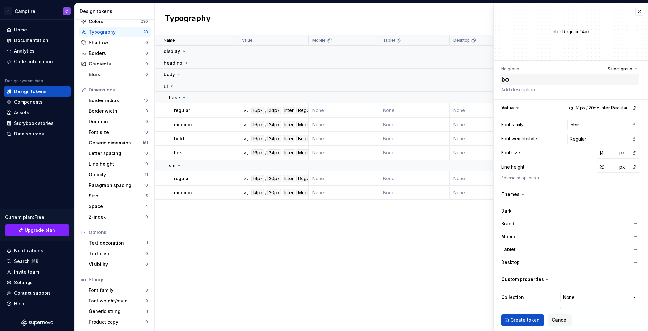
type textarea "bol"
type textarea "*"
type textarea "bold"
click at [616, 68] on span "Select group" at bounding box center [620, 68] width 25 height 5
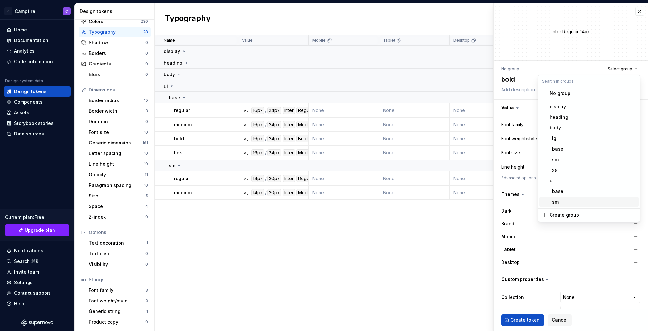
click at [563, 198] on span "sm" at bounding box center [589, 202] width 99 height 10
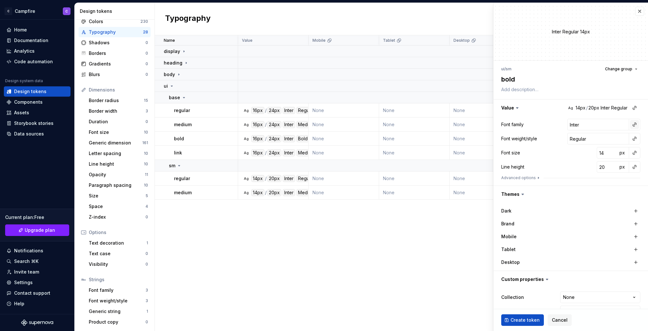
click at [633, 126] on button "button" at bounding box center [634, 124] width 9 height 9
click at [567, 171] on div "body" at bounding box center [564, 171] width 11 height 6
click at [633, 137] on button "button" at bounding box center [634, 138] width 9 height 9
click at [593, 187] on div "bold" at bounding box center [592, 185] width 66 height 6
click at [635, 153] on button "button" at bounding box center [634, 152] width 9 height 9
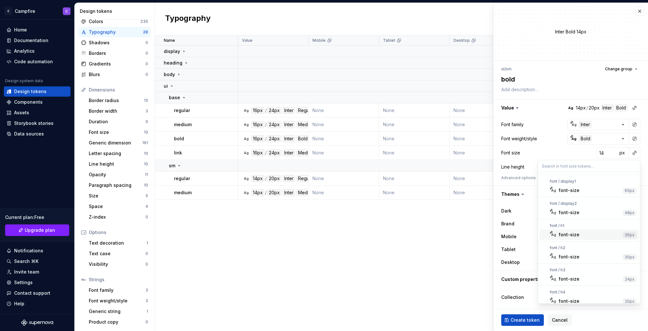
scroll to position [93, 0]
click at [581, 277] on div "font-size" at bounding box center [590, 274] width 63 height 6
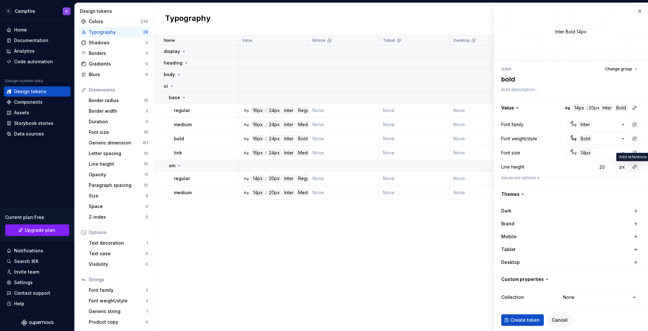
click at [638, 166] on button "button" at bounding box center [634, 166] width 9 height 9
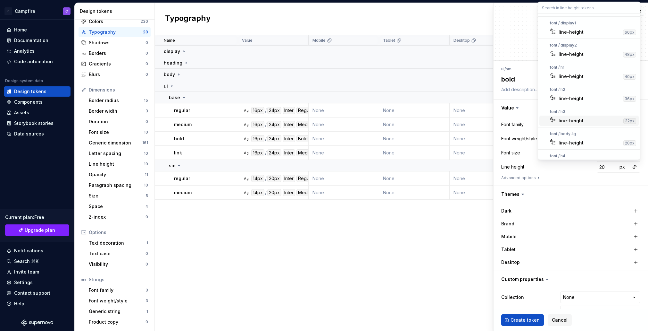
scroll to position [78, 0]
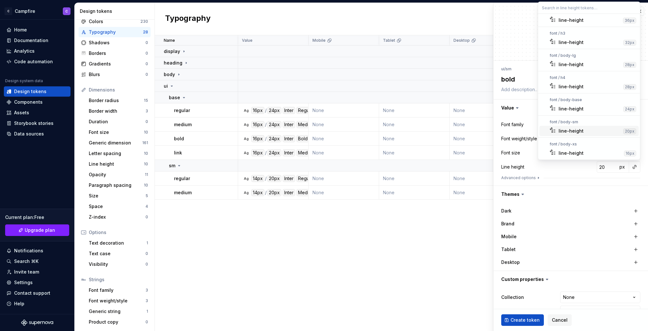
click at [580, 133] on div "line-height" at bounding box center [571, 131] width 25 height 6
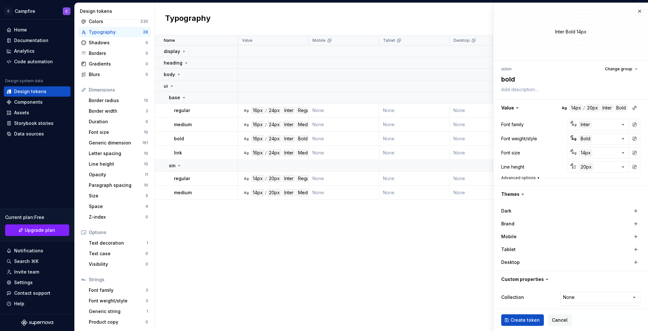
click at [536, 177] on icon "button" at bounding box center [538, 177] width 5 height 5
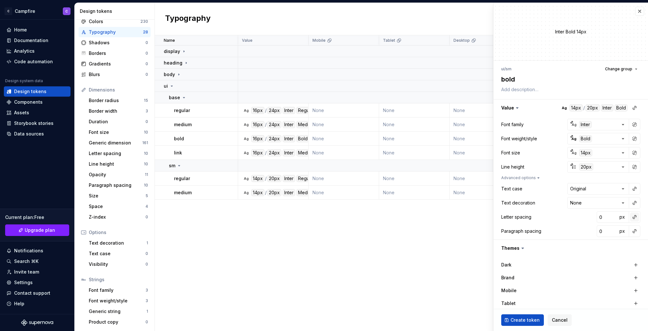
click at [633, 219] on button "button" at bounding box center [634, 216] width 9 height 9
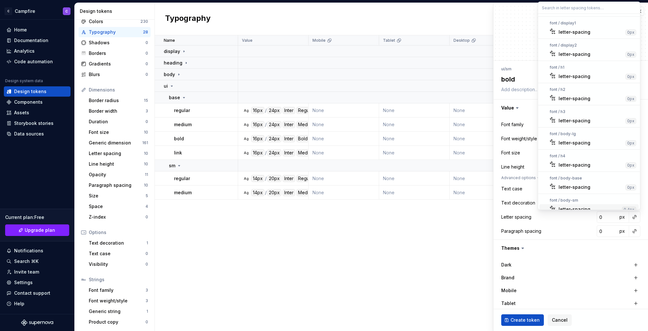
scroll to position [28, 0]
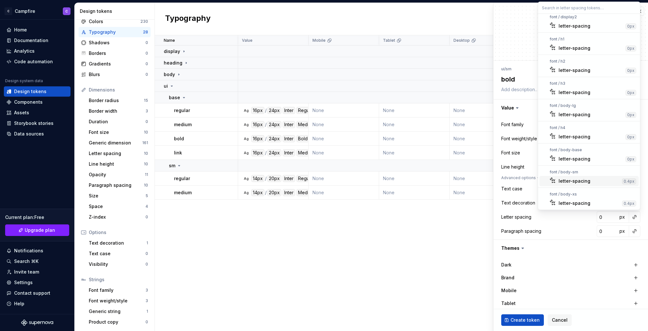
click at [583, 184] on div "letter-spacing" at bounding box center [575, 181] width 32 height 6
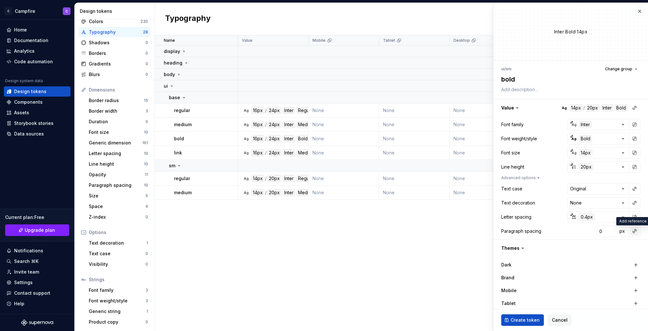
click at [634, 234] on button "button" at bounding box center [634, 230] width 9 height 9
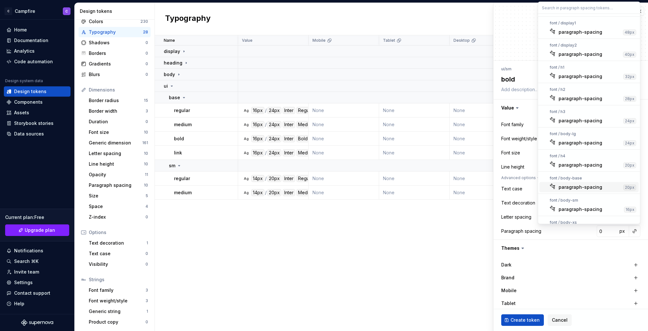
scroll to position [14, 0]
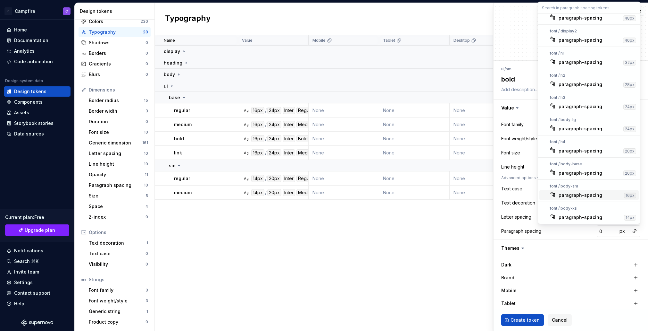
click at [577, 194] on div "paragraph-spacing" at bounding box center [581, 195] width 44 height 6
type textarea "*"
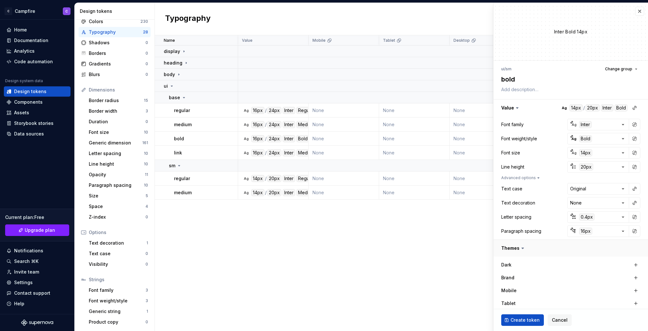
scroll to position [70, 0]
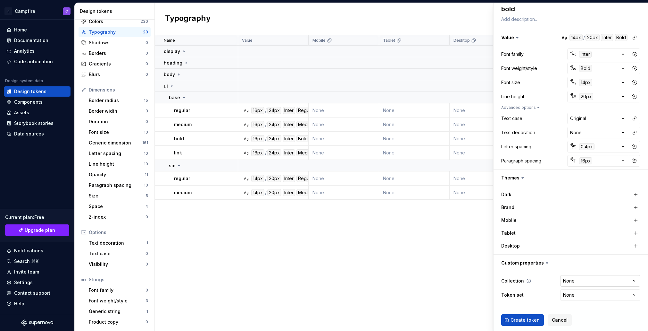
click at [621, 283] on html "C Campfire C Home Documentation Analytics Code automation Design system data De…" at bounding box center [324, 165] width 648 height 331
select select "**********"
click at [532, 318] on span "Create token" at bounding box center [525, 319] width 29 height 6
type textarea "*"
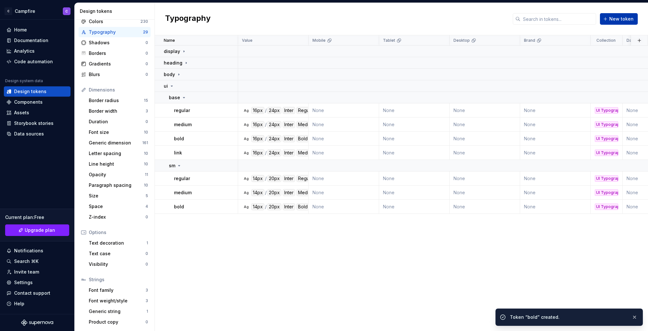
click at [609, 21] on button "New token" at bounding box center [619, 19] width 38 height 12
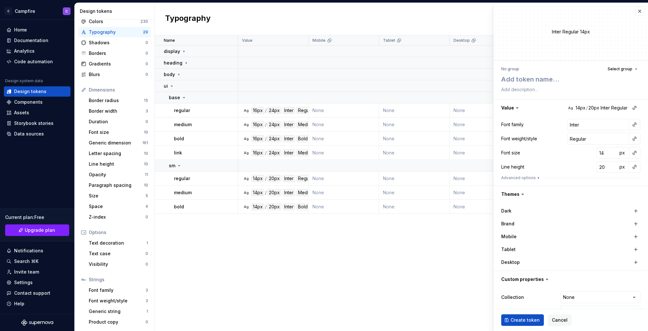
type textarea "*"
type textarea "l"
type textarea "*"
type textarea "lin"
type textarea "*"
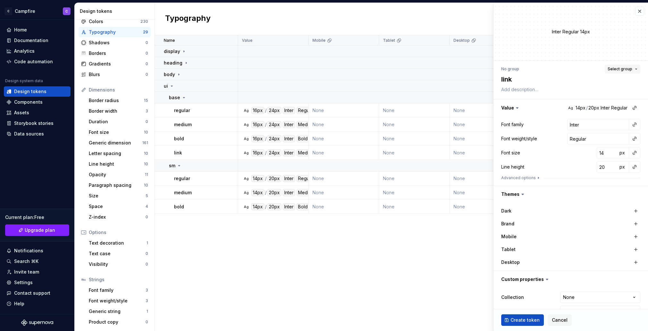
type textarea "link"
click at [617, 68] on span "Select group" at bounding box center [620, 68] width 25 height 5
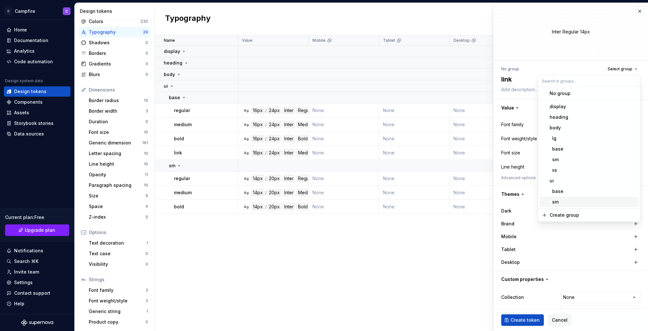
click at [559, 204] on div "sm" at bounding box center [593, 201] width 87 height 6
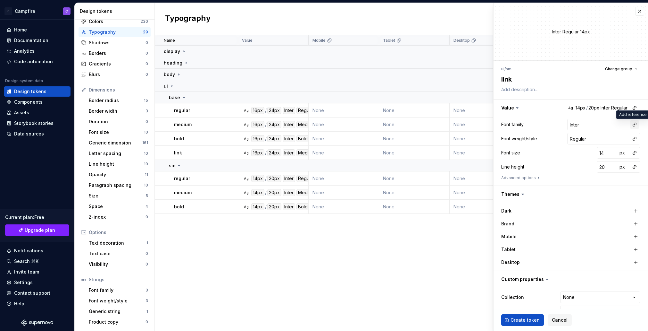
click at [632, 127] on button "button" at bounding box center [634, 124] width 9 height 9
click at [595, 169] on div "body" at bounding box center [592, 171] width 67 height 6
click at [631, 140] on button "button" at bounding box center [634, 138] width 9 height 9
click at [577, 171] on span "Ag medium Medium" at bounding box center [589, 175] width 99 height 10
click at [634, 154] on button "button" at bounding box center [634, 152] width 9 height 9
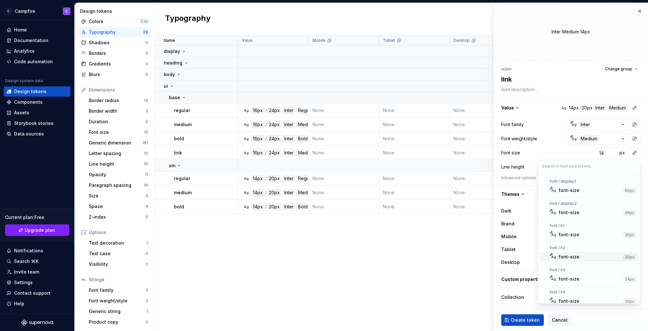
scroll to position [93, 0]
click at [590, 277] on div "font-size" at bounding box center [590, 274] width 63 height 6
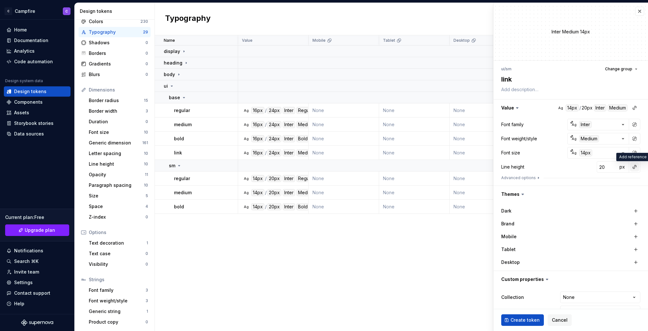
click at [634, 167] on button "button" at bounding box center [634, 166] width 9 height 9
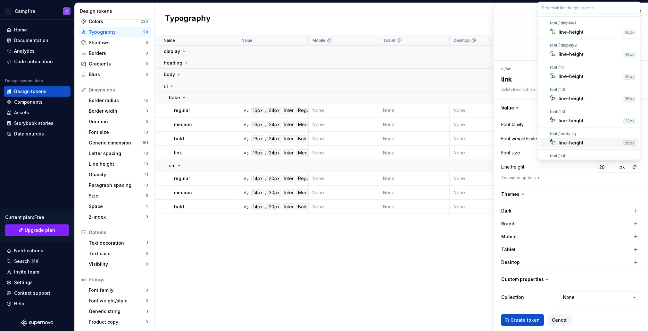
scroll to position [78, 0]
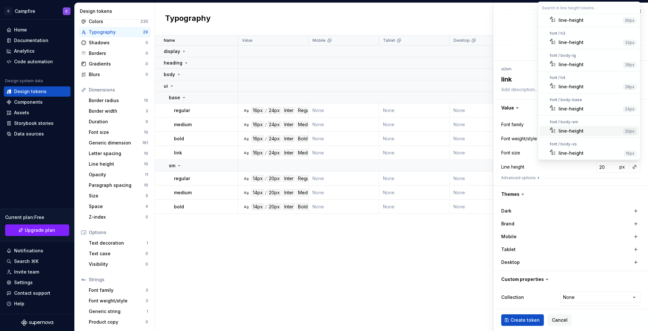
click at [586, 130] on div "line-height" at bounding box center [590, 131] width 62 height 6
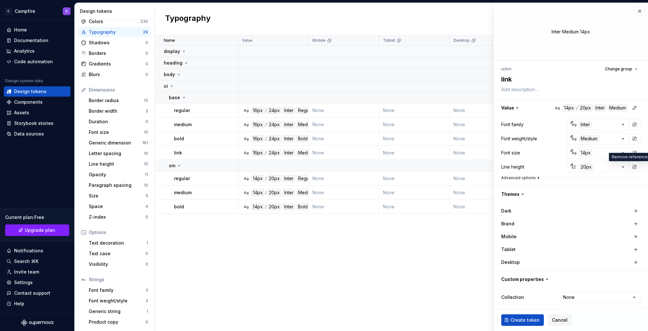
click at [517, 177] on button "Advanced options" at bounding box center [521, 177] width 40 height 5
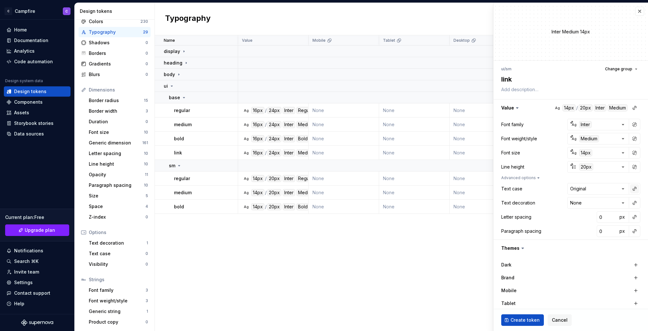
click at [635, 189] on button "button" at bounding box center [634, 188] width 9 height 9
click at [635, 189] on html "C Campfire C Home Documentation Analytics Code automation Design system data De…" at bounding box center [324, 165] width 648 height 331
click at [635, 202] on button "button" at bounding box center [634, 202] width 9 height 9
click at [610, 215] on div "text-decoration-line-underline" at bounding box center [587, 219] width 57 height 13
click at [634, 216] on button "button" at bounding box center [634, 216] width 9 height 9
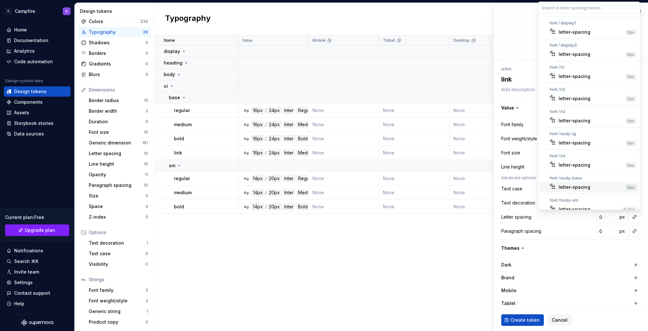
scroll to position [28, 0]
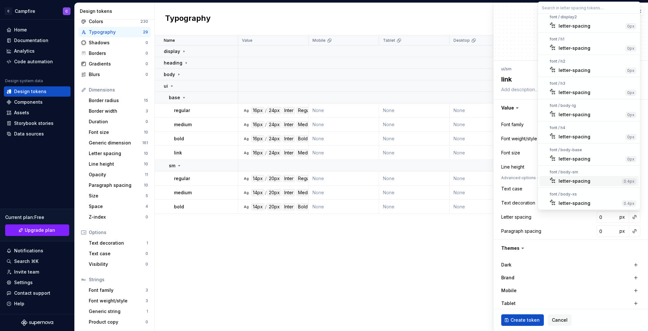
click at [602, 182] on div "letter-spacing" at bounding box center [589, 181] width 61 height 6
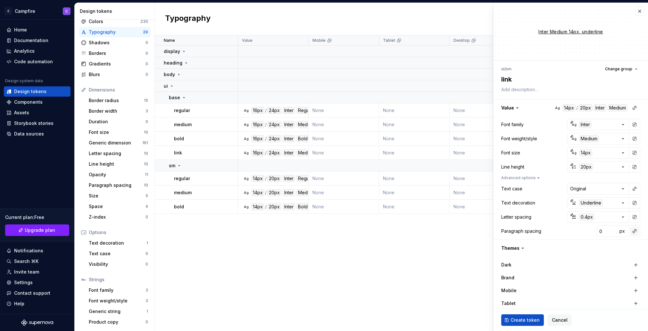
click at [635, 231] on button "button" at bounding box center [634, 230] width 9 height 9
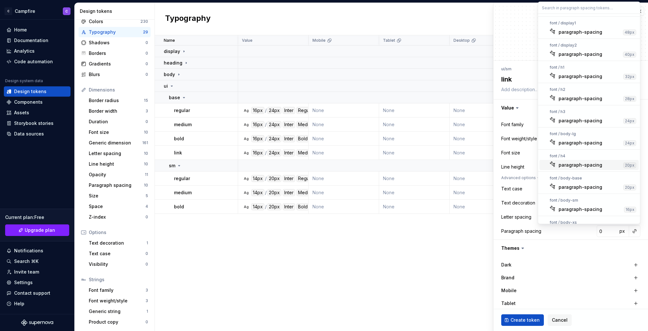
scroll to position [14, 0]
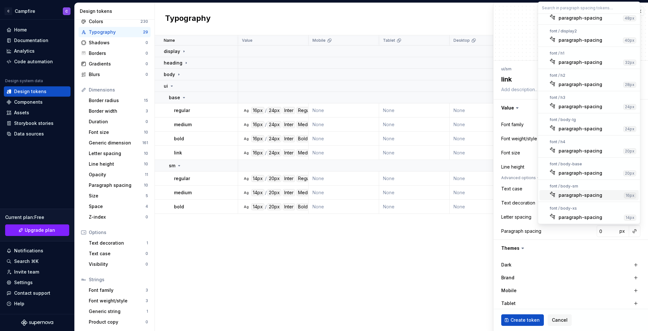
click at [594, 193] on div "paragraph-spacing" at bounding box center [581, 195] width 44 height 6
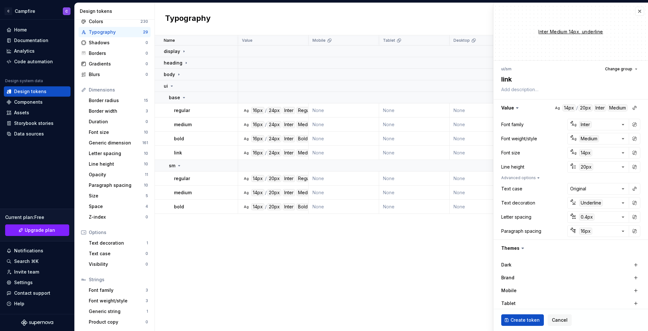
type textarea "*"
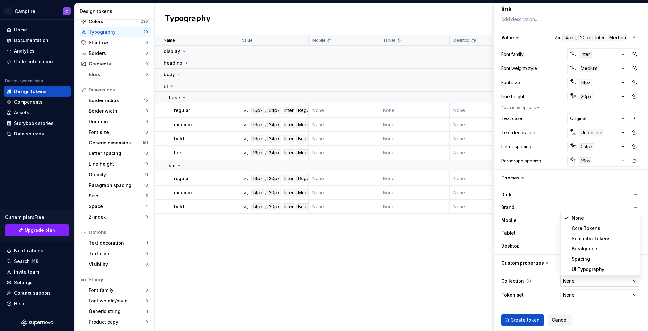
click at [568, 280] on html "C Campfire C Home Documentation Analytics Code automation Design system data De…" at bounding box center [324, 165] width 648 height 331
select select "**********"
click at [530, 318] on span "Create token" at bounding box center [525, 319] width 29 height 6
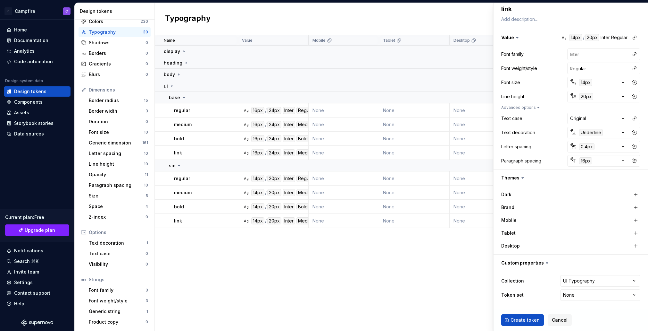
type textarea "*"
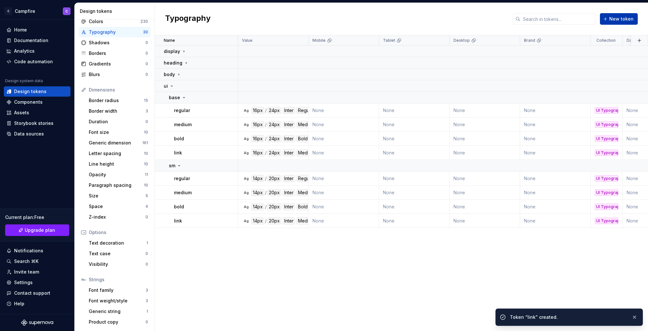
click at [617, 17] on span "New token" at bounding box center [621, 19] width 24 height 6
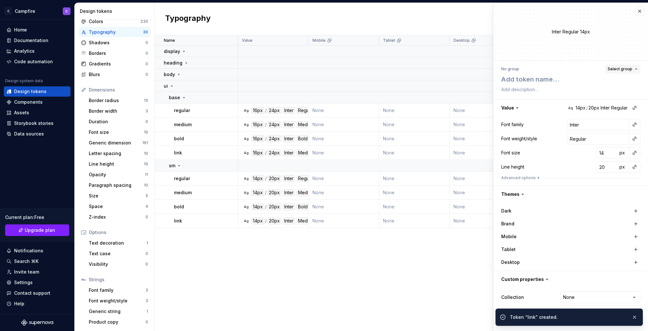
click at [617, 67] on span "Select group" at bounding box center [620, 68] width 25 height 5
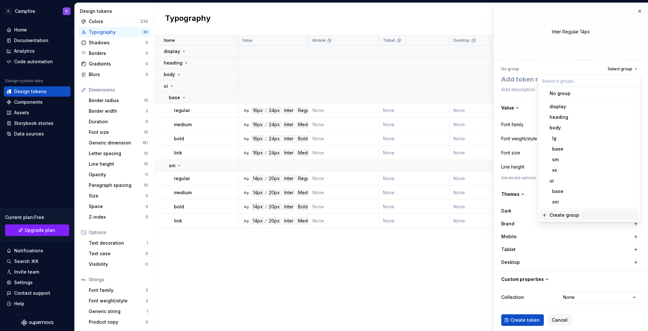
click at [592, 214] on div "Create group" at bounding box center [593, 215] width 87 height 6
type textarea "*"
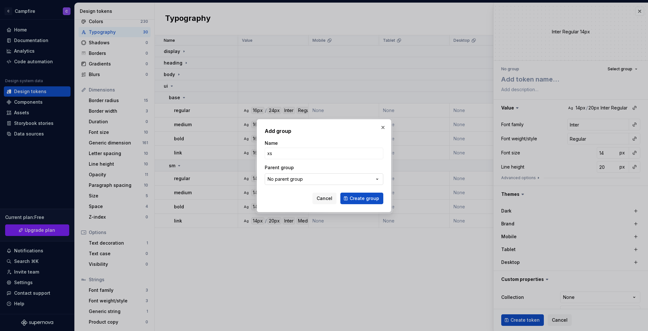
type input "xs"
click at [378, 178] on icon "button" at bounding box center [377, 179] width 6 height 6
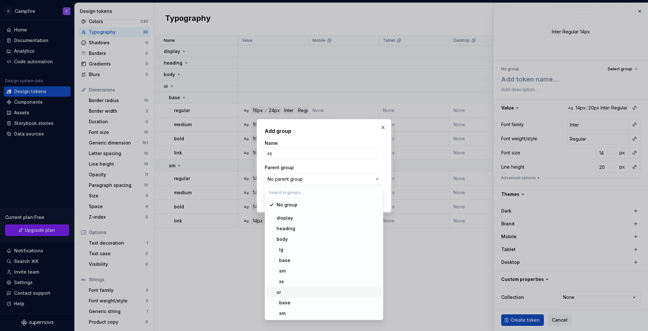
click at [330, 290] on div "ui" at bounding box center [328, 292] width 103 height 6
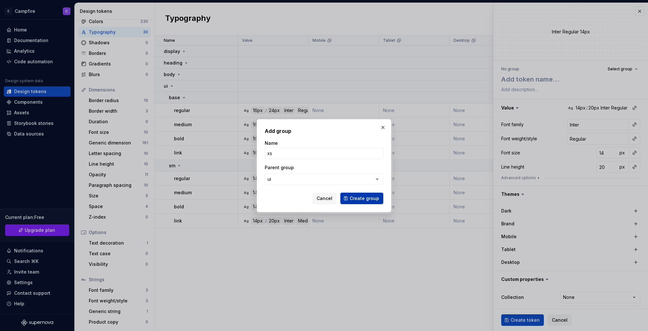
click at [373, 202] on button "Create group" at bounding box center [361, 198] width 43 height 12
type textarea "*"
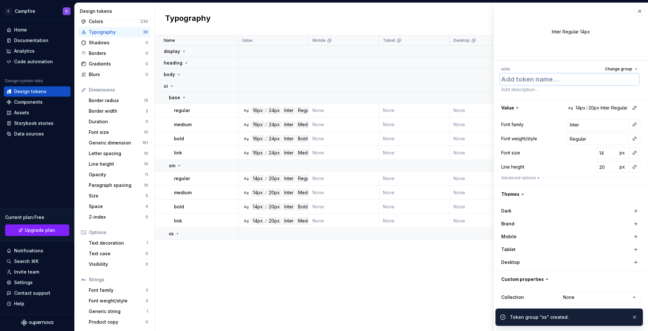
click at [520, 82] on textarea at bounding box center [569, 79] width 139 height 12
type textarea "r"
type textarea "*"
type textarea "re"
type textarea "*"
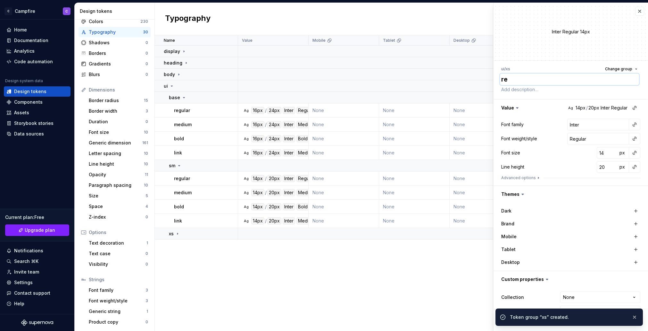
type textarea "reg"
type textarea "*"
type textarea "regu"
type textarea "*"
type textarea "regul"
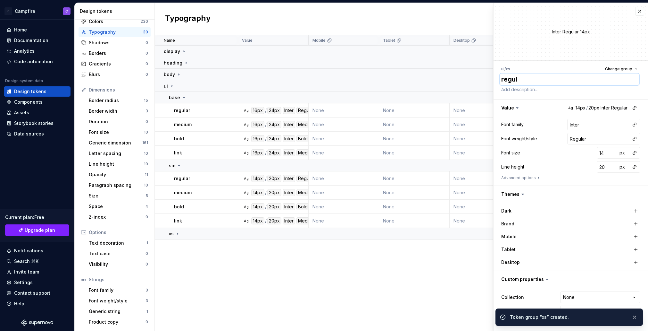
type textarea "*"
type textarea "regula"
type textarea "*"
type textarea "regular"
type textarea "*"
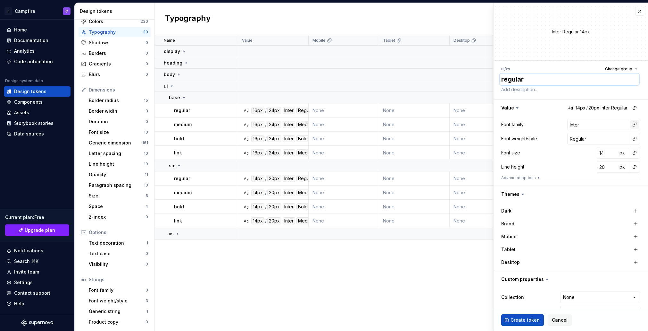
type textarea "regular"
click at [634, 122] on button "button" at bounding box center [634, 124] width 9 height 9
click at [586, 169] on div "body" at bounding box center [592, 171] width 67 height 6
click at [636, 139] on button "button" at bounding box center [634, 138] width 9 height 9
click at [597, 165] on div "normal" at bounding box center [589, 164] width 61 height 6
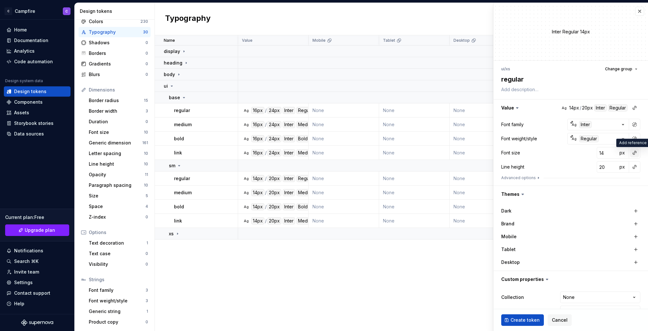
click at [636, 151] on button "button" at bounding box center [634, 152] width 9 height 9
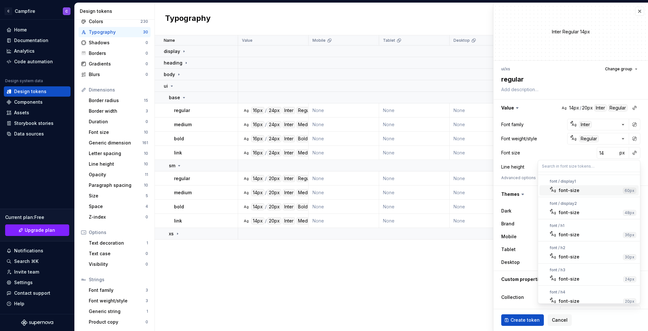
scroll to position [93, 0]
click at [575, 297] on div "font-size" at bounding box center [569, 296] width 21 height 6
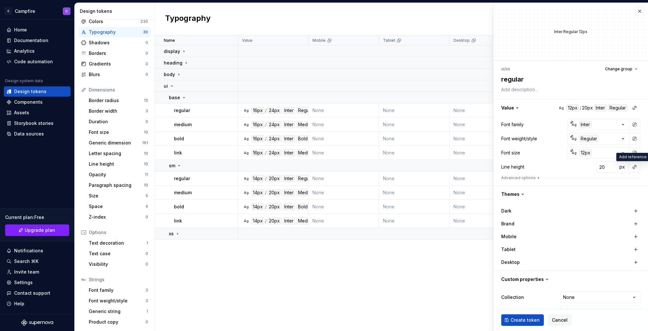
click at [635, 166] on button "button" at bounding box center [634, 166] width 9 height 9
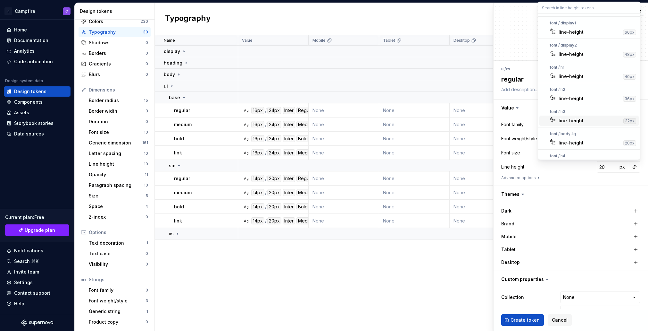
scroll to position [78, 0]
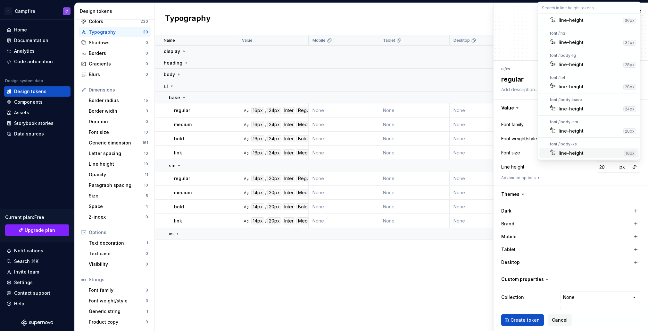
click at [578, 150] on div "line-height" at bounding box center [571, 153] width 25 height 6
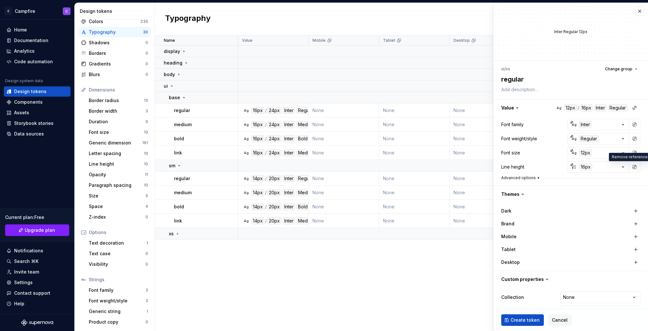
click at [531, 177] on button "Advanced options" at bounding box center [521, 177] width 40 height 5
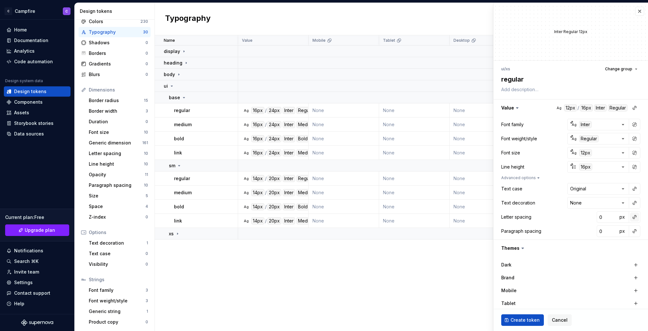
scroll to position [70, 0]
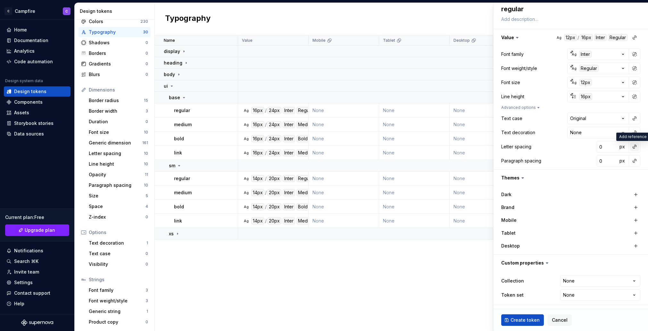
click at [635, 145] on button "button" at bounding box center [634, 146] width 9 height 9
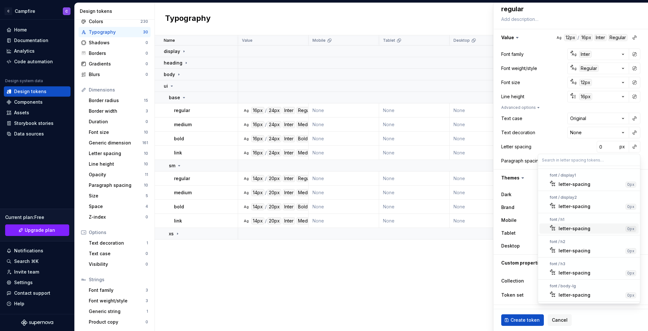
scroll to position [87, 0]
click at [583, 297] on div "letter-spacing" at bounding box center [575, 296] width 32 height 6
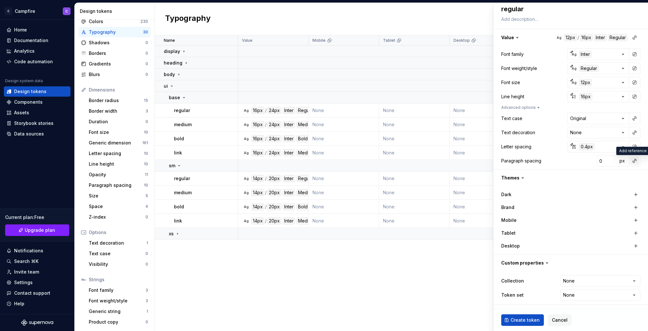
click at [634, 161] on button "button" at bounding box center [634, 160] width 9 height 9
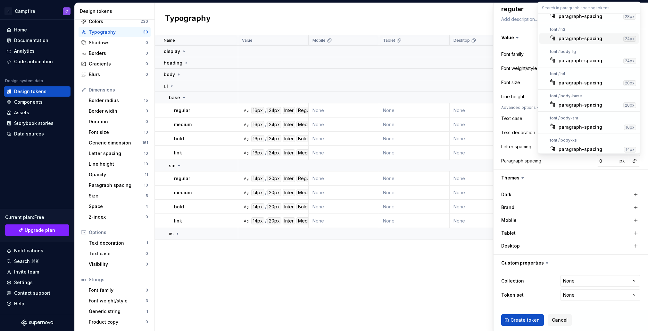
scroll to position [84, 0]
click at [583, 147] on div "paragraph-spacing" at bounding box center [581, 147] width 44 height 6
type textarea "*"
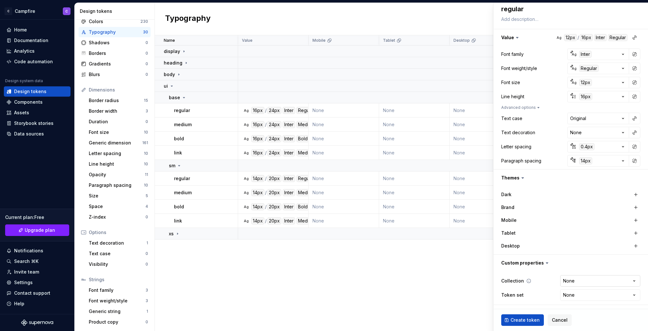
click at [620, 282] on html "C Campfire C Home Documentation Analytics Code automation Design system data De…" at bounding box center [324, 165] width 648 height 331
select select "**********"
click at [522, 320] on span "Create token" at bounding box center [525, 319] width 29 height 6
type textarea "*"
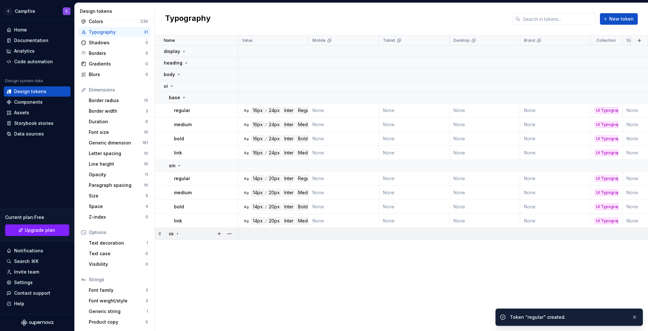
click at [178, 234] on icon at bounding box center [177, 233] width 5 height 5
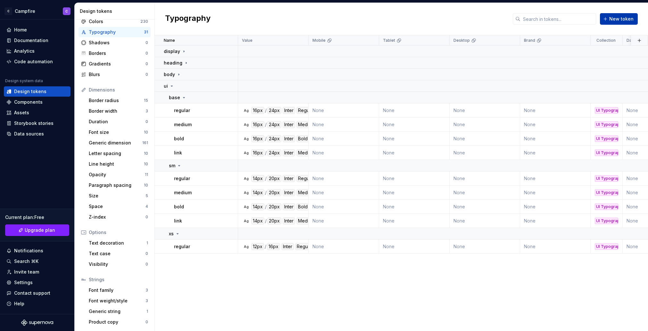
click at [614, 17] on span "New token" at bounding box center [621, 19] width 24 height 6
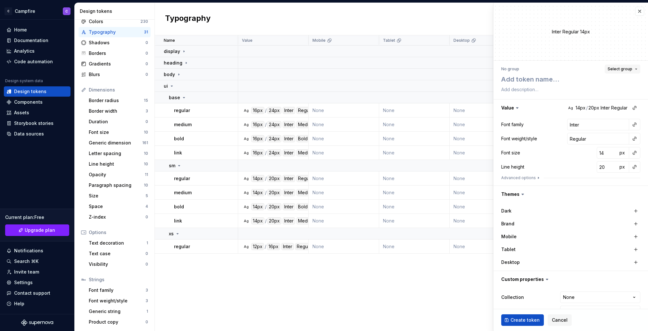
click at [613, 68] on span "Select group" at bounding box center [620, 68] width 25 height 5
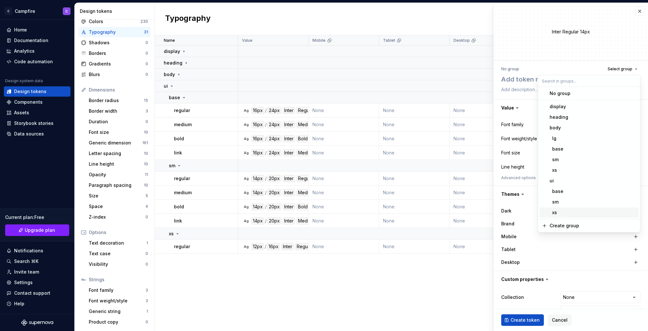
click at [576, 210] on div "xs" at bounding box center [593, 212] width 87 height 6
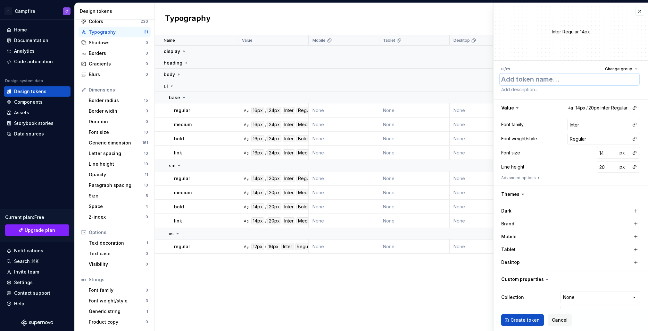
click at [555, 78] on textarea at bounding box center [569, 79] width 139 height 12
type textarea "*"
type textarea "m"
type textarea "*"
type textarea "me"
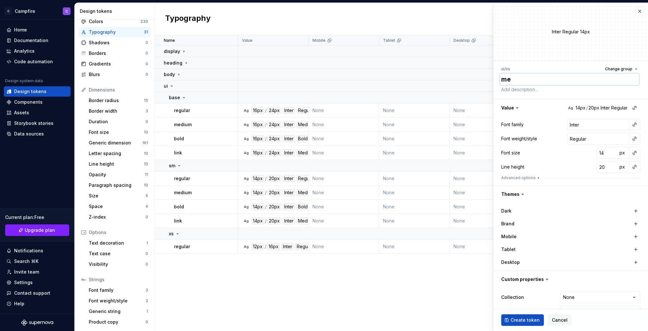
type textarea "*"
type textarea "med"
type textarea "*"
type textarea "medi"
type textarea "*"
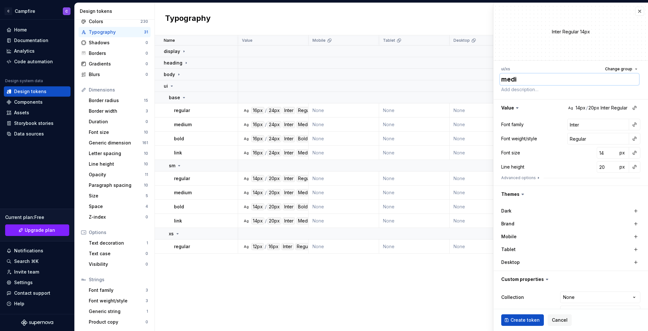
type textarea "mediu"
type textarea "*"
type textarea "medium"
click at [635, 127] on button "button" at bounding box center [634, 124] width 9 height 9
click at [578, 170] on div "body" at bounding box center [592, 171] width 67 height 6
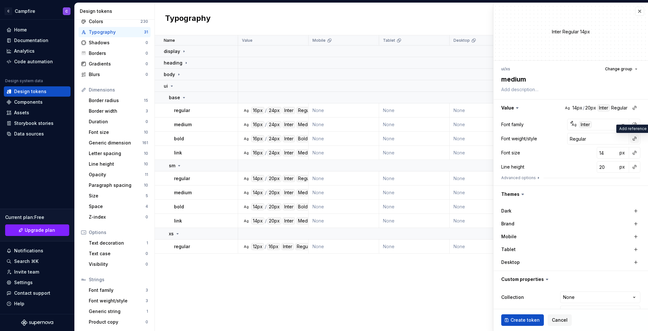
click at [632, 140] on button "button" at bounding box center [634, 138] width 9 height 9
click at [580, 174] on div "medium" at bounding box center [589, 175] width 60 height 6
click at [635, 154] on button "button" at bounding box center [634, 152] width 9 height 9
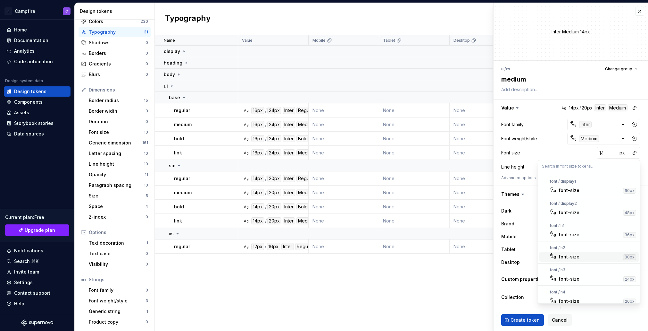
scroll to position [93, 0]
click at [573, 296] on div "font-size" at bounding box center [569, 296] width 21 height 6
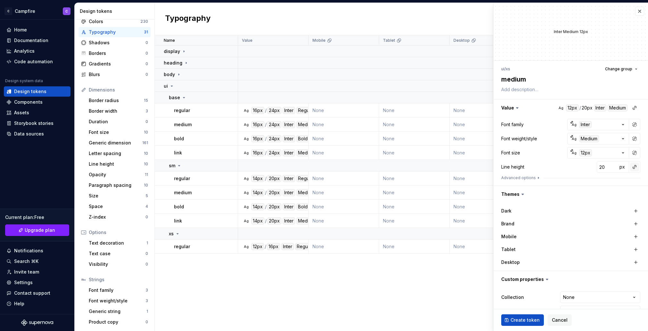
click at [633, 170] on button "button" at bounding box center [634, 166] width 9 height 9
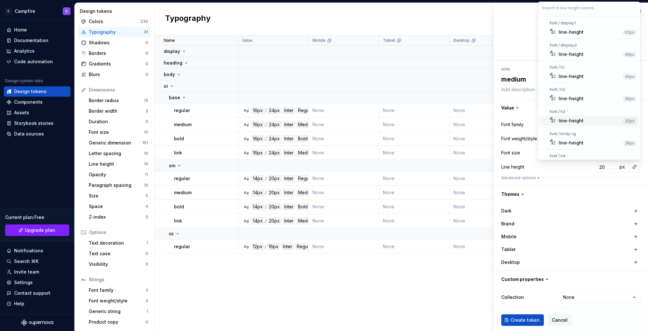
scroll to position [78, 0]
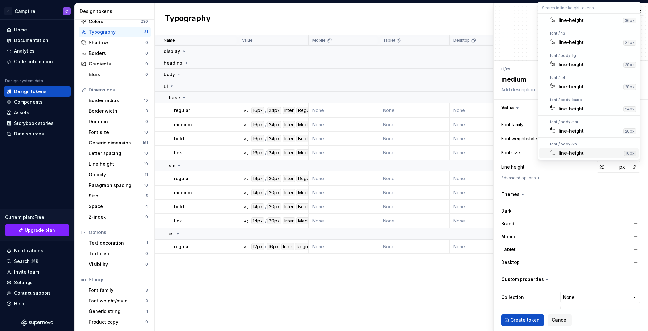
click at [577, 152] on div "line-height" at bounding box center [571, 153] width 25 height 6
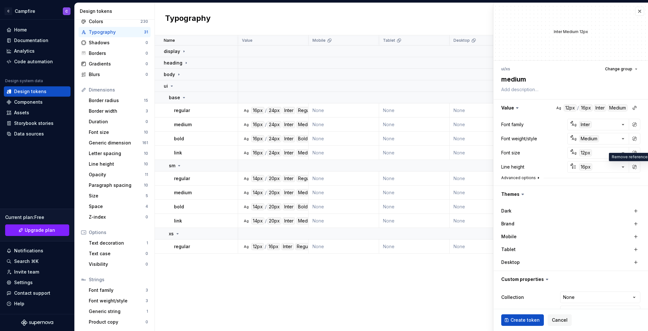
click at [533, 178] on button "Advanced options" at bounding box center [521, 177] width 40 height 5
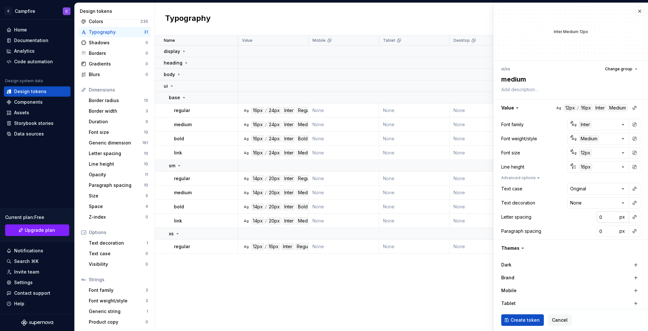
scroll to position [70, 0]
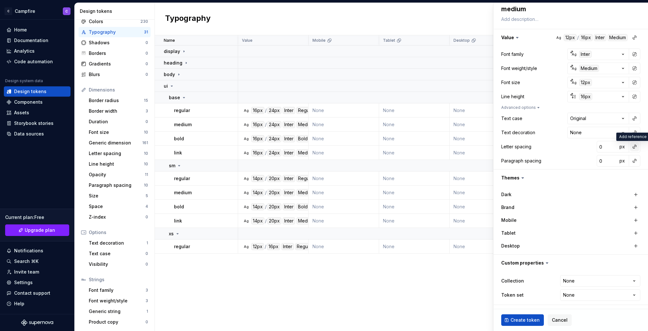
click at [635, 146] on button "button" at bounding box center [634, 146] width 9 height 9
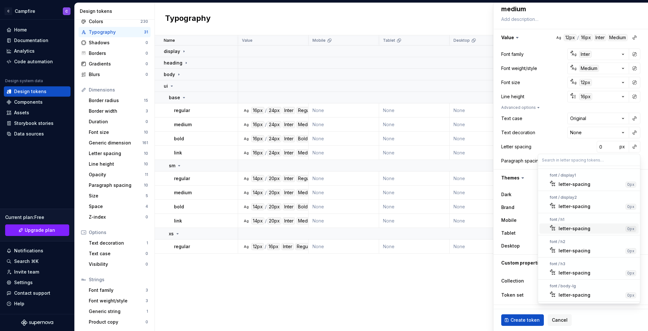
scroll to position [87, 0]
click at [585, 296] on div "letter-spacing" at bounding box center [575, 296] width 32 height 6
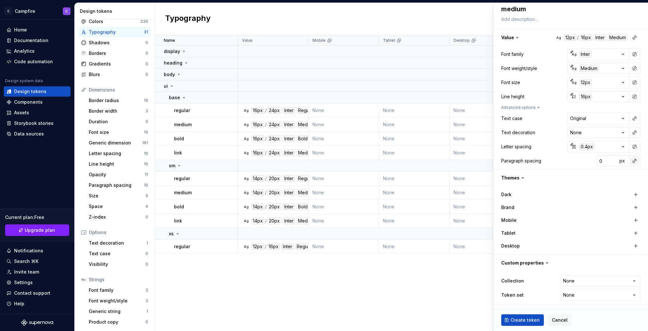
click at [635, 159] on button "button" at bounding box center [634, 160] width 9 height 9
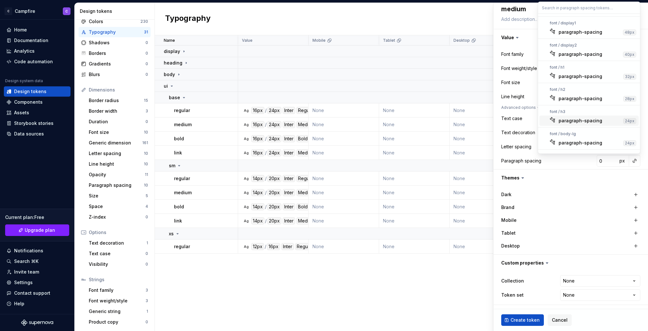
scroll to position [84, 0]
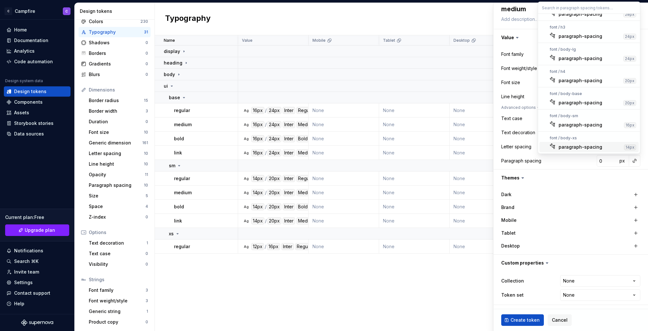
click at [584, 146] on div "paragraph-spacing" at bounding box center [581, 147] width 44 height 6
type textarea "*"
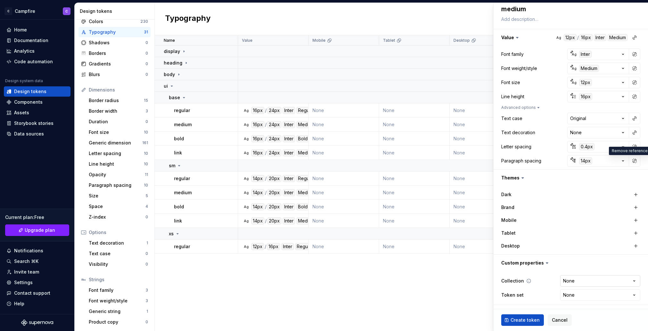
click at [605, 280] on html "C Campfire C Home Documentation Analytics Code automation Design system data De…" at bounding box center [324, 165] width 648 height 331
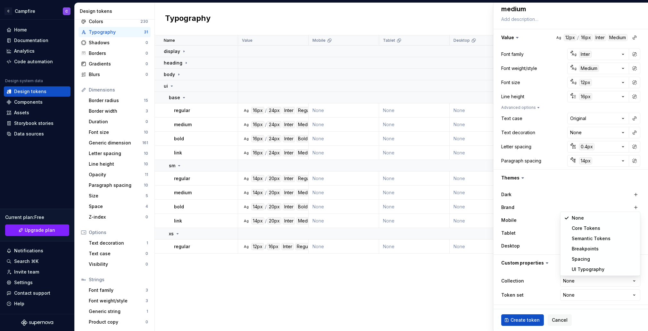
select select "**********"
click at [521, 316] on span "Create token" at bounding box center [525, 319] width 29 height 6
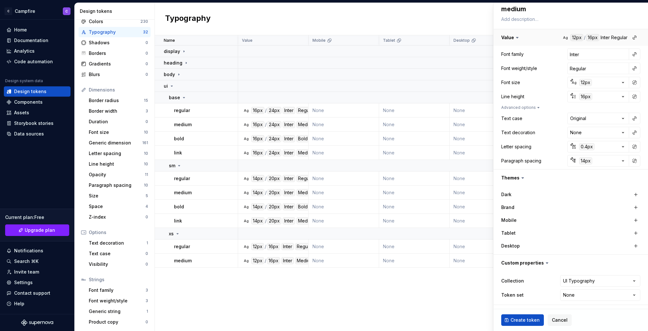
type textarea "*"
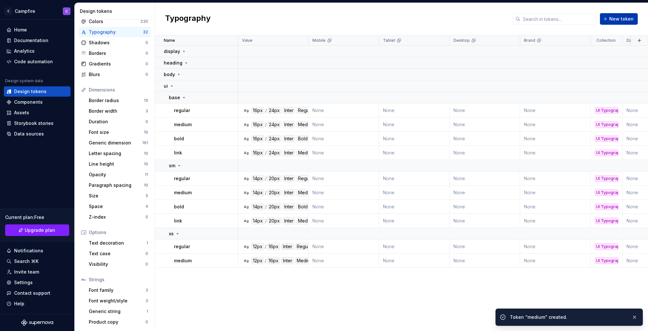
click at [623, 21] on span "New token" at bounding box center [621, 19] width 24 height 6
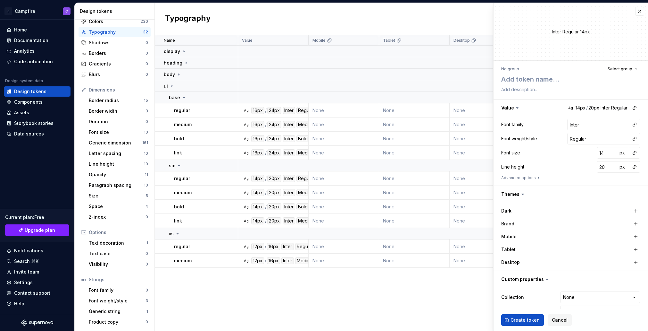
type textarea "*"
type textarea "b"
type textarea "*"
type textarea "bo"
type textarea "*"
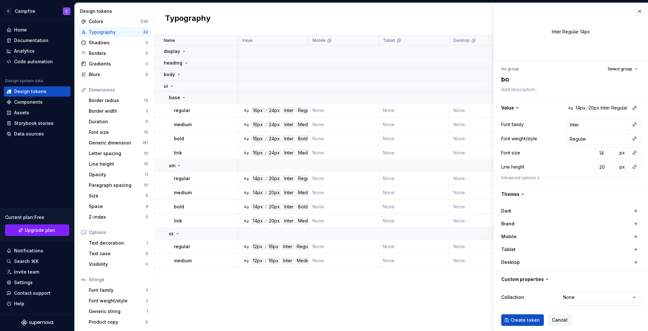
type textarea "bol"
type textarea "*"
type textarea "bold"
click at [616, 67] on span "Select group" at bounding box center [620, 68] width 25 height 5
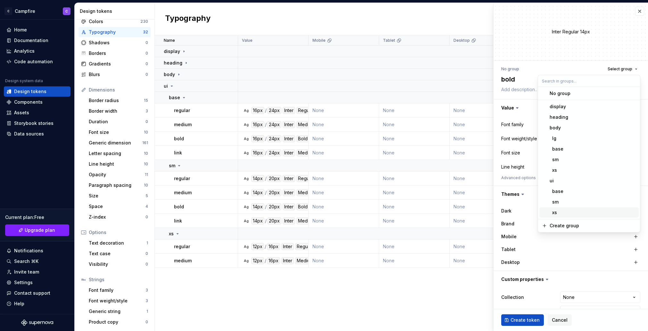
click at [572, 213] on div "xs" at bounding box center [593, 212] width 87 height 6
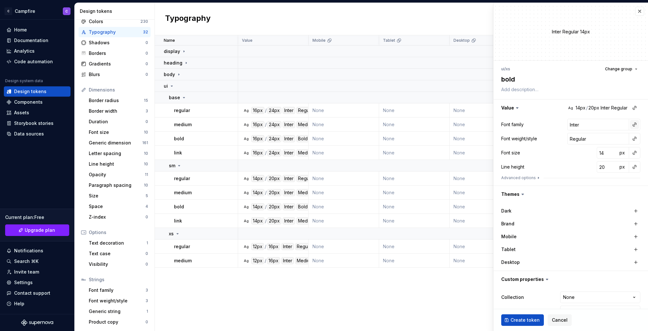
click at [633, 125] on button "button" at bounding box center [634, 124] width 9 height 9
click at [583, 175] on span "Ag body Inter" at bounding box center [589, 171] width 99 height 10
click at [635, 138] on button "button" at bounding box center [634, 138] width 9 height 9
click at [602, 183] on div "bold" at bounding box center [592, 185] width 66 height 6
click at [634, 152] on button "button" at bounding box center [634, 152] width 9 height 9
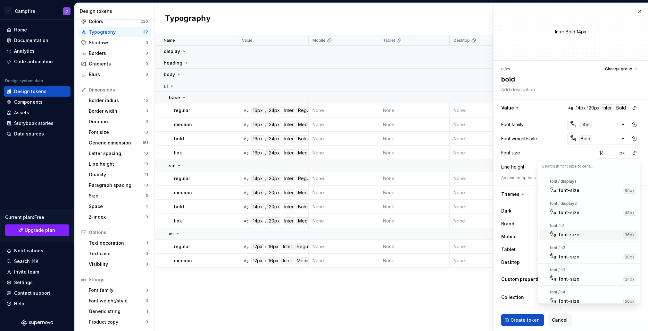
scroll to position [93, 0]
click at [584, 295] on div "font-size" at bounding box center [590, 296] width 63 height 6
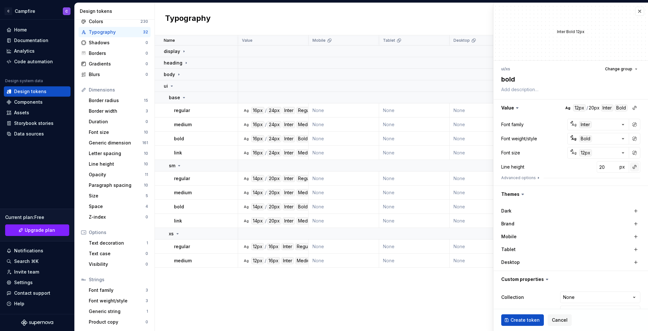
click at [632, 168] on button "button" at bounding box center [634, 166] width 9 height 9
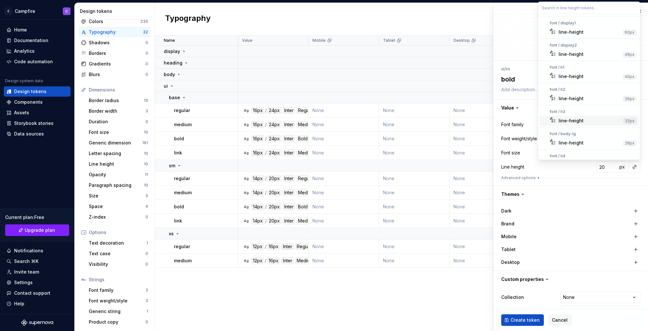
scroll to position [78, 0]
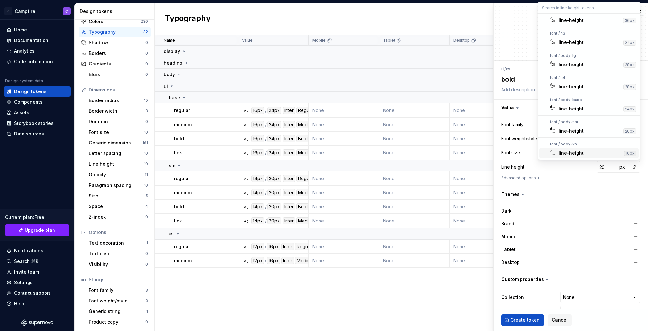
click at [578, 151] on div "line-height" at bounding box center [571, 153] width 25 height 6
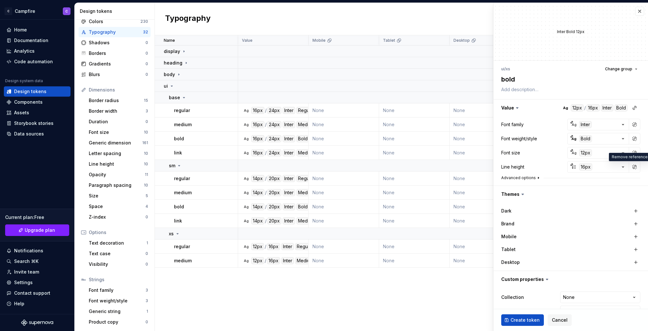
click at [536, 176] on icon "button" at bounding box center [538, 177] width 5 height 5
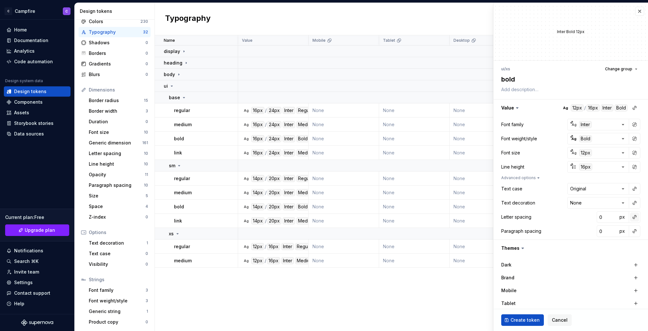
click at [634, 218] on button "button" at bounding box center [634, 216] width 9 height 9
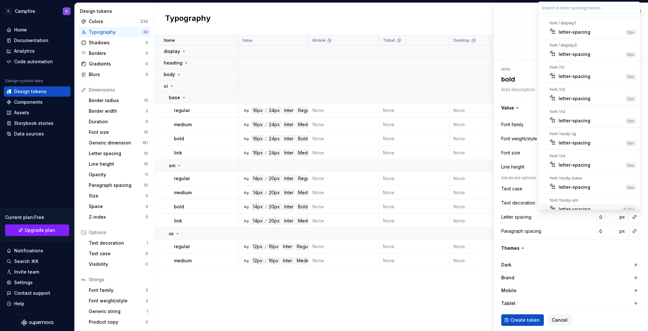
scroll to position [28, 0]
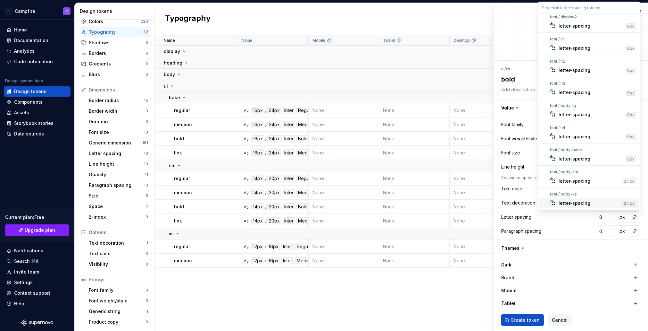
click at [597, 202] on div "letter-spacing" at bounding box center [589, 203] width 61 height 6
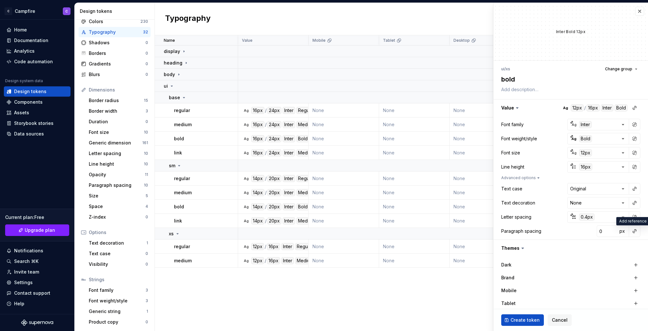
click at [631, 231] on button "button" at bounding box center [634, 230] width 9 height 9
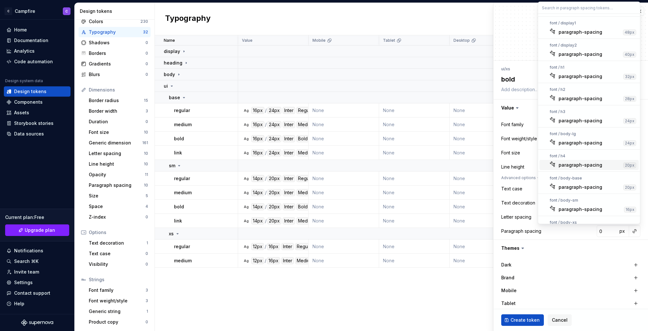
scroll to position [14, 0]
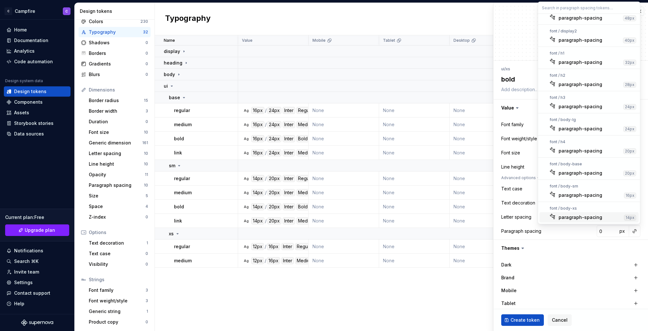
click at [574, 219] on div "paragraph-spacing" at bounding box center [581, 217] width 44 height 6
type textarea "*"
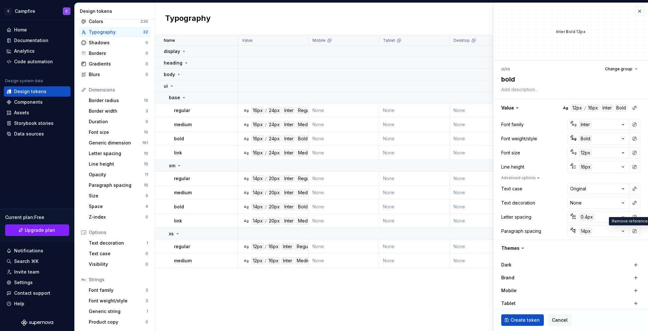
scroll to position [70, 0]
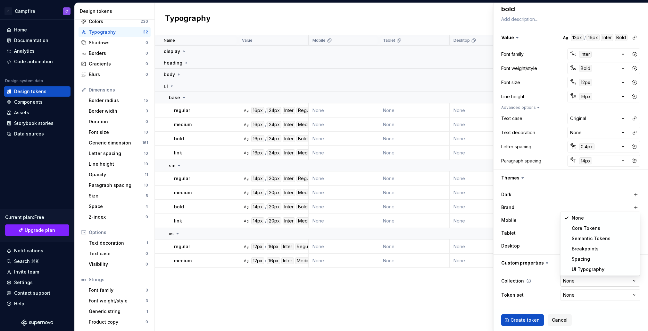
click at [599, 283] on html "C Campfire C Home Documentation Analytics Code automation Design system data De…" at bounding box center [324, 165] width 648 height 331
select select "**********"
click at [531, 319] on span "Create token" at bounding box center [525, 319] width 29 height 6
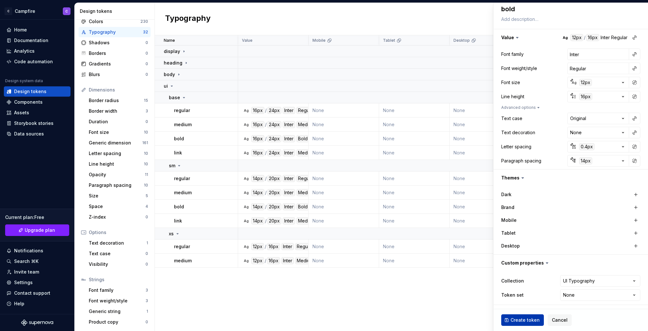
type textarea "*"
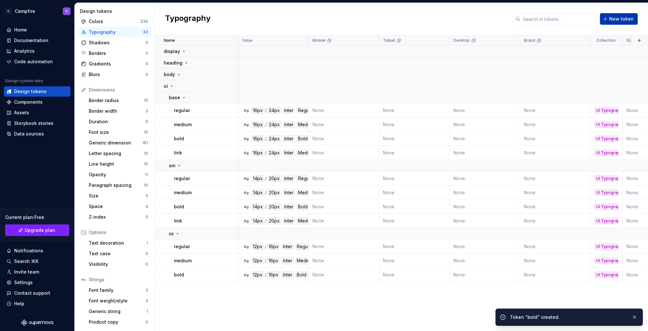
click at [612, 16] on span "New token" at bounding box center [621, 19] width 24 height 6
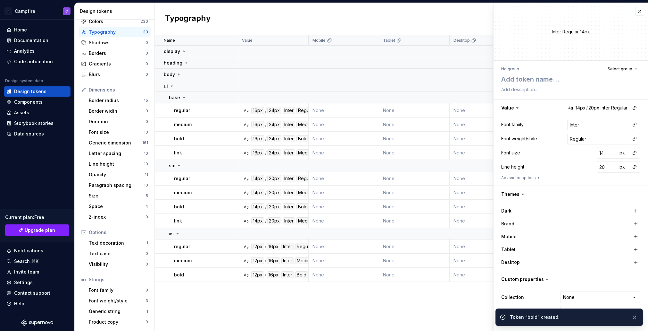
type textarea "*"
type textarea "l"
type textarea "*"
type textarea "li"
type textarea "*"
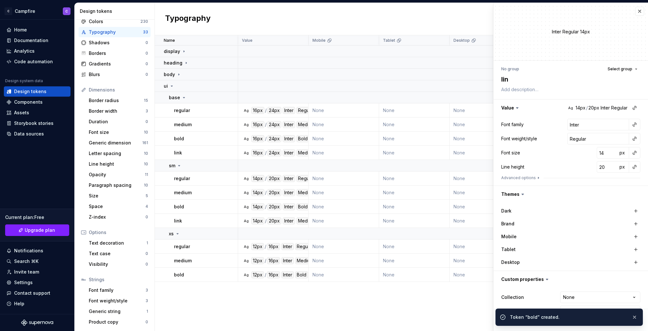
type textarea "link"
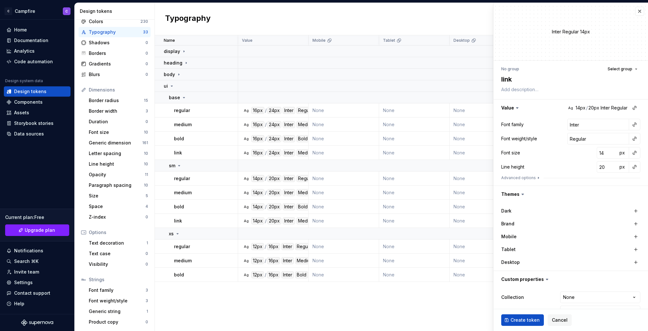
type textarea "*"
type textarea "link"
click at [632, 68] on span "Select group" at bounding box center [620, 68] width 25 height 5
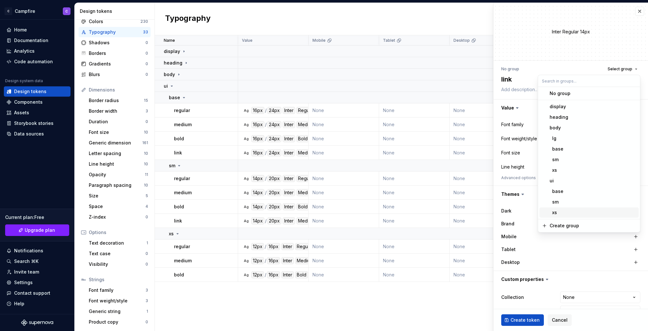
click at [577, 214] on div "xs" at bounding box center [593, 212] width 87 height 6
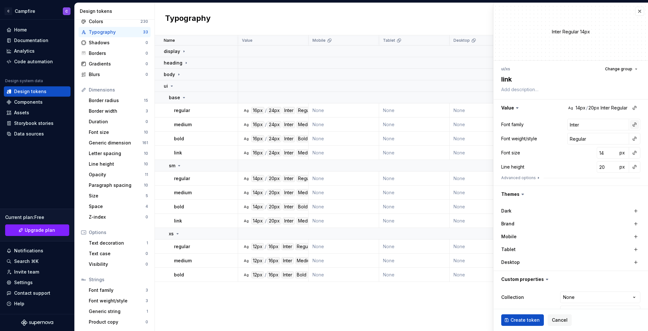
click at [639, 125] on button "button" at bounding box center [634, 124] width 9 height 9
click at [585, 170] on div "body" at bounding box center [592, 171] width 67 height 6
click at [633, 134] on button "button" at bounding box center [634, 138] width 9 height 9
click at [586, 173] on div "medium" at bounding box center [589, 175] width 60 height 6
click at [634, 150] on button "button" at bounding box center [634, 152] width 9 height 9
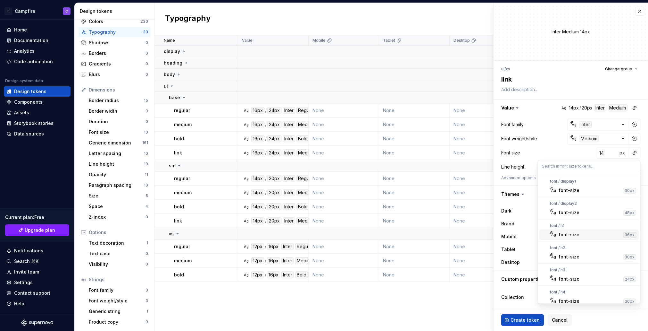
scroll to position [93, 0]
click at [579, 294] on div "font-size" at bounding box center [590, 296] width 63 height 6
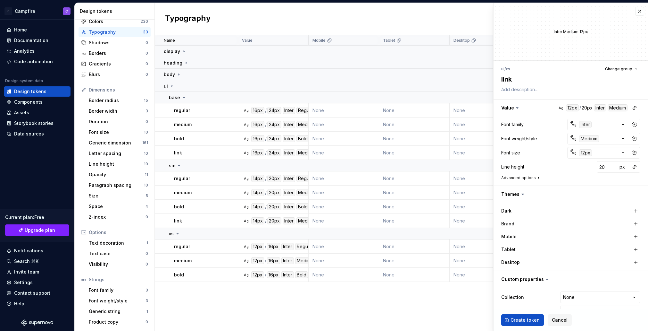
click at [531, 177] on button "Advanced options" at bounding box center [521, 177] width 40 height 5
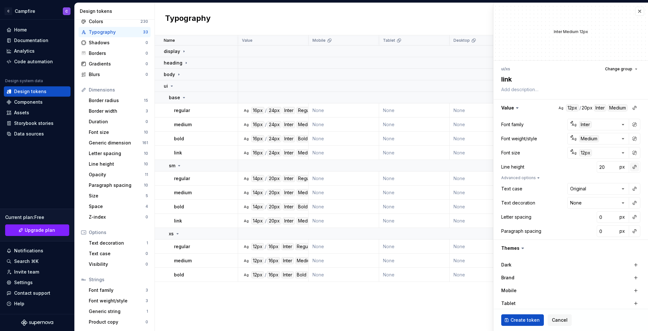
click at [634, 168] on button "button" at bounding box center [634, 166] width 9 height 9
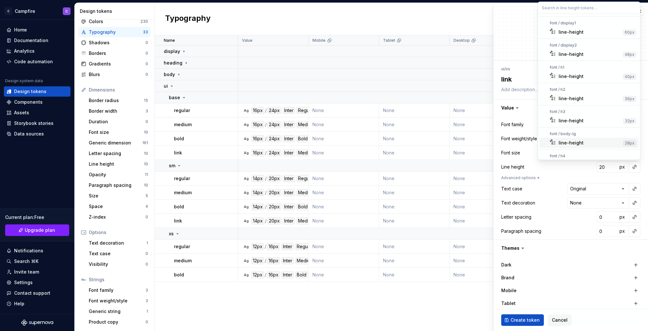
scroll to position [78, 0]
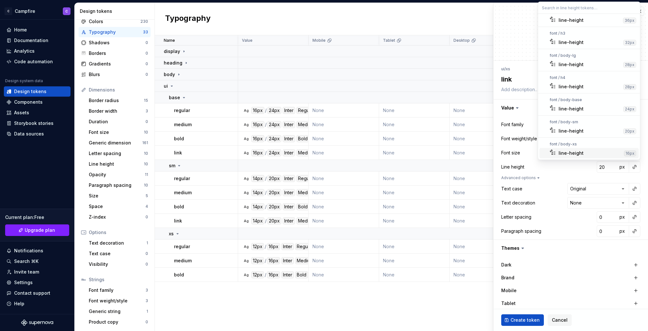
click at [583, 153] on div "line-height" at bounding box center [590, 153] width 63 height 6
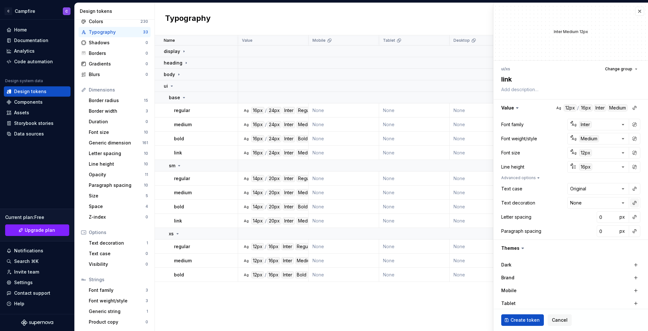
click at [633, 203] on button "button" at bounding box center [634, 202] width 9 height 9
click at [601, 222] on div "text-decoration-line-underline" at bounding box center [587, 219] width 57 height 13
click at [631, 218] on button "button" at bounding box center [634, 216] width 9 height 9
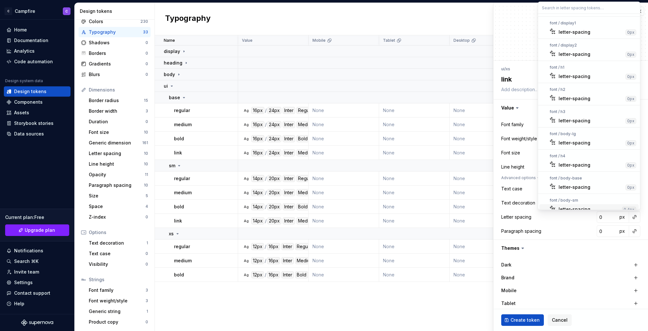
scroll to position [28, 0]
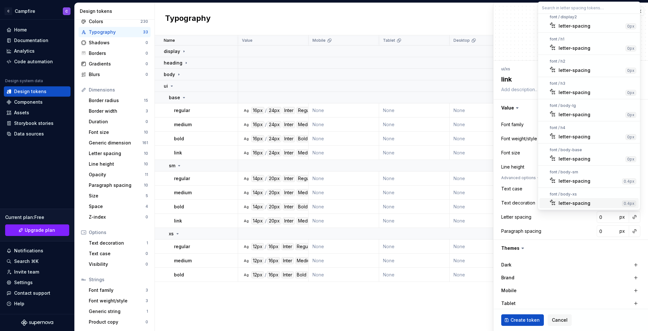
click at [589, 200] on div "letter-spacing" at bounding box center [589, 203] width 61 height 6
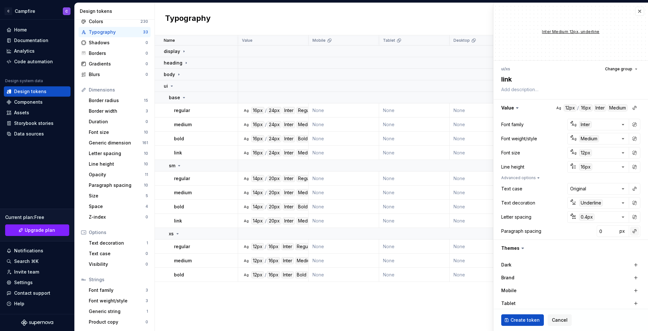
click at [636, 231] on button "button" at bounding box center [634, 230] width 9 height 9
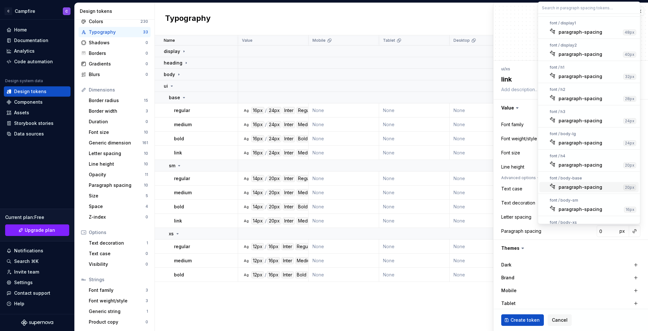
scroll to position [14, 0]
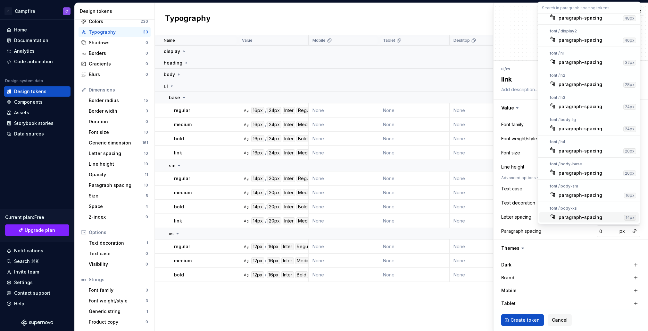
click at [578, 215] on div "paragraph-spacing" at bounding box center [581, 217] width 44 height 6
type textarea "*"
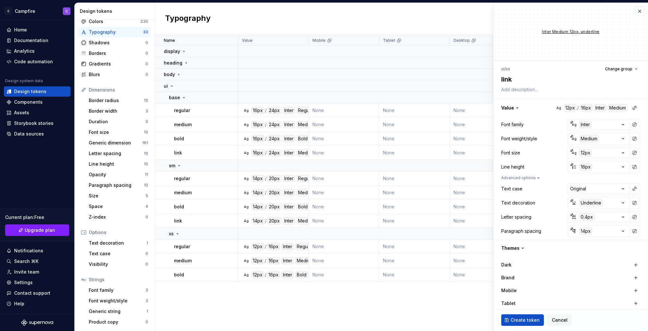
scroll to position [70, 0]
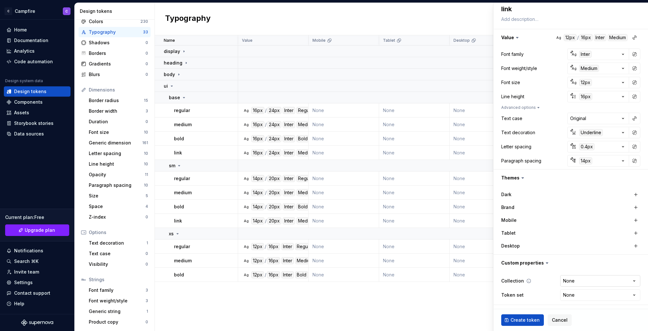
click at [596, 280] on html "C Campfire C Home Documentation Analytics Code automation Design system data De…" at bounding box center [324, 165] width 648 height 331
select select "**********"
click at [508, 320] on button "Create token" at bounding box center [522, 320] width 43 height 12
click at [404, 306] on div "Name Value Mobile Tablet Desktop Brand Collection Dark Token set Description La…" at bounding box center [401, 182] width 493 height 295
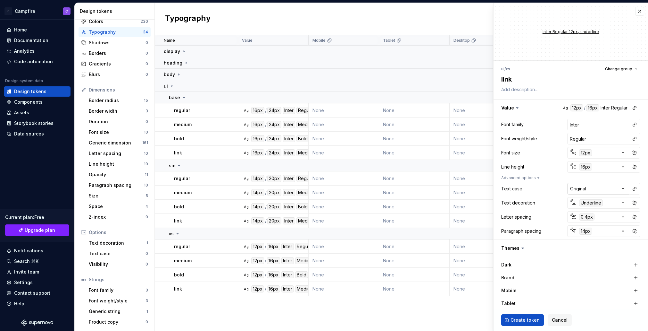
type textarea "*"
click at [641, 10] on button "button" at bounding box center [639, 11] width 9 height 9
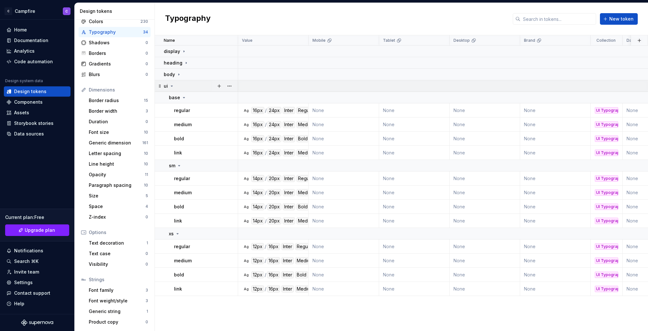
click at [173, 85] on icon at bounding box center [171, 85] width 5 height 5
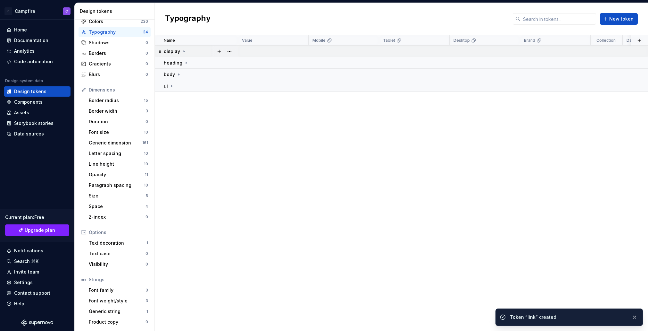
click at [178, 51] on p "display" at bounding box center [172, 51] width 16 height 6
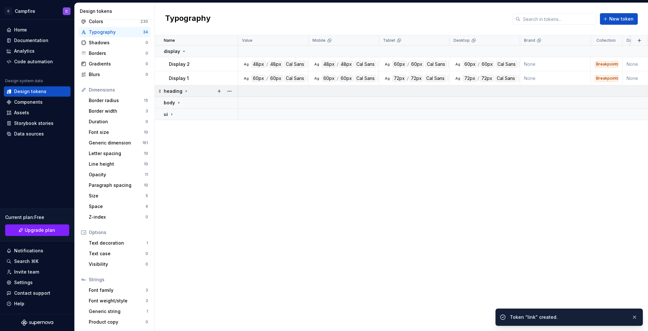
click at [176, 88] on p "heading" at bounding box center [173, 91] width 19 height 6
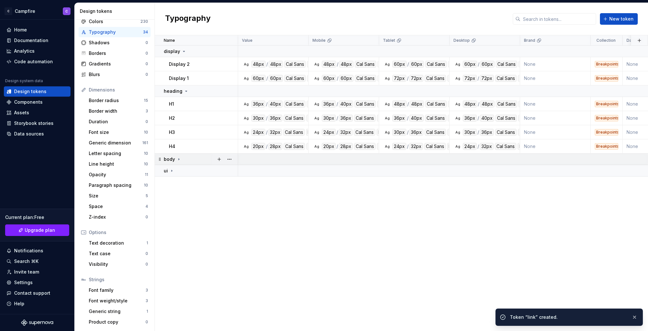
click at [169, 154] on td "body" at bounding box center [196, 159] width 83 height 12
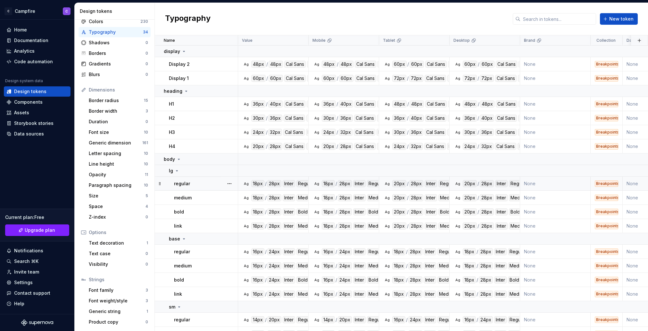
scroll to position [118, 0]
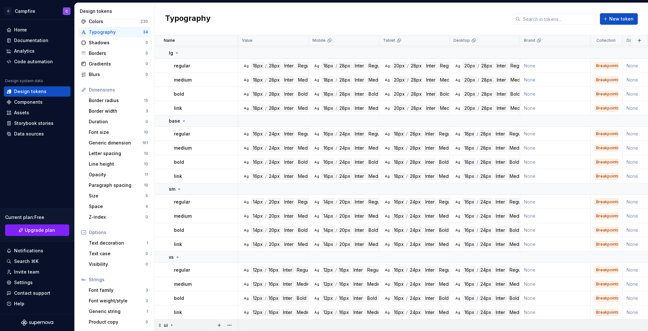
click at [170, 322] on icon at bounding box center [171, 324] width 5 height 5
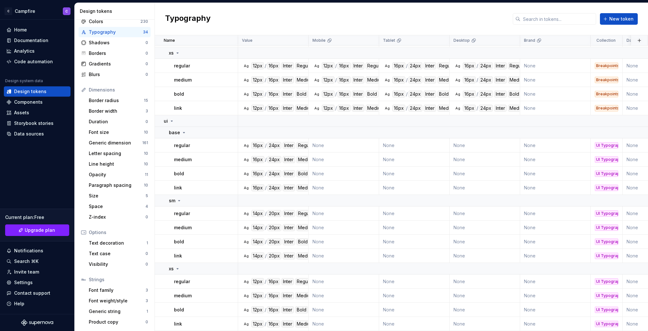
scroll to position [0, 0]
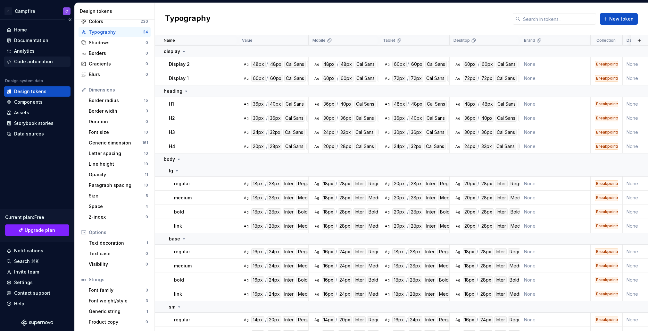
click at [53, 63] on div "Code automation" at bounding box center [37, 61] width 62 height 6
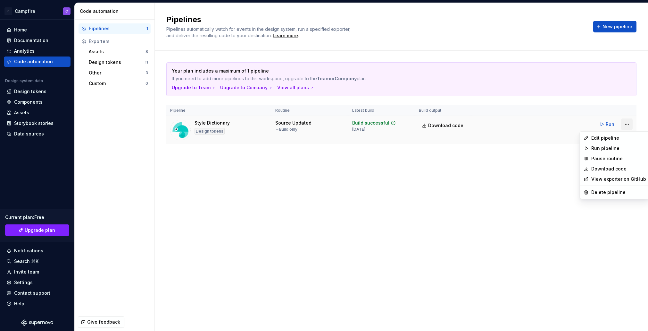
click at [623, 125] on html "C Campfire C Home Documentation Analytics Code automation Design system data De…" at bounding box center [324, 165] width 648 height 331
click at [620, 136] on div "Edit pipeline" at bounding box center [619, 138] width 55 height 6
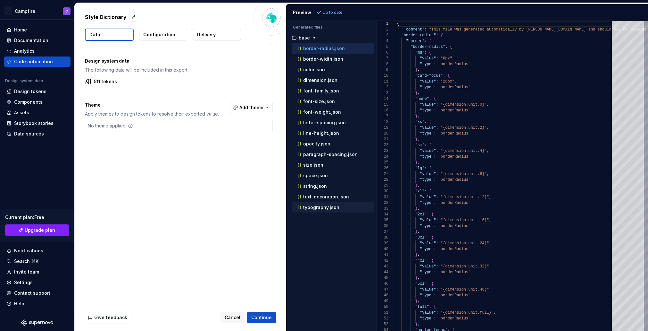
click at [316, 207] on p "typography.json" at bounding box center [321, 207] width 36 height 5
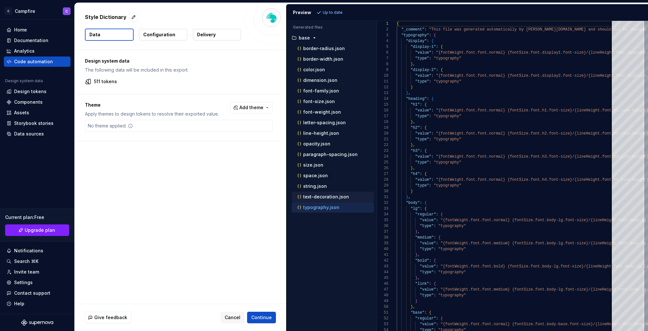
click at [334, 194] on p "text-decoration.json" at bounding box center [326, 196] width 46 height 5
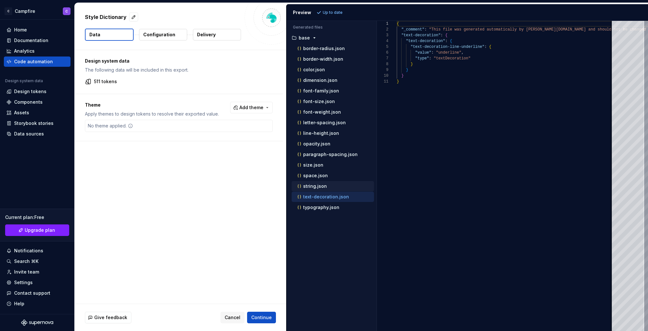
click at [329, 184] on div "string.json" at bounding box center [335, 186] width 78 height 6
click at [320, 175] on p "space.json" at bounding box center [315, 175] width 25 height 5
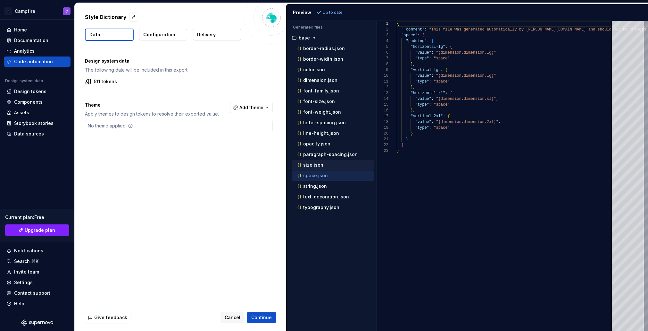
click at [316, 162] on p "size.json" at bounding box center [313, 164] width 20 height 5
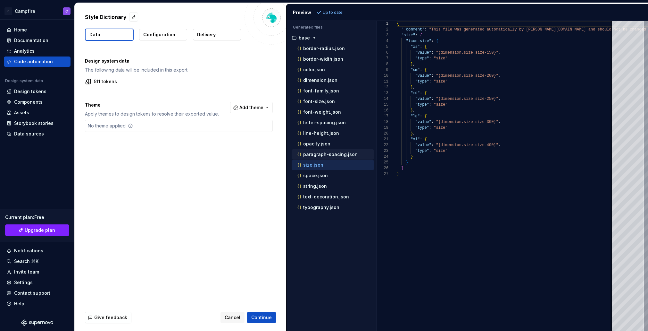
click at [315, 153] on p "paragraph-spacing.json" at bounding box center [330, 154] width 55 height 5
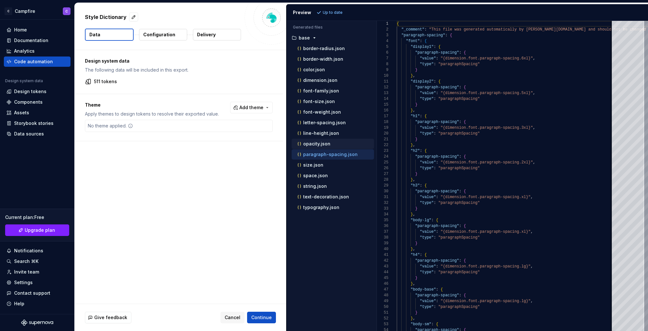
click at [313, 138] on div "opacity.json" at bounding box center [333, 143] width 82 height 10
click at [311, 132] on p "line-height.json" at bounding box center [321, 132] width 36 height 5
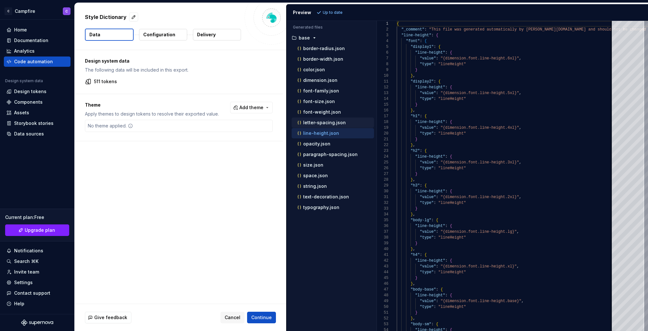
click at [310, 119] on div "letter-spacing.json" at bounding box center [335, 122] width 78 height 6
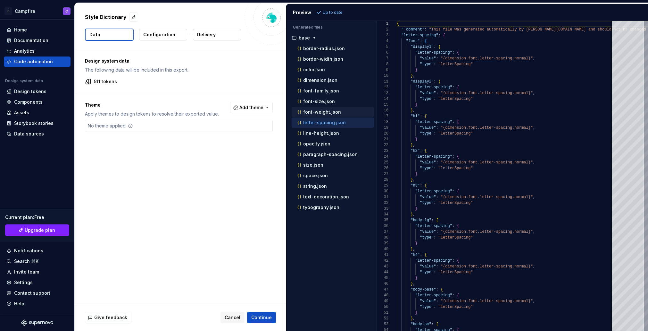
click at [309, 113] on p "font-weight.json" at bounding box center [322, 111] width 38 height 5
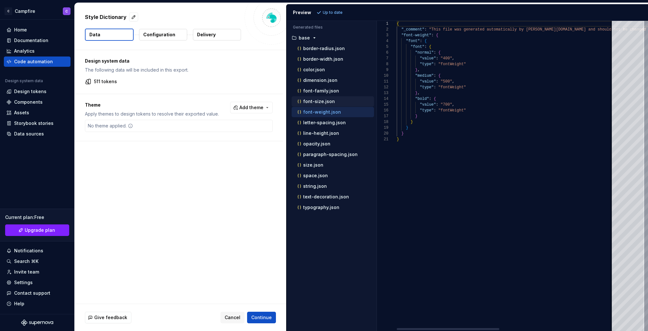
click at [309, 102] on p "font-size.json" at bounding box center [319, 101] width 32 height 5
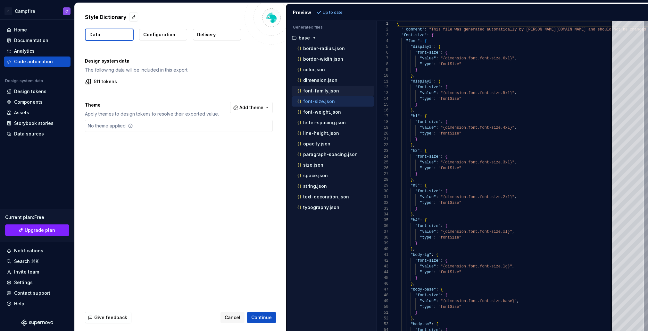
click at [309, 92] on p "font-family.json" at bounding box center [321, 90] width 36 height 5
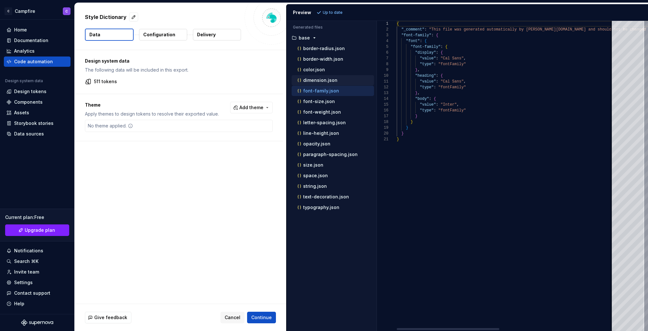
click at [308, 78] on p "dimension.json" at bounding box center [320, 80] width 34 height 5
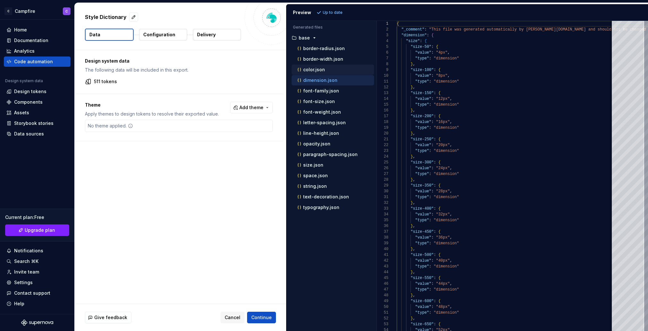
click at [308, 69] on p "color.json" at bounding box center [314, 69] width 22 height 5
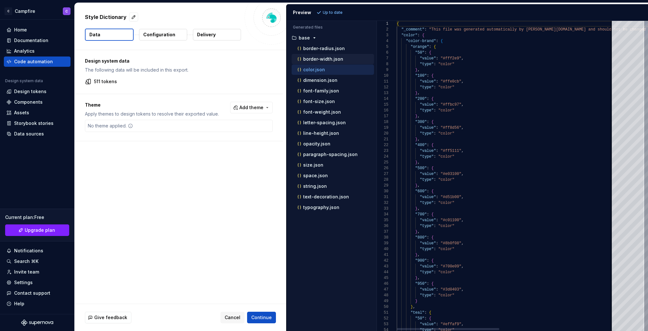
click at [308, 61] on p "border-width.json" at bounding box center [323, 58] width 40 height 5
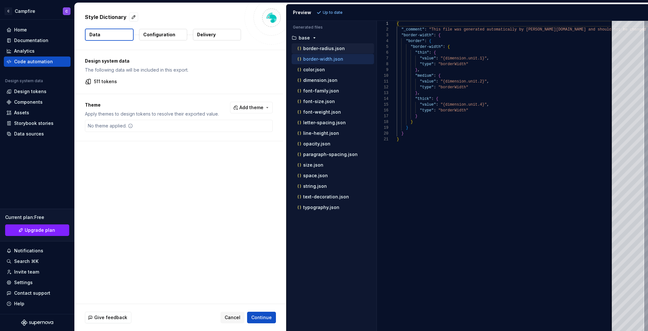
click at [307, 52] on button "border-radius.json" at bounding box center [333, 48] width 82 height 7
type textarea "**********"
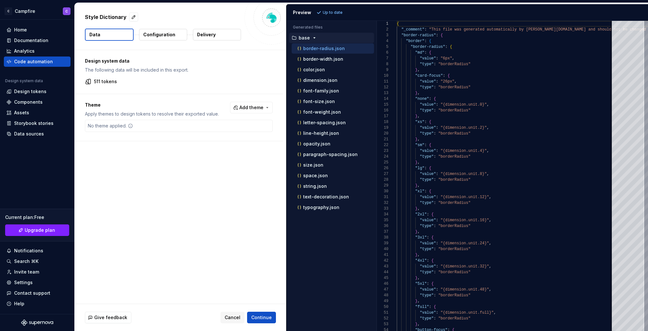
click at [307, 41] on div "base" at bounding box center [331, 38] width 85 height 10
click at [162, 83] on div "511 tokens" at bounding box center [179, 81] width 188 height 6
click at [244, 105] on span "Add theme" at bounding box center [251, 107] width 24 height 6
click at [210, 142] on span "Brand" at bounding box center [238, 143] width 74 height 10
click at [341, 13] on html "C Campfire C Home Documentation Analytics Code automation Design system data De…" at bounding box center [324, 165] width 648 height 331
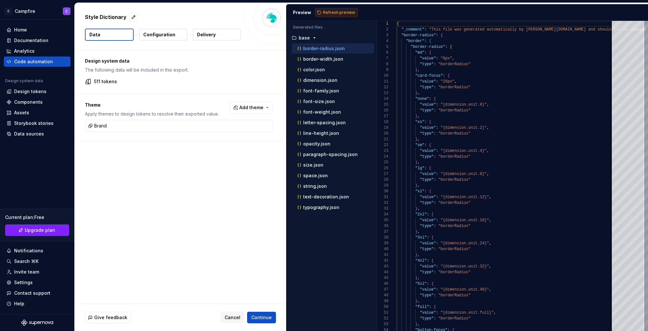
click at [341, 13] on span "Refresh preview" at bounding box center [339, 12] width 32 height 5
click at [311, 215] on p "brand" at bounding box center [305, 217] width 13 height 5
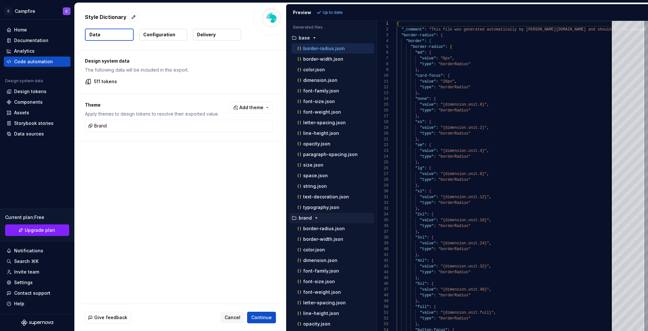
click at [311, 216] on p "brand" at bounding box center [305, 217] width 13 height 5
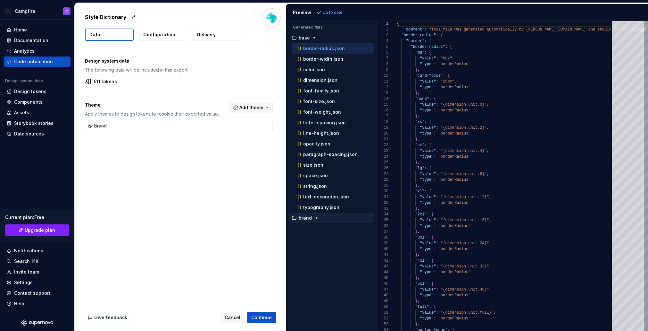
click at [254, 105] on span "Add theme" at bounding box center [251, 107] width 24 height 6
click at [206, 143] on div "Suggestions" at bounding box center [205, 143] width 5 height 5
click at [179, 164] on html "C Campfire C Home Documentation Analytics Code automation Design system data De…" at bounding box center [324, 165] width 648 height 331
click at [268, 318] on span "Continue" at bounding box center [261, 317] width 21 height 6
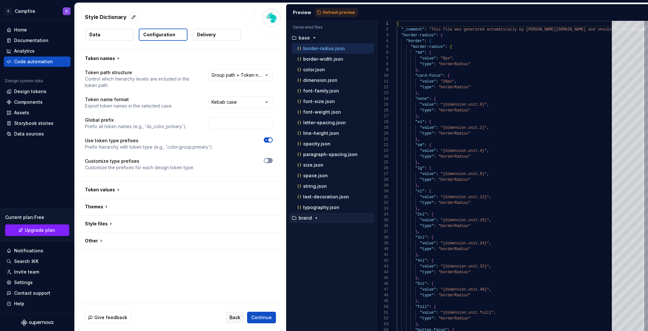
click at [269, 161] on icon "button" at bounding box center [266, 160] width 5 height 4
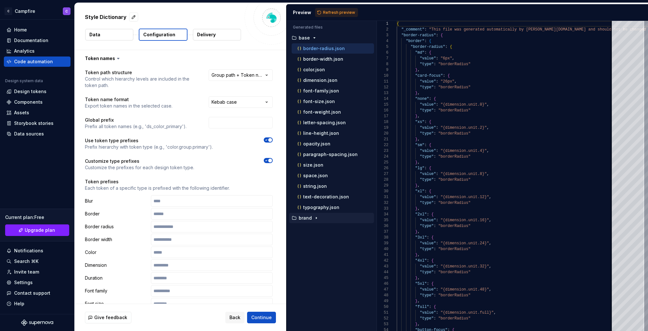
click at [272, 161] on span "button" at bounding box center [270, 160] width 4 height 4
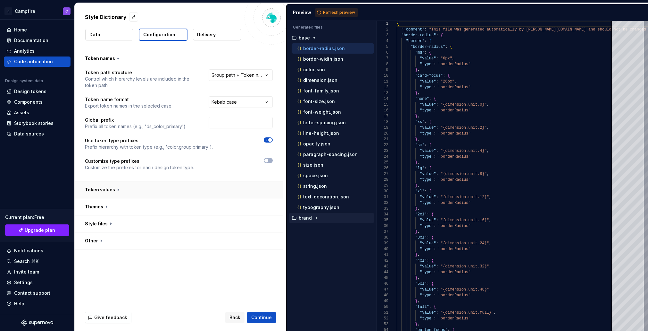
click at [119, 187] on button "button" at bounding box center [179, 189] width 208 height 17
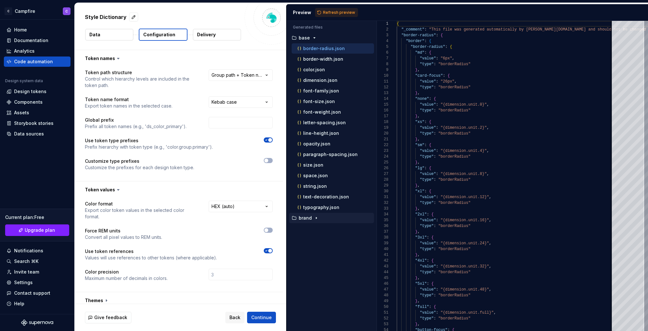
click at [119, 188] on icon at bounding box center [118, 189] width 6 height 6
click at [115, 189] on icon at bounding box center [118, 189] width 6 height 6
click at [115, 191] on icon at bounding box center [118, 189] width 6 height 6
click at [115, 190] on icon at bounding box center [118, 189] width 6 height 6
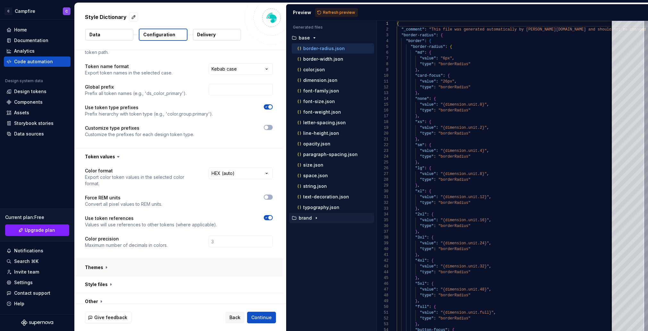
click at [100, 261] on button "button" at bounding box center [179, 267] width 208 height 17
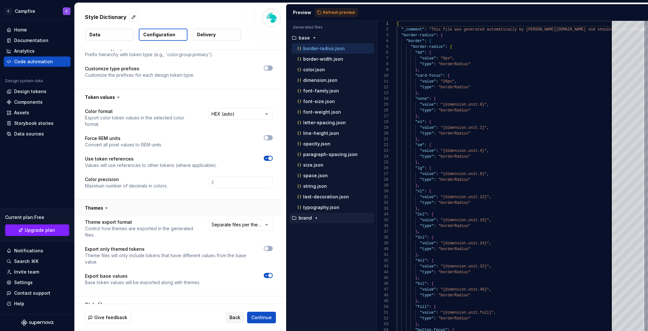
scroll to position [113, 0]
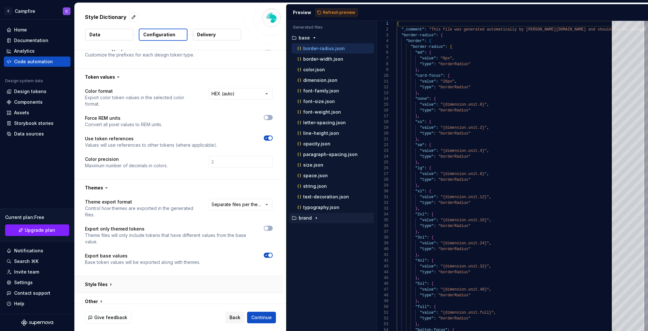
click at [99, 276] on button "button" at bounding box center [179, 284] width 208 height 17
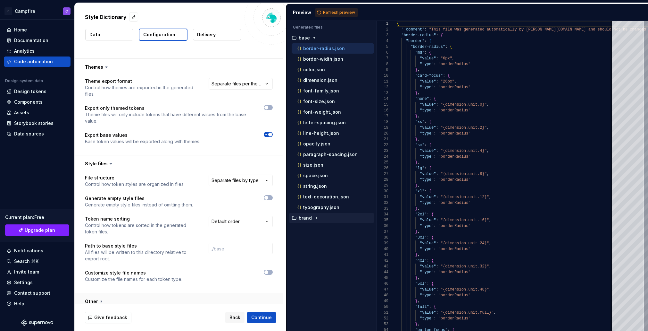
click at [96, 293] on button "button" at bounding box center [179, 301] width 208 height 17
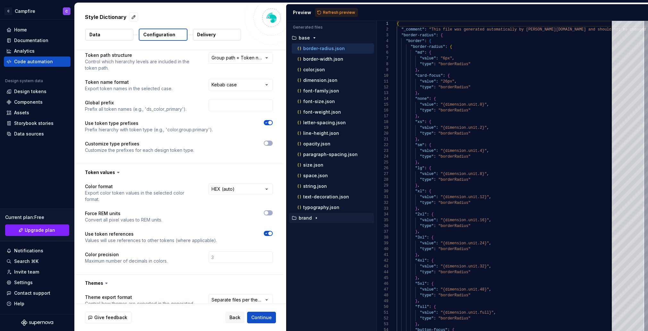
scroll to position [0, 0]
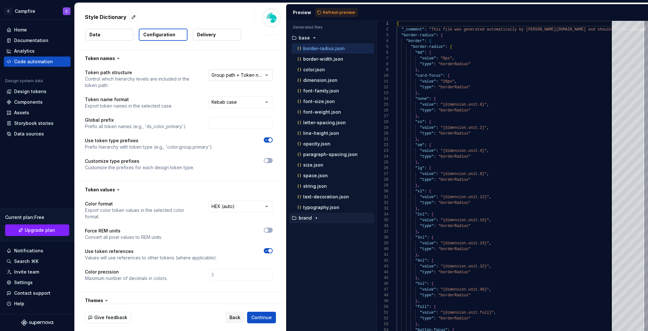
click at [262, 76] on html "**********" at bounding box center [324, 165] width 648 height 331
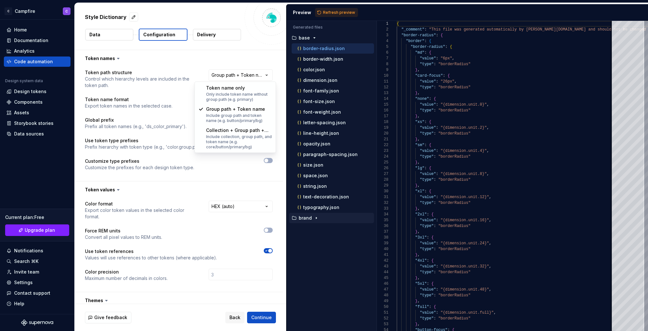
select select "**********"
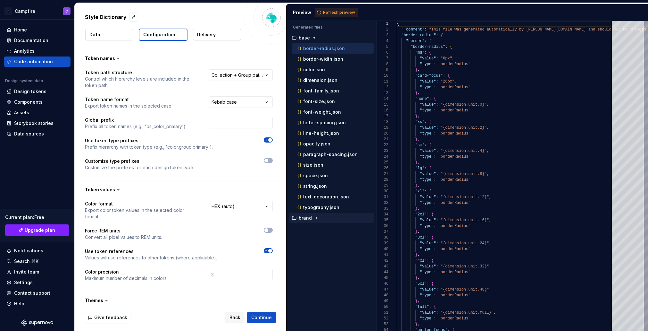
click at [331, 11] on span "Refresh preview" at bounding box center [339, 12] width 32 height 5
type textarea "**********"
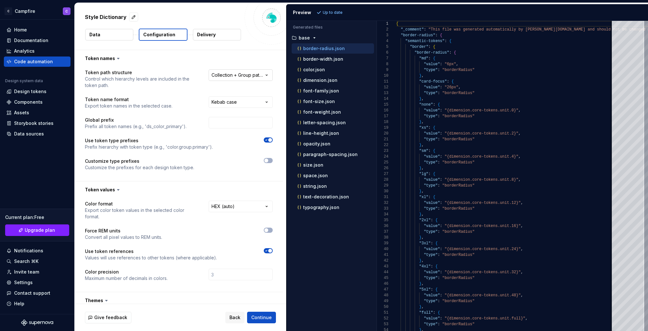
click at [239, 77] on html "**********" at bounding box center [324, 165] width 648 height 331
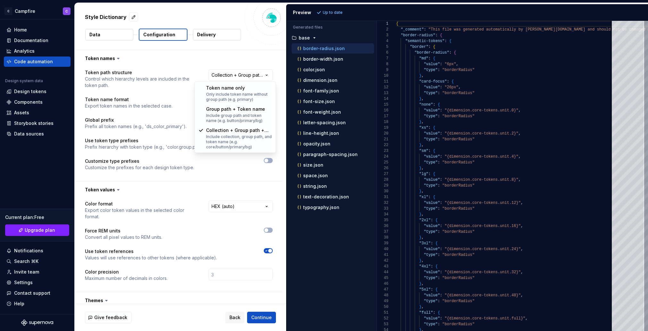
select select "**********"
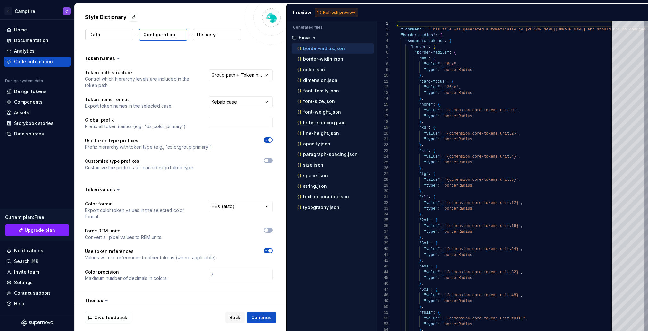
click at [331, 14] on span "Refresh preview" at bounding box center [339, 12] width 32 height 5
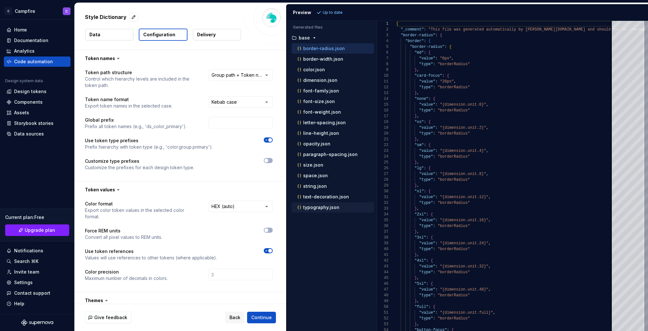
click at [325, 205] on p "typography.json" at bounding box center [321, 207] width 36 height 5
type textarea "**********"
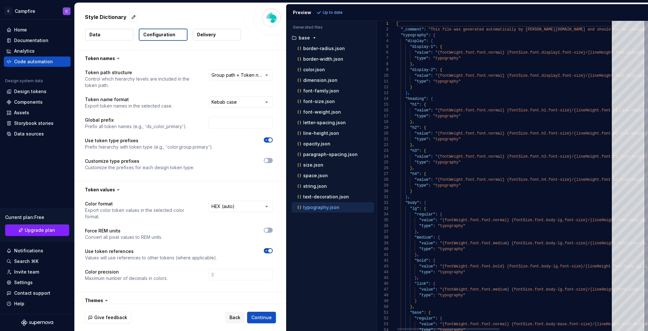
scroll to position [57, 0]
click at [242, 77] on html "**********" at bounding box center [324, 165] width 648 height 331
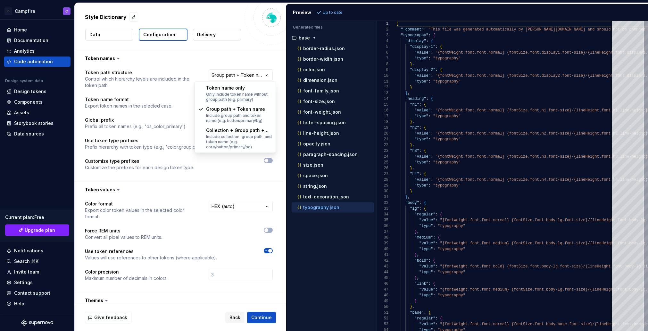
select select "**********"
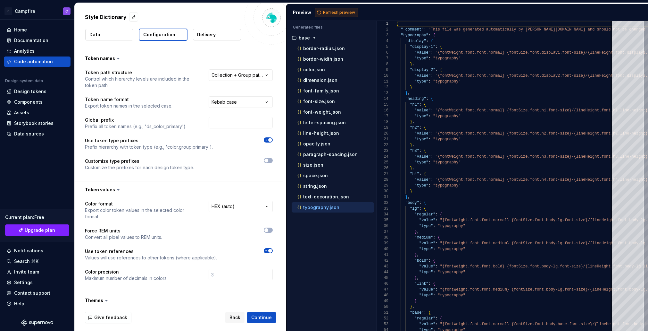
click at [333, 14] on span "Refresh preview" at bounding box center [339, 12] width 32 height 5
click at [335, 61] on p "border-width.json" at bounding box center [323, 58] width 40 height 5
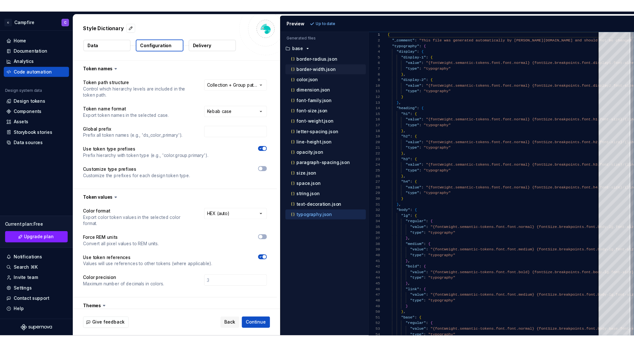
scroll to position [58, 0]
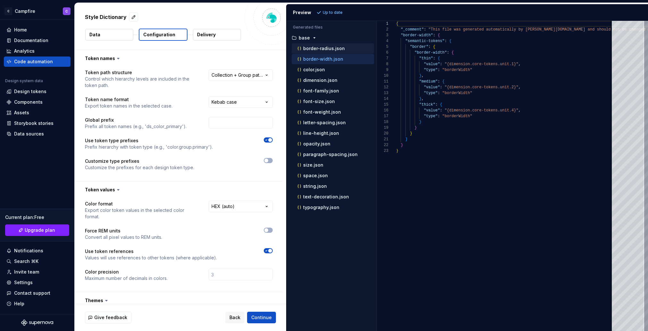
click at [331, 47] on p "border-radius.json" at bounding box center [324, 48] width 42 height 5
type textarea "**********"
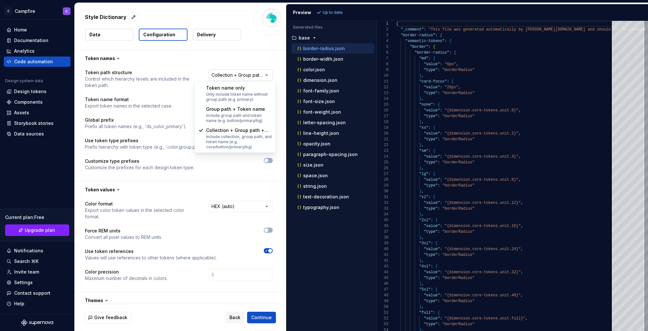
click at [261, 74] on html "**********" at bounding box center [324, 165] width 648 height 331
select select "**********"
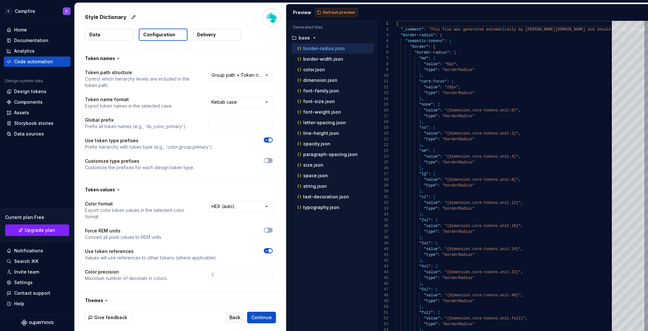
click at [329, 13] on span "Refresh preview" at bounding box center [339, 12] width 32 height 5
type textarea "**********"
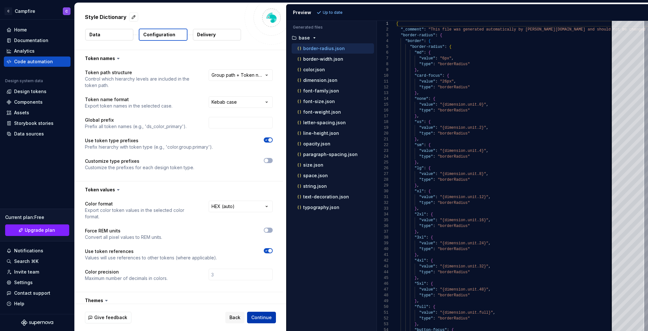
click at [269, 319] on span "Continue" at bounding box center [261, 317] width 21 height 6
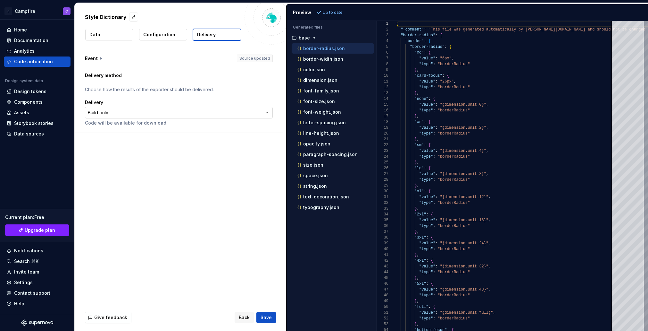
click at [141, 112] on html "**********" at bounding box center [324, 165] width 648 height 331
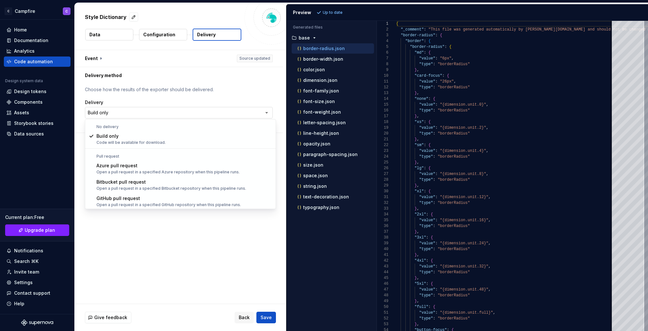
click at [141, 112] on html "**********" at bounding box center [324, 165] width 648 height 331
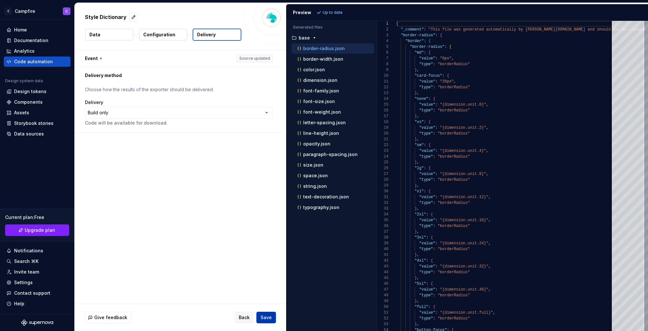
click at [272, 316] on button "Save" at bounding box center [266, 317] width 20 height 12
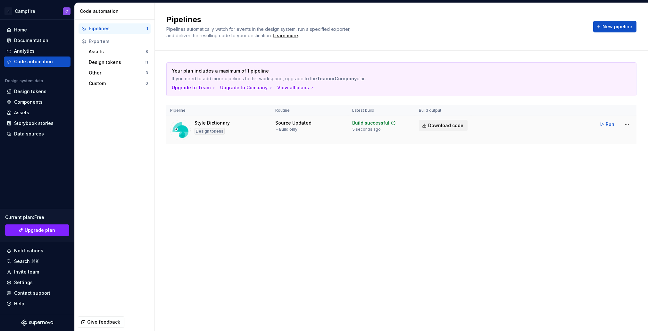
click at [442, 125] on span "Download code" at bounding box center [445, 125] width 35 height 6
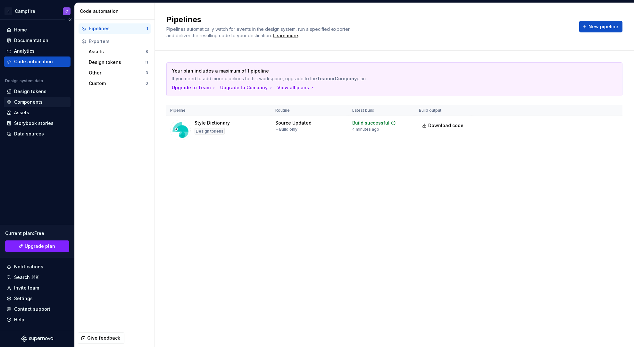
click at [31, 104] on div "Components" at bounding box center [28, 102] width 29 height 6
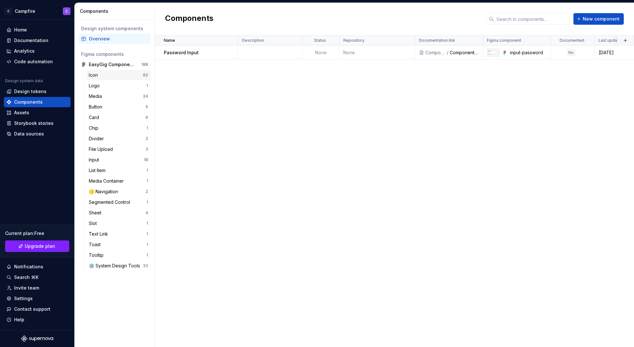
click at [101, 77] on div "Icon" at bounding box center [116, 75] width 54 height 6
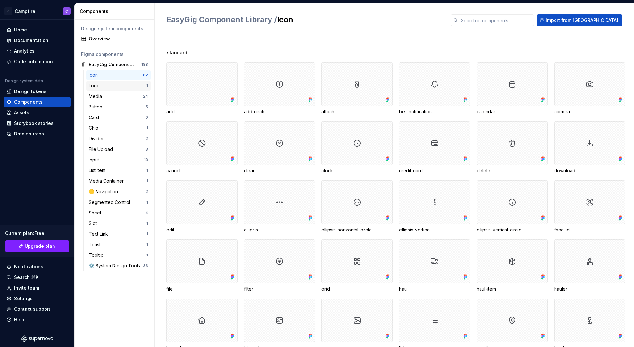
click at [101, 86] on div "Logo" at bounding box center [95, 85] width 13 height 6
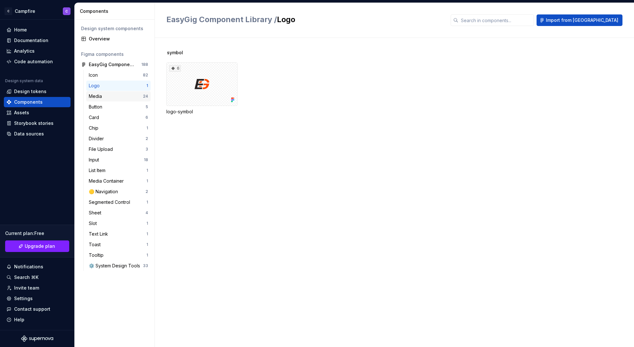
click at [102, 98] on div "Media" at bounding box center [97, 96] width 16 height 6
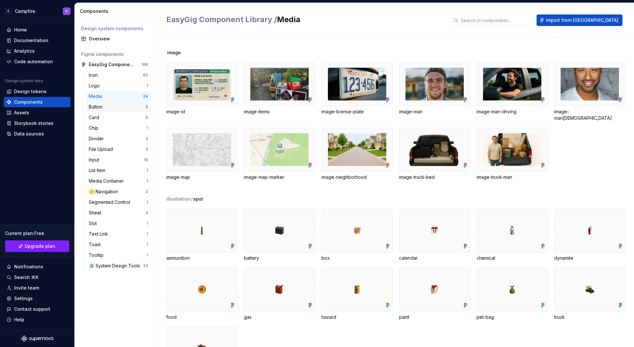
click at [102, 108] on div "Button" at bounding box center [97, 107] width 16 height 6
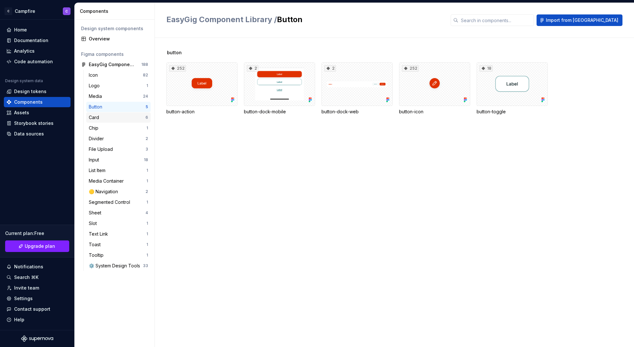
click at [101, 119] on div "Card" at bounding box center [95, 117] width 13 height 6
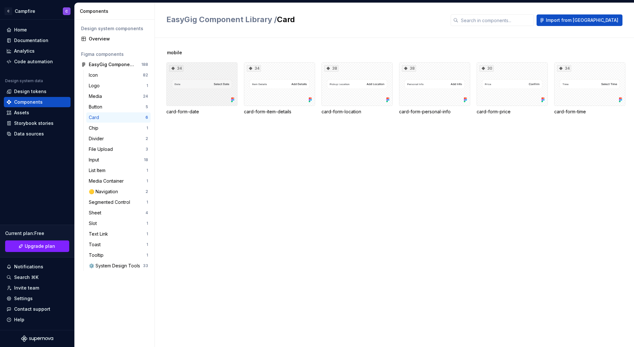
click at [189, 91] on div "34" at bounding box center [201, 84] width 71 height 44
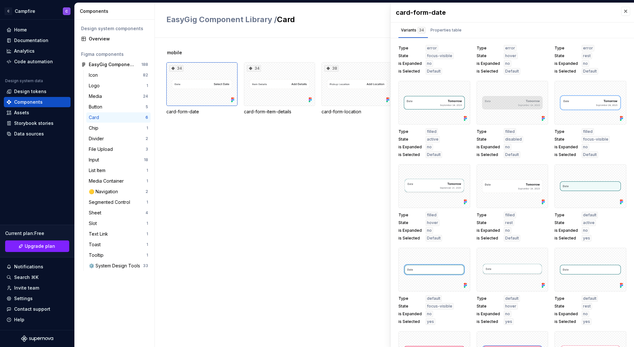
scroll to position [436, 0]
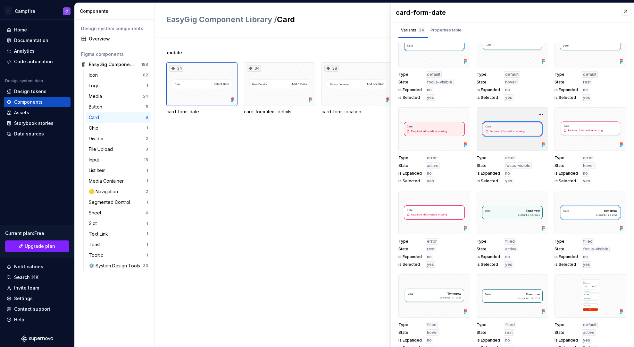
click at [517, 125] on div at bounding box center [513, 129] width 72 height 44
click at [539, 114] on button "button" at bounding box center [540, 114] width 9 height 9
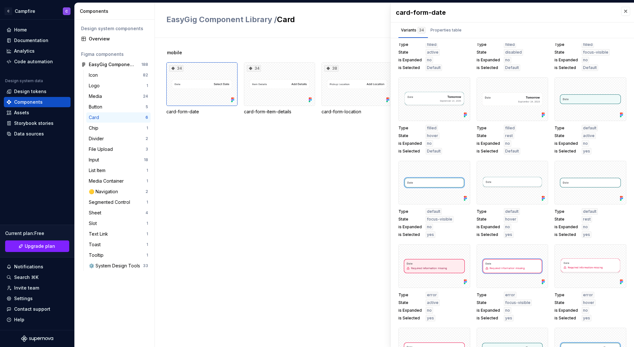
scroll to position [0, 0]
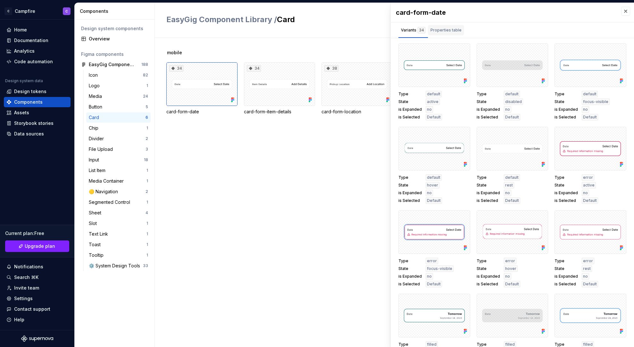
click at [439, 31] on div "Properties table" at bounding box center [446, 30] width 31 height 6
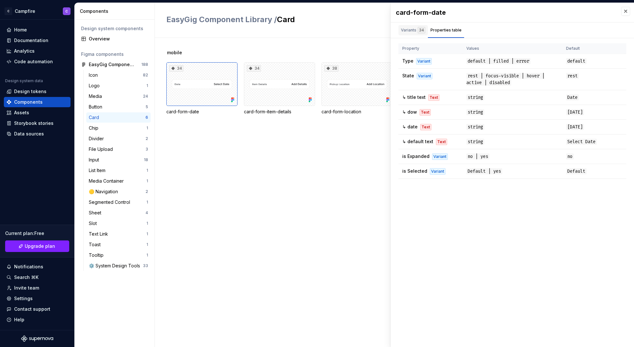
click at [414, 30] on div "Variants 34" at bounding box center [413, 30] width 24 height 6
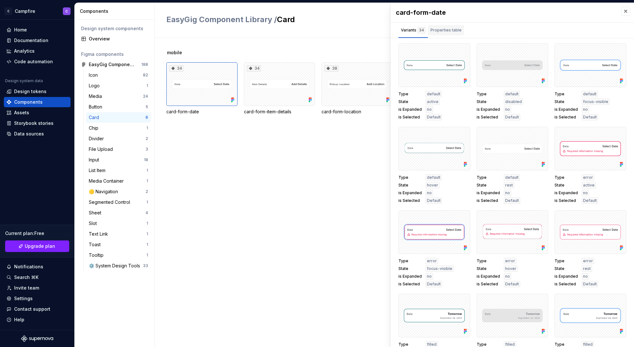
click at [447, 27] on div "Properties table" at bounding box center [446, 30] width 31 height 6
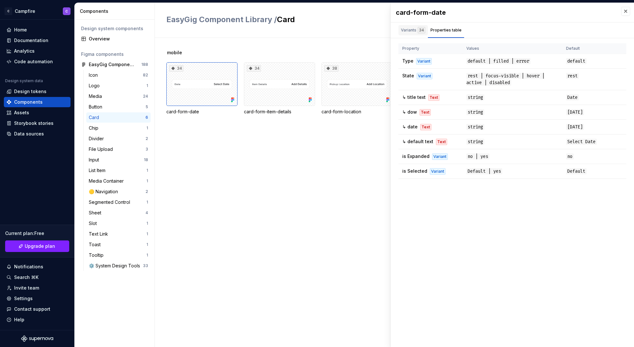
click at [404, 31] on div "Variants 34" at bounding box center [413, 30] width 24 height 6
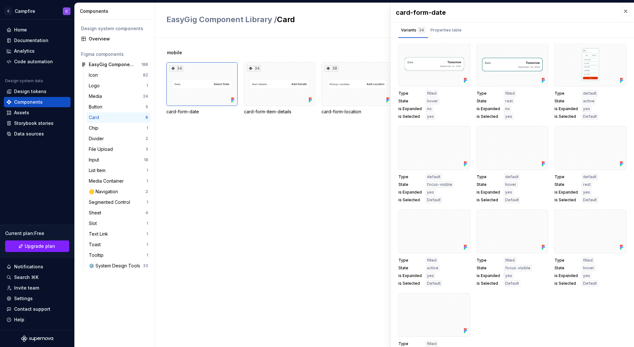
scroll to position [693, 0]
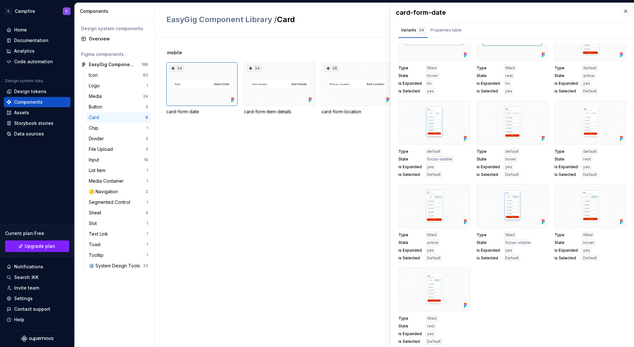
click at [431, 318] on span "filled" at bounding box center [432, 317] width 10 height 5
click at [102, 130] on div "Chip" at bounding box center [118, 128] width 58 height 6
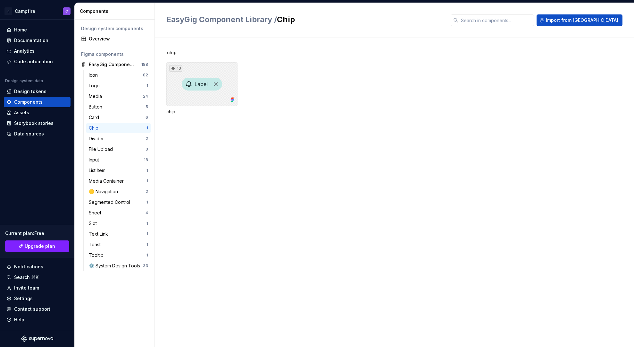
click at [198, 85] on div "10" at bounding box center [201, 84] width 71 height 44
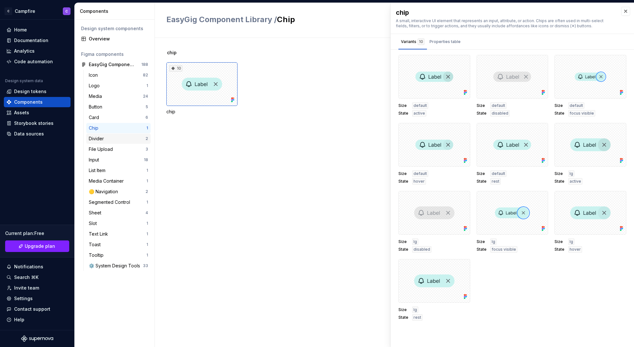
click at [98, 142] on div "Divider 2" at bounding box center [118, 138] width 64 height 10
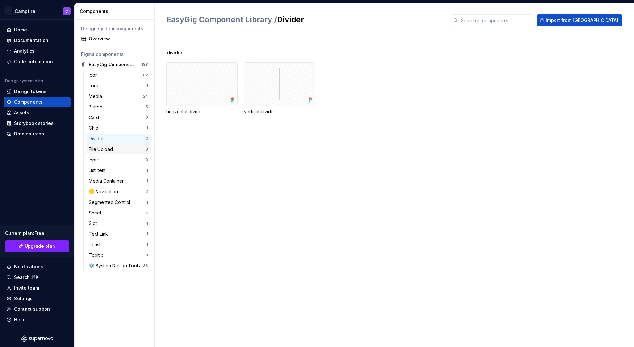
click at [98, 150] on div "File Upload" at bounding box center [102, 149] width 27 height 6
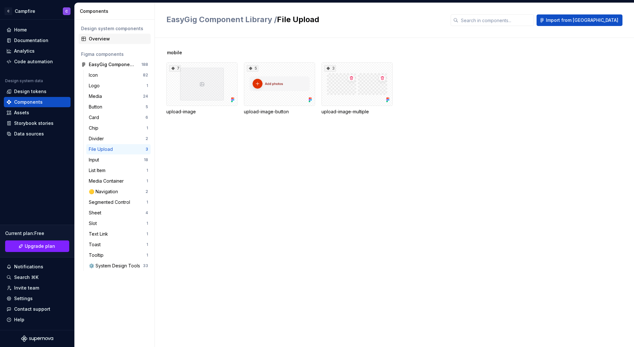
click at [107, 38] on div "Overview" at bounding box center [118, 39] width 59 height 6
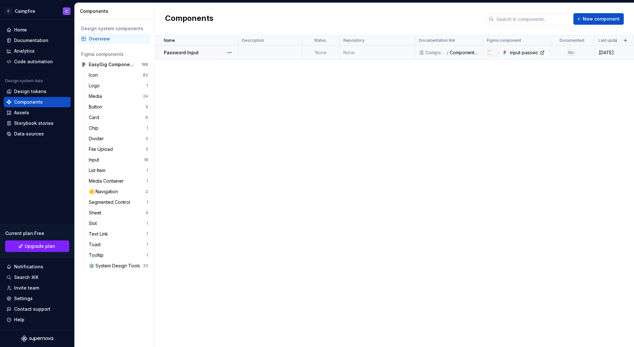
click at [526, 55] on div "input-password" at bounding box center [528, 52] width 37 height 6
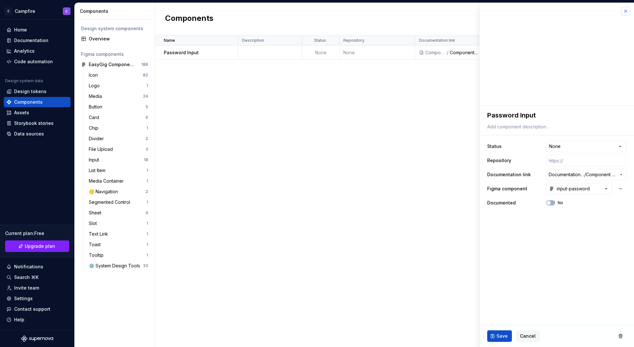
click at [626, 12] on button "button" at bounding box center [625, 11] width 9 height 9
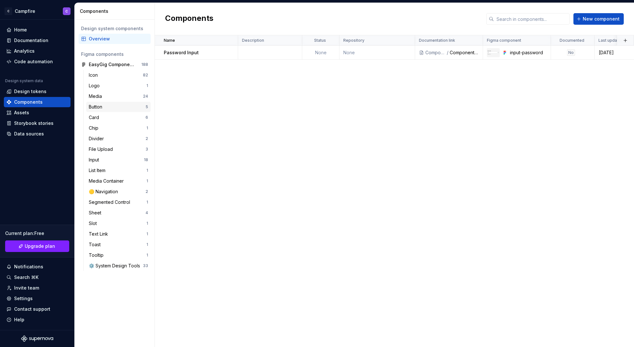
click at [104, 105] on div "Button" at bounding box center [97, 107] width 16 height 6
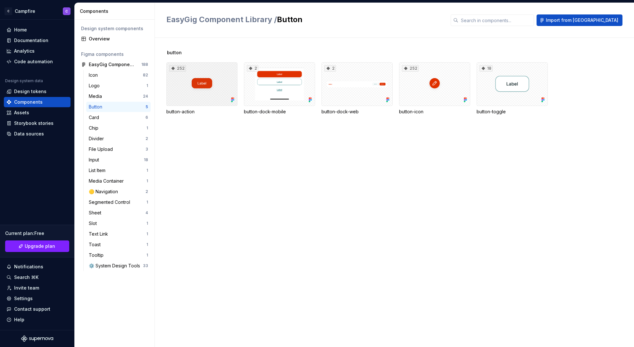
click at [211, 85] on div "252" at bounding box center [201, 84] width 71 height 44
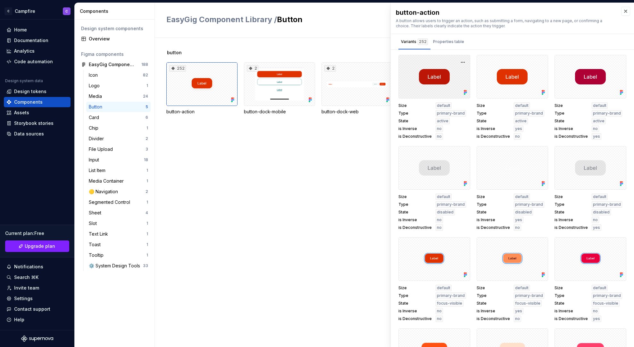
click at [442, 76] on div at bounding box center [435, 77] width 72 height 44
click at [622, 14] on button "button" at bounding box center [625, 11] width 9 height 9
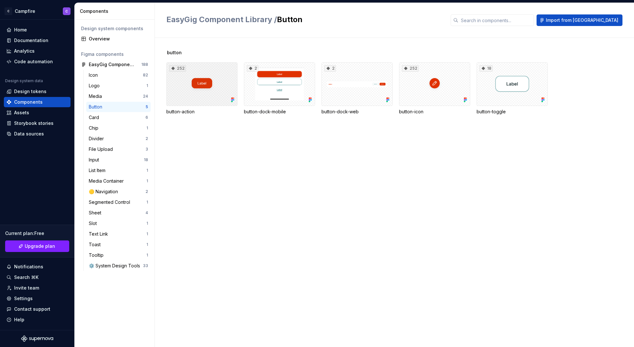
click at [212, 84] on div "252" at bounding box center [201, 84] width 71 height 44
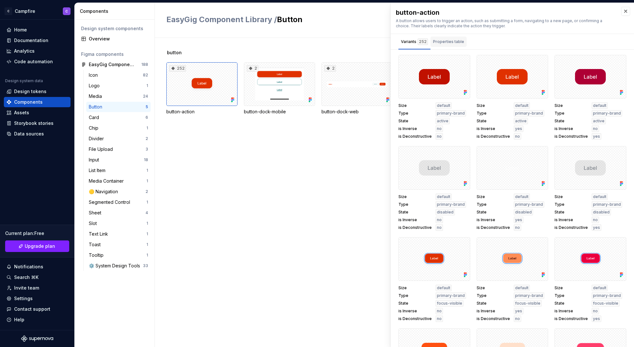
click at [446, 44] on div "Properties table" at bounding box center [448, 41] width 31 height 6
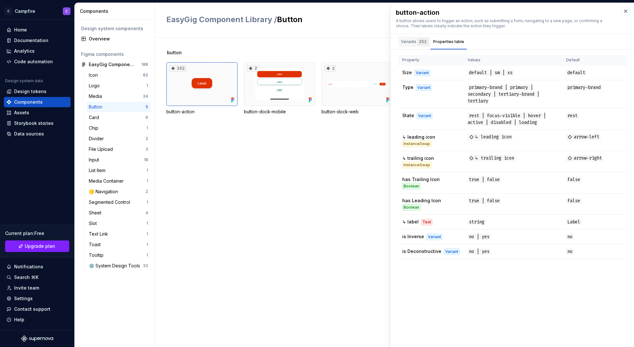
click at [404, 43] on div "Variants 252" at bounding box center [414, 41] width 27 height 6
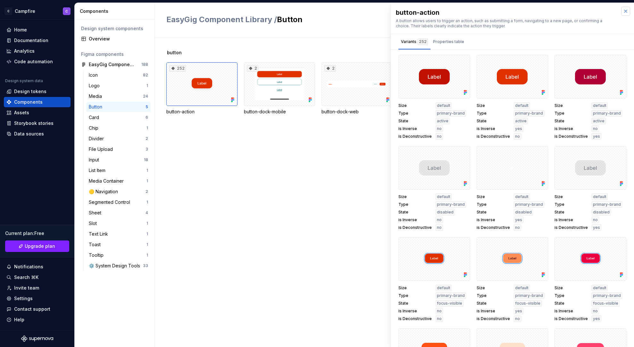
click at [624, 13] on button "button" at bounding box center [625, 11] width 9 height 9
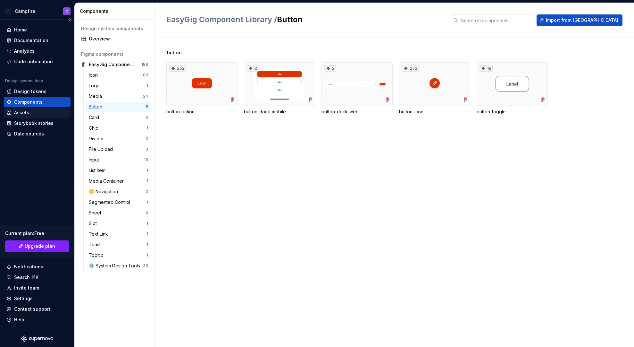
click at [20, 114] on div "Assets" at bounding box center [21, 112] width 15 height 6
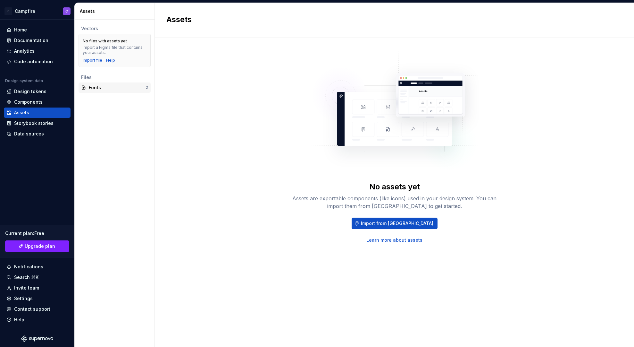
click at [94, 88] on div "Fonts" at bounding box center [117, 87] width 57 height 6
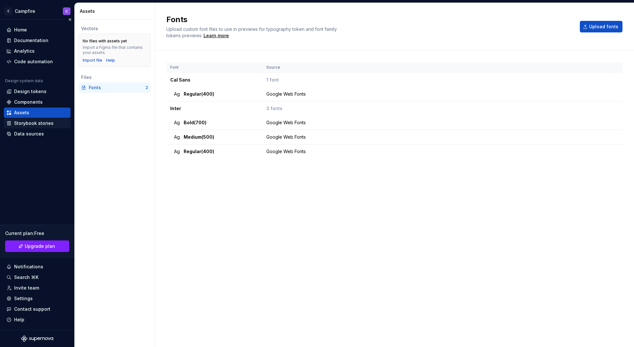
click at [24, 122] on div "Storybook stories" at bounding box center [33, 123] width 39 height 6
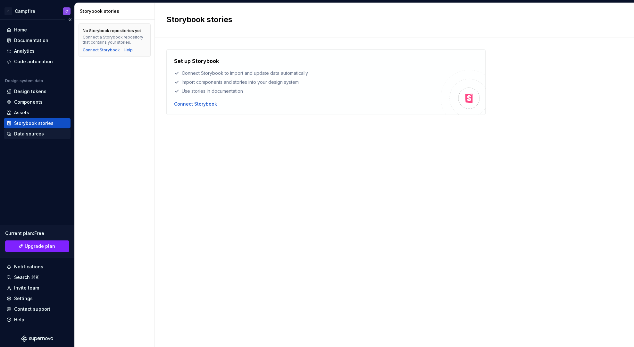
click at [24, 134] on div "Data sources" at bounding box center [29, 133] width 30 height 6
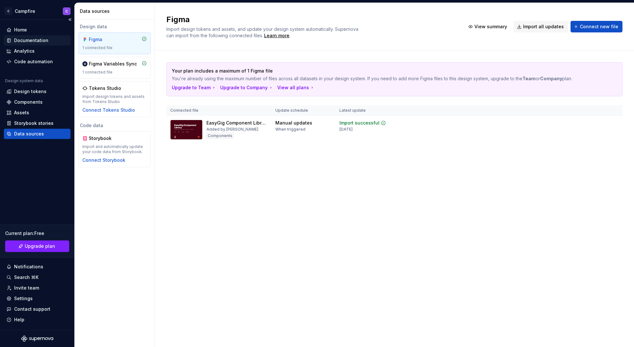
click at [28, 42] on div "Documentation" at bounding box center [31, 40] width 34 height 6
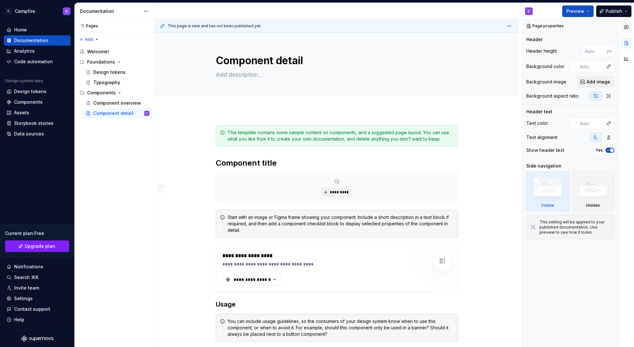
click at [625, 26] on icon "button" at bounding box center [627, 28] width 4 height 4
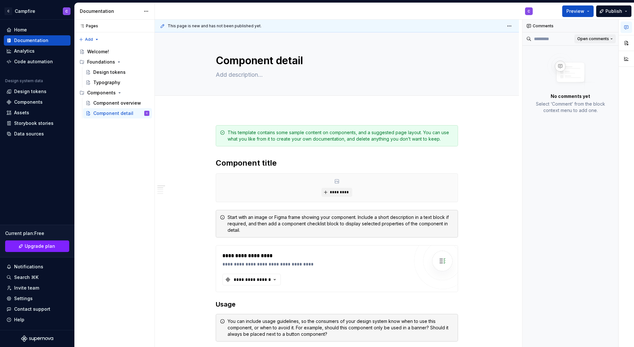
click at [585, 40] on span "Open comments" at bounding box center [593, 38] width 32 height 5
click at [585, 40] on div "Comments Open comments No comments yet Select ‘Comment’ from the block context …" at bounding box center [579, 183] width 112 height 327
click at [469, 128] on button "button" at bounding box center [466, 128] width 9 height 9
click at [467, 212] on button "button" at bounding box center [466, 212] width 9 height 9
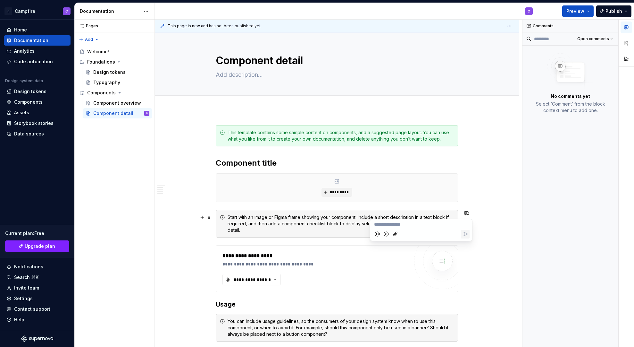
click at [628, 46] on button "button" at bounding box center [627, 43] width 12 height 12
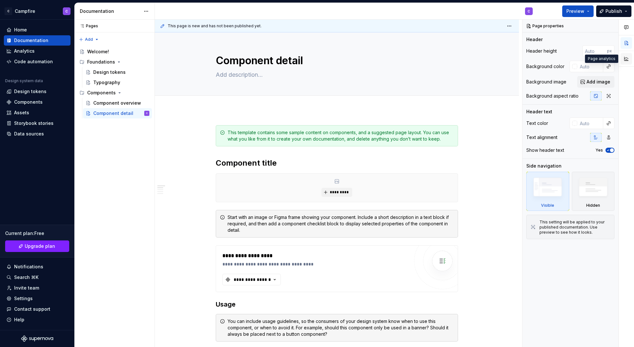
click at [627, 62] on button "button" at bounding box center [627, 59] width 12 height 12
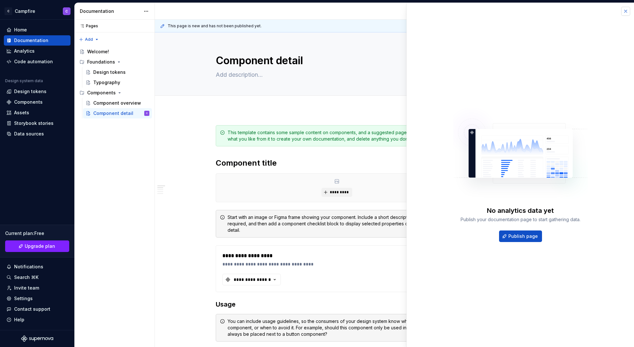
click at [625, 10] on button "button" at bounding box center [625, 11] width 9 height 9
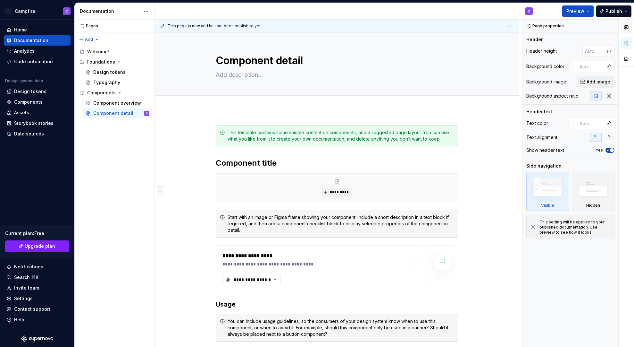
click at [627, 26] on icon "button" at bounding box center [627, 28] width 4 height 4
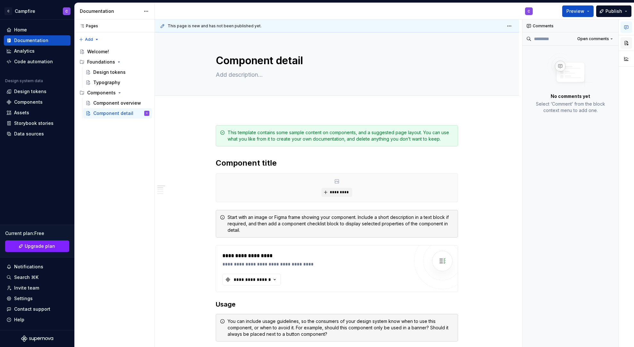
click at [625, 40] on button "button" at bounding box center [627, 43] width 12 height 12
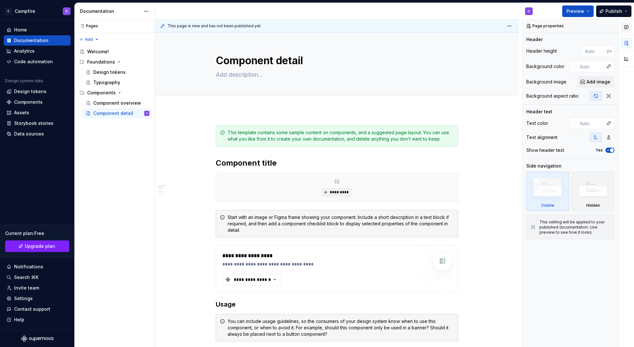
click at [626, 31] on button "button" at bounding box center [627, 27] width 12 height 12
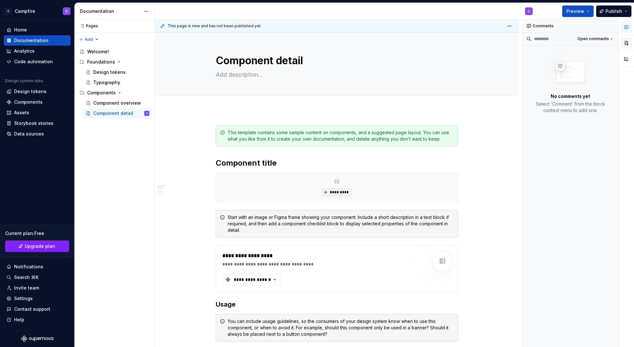
click at [625, 39] on button "button" at bounding box center [627, 43] width 12 height 12
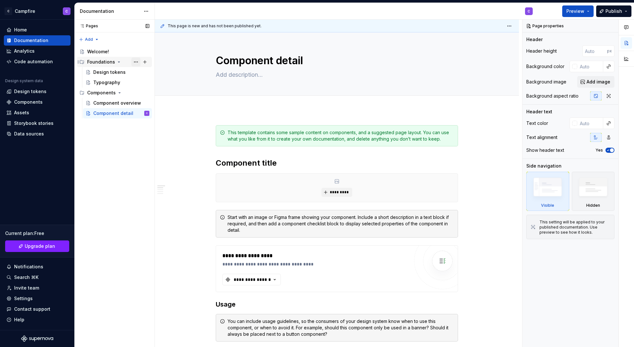
click at [136, 61] on button "Page tree" at bounding box center [135, 61] width 9 height 9
click at [136, 61] on div "Pages Pages Add Accessibility guide for tree Page tree. Navigate the tree with …" at bounding box center [114, 183] width 80 height 327
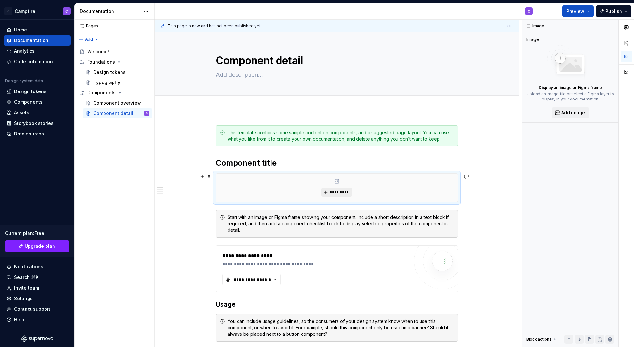
click at [346, 190] on span "*********" at bounding box center [340, 191] width 20 height 5
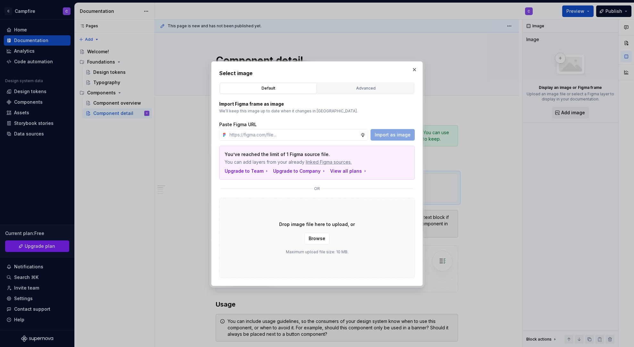
click at [366, 88] on div "Advanced" at bounding box center [366, 88] width 92 height 6
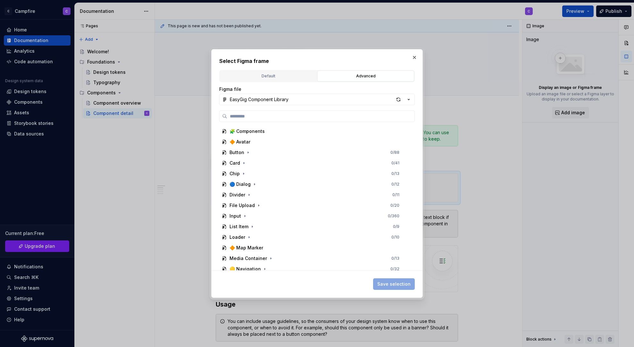
scroll to position [83, 0]
click at [247, 154] on icon "button" at bounding box center [248, 153] width 5 height 5
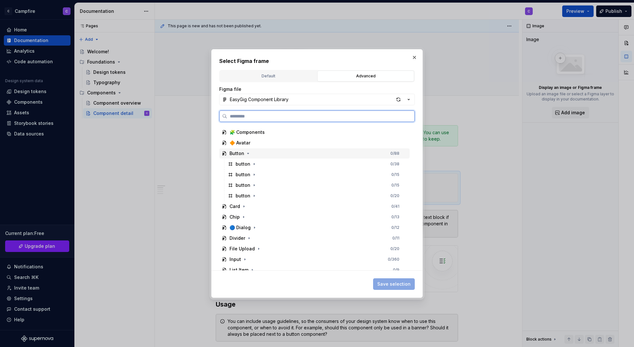
click at [267, 155] on div "Button 0 / 88" at bounding box center [314, 153] width 190 height 10
click at [255, 164] on icon "button" at bounding box center [254, 163] width 5 height 5
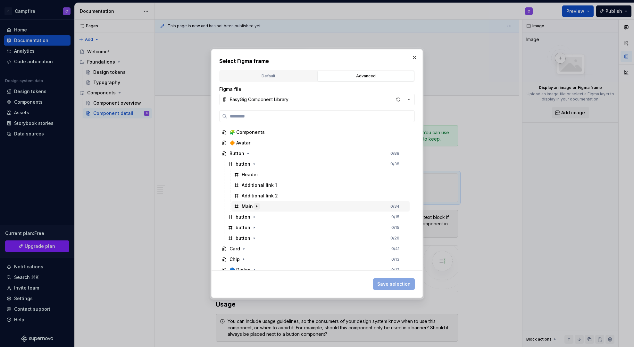
click at [256, 206] on icon "button" at bounding box center [256, 207] width 1 height 2
click at [256, 206] on icon "button" at bounding box center [257, 206] width 2 height 1
click at [253, 166] on button "button" at bounding box center [254, 164] width 6 height 6
click at [247, 151] on icon "button" at bounding box center [248, 153] width 5 height 5
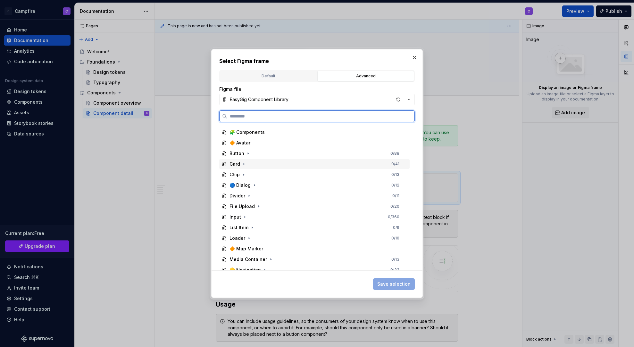
click at [263, 167] on div "Card 0 / 41" at bounding box center [314, 164] width 190 height 10
click at [261, 174] on div "mobile 0 / 41" at bounding box center [317, 174] width 184 height 10
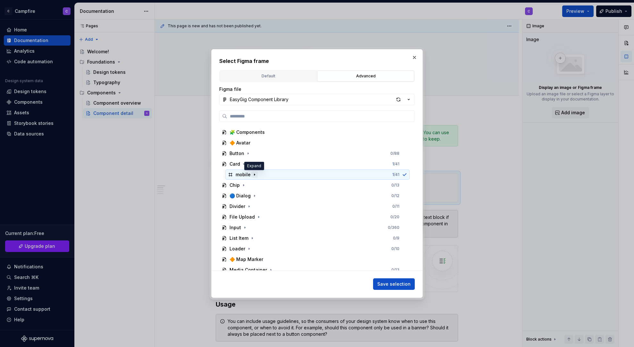
click at [253, 175] on icon "button" at bounding box center [254, 174] width 5 height 5
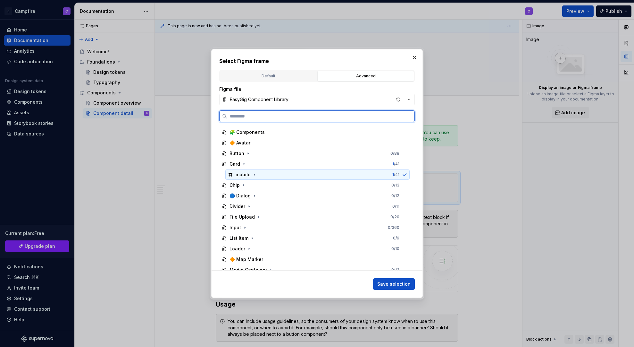
click at [288, 174] on div "mobile 1 / 41" at bounding box center [317, 174] width 184 height 10
click at [242, 164] on icon "button" at bounding box center [243, 163] width 5 height 5
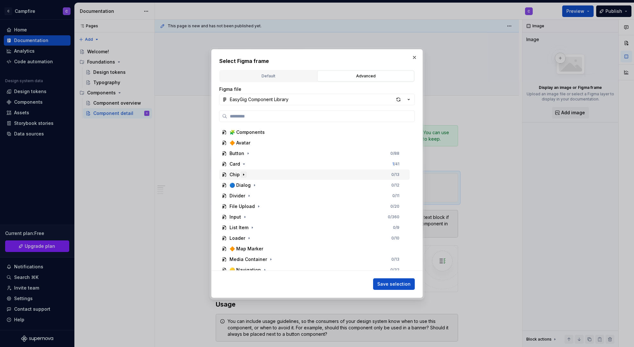
click at [242, 171] on button "button" at bounding box center [243, 174] width 6 height 6
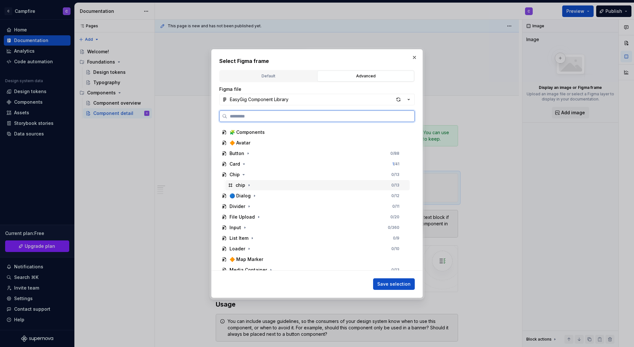
click at [265, 183] on div "chip 0 / 13" at bounding box center [317, 185] width 184 height 10
click at [269, 177] on div "Chip 1 / 13" at bounding box center [314, 174] width 190 height 10
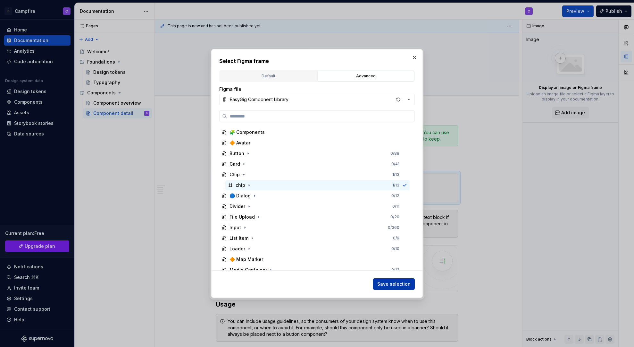
click at [385, 284] on span "Save selection" at bounding box center [393, 284] width 33 height 6
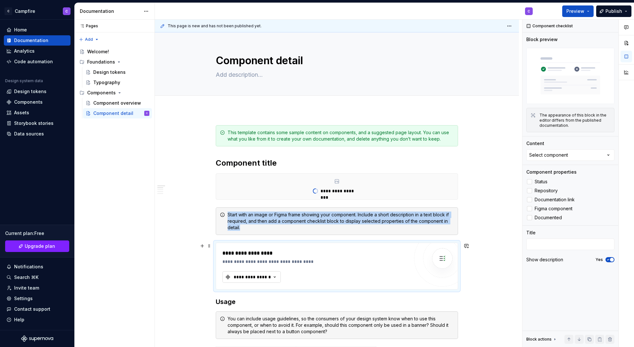
click at [278, 278] on icon "button" at bounding box center [275, 276] width 6 height 6
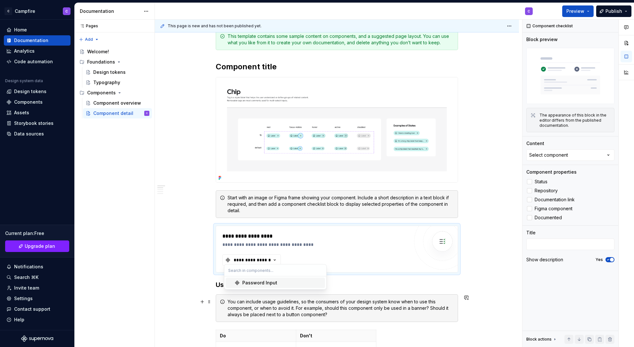
scroll to position [99, 0]
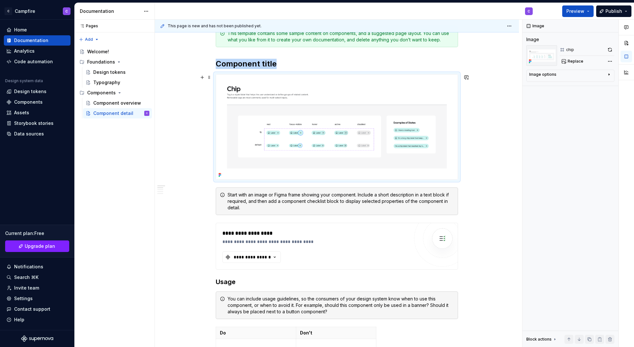
click at [396, 121] on img at bounding box center [337, 126] width 242 height 105
click at [339, 110] on img at bounding box center [337, 126] width 242 height 105
click at [609, 73] on icon "button" at bounding box center [609, 74] width 5 height 5
click at [609, 75] on icon "button" at bounding box center [609, 74] width 5 height 5
click at [577, 48] on div "chip" at bounding box center [587, 49] width 55 height 9
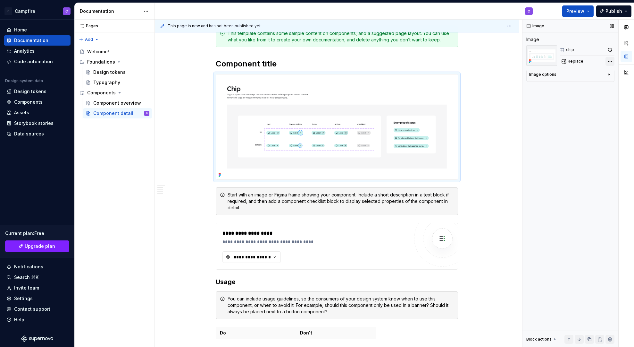
click at [610, 60] on div "Comments Open comments No comments yet Select ‘Comment’ from the block context …" at bounding box center [579, 183] width 112 height 327
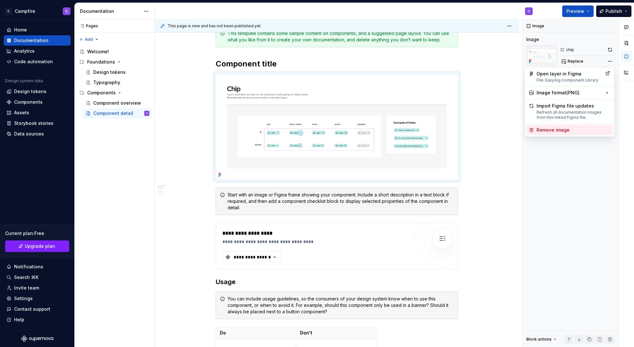
click at [568, 127] on div "Remove image" at bounding box center [574, 130] width 74 height 6
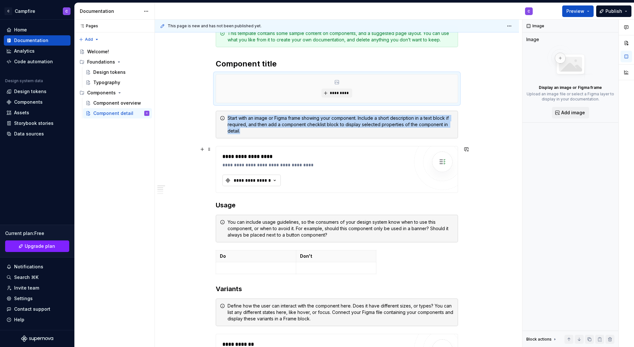
click at [256, 181] on div "**********" at bounding box center [252, 180] width 38 height 6
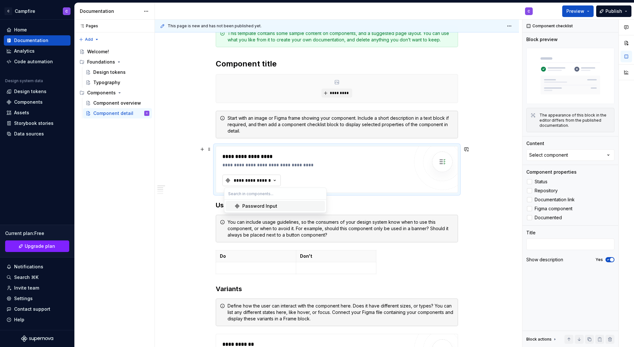
click at [256, 181] on div "**********" at bounding box center [252, 180] width 38 height 6
click at [262, 204] on div "Password Input" at bounding box center [259, 206] width 35 height 6
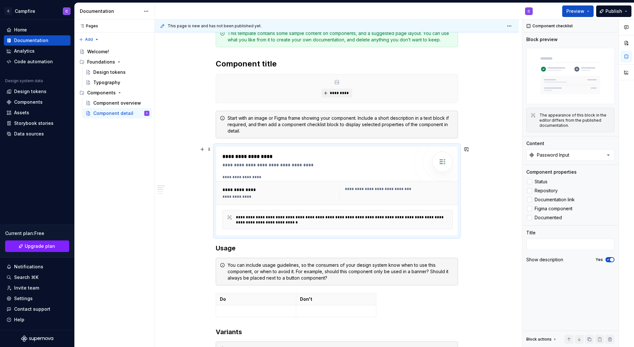
click at [317, 195] on div "**********" at bounding box center [278, 196] width 113 height 5
click at [584, 12] on span "Preview" at bounding box center [575, 11] width 18 height 6
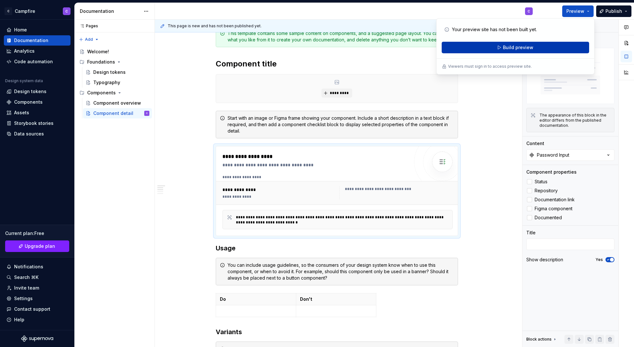
click at [474, 50] on button "Build preview" at bounding box center [515, 48] width 147 height 12
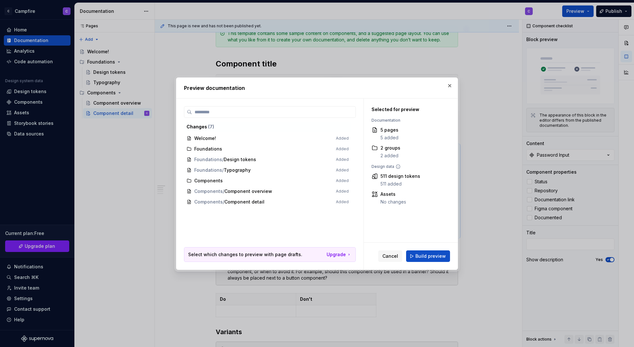
click at [249, 199] on span "Components / Component detail Added" at bounding box center [267, 202] width 167 height 11
click at [246, 203] on span "Components / Component detail Added" at bounding box center [267, 202] width 167 height 11
click at [197, 203] on span "Components / Component detail Added" at bounding box center [267, 202] width 167 height 11
click at [347, 202] on span "Components / Component detail Added" at bounding box center [267, 202] width 167 height 11
click at [424, 257] on span "Build preview" at bounding box center [430, 256] width 30 height 6
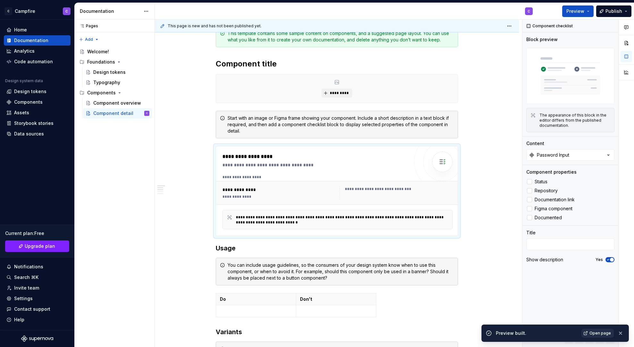
click at [608, 330] on span "Open page" at bounding box center [600, 332] width 21 height 5
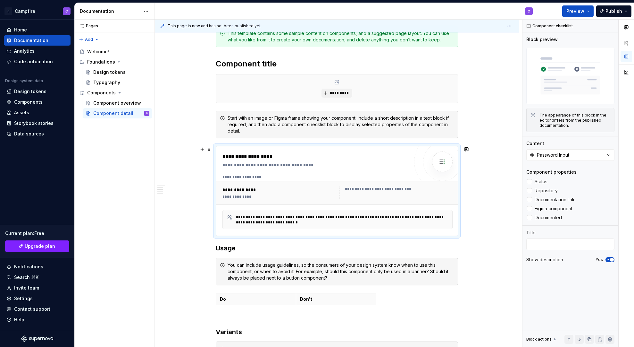
click at [281, 196] on div "**********" at bounding box center [278, 196] width 113 height 5
click at [610, 154] on icon "button" at bounding box center [608, 155] width 6 height 6
click at [531, 182] on div at bounding box center [529, 181] width 5 height 5
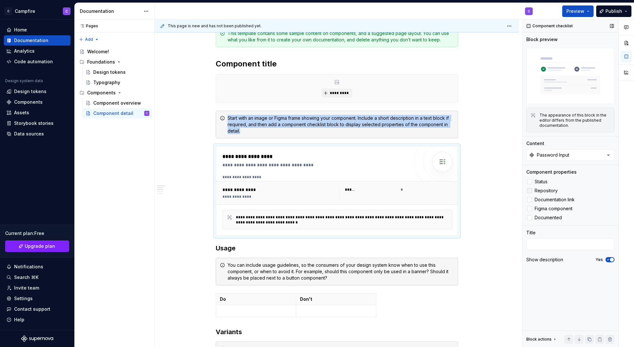
click at [530, 189] on div at bounding box center [529, 190] width 5 height 5
click at [530, 198] on div at bounding box center [529, 199] width 5 height 5
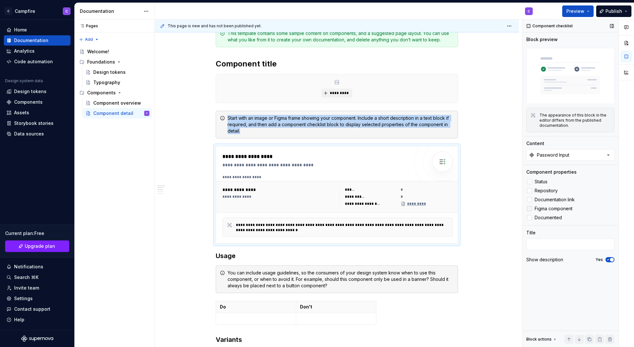
click at [530, 208] on div at bounding box center [529, 208] width 5 height 5
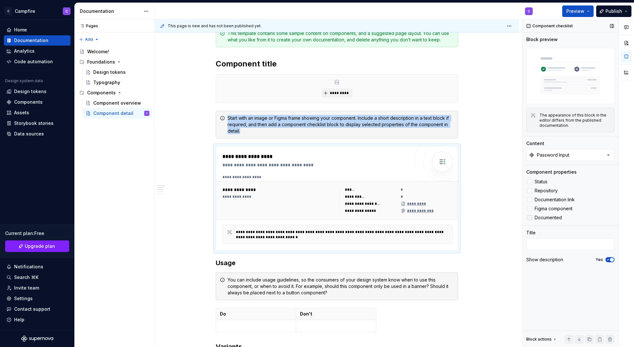
click at [530, 218] on div at bounding box center [529, 217] width 5 height 5
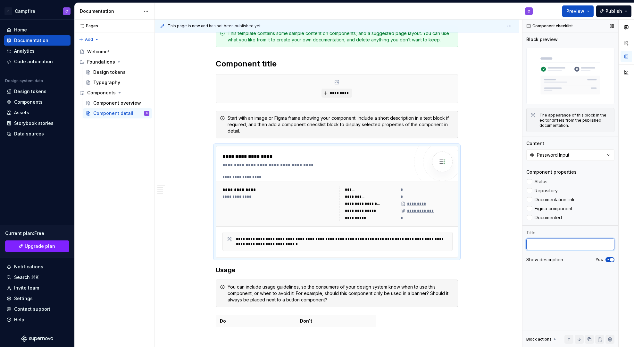
click at [542, 246] on textarea at bounding box center [570, 244] width 88 height 12
click at [545, 274] on div "Component checklist Block preview The appearance of this block in the editor di…" at bounding box center [571, 183] width 96 height 327
click at [553, 123] on div "The appearance of this block in the editor differs from the published documenta…" at bounding box center [575, 120] width 71 height 15
click at [537, 330] on div "Block actions" at bounding box center [538, 338] width 25 height 5
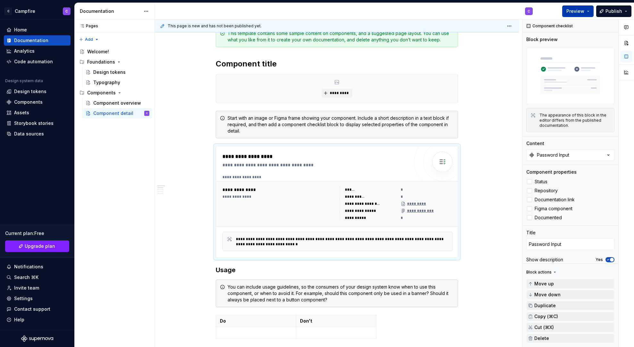
click at [582, 9] on span "Preview" at bounding box center [575, 11] width 18 height 6
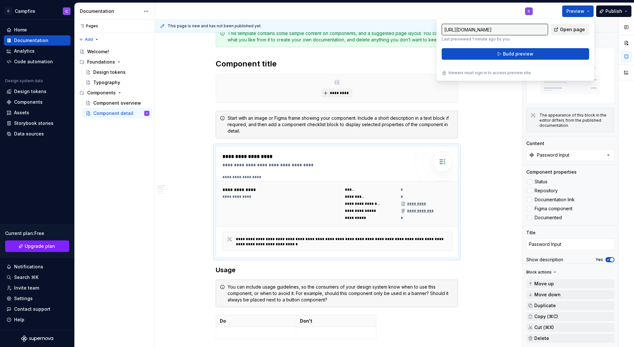
click at [559, 26] on link "Open page" at bounding box center [570, 30] width 38 height 12
click at [518, 54] on span "Build preview" at bounding box center [518, 54] width 30 height 6
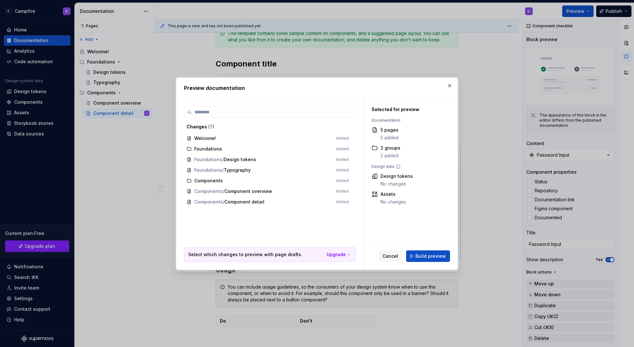
click at [390, 150] on div "2 groups" at bounding box center [391, 148] width 20 height 6
click at [220, 205] on span "Components / Component detail Added" at bounding box center [267, 202] width 167 height 11
click at [430, 257] on span "Build preview" at bounding box center [430, 256] width 30 height 6
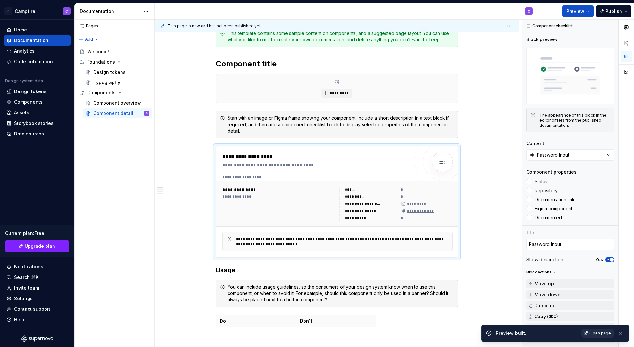
click at [602, 330] on span "Open page" at bounding box center [600, 332] width 21 height 5
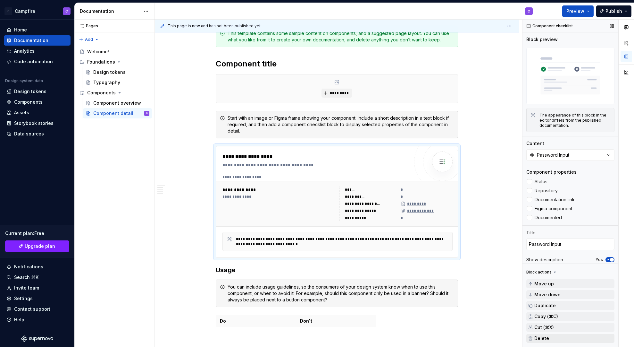
click at [561, 330] on button "Delete" at bounding box center [570, 337] width 88 height 9
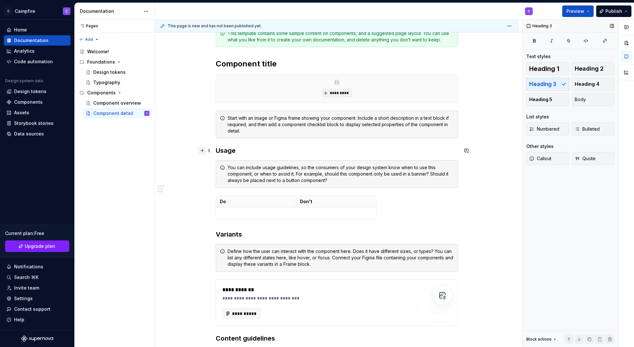
click at [205, 151] on button "button" at bounding box center [202, 150] width 9 height 9
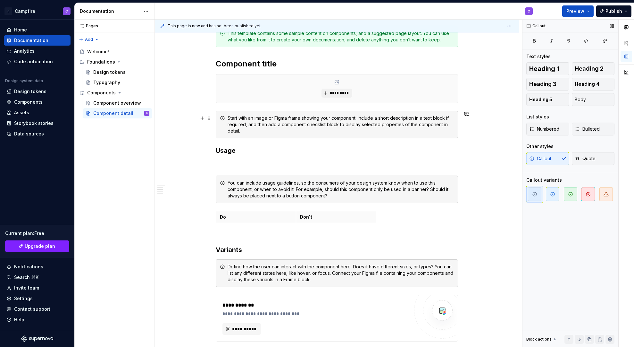
click at [238, 137] on div "Start with an image or Figma frame showing your component. Include a short desc…" at bounding box center [337, 125] width 242 height 28
click at [221, 150] on h3 "Usage" at bounding box center [337, 150] width 242 height 9
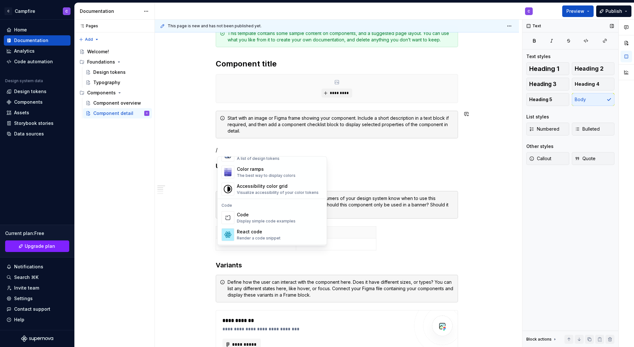
scroll to position [466, 0]
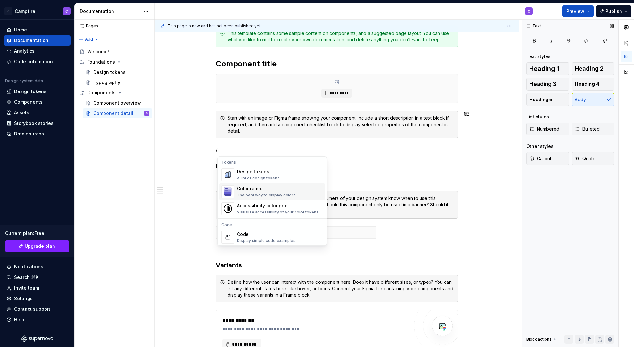
click at [280, 189] on div "Color ramps" at bounding box center [266, 188] width 59 height 6
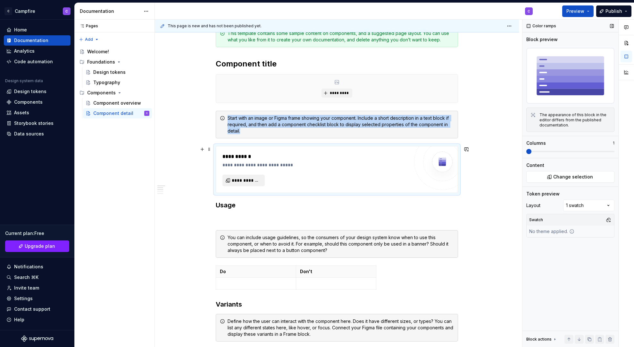
click at [256, 176] on button "**********" at bounding box center [243, 180] width 42 height 12
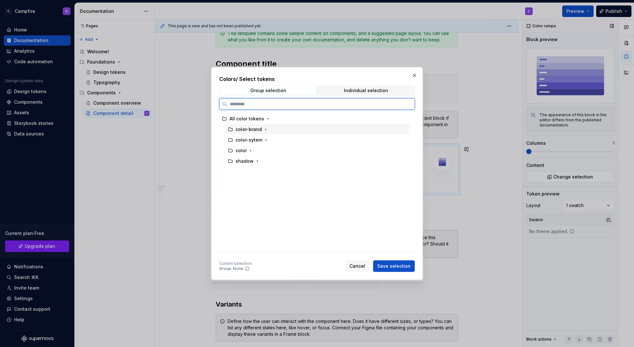
click at [258, 131] on div "color-brand" at bounding box center [249, 129] width 26 height 6
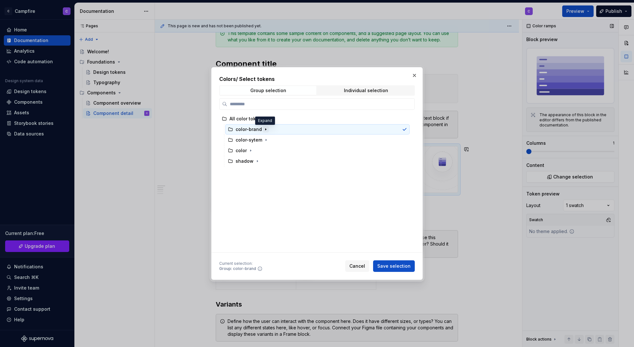
click at [265, 128] on icon "button" at bounding box center [265, 129] width 1 height 2
click at [265, 129] on icon "button" at bounding box center [266, 129] width 2 height 1
click at [390, 266] on span "Save selection" at bounding box center [393, 266] width 33 height 6
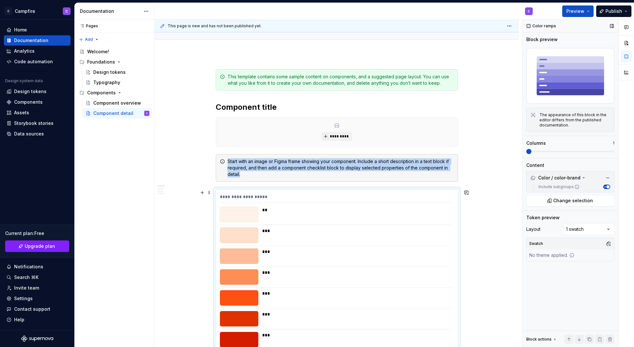
scroll to position [80, 0]
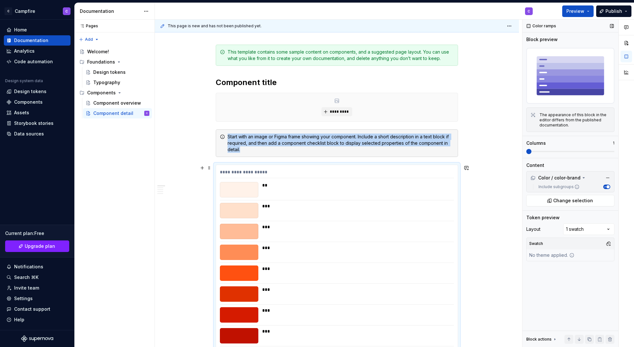
click at [372, 209] on div "***" at bounding box center [356, 210] width 188 height 15
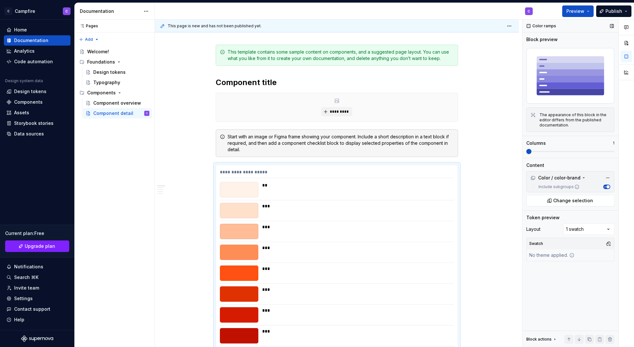
click at [532, 151] on span at bounding box center [528, 151] width 5 height 5
click at [550, 151] on span at bounding box center [570, 151] width 88 height 1
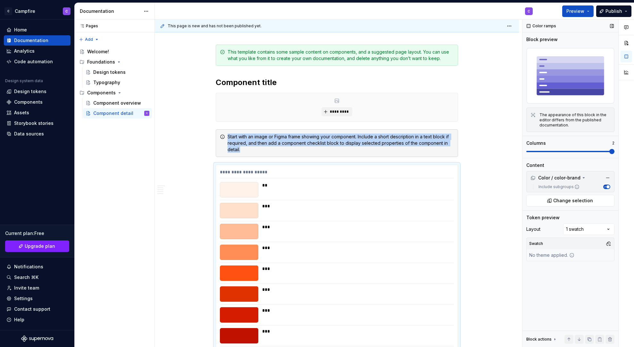
scroll to position [225, 0]
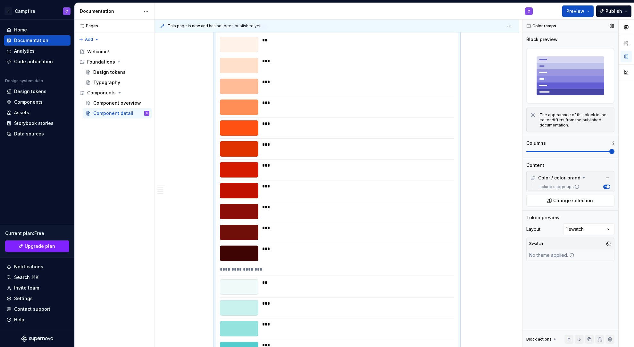
click at [609, 154] on span at bounding box center [611, 151] width 5 height 5
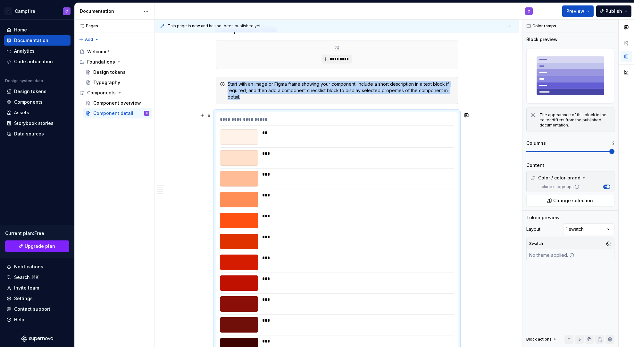
scroll to position [141, 0]
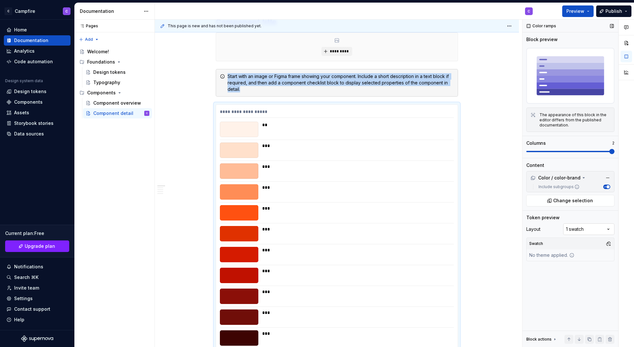
click at [584, 229] on div "Comments Open comments No comments yet Select ‘Comment’ from the block context …" at bounding box center [579, 183] width 112 height 327
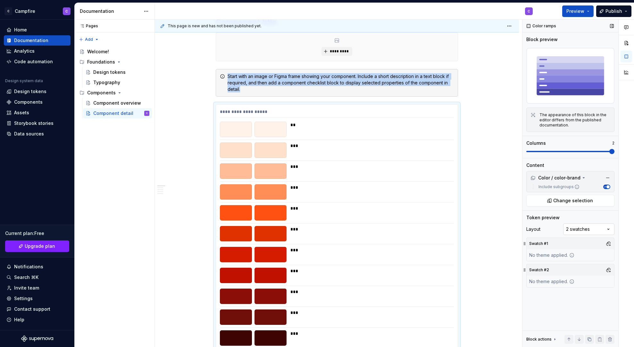
click at [579, 230] on div "Comments Open comments No comments yet Select ‘Comment’ from the block context …" at bounding box center [579, 183] width 112 height 327
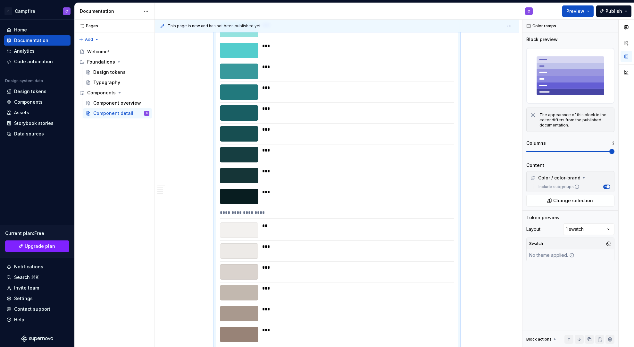
scroll to position [88, 0]
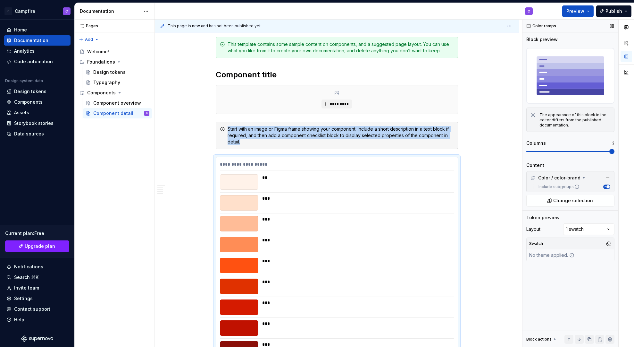
click at [574, 151] on span at bounding box center [570, 151] width 88 height 1
click at [584, 11] on span "Preview" at bounding box center [575, 11] width 18 height 6
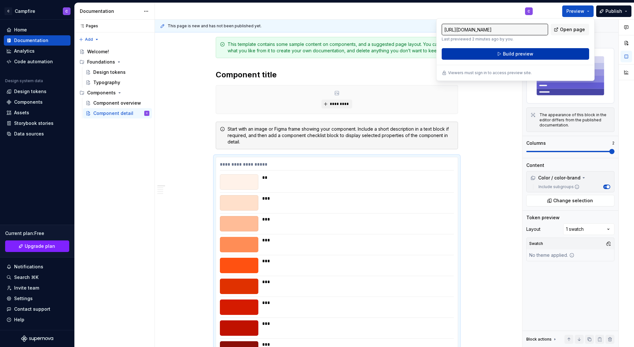
click at [555, 54] on button "Build preview" at bounding box center [515, 54] width 147 height 12
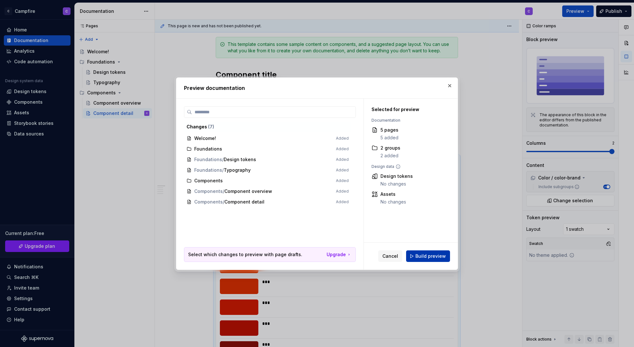
click at [429, 255] on span "Build preview" at bounding box center [430, 256] width 30 height 6
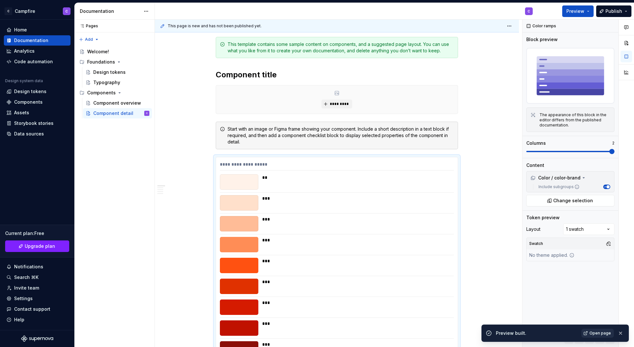
click at [604, 330] on span "Open page" at bounding box center [600, 332] width 21 height 5
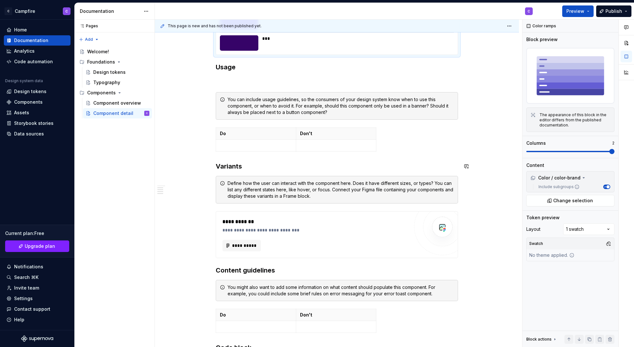
scroll to position [1161, 0]
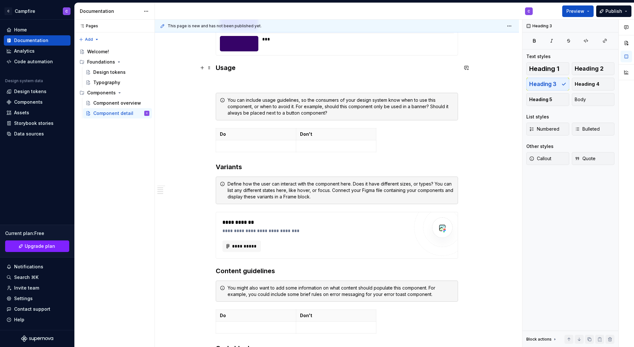
click at [219, 69] on h3 "Usage" at bounding box center [337, 67] width 242 height 9
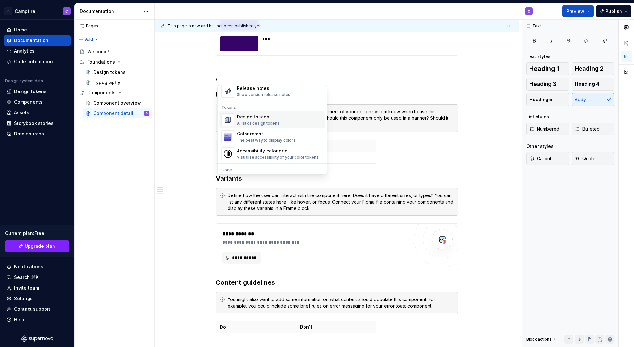
scroll to position [469, 0]
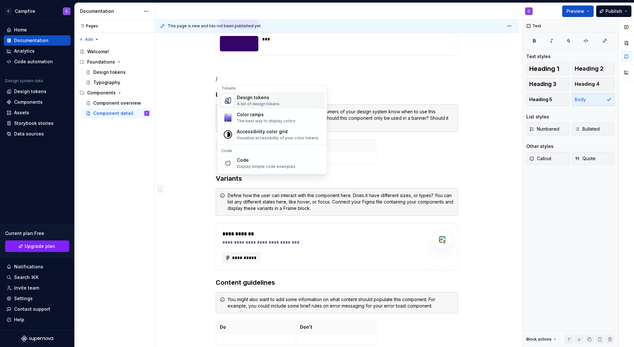
click at [252, 102] on div "A list of design tokens" at bounding box center [258, 103] width 43 height 5
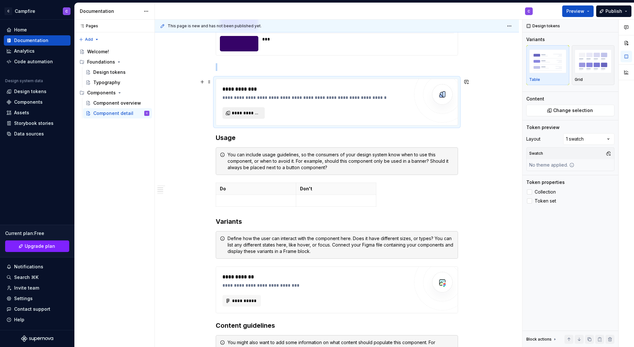
click at [256, 112] on span "**********" at bounding box center [246, 113] width 29 height 6
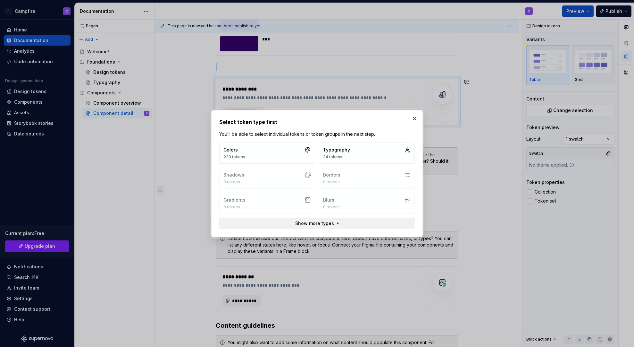
click at [327, 224] on span "Show more types" at bounding box center [314, 223] width 39 height 6
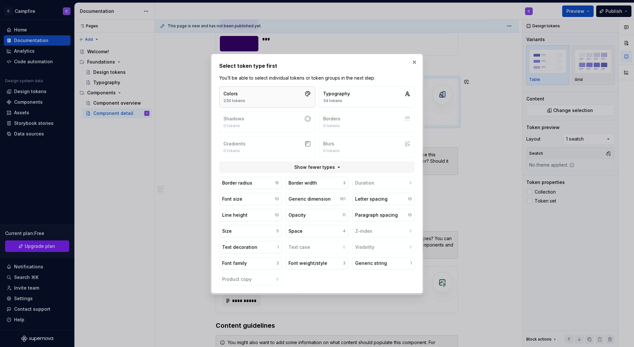
click at [240, 101] on div "230 tokens" at bounding box center [234, 100] width 22 height 5
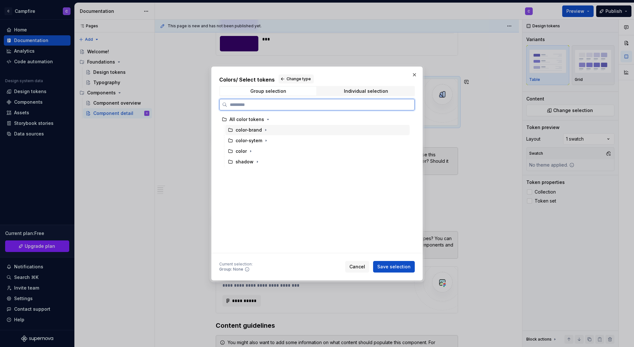
click at [257, 132] on div "color-brand" at bounding box center [249, 130] width 26 height 6
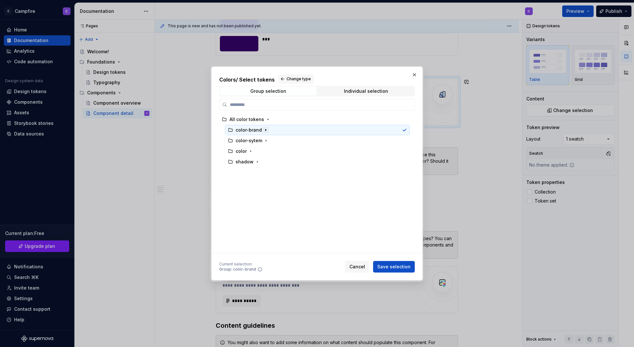
click at [264, 130] on icon "button" at bounding box center [265, 129] width 5 height 5
click at [265, 130] on icon "button" at bounding box center [266, 130] width 2 height 1
click at [387, 269] on span "Save selection" at bounding box center [393, 266] width 33 height 6
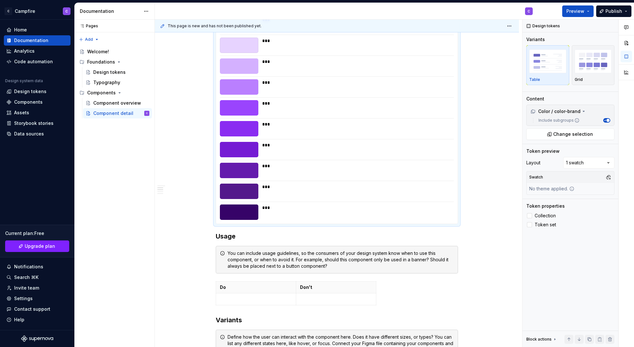
scroll to position [2017, 0]
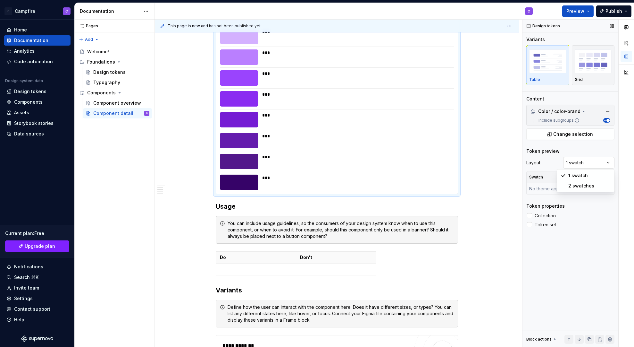
click at [580, 162] on div "Comments Open comments No comments yet Select ‘Comment’ from the block context …" at bounding box center [579, 183] width 112 height 327
click at [530, 217] on div at bounding box center [529, 215] width 5 height 5
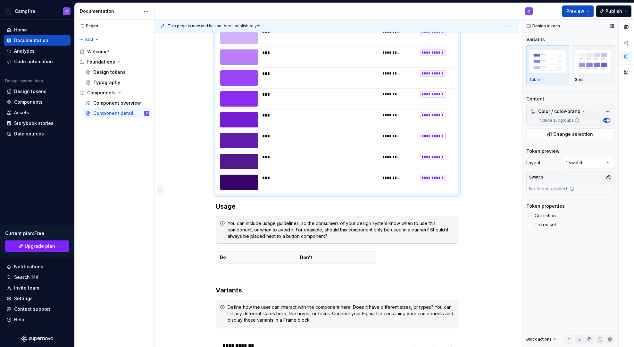
click at [530, 215] on icon at bounding box center [530, 215] width 0 height 0
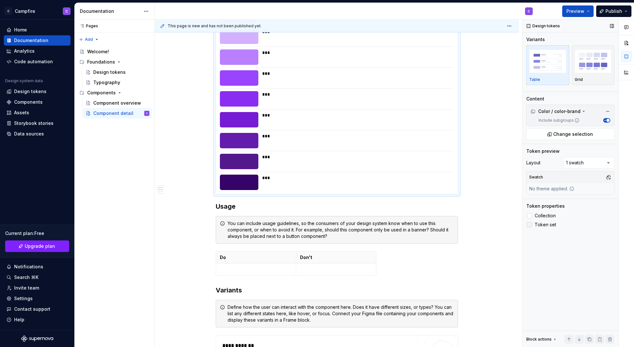
click at [531, 225] on div at bounding box center [529, 224] width 5 height 5
click at [530, 224] on icon at bounding box center [530, 224] width 0 height 0
click at [529, 215] on div at bounding box center [529, 215] width 5 height 5
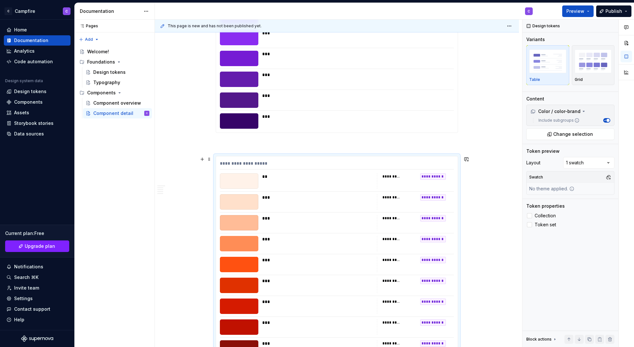
scroll to position [1129, 0]
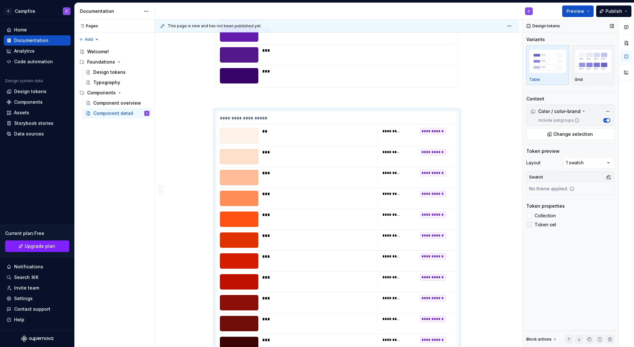
click at [532, 225] on label "Token set" at bounding box center [570, 225] width 88 height 8
click at [530, 215] on icon at bounding box center [530, 215] width 0 height 0
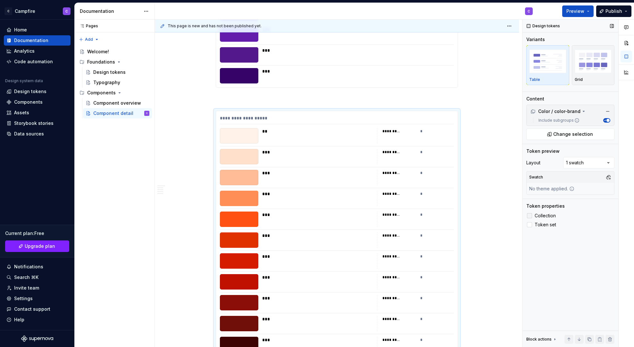
click at [529, 215] on div at bounding box center [529, 215] width 5 height 5
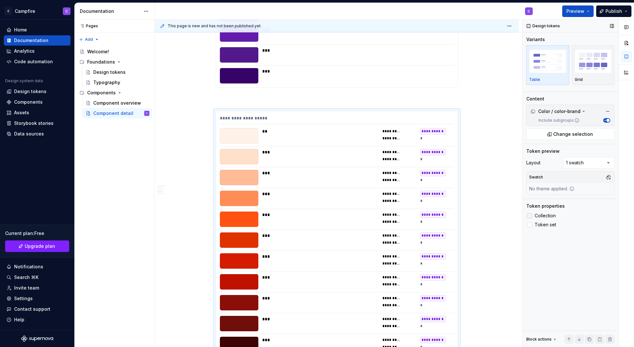
click at [530, 215] on icon at bounding box center [530, 215] width 0 height 0
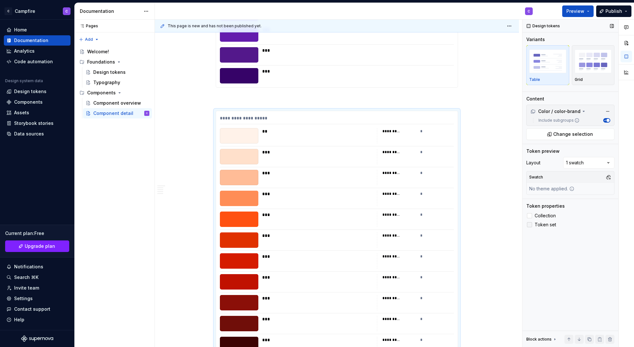
click at [529, 221] on label "Token set" at bounding box center [570, 225] width 88 height 8
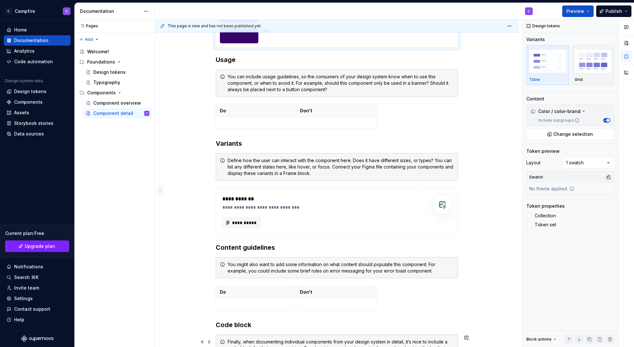
scroll to position [2072, 0]
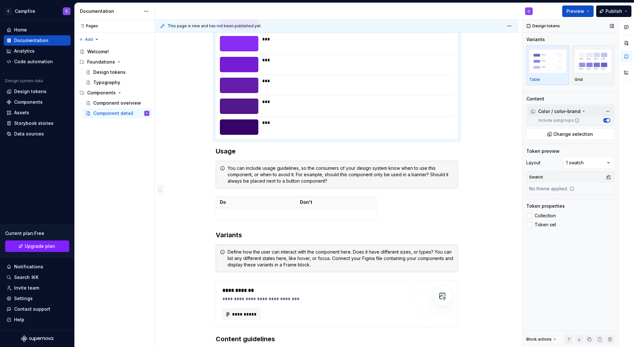
click at [575, 111] on div "Color / color-brand" at bounding box center [556, 111] width 50 height 6
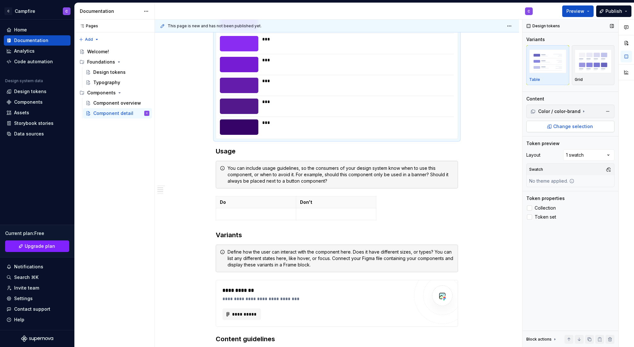
click at [570, 123] on span "Change selection" at bounding box center [573, 126] width 40 height 6
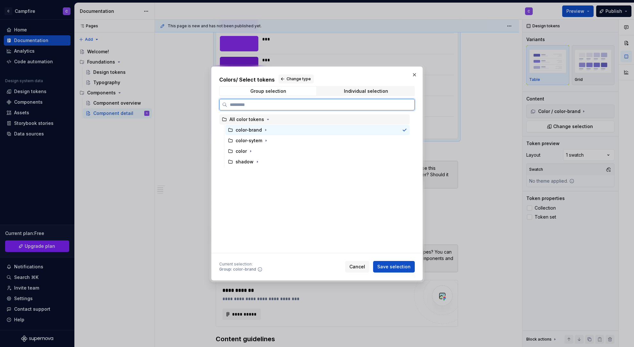
click at [244, 120] on div "All color tokens" at bounding box center [247, 119] width 35 height 6
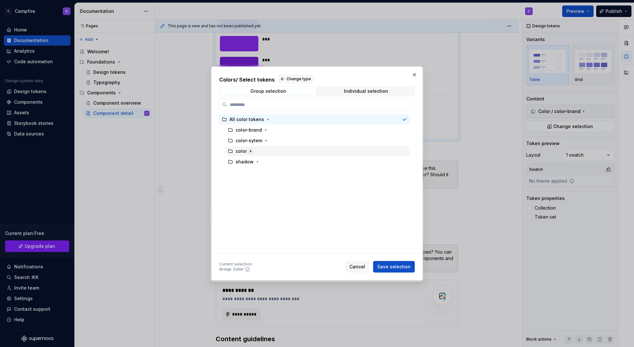
click at [249, 153] on icon "button" at bounding box center [250, 150] width 5 height 5
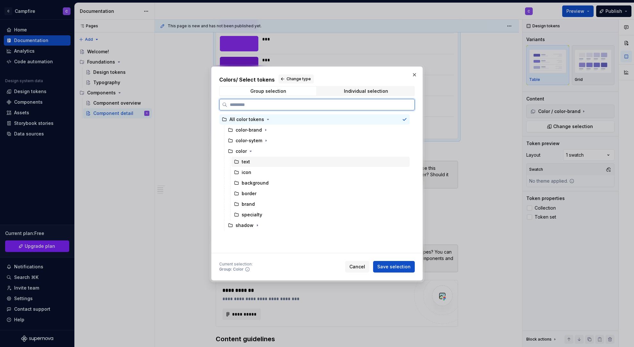
click at [251, 161] on div "text" at bounding box center [320, 161] width 178 height 10
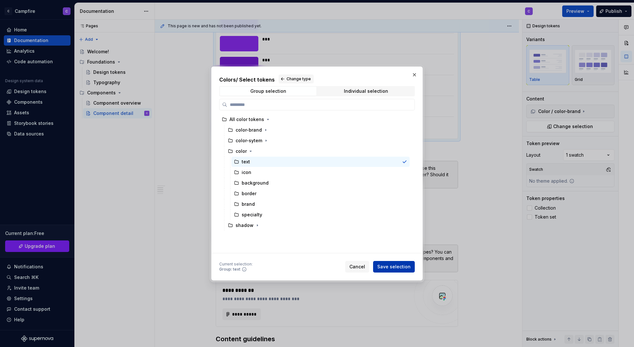
click at [391, 268] on span "Save selection" at bounding box center [393, 266] width 33 height 6
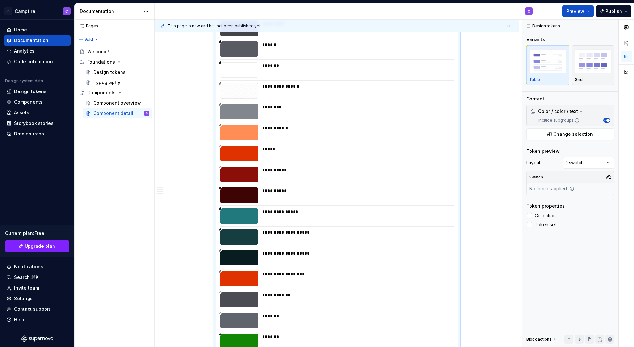
scroll to position [1212, 0]
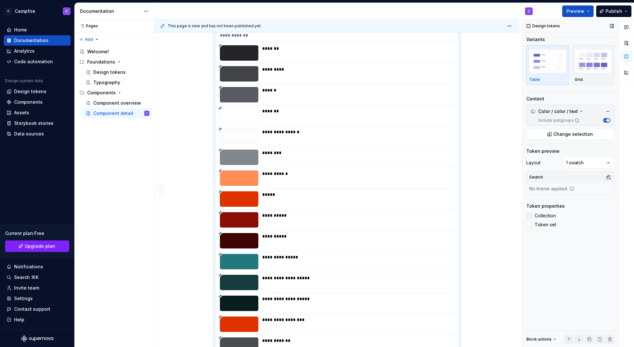
click at [529, 215] on div at bounding box center [529, 215] width 5 height 5
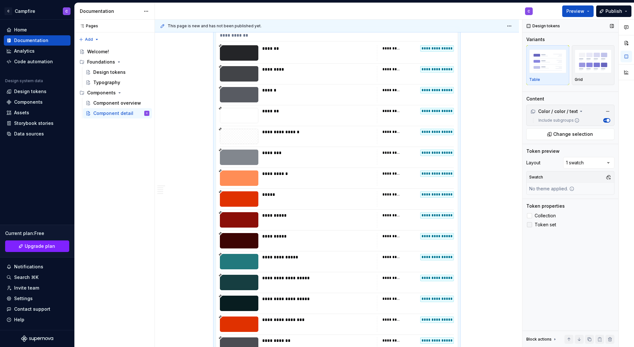
click at [530, 222] on div at bounding box center [529, 224] width 5 height 5
click at [530, 215] on icon at bounding box center [530, 215] width 0 height 0
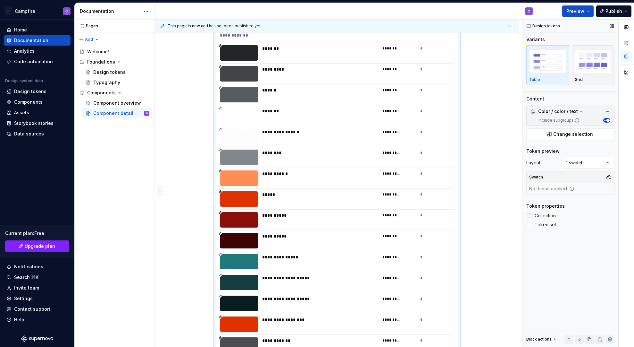
click at [530, 216] on div at bounding box center [529, 215] width 5 height 5
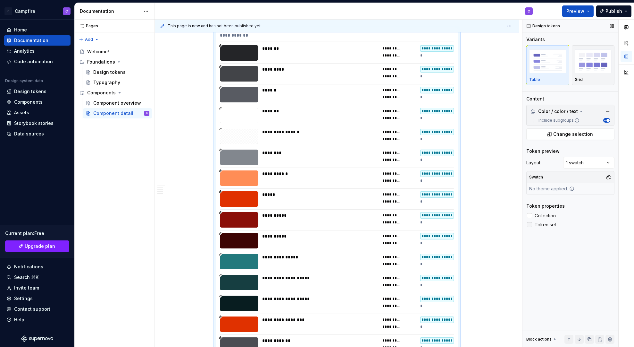
click at [530, 224] on icon at bounding box center [530, 224] width 0 height 0
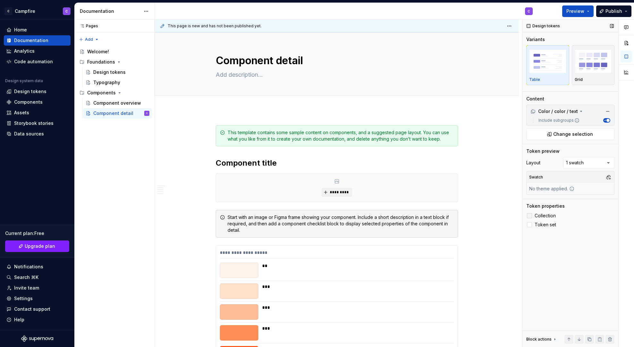
scroll to position [1212, 0]
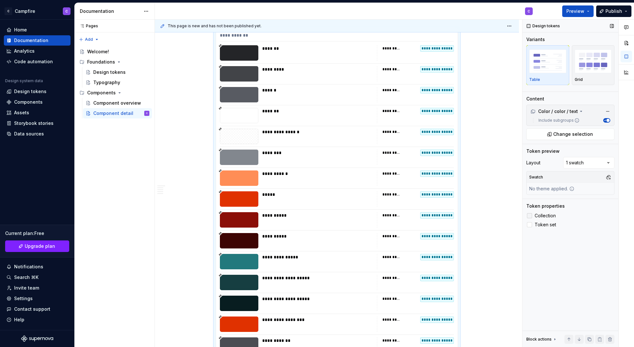
click at [530, 215] on icon at bounding box center [530, 215] width 0 height 0
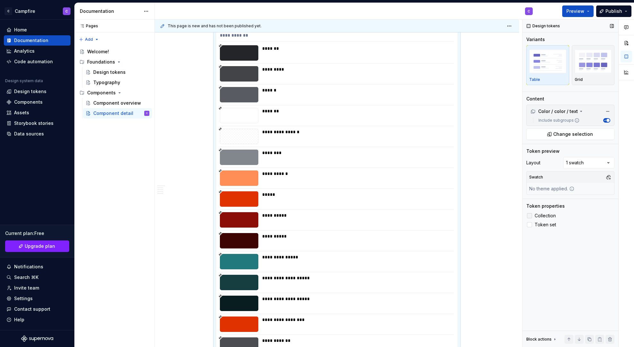
click at [531, 215] on div at bounding box center [529, 215] width 5 height 5
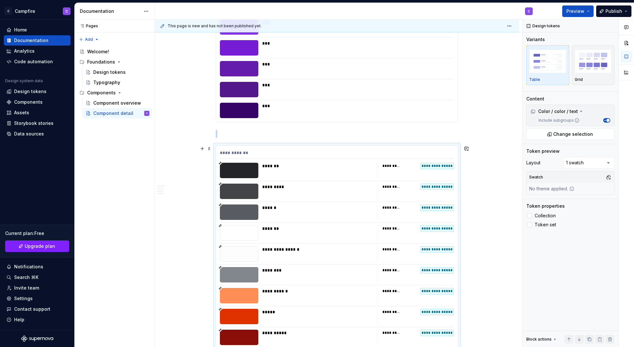
scroll to position [1103, 0]
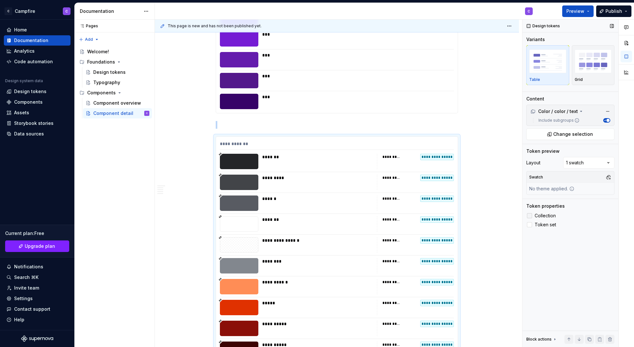
click at [530, 215] on icon at bounding box center [530, 215] width 0 height 0
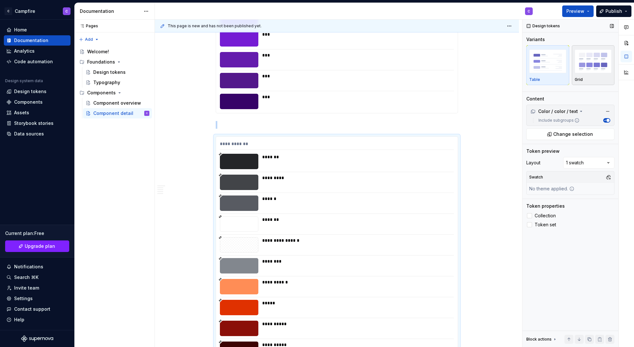
click at [588, 80] on div "Grid" at bounding box center [593, 79] width 37 height 5
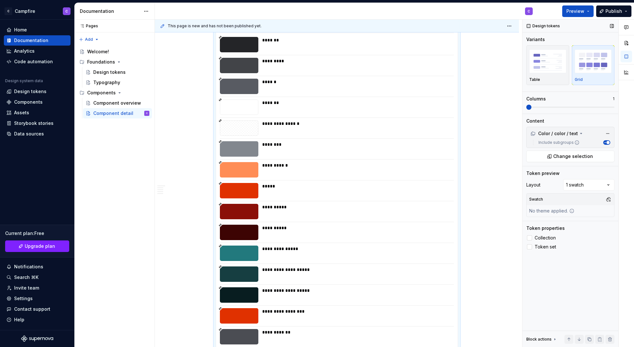
click at [602, 106] on span at bounding box center [570, 106] width 88 height 1
click at [576, 12] on span "Preview" at bounding box center [575, 11] width 18 height 6
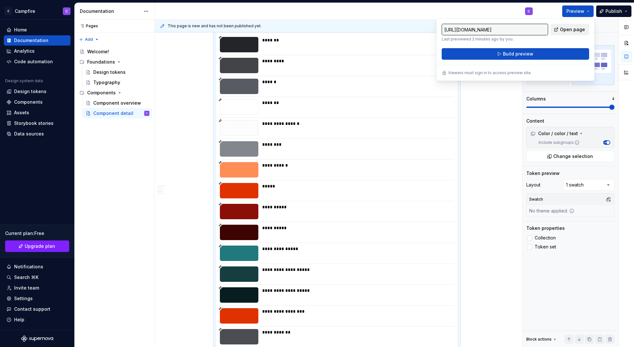
click at [571, 29] on span "Open page" at bounding box center [572, 29] width 25 height 6
click at [550, 57] on button "Build preview" at bounding box center [515, 54] width 147 height 12
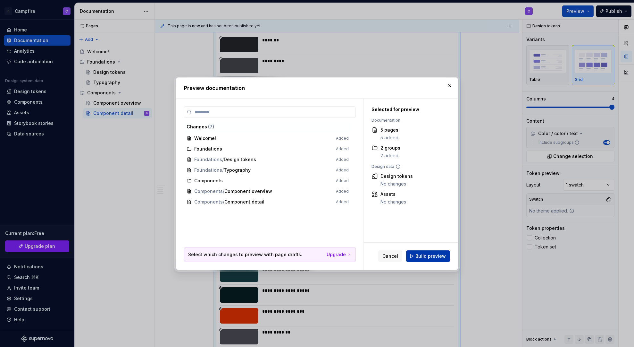
click at [425, 256] on span "Build preview" at bounding box center [430, 256] width 30 height 6
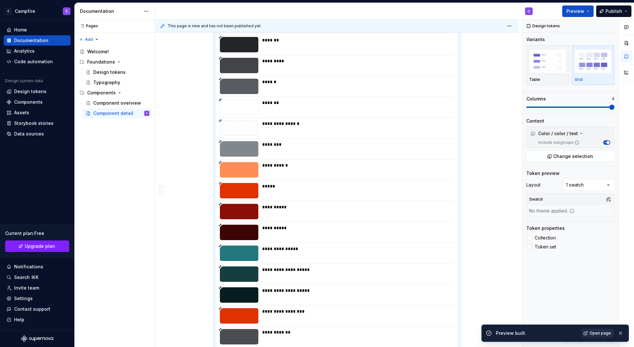
click at [601, 332] on span "Open page" at bounding box center [600, 332] width 21 height 5
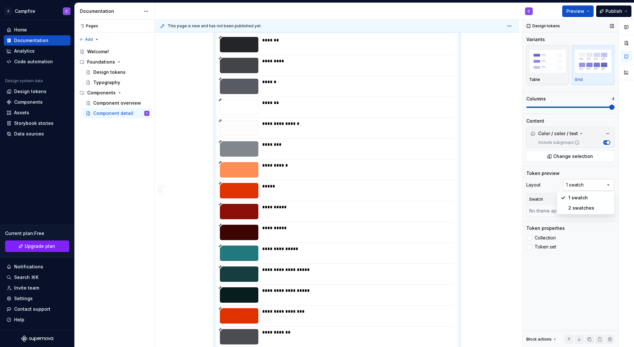
click at [581, 186] on div "Comments Open comments No comments yet Select ‘Comment’ from the block context …" at bounding box center [579, 183] width 112 height 327
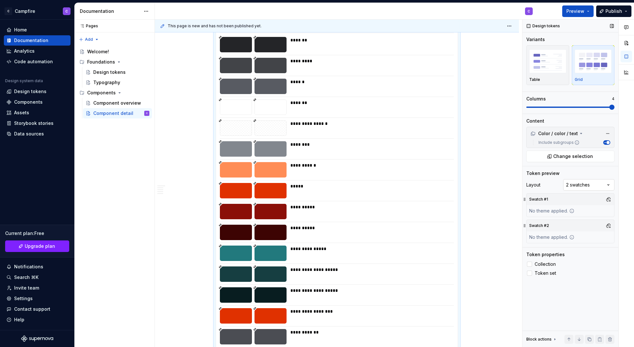
click at [580, 186] on div "Comments Open comments No comments yet Select ‘Comment’ from the block context …" at bounding box center [579, 183] width 112 height 327
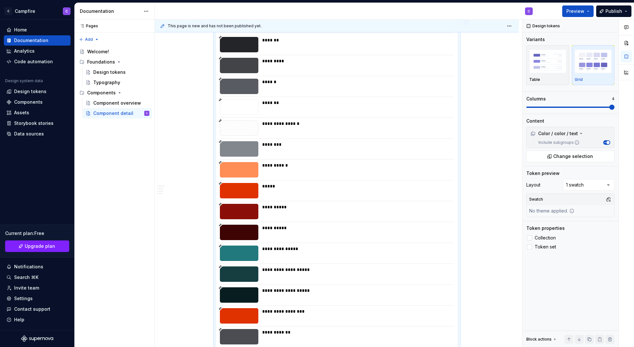
click at [606, 142] on icon "button" at bounding box center [604, 142] width 3 height 3
click at [605, 142] on span "button" at bounding box center [605, 142] width 3 height 3
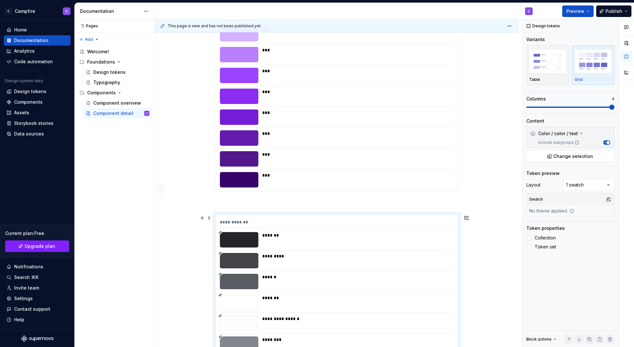
scroll to position [1150, 0]
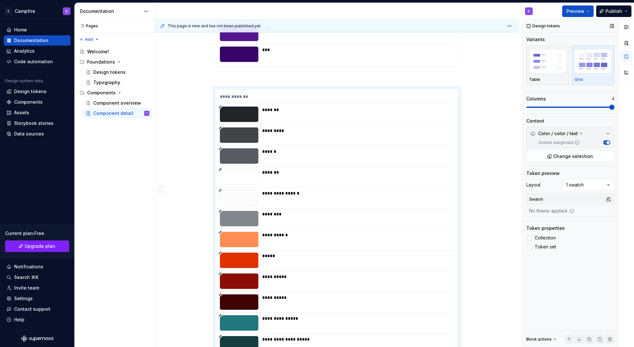
click at [604, 142] on icon "button" at bounding box center [604, 142] width 3 height 3
click at [605, 142] on span "button" at bounding box center [605, 142] width 3 height 3
click at [609, 199] on button "button" at bounding box center [608, 199] width 9 height 9
click at [558, 234] on div "Brand" at bounding box center [554, 234] width 13 height 6
click at [595, 296] on div "Comments Open comments No comments yet Select ‘Comment’ from the block context …" at bounding box center [579, 183] width 112 height 327
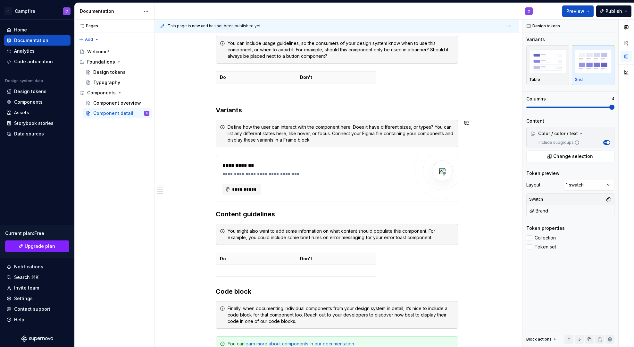
scroll to position [1691, 0]
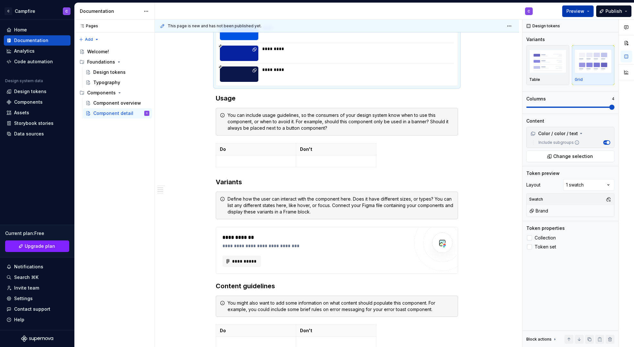
click at [586, 10] on button "Preview" at bounding box center [577, 11] width 31 height 12
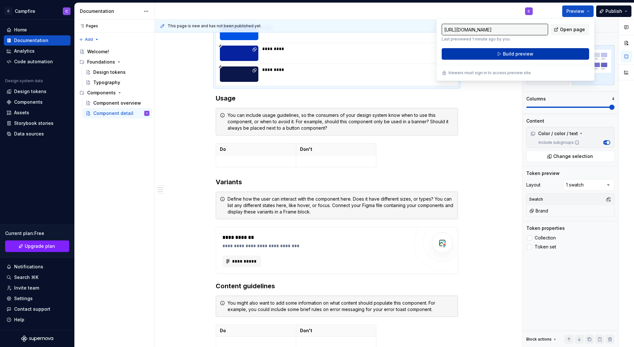
click at [508, 54] on span "Build preview" at bounding box center [518, 54] width 30 height 6
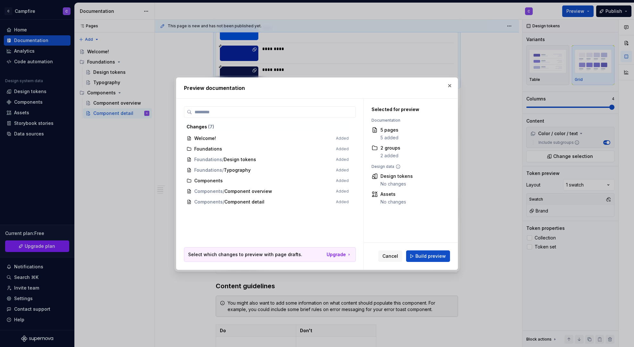
click at [231, 206] on span "Components / Component detail Added" at bounding box center [267, 202] width 167 height 11
click at [229, 200] on span "Components / Component detail Added" at bounding box center [267, 202] width 167 height 11
click at [428, 258] on span "Build preview" at bounding box center [430, 256] width 30 height 6
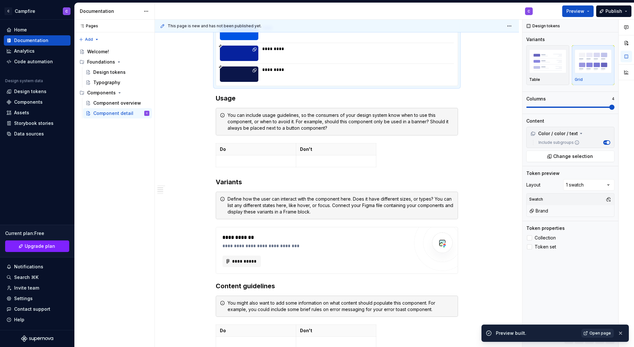
click at [592, 332] on span "Open page" at bounding box center [600, 332] width 21 height 5
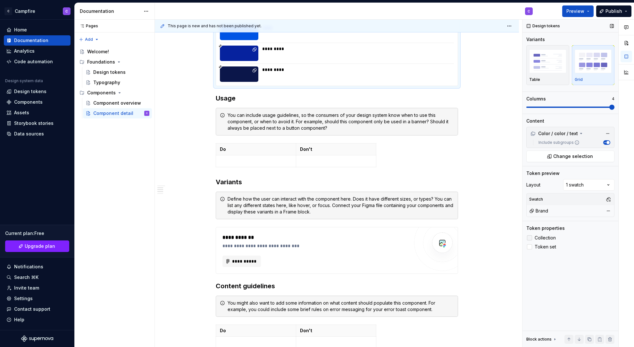
click at [530, 238] on div at bounding box center [529, 237] width 5 height 5
click at [530, 238] on icon at bounding box center [530, 238] width 0 height 0
click at [530, 246] on div at bounding box center [529, 246] width 5 height 5
click at [530, 247] on icon at bounding box center [530, 247] width 0 height 0
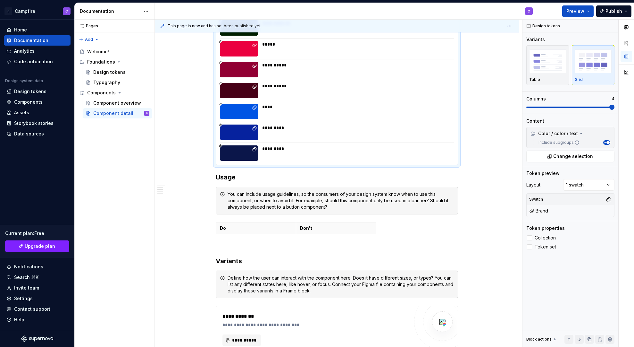
scroll to position [1716, 0]
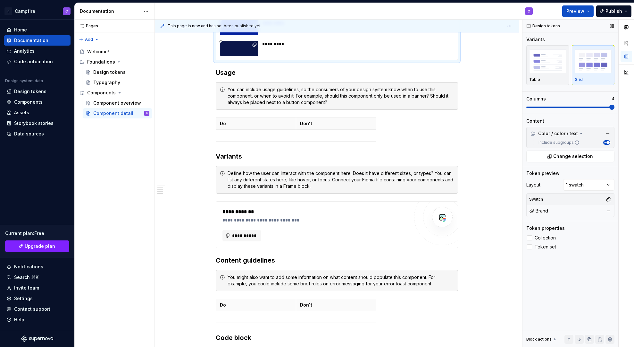
click at [551, 339] on div "Block actions" at bounding box center [541, 338] width 31 height 9
click at [612, 25] on button "button" at bounding box center [612, 25] width 9 height 9
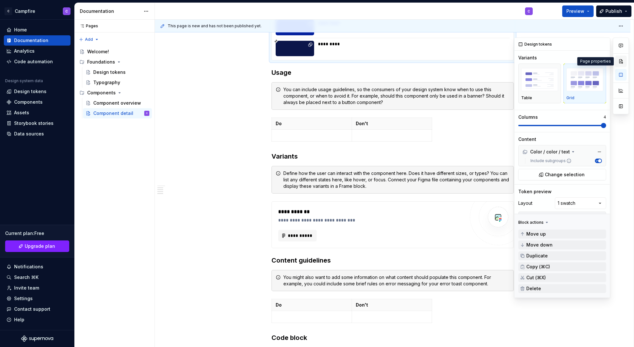
click at [621, 65] on button "button" at bounding box center [621, 61] width 12 height 12
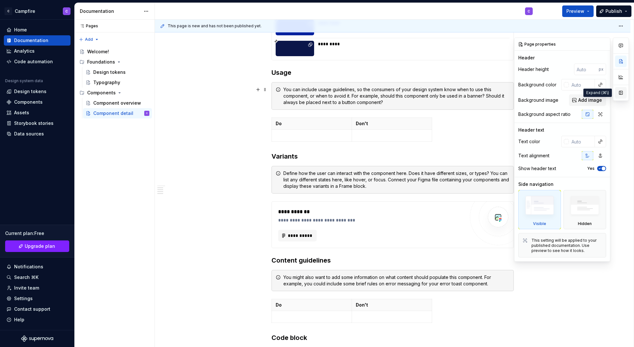
click at [621, 91] on button "button" at bounding box center [621, 93] width 12 height 12
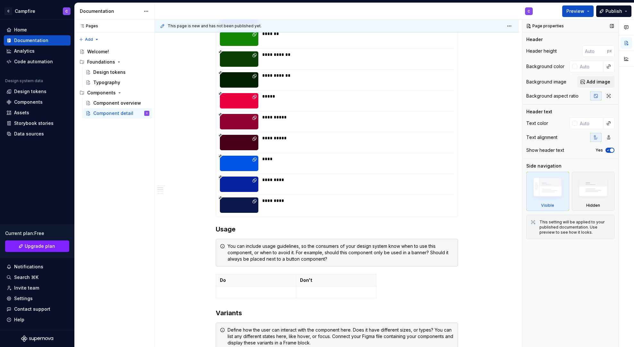
click at [349, 83] on div "**********" at bounding box center [356, 79] width 188 height 15
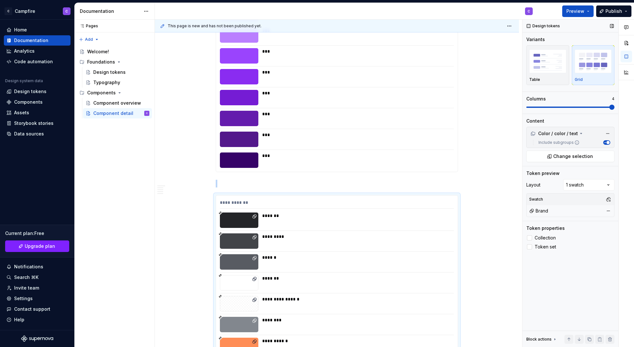
scroll to position [1105, 0]
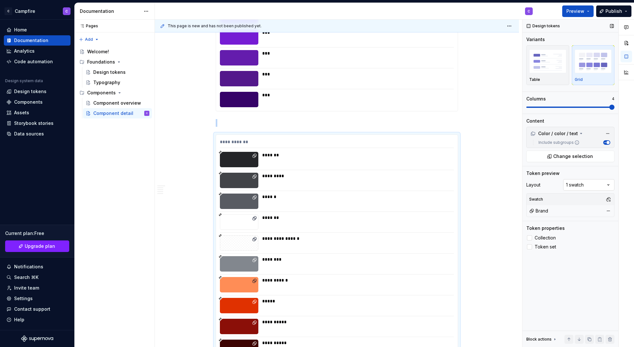
click at [582, 184] on div "Comments Open comments No comments yet Select ‘Comment’ from the block context …" at bounding box center [579, 183] width 112 height 327
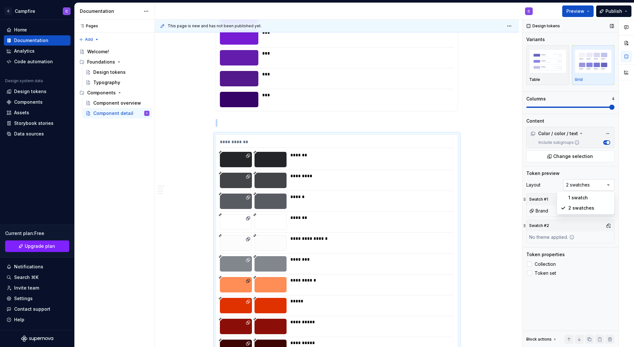
click at [575, 187] on div "Comments Open comments No comments yet Select ‘Comment’ from the block context …" at bounding box center [579, 183] width 112 height 327
click at [574, 7] on button "Preview" at bounding box center [577, 11] width 31 height 12
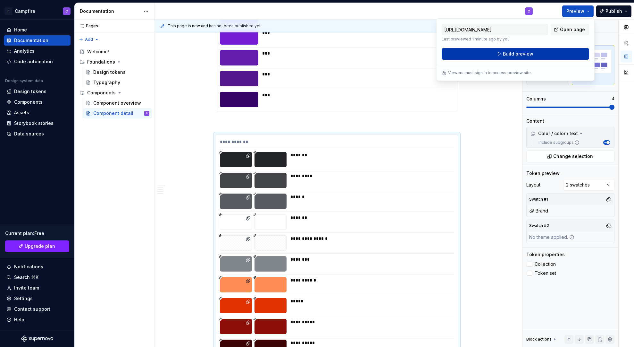
click at [527, 55] on span "Build preview" at bounding box center [518, 54] width 30 height 6
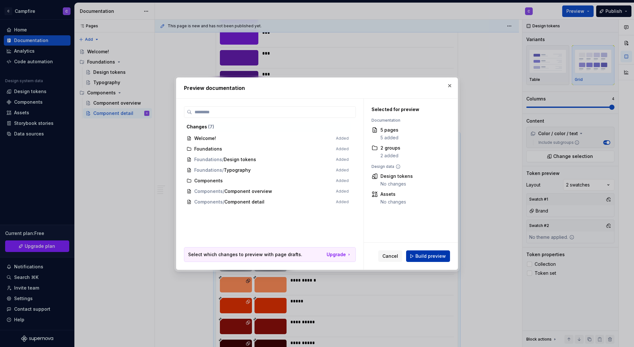
click at [436, 256] on span "Build preview" at bounding box center [430, 256] width 30 height 6
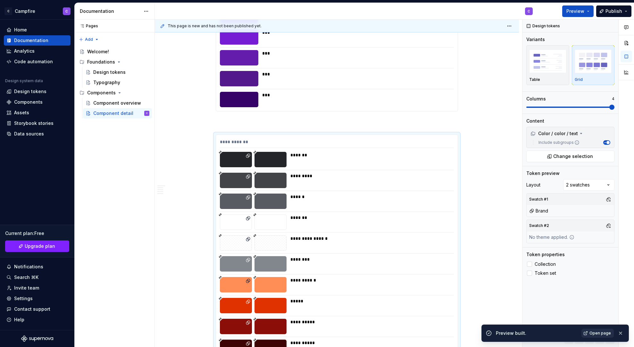
click at [601, 333] on span "Open page" at bounding box center [600, 332] width 21 height 5
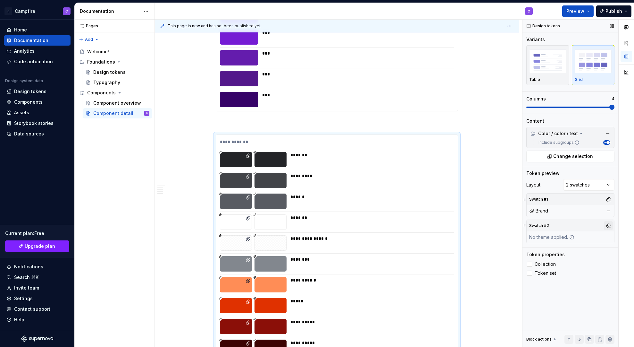
click at [609, 224] on button "button" at bounding box center [608, 225] width 9 height 9
click at [609, 224] on div "Comments Open comments No comments yet Select ‘Comment’ from the block context …" at bounding box center [579, 183] width 112 height 327
click at [601, 184] on div "Comments Open comments No comments yet Select ‘Comment’ from the block context …" at bounding box center [579, 183] width 112 height 327
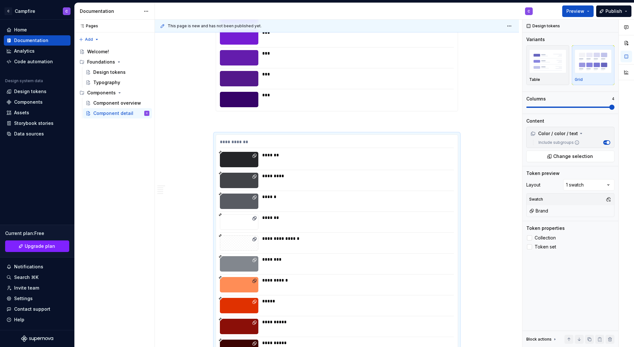
click at [623, 230] on div at bounding box center [626, 183] width 15 height 327
click at [541, 65] on img "button" at bounding box center [547, 60] width 37 height 23
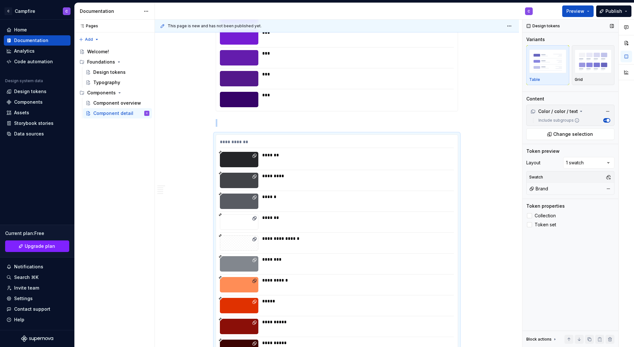
scroll to position [1220, 0]
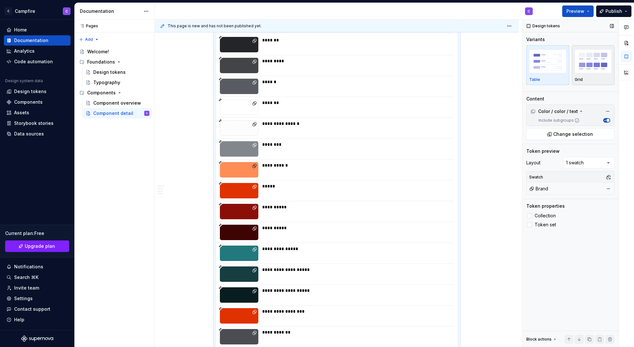
click at [591, 72] on img "button" at bounding box center [593, 60] width 37 height 23
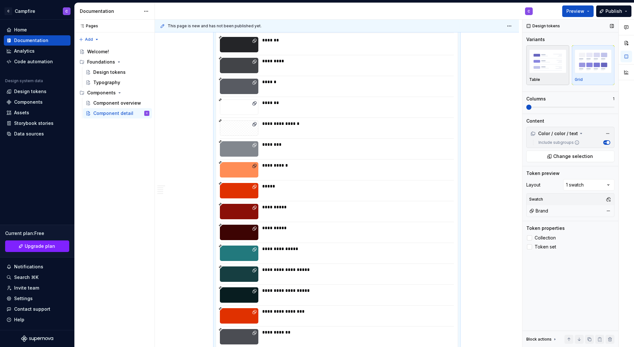
click at [556, 67] on img "button" at bounding box center [547, 60] width 37 height 23
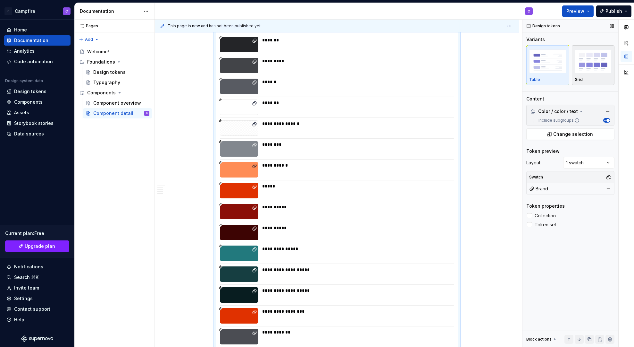
click at [600, 71] on img "button" at bounding box center [593, 60] width 37 height 23
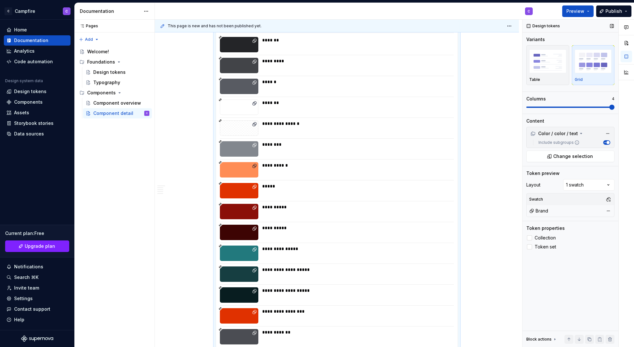
click at [615, 108] on span at bounding box center [570, 106] width 88 height 1
click at [567, 10] on button "Preview" at bounding box center [577, 11] width 31 height 12
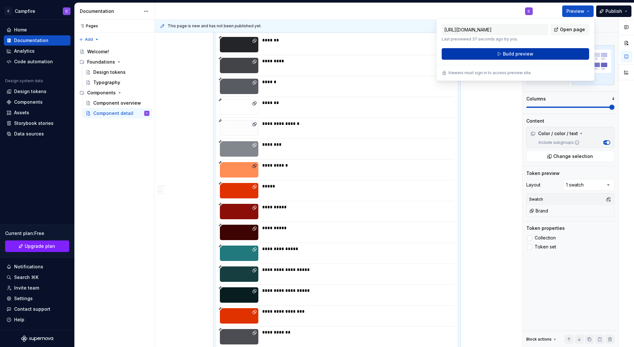
click at [525, 55] on span "Build preview" at bounding box center [518, 54] width 30 height 6
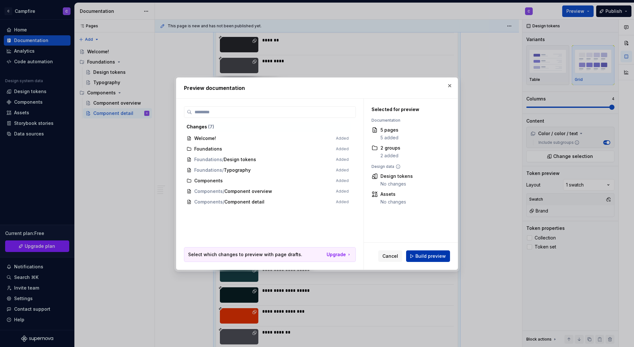
click at [445, 257] on span "Build preview" at bounding box center [430, 256] width 30 height 6
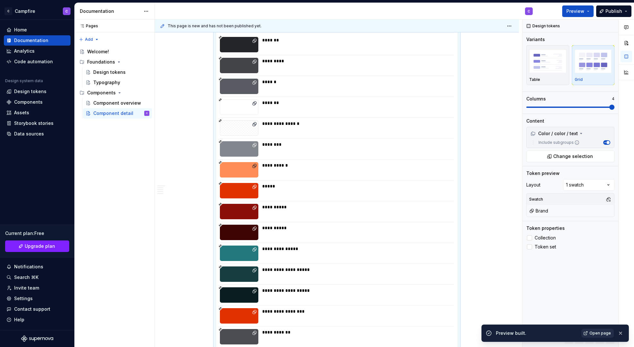
click at [590, 332] on link "Open page" at bounding box center [598, 332] width 32 height 9
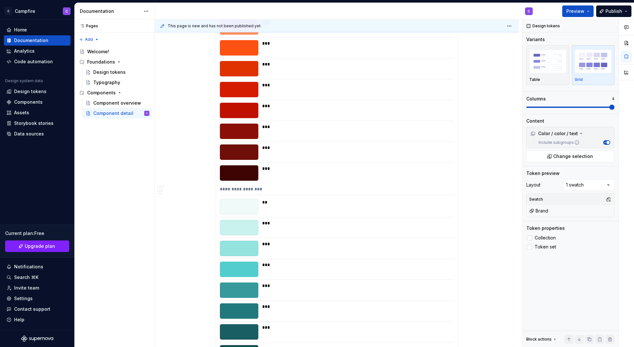
scroll to position [0, 0]
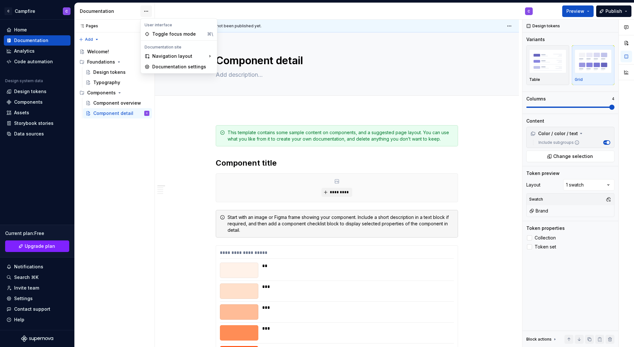
click at [147, 10] on html "C Campfire C Home Documentation Analytics Code automation Design system data De…" at bounding box center [317, 173] width 634 height 347
click at [183, 36] on div "Toggle focus mode" at bounding box center [178, 34] width 52 height 6
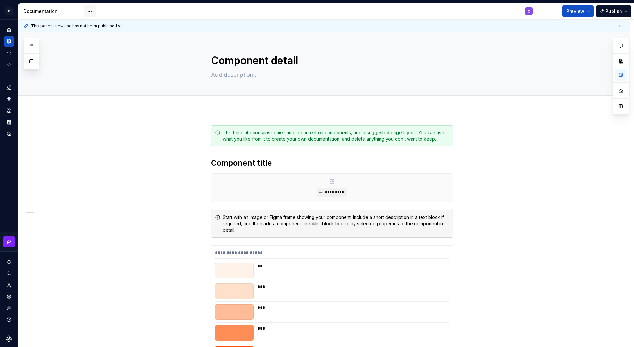
click at [92, 11] on html "**********" at bounding box center [317, 173] width 634 height 347
click at [113, 32] on div "Toggle focus mode" at bounding box center [122, 34] width 52 height 6
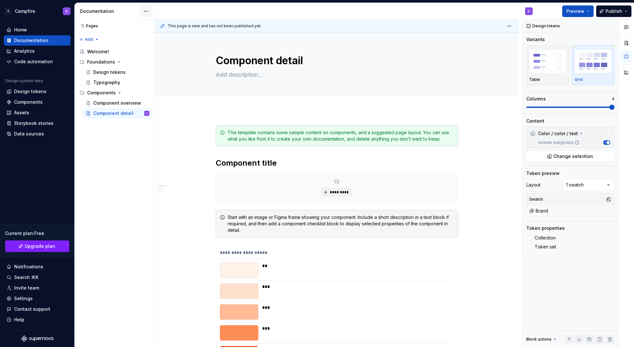
click at [144, 12] on html "C Campfire C Home Documentation Analytics Code automation Design system data De…" at bounding box center [317, 173] width 634 height 347
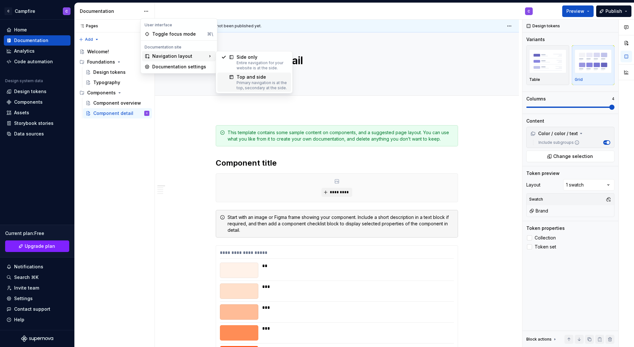
click at [257, 84] on div "Primary navigation is at the top, secondary at the side." at bounding box center [262, 85] width 51 height 10
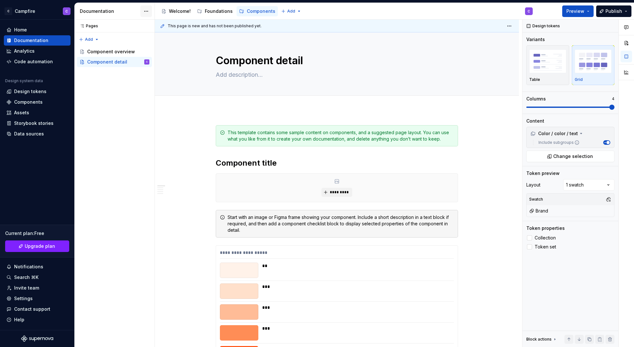
click at [146, 7] on html "C Campfire C Home Documentation Analytics Code automation Design system data De…" at bounding box center [317, 173] width 634 height 347
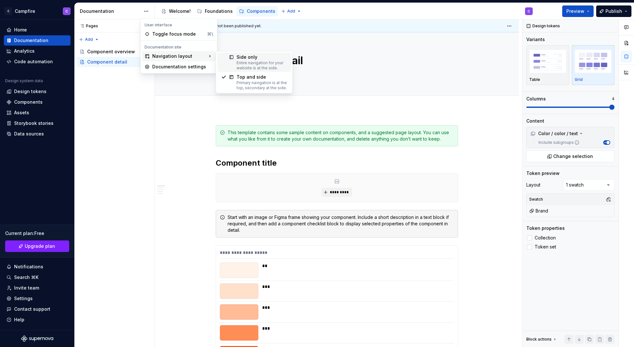
click at [240, 57] on div "Side only" at bounding box center [262, 57] width 51 height 6
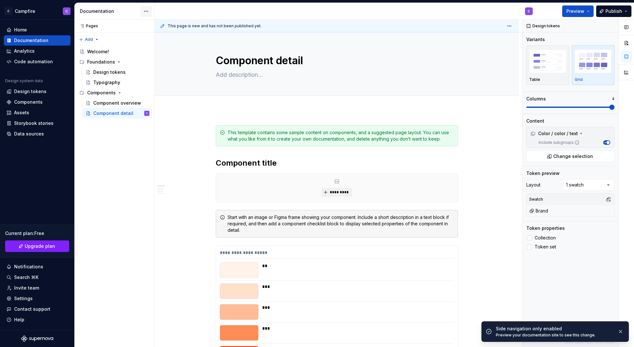
click at [144, 12] on html "C Campfire C Home Documentation Analytics Code automation Design system data De…" at bounding box center [317, 173] width 634 height 347
click at [188, 67] on div "Documentation settings" at bounding box center [182, 66] width 61 height 6
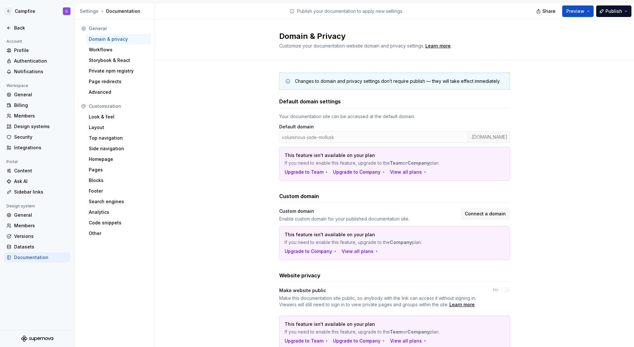
click at [231, 173] on div "Changes to domain and privacy settings don’t require publish — they will take e…" at bounding box center [394, 217] width 479 height 313
click at [123, 54] on div "Workflows" at bounding box center [118, 50] width 64 height 10
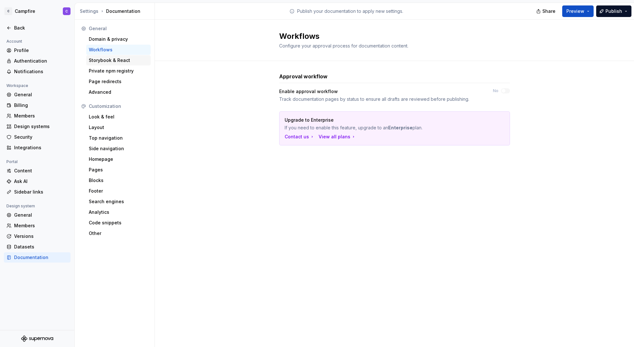
click at [123, 61] on div "Storybook & React" at bounding box center [118, 60] width 59 height 6
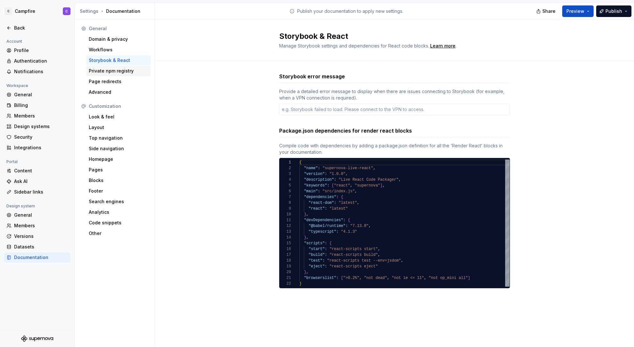
click at [118, 71] on div "Private npm registry" at bounding box center [118, 71] width 59 height 6
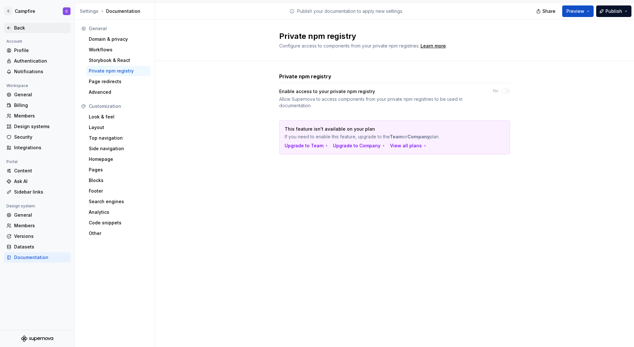
click at [18, 25] on div "Back" at bounding box center [41, 28] width 54 height 6
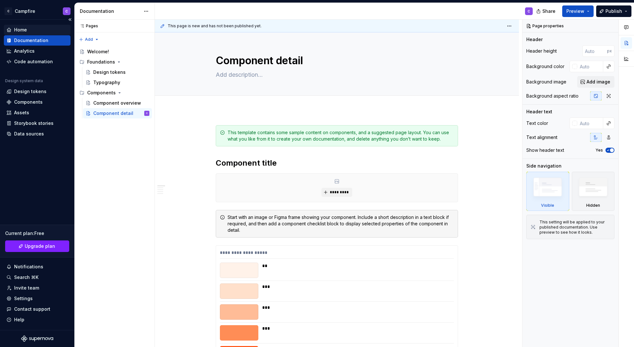
click at [20, 32] on div "Home" at bounding box center [20, 30] width 13 height 6
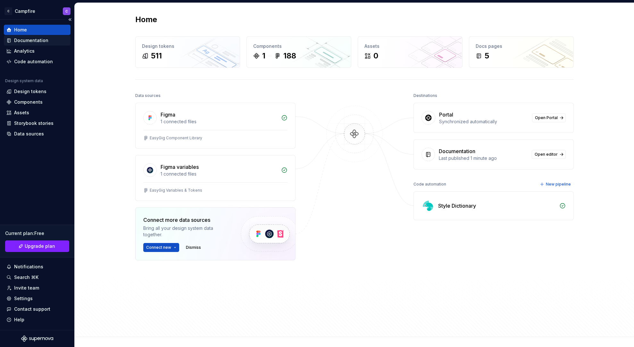
click at [43, 42] on div "Documentation" at bounding box center [31, 40] width 34 height 6
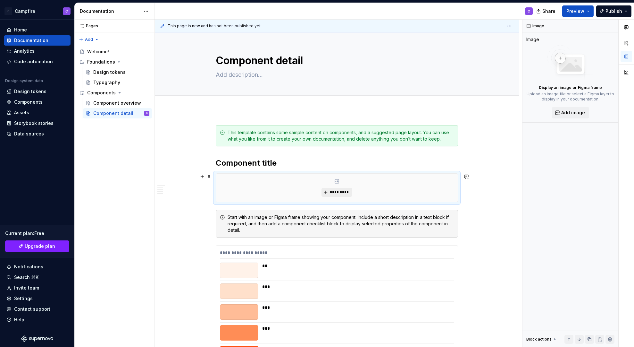
click at [347, 190] on span "*********" at bounding box center [340, 191] width 20 height 5
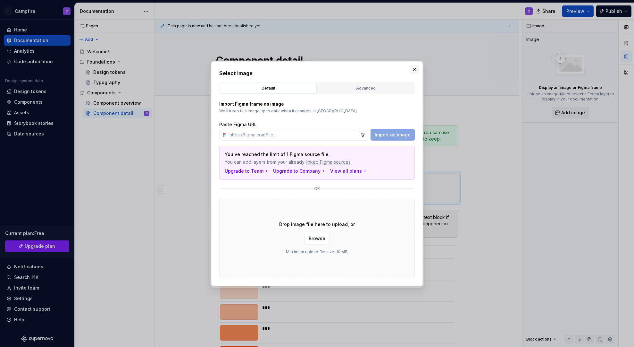
click at [412, 69] on button "button" at bounding box center [414, 69] width 9 height 9
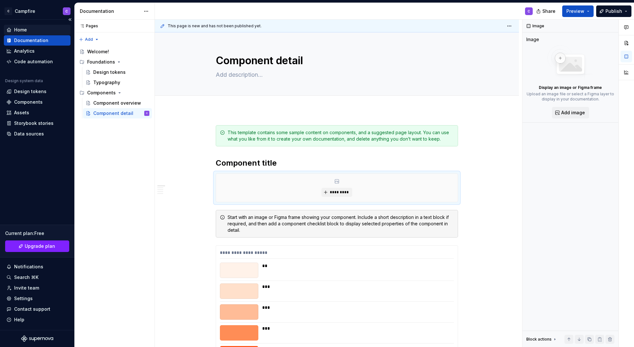
click at [16, 26] on div "Home" at bounding box center [37, 30] width 67 height 10
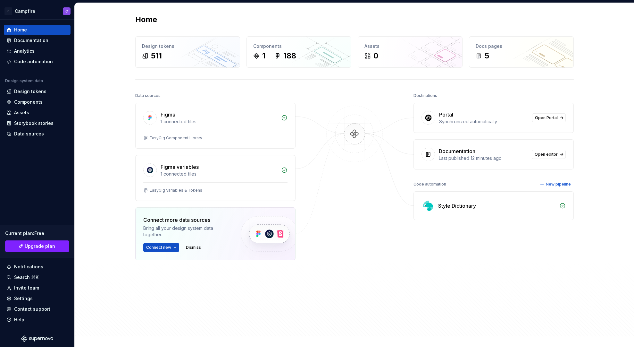
click at [208, 70] on div "Home Design tokens 511 Components 1 188 Assets 0 Docs pages 5 Data sources Figm…" at bounding box center [355, 169] width 462 height 333
click at [173, 246] on button "Connect new" at bounding box center [161, 247] width 36 height 9
click at [282, 279] on div "Figma 1 connected files EasyGig Component Library Figma variables 1 connected f…" at bounding box center [215, 197] width 160 height 189
click at [39, 63] on div "Code automation" at bounding box center [33, 61] width 39 height 6
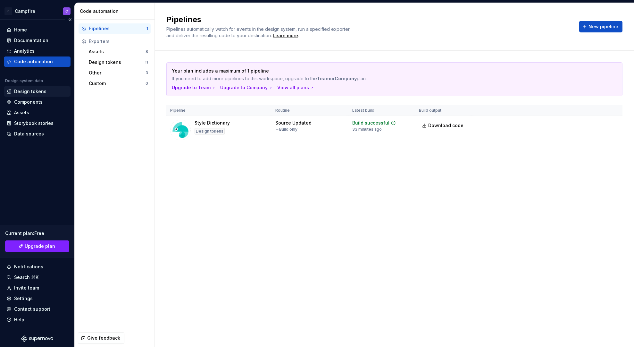
click at [21, 92] on div "Design tokens" at bounding box center [30, 91] width 32 height 6
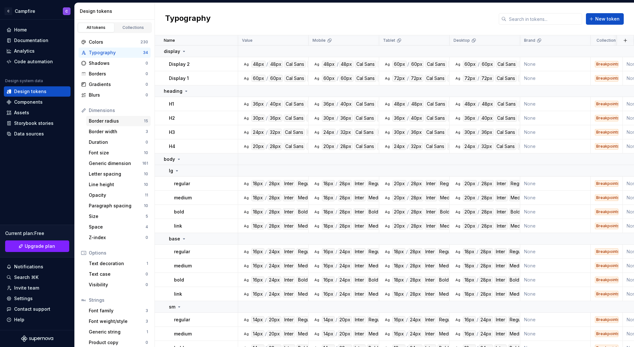
click at [104, 123] on div "Border radius" at bounding box center [116, 121] width 55 height 6
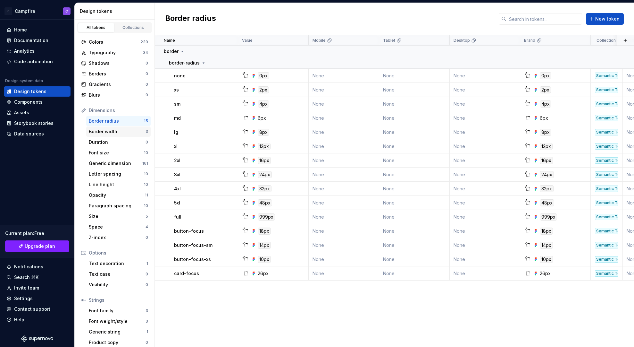
click at [105, 130] on div "Border width" at bounding box center [117, 131] width 57 height 6
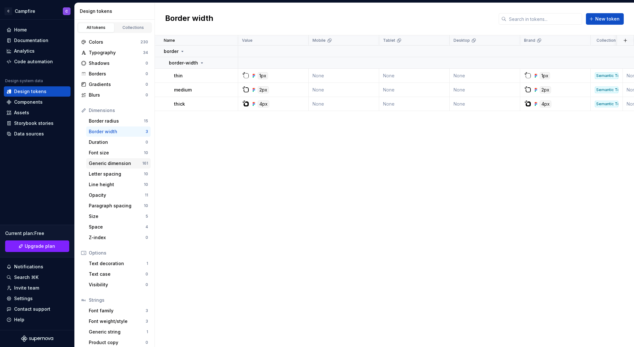
click at [106, 164] on div "Generic dimension" at bounding box center [116, 163] width 54 height 6
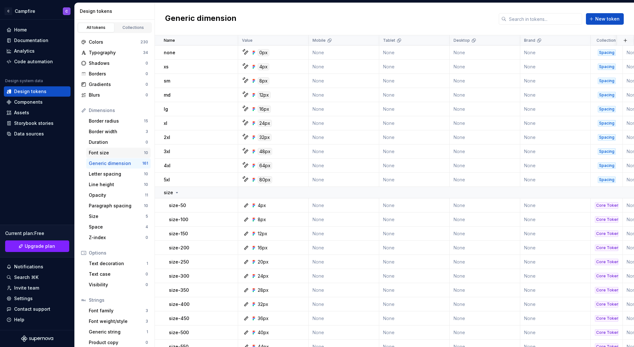
click at [106, 154] on div "Font size" at bounding box center [116, 152] width 55 height 6
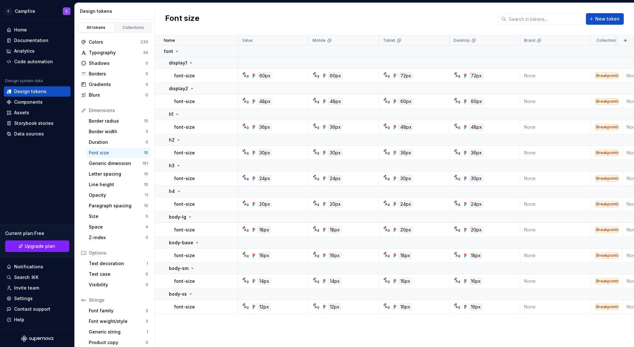
scroll to position [4, 0]
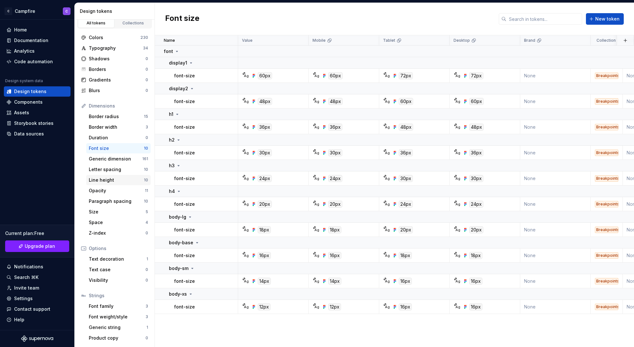
click at [107, 180] on div "Line height" at bounding box center [116, 180] width 55 height 6
click at [107, 171] on div "Letter spacing" at bounding box center [116, 169] width 55 height 6
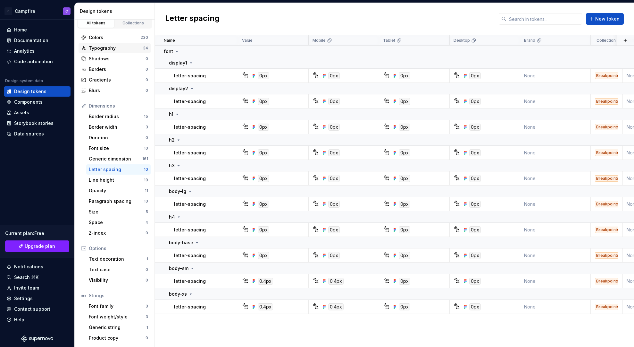
click at [110, 46] on div "Typography" at bounding box center [116, 48] width 54 height 6
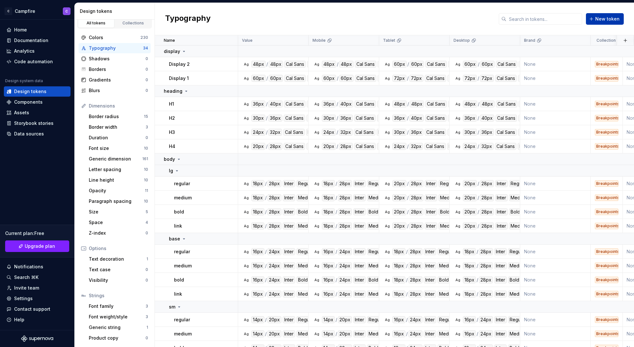
click at [608, 22] on button "New token" at bounding box center [605, 19] width 38 height 12
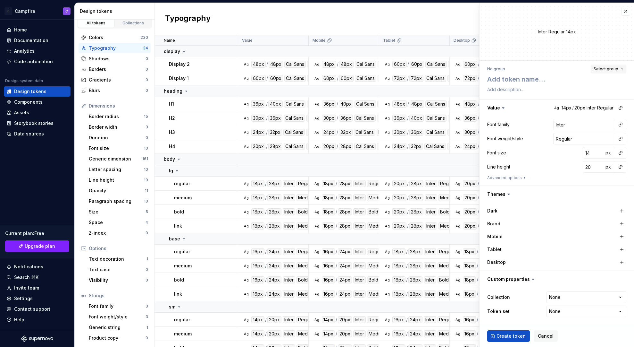
click at [599, 70] on span "Select group" at bounding box center [606, 68] width 25 height 5
click at [508, 79] on textarea at bounding box center [555, 79] width 139 height 12
click at [627, 10] on button "button" at bounding box center [625, 10] width 9 height 9
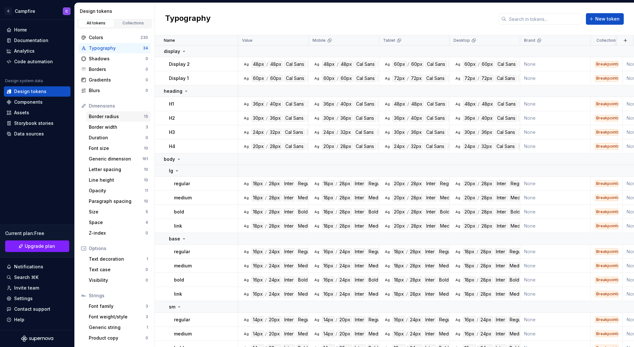
click at [111, 118] on div "Border radius" at bounding box center [116, 116] width 55 height 6
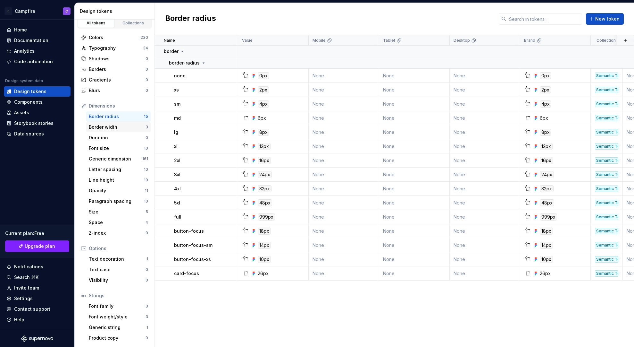
click at [120, 128] on div "Border width" at bounding box center [117, 127] width 57 height 6
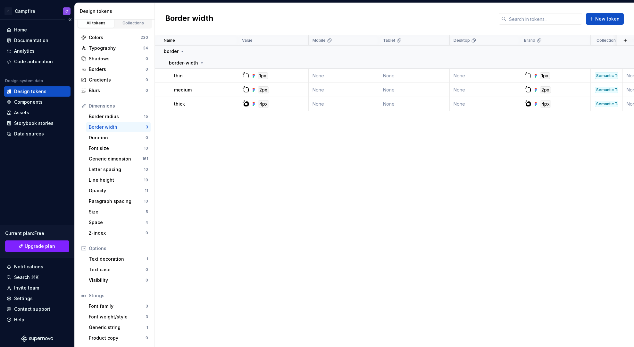
click at [24, 92] on div "Design tokens" at bounding box center [30, 91] width 32 height 6
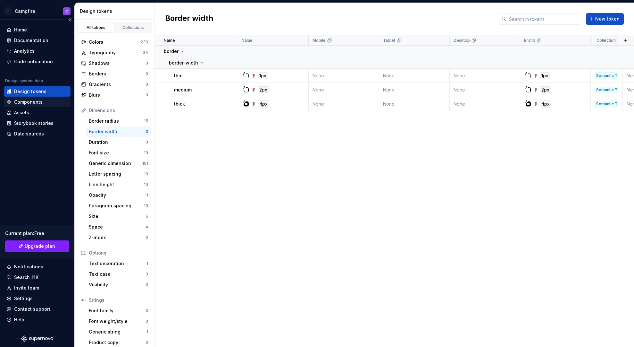
click at [19, 104] on div "Components" at bounding box center [28, 102] width 29 height 6
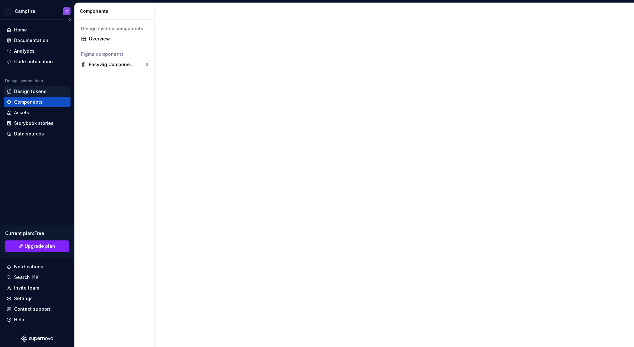
click at [20, 92] on div "Design tokens" at bounding box center [30, 91] width 32 height 6
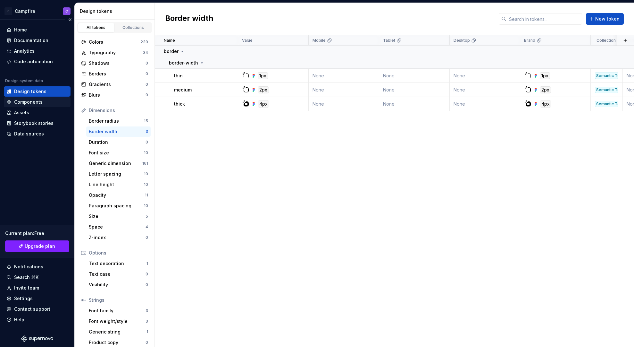
click at [22, 104] on div "Components" at bounding box center [28, 102] width 29 height 6
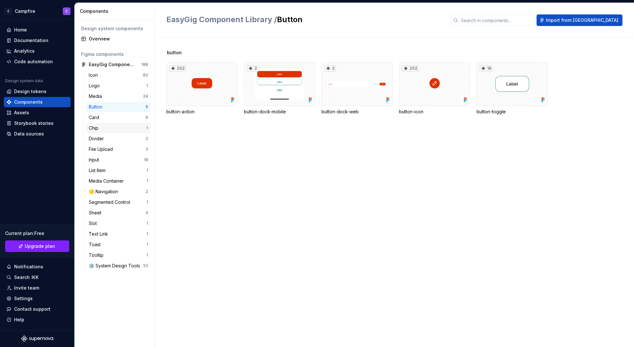
click at [118, 127] on div "Chip" at bounding box center [118, 128] width 58 height 6
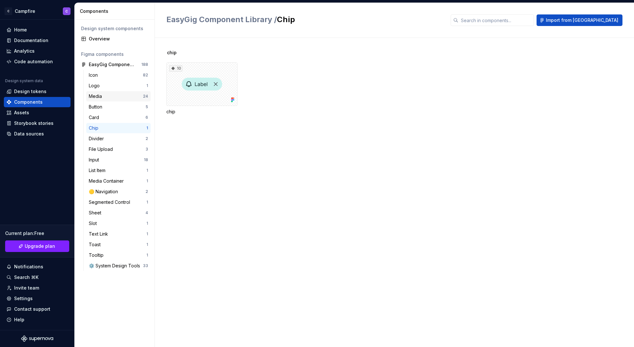
click at [112, 96] on div "Media" at bounding box center [116, 96] width 54 height 6
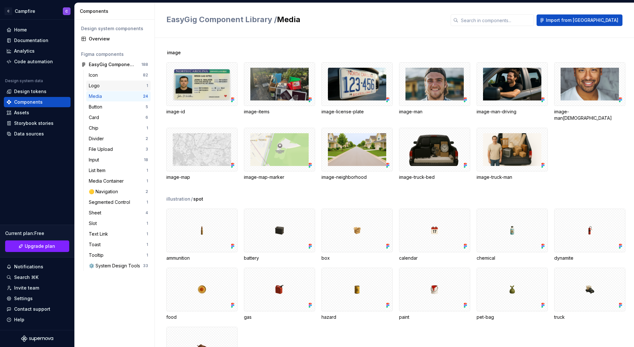
click at [107, 86] on div "Logo" at bounding box center [118, 85] width 58 height 6
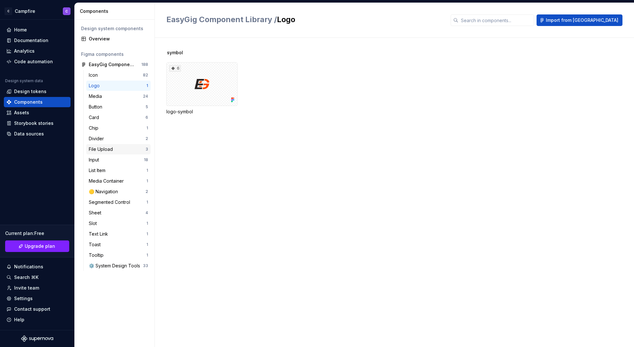
click at [110, 150] on div "File Upload" at bounding box center [102, 149] width 27 height 6
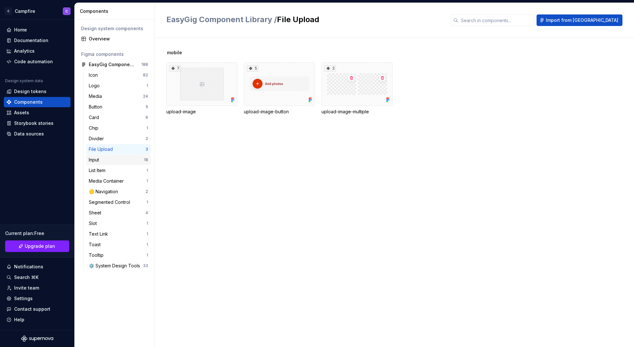
click at [111, 163] on div "Input 18" at bounding box center [118, 160] width 64 height 10
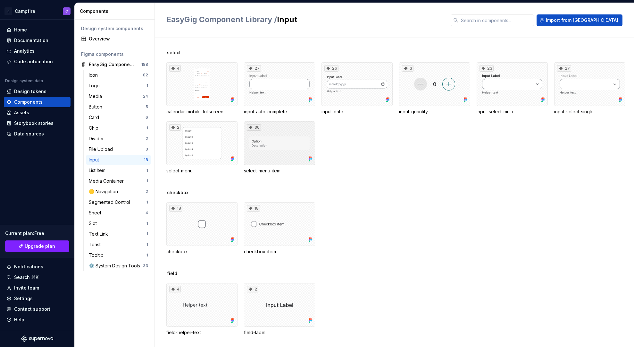
click at [268, 147] on div "30" at bounding box center [279, 143] width 71 height 44
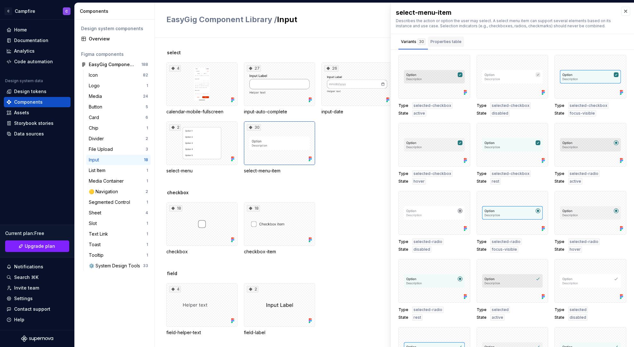
click at [452, 43] on div "Properties table" at bounding box center [446, 41] width 31 height 6
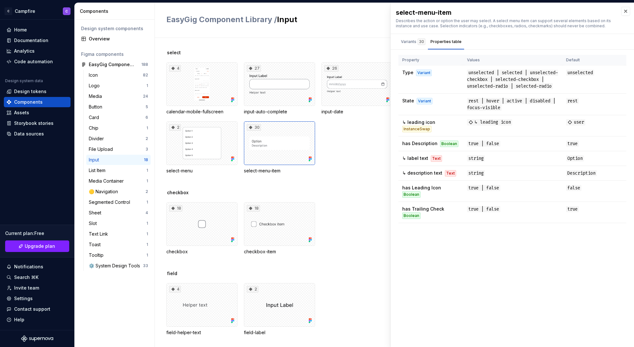
click at [420, 23] on div "Describes the action or option the user may select. A select menu item can supp…" at bounding box center [505, 23] width 219 height 10
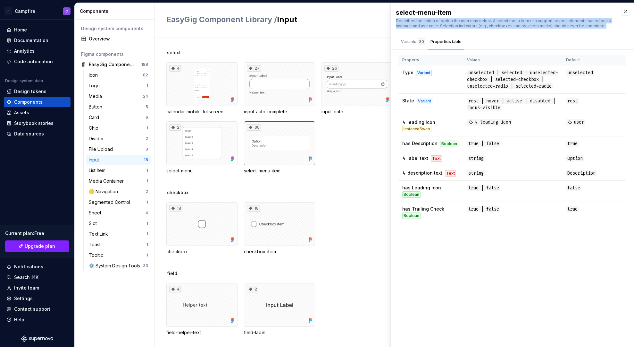
click at [420, 23] on div "Describes the action or option the user may select. A select menu item can supp…" at bounding box center [505, 23] width 219 height 10
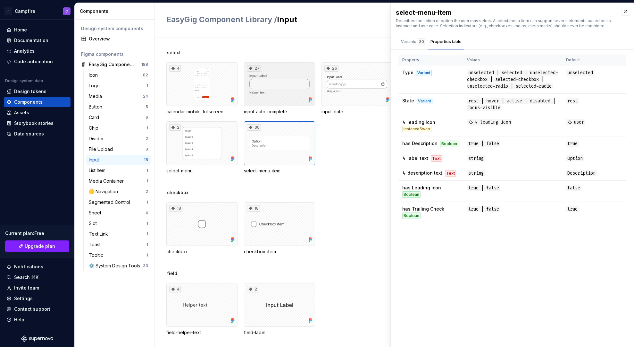
click at [298, 82] on div "27" at bounding box center [279, 84] width 71 height 44
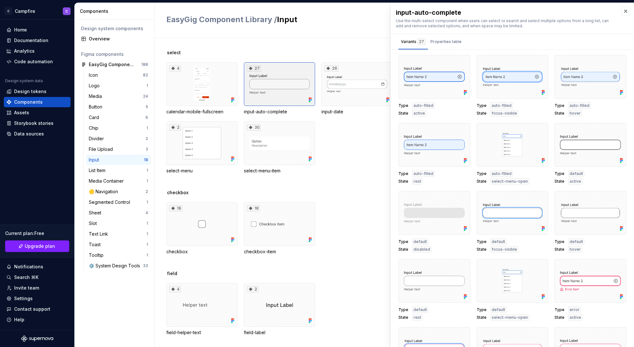
click at [282, 81] on div "27" at bounding box center [279, 84] width 71 height 44
click at [624, 12] on button "button" at bounding box center [625, 11] width 9 height 9
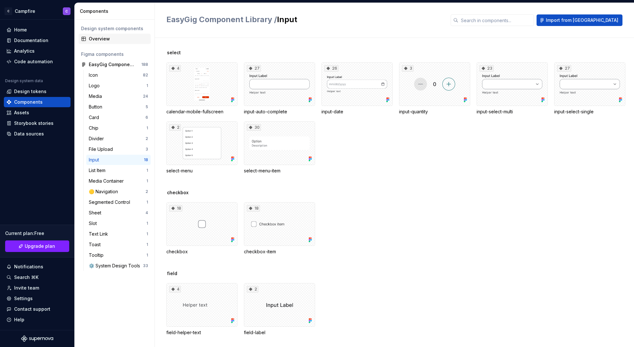
click at [110, 40] on div "Overview" at bounding box center [118, 39] width 59 height 6
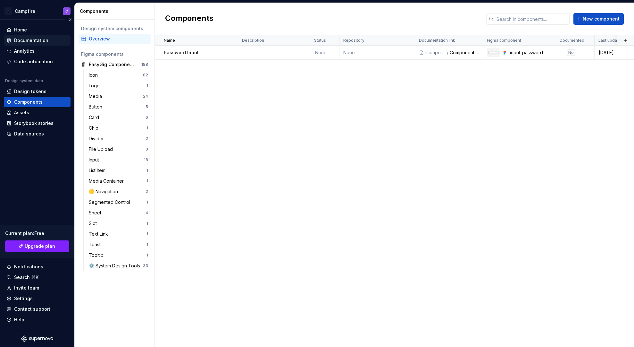
click at [29, 40] on div "Documentation" at bounding box center [31, 40] width 34 height 6
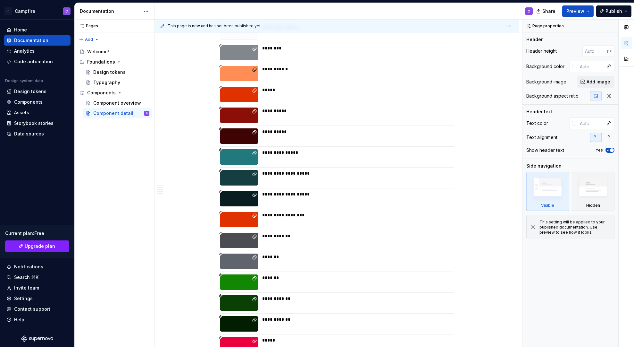
scroll to position [1344, 0]
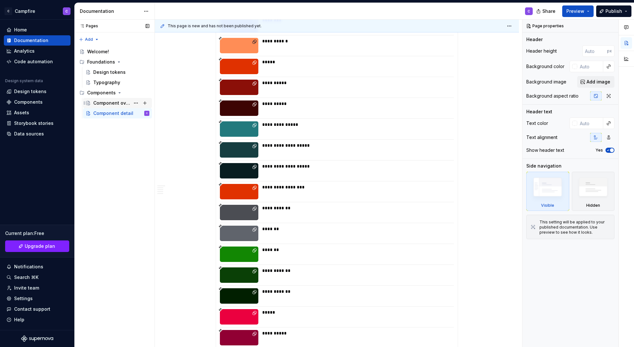
click at [116, 102] on div "Component overview" at bounding box center [111, 103] width 37 height 6
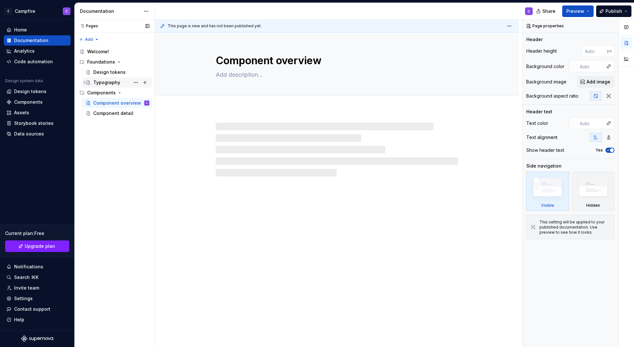
click at [108, 82] on div "Typography" at bounding box center [106, 82] width 27 height 6
click at [112, 101] on div "Component overview" at bounding box center [111, 103] width 37 height 6
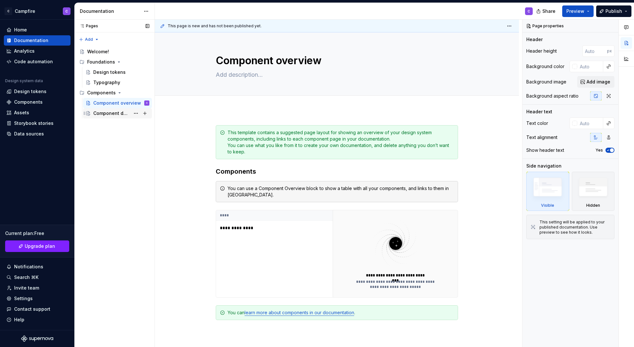
click at [103, 114] on div "Component detail" at bounding box center [111, 113] width 37 height 6
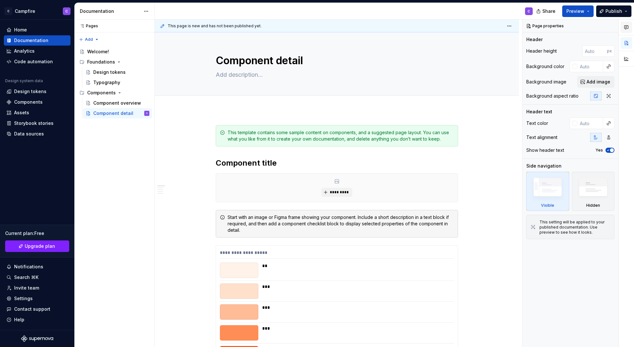
click at [625, 25] on icon "button" at bounding box center [626, 27] width 5 height 5
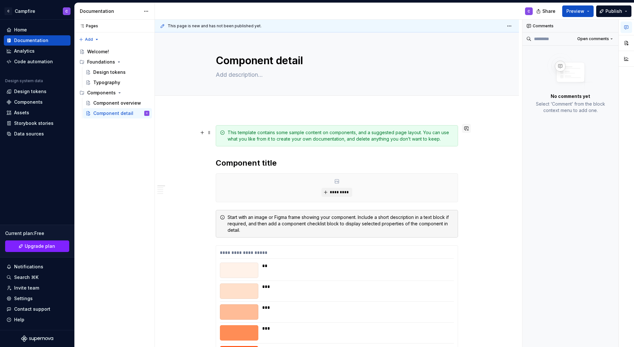
click at [469, 128] on button "button" at bounding box center [466, 128] width 9 height 9
click at [628, 58] on button "button" at bounding box center [627, 59] width 12 height 12
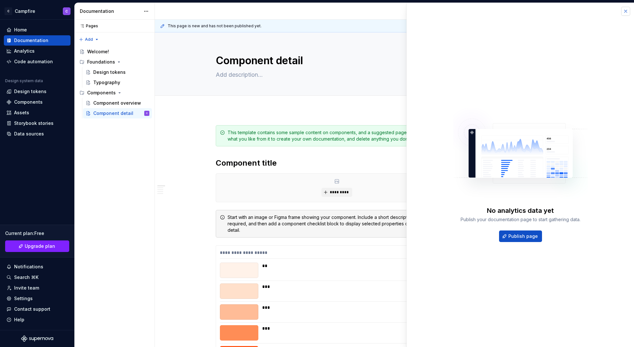
click at [626, 11] on button "button" at bounding box center [625, 11] width 9 height 9
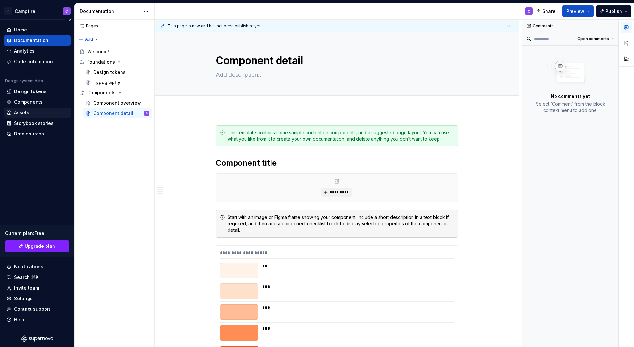
click at [37, 115] on div "Assets" at bounding box center [37, 112] width 62 height 6
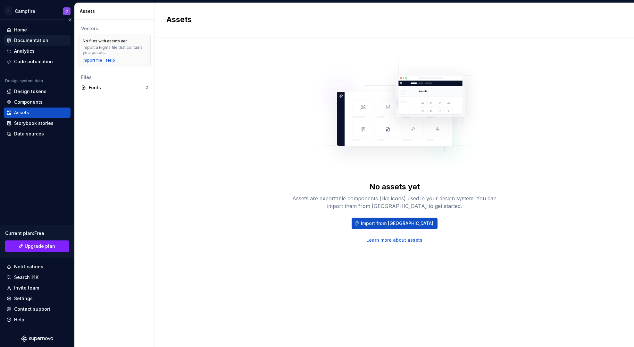
click at [30, 41] on div "Documentation" at bounding box center [31, 40] width 34 height 6
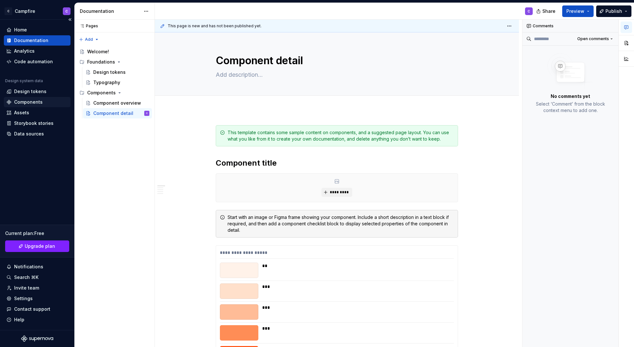
click at [38, 103] on div "Components" at bounding box center [28, 102] width 29 height 6
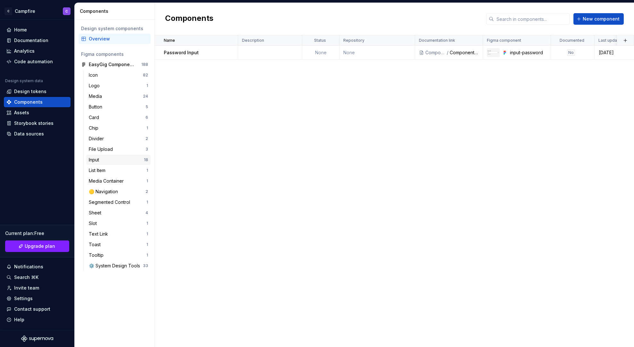
click at [107, 164] on div "Input 18" at bounding box center [118, 160] width 64 height 10
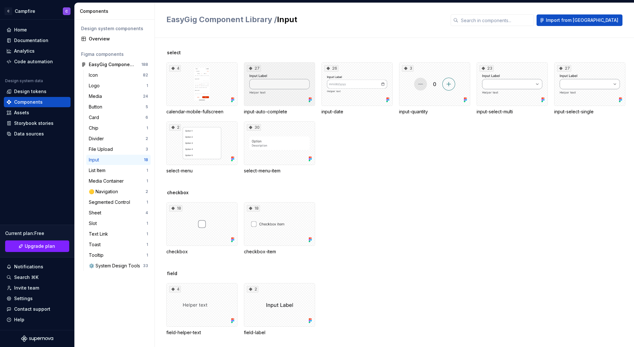
click at [272, 99] on div "27" at bounding box center [279, 84] width 71 height 44
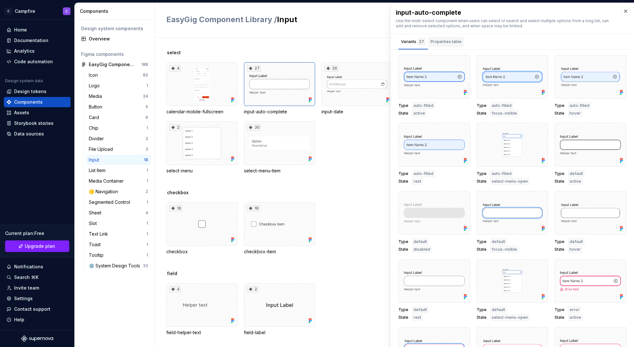
click at [460, 41] on div "Properties table" at bounding box center [446, 42] width 36 height 10
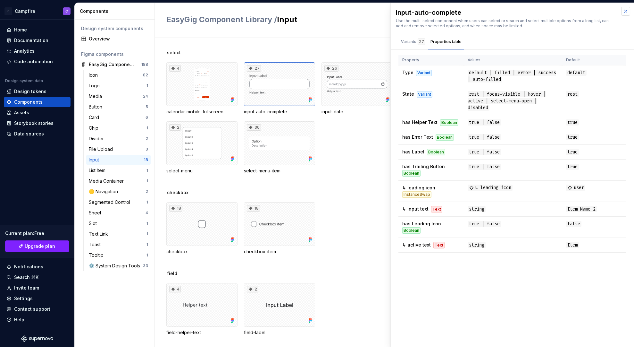
click at [624, 10] on button "button" at bounding box center [625, 11] width 9 height 9
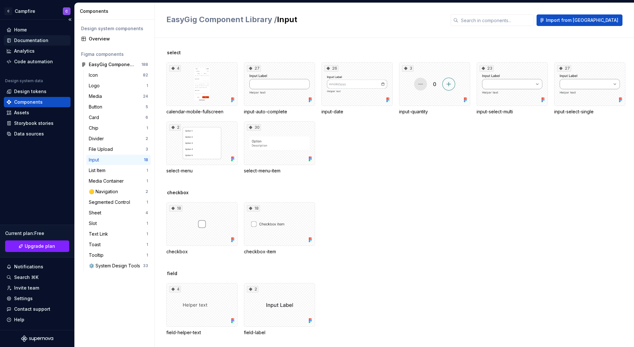
click at [25, 45] on div "Documentation" at bounding box center [37, 40] width 67 height 10
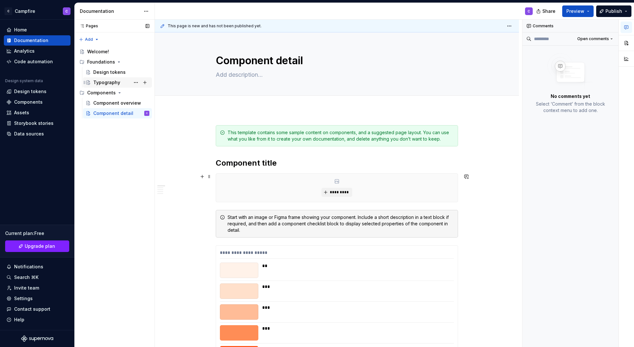
type textarea "*"
click at [22, 60] on div "Code automation" at bounding box center [33, 61] width 39 height 6
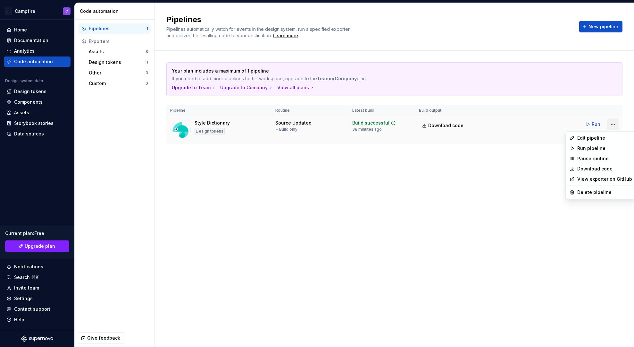
click at [609, 126] on html "C Campfire C Home Documentation Analytics Code automation Design system data De…" at bounding box center [317, 173] width 634 height 347
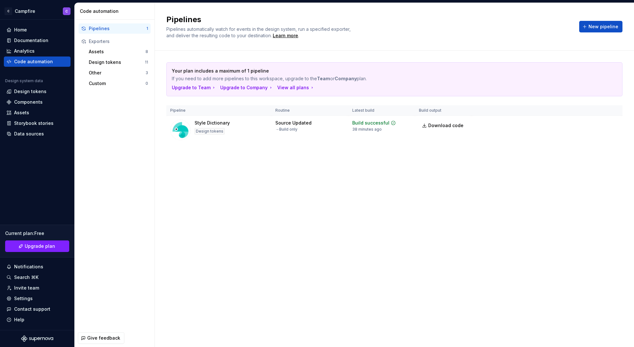
click at [170, 151] on html "C Campfire C Home Documentation Analytics Code automation Design system data De…" at bounding box center [317, 173] width 634 height 347
click at [104, 73] on div "Other" at bounding box center [117, 73] width 57 height 6
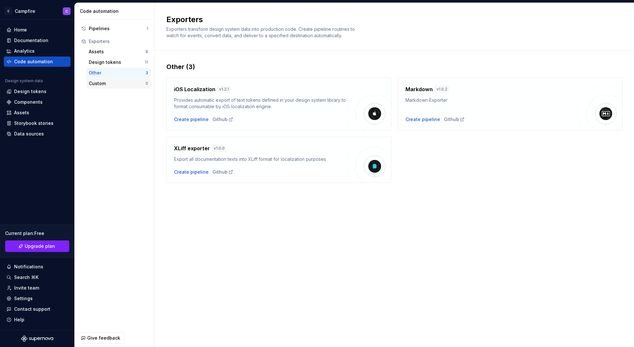
click at [103, 81] on div "Custom" at bounding box center [117, 83] width 57 height 6
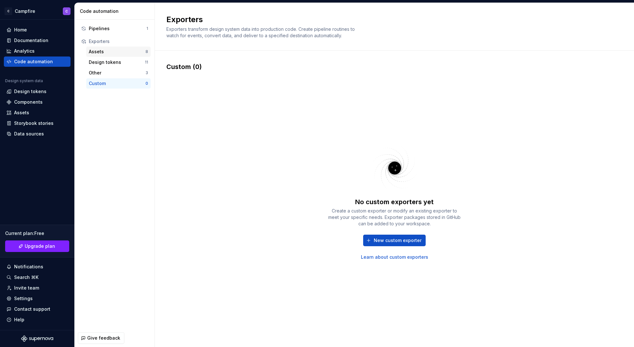
click at [100, 53] on div "Assets" at bounding box center [117, 51] width 57 height 6
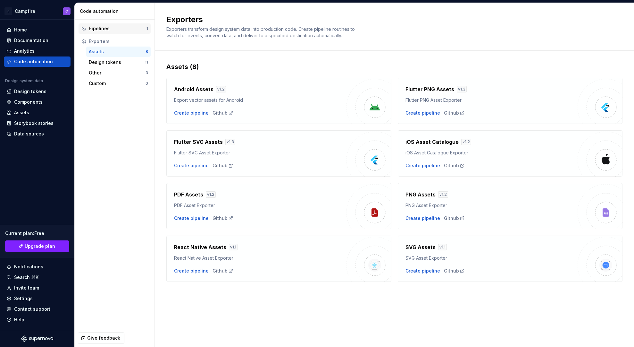
click at [100, 31] on div "Pipelines" at bounding box center [118, 28] width 58 height 6
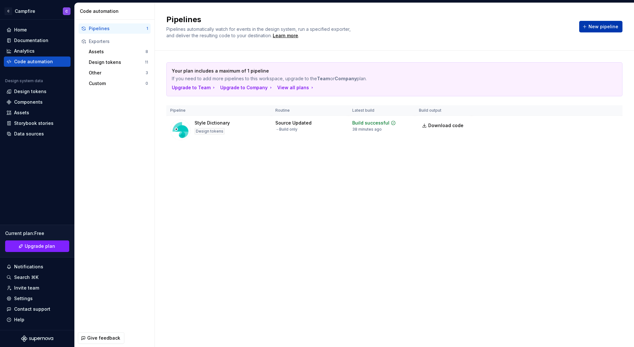
click at [607, 23] on span "New pipeline" at bounding box center [604, 26] width 30 height 6
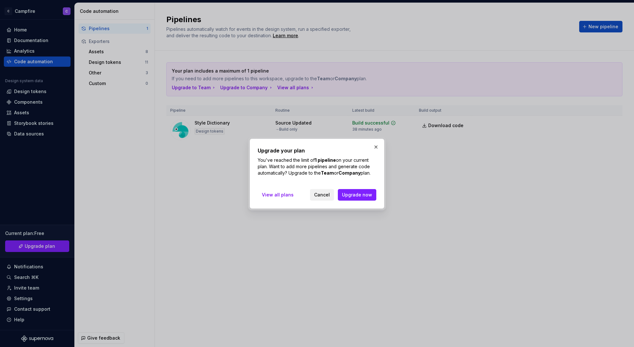
click at [318, 196] on span "Cancel" at bounding box center [322, 194] width 16 height 6
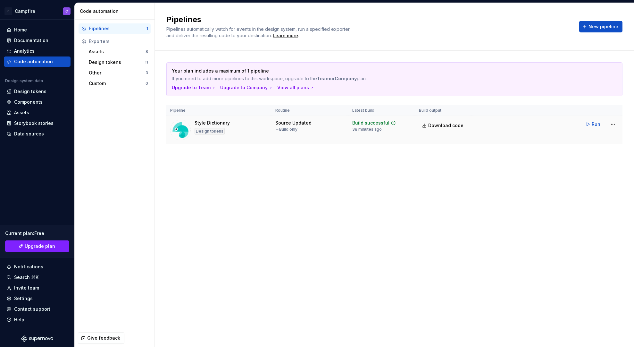
click at [314, 123] on div "Source Updated → Build only" at bounding box center [309, 126] width 69 height 12
click at [601, 122] on button "Run" at bounding box center [594, 124] width 22 height 12
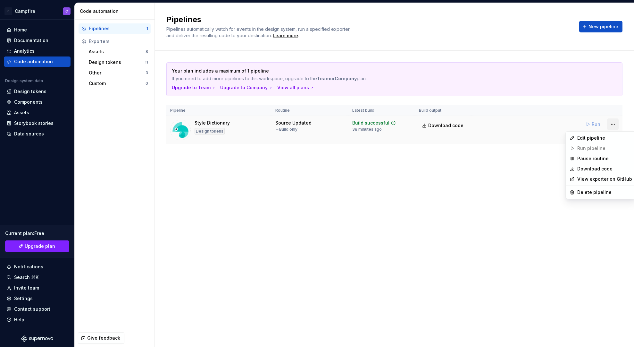
click at [612, 124] on html "C Campfire C Home Documentation Analytics Code automation Design system data De…" at bounding box center [317, 173] width 634 height 347
click at [587, 141] on div "Edit pipeline" at bounding box center [601, 138] width 68 height 10
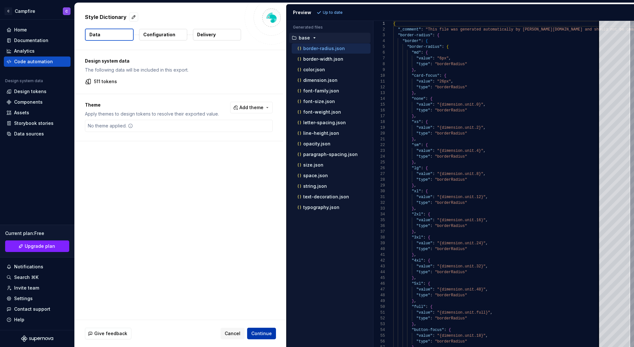
click at [262, 329] on button "Continue" at bounding box center [261, 333] width 29 height 12
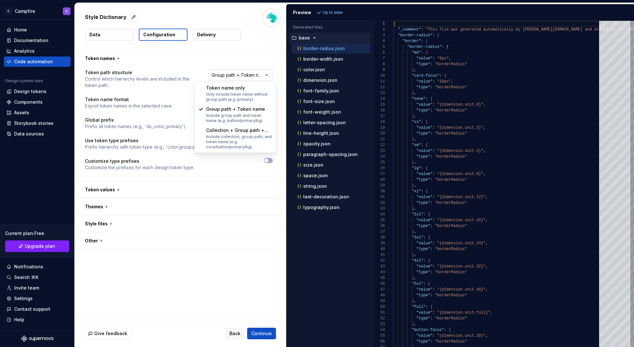
click at [228, 77] on html "**********" at bounding box center [317, 173] width 634 height 347
click at [135, 93] on html "**********" at bounding box center [317, 173] width 634 height 347
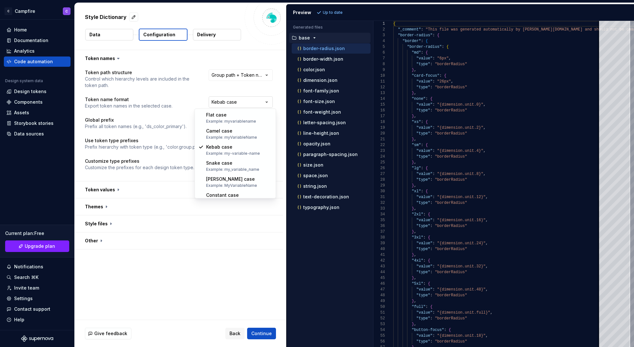
click at [259, 105] on html "**********" at bounding box center [317, 173] width 634 height 347
select select "********"
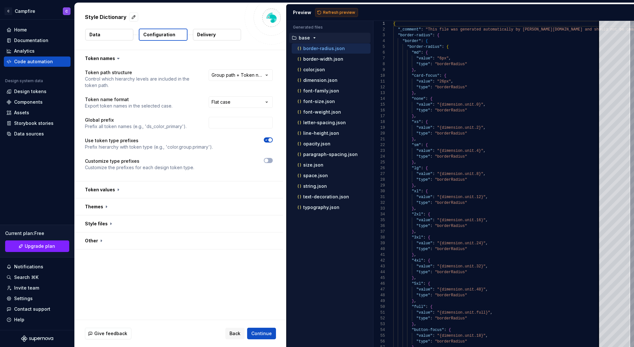
click at [340, 13] on span "Refresh preview" at bounding box center [339, 12] width 32 height 5
click at [327, 60] on p "border-width.json" at bounding box center [323, 58] width 40 height 5
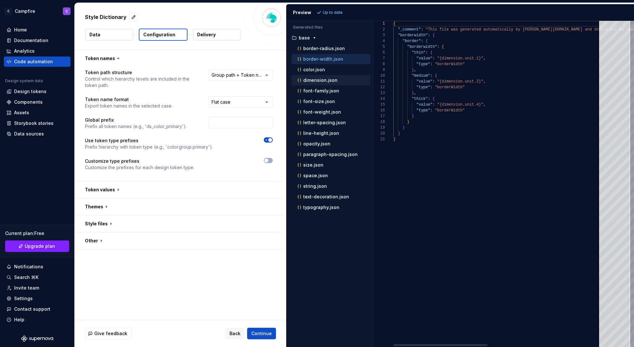
click at [323, 76] on div "dimension.json" at bounding box center [331, 80] width 79 height 10
click at [323, 91] on p "font-family.json" at bounding box center [321, 90] width 36 height 5
type textarea "**********"
click at [236, 103] on html "**********" at bounding box center [317, 173] width 634 height 347
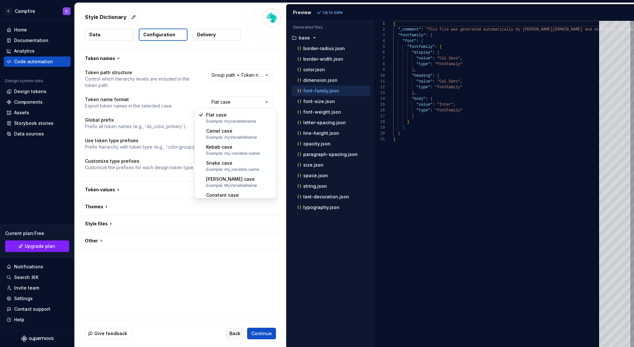
select select "*********"
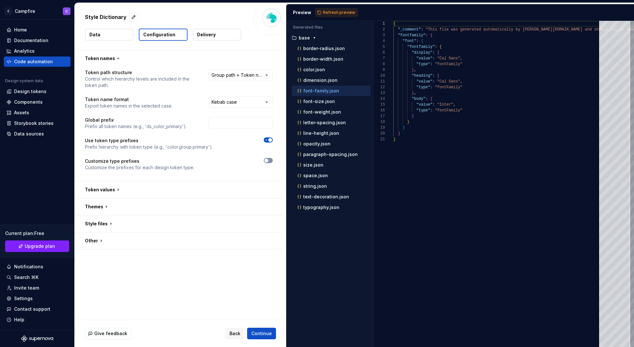
click at [273, 161] on button "button" at bounding box center [268, 160] width 9 height 5
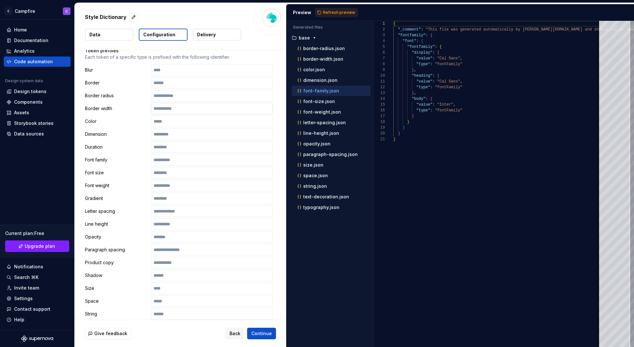
scroll to position [128, 0]
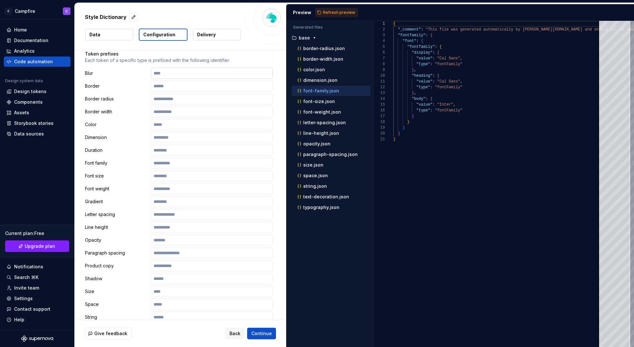
click at [175, 77] on input "text" at bounding box center [212, 73] width 122 height 12
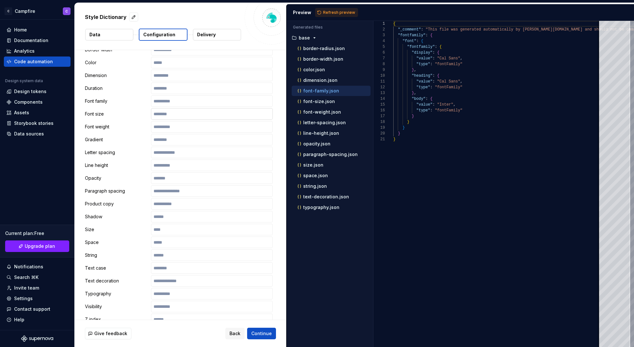
scroll to position [273, 0]
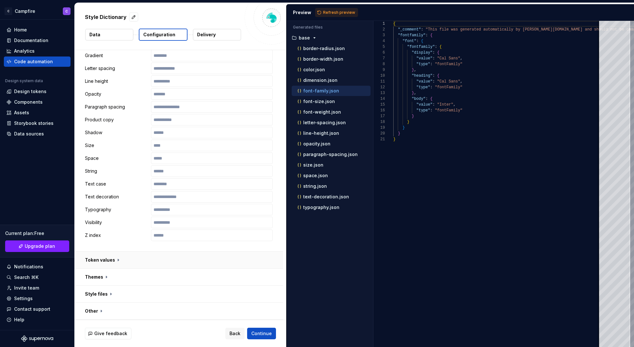
click at [107, 261] on button "button" at bounding box center [179, 259] width 208 height 17
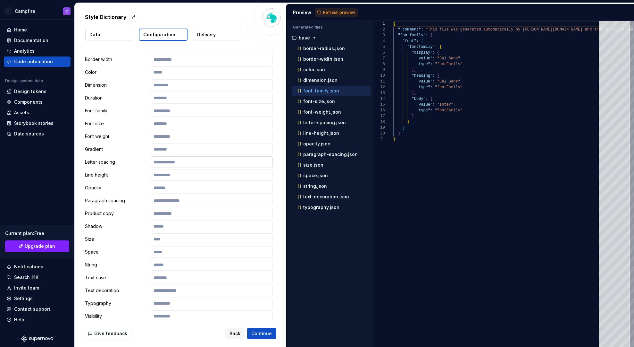
scroll to position [179, 0]
click at [321, 58] on p "border-width.json" at bounding box center [323, 58] width 40 height 5
type textarea "**********"
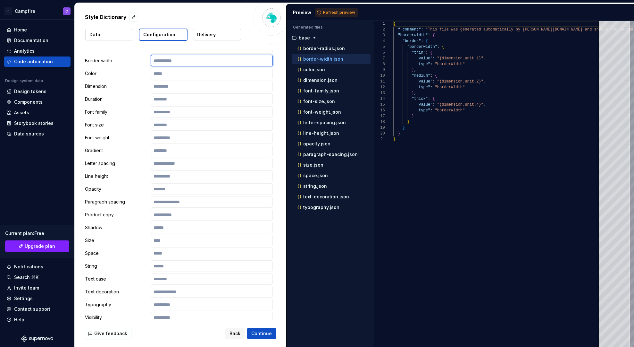
click at [159, 62] on input "text" at bounding box center [212, 61] width 122 height 12
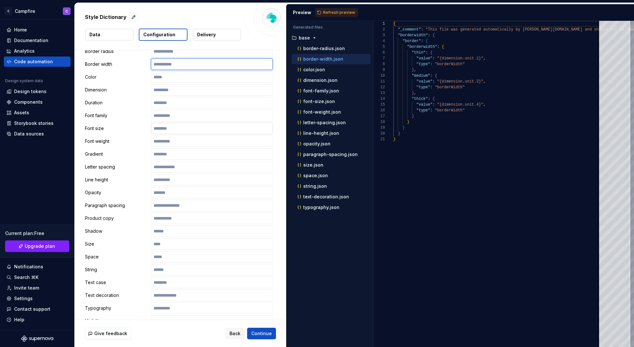
scroll to position [173, 0]
type input "**********"
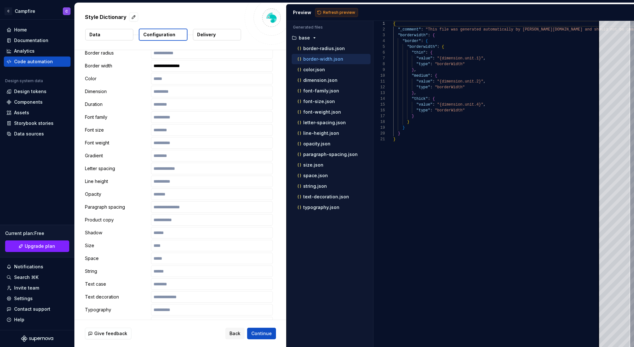
click at [342, 15] on button "Refresh preview" at bounding box center [336, 12] width 43 height 9
click at [440, 65] on div "{ "_comment" : "This file was generated automatically by Supernov a.io and shou…" at bounding box center [622, 184] width 458 height 326
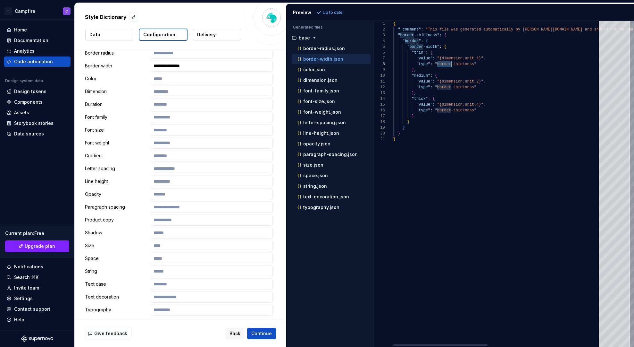
scroll to position [40, 0]
click at [449, 86] on div "{ "_comment" : "This file was generated automatically by Supernov a.io and shou…" at bounding box center [622, 184] width 458 height 326
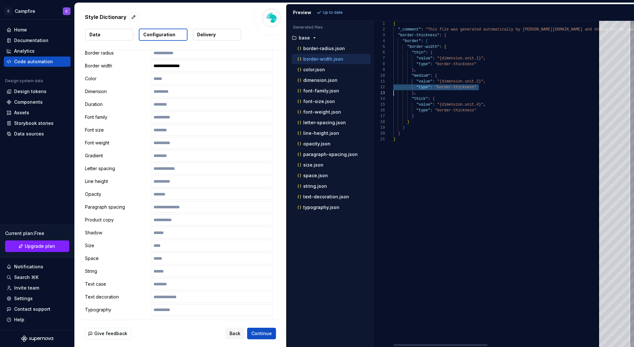
scroll to position [6, 0]
click at [457, 110] on div "{ "_comment" : "This file was generated automatically by Supernov a.io and shou…" at bounding box center [622, 184] width 458 height 326
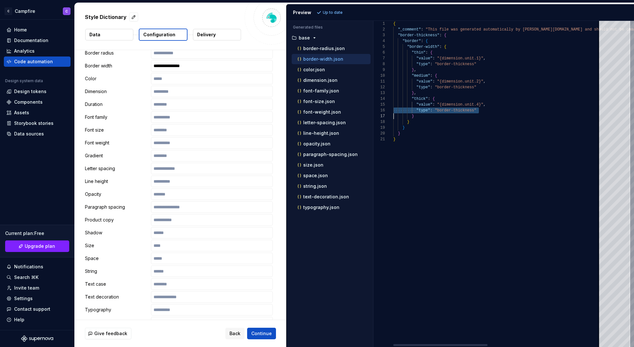
scroll to position [29, 0]
type textarea "*"
click at [453, 213] on div "{ "_comment" : "This file was generated automatically by Supernov a.io and shou…" at bounding box center [622, 184] width 458 height 326
click at [186, 61] on input "**********" at bounding box center [212, 66] width 122 height 12
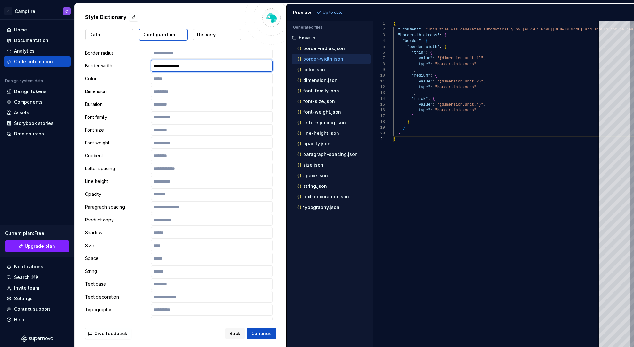
click at [186, 61] on input "**********" at bounding box center [212, 66] width 122 height 12
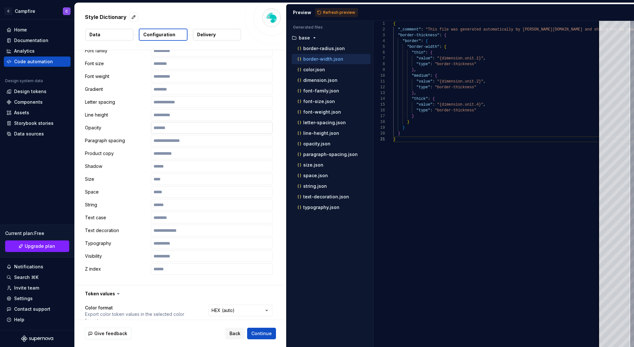
scroll to position [361, 0]
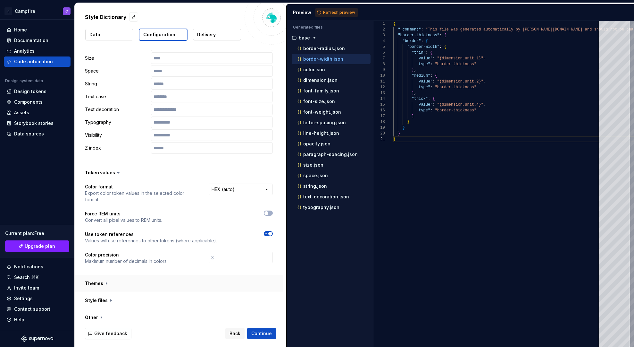
click at [197, 275] on button "button" at bounding box center [179, 283] width 208 height 17
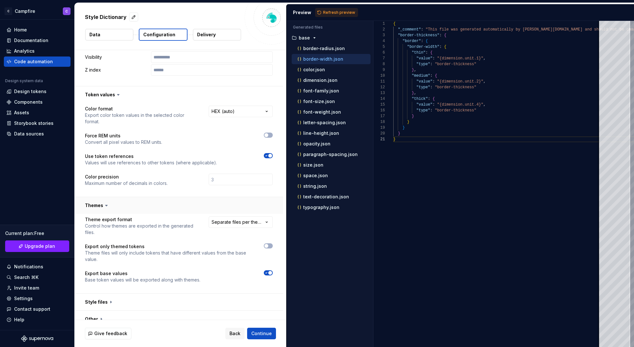
scroll to position [440, 0]
click at [97, 294] on button "button" at bounding box center [179, 300] width 208 height 17
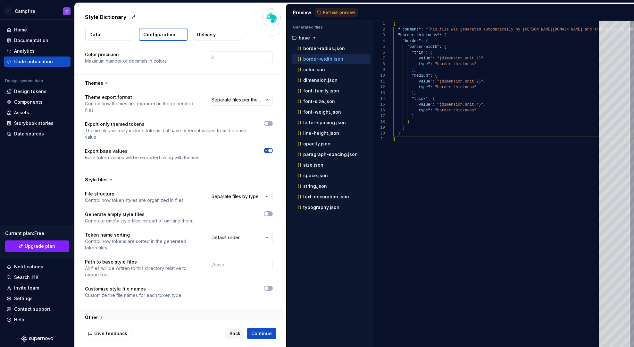
click at [105, 309] on button "button" at bounding box center [179, 317] width 208 height 17
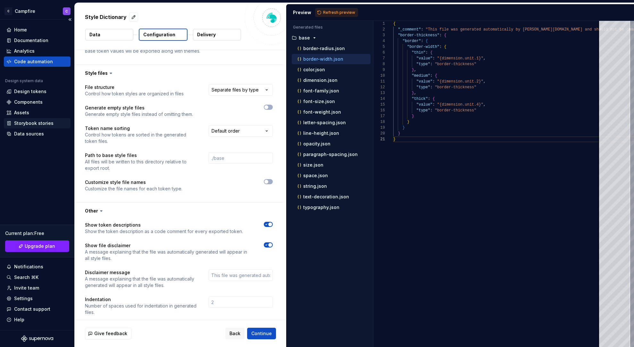
click at [31, 120] on div "Storybook stories" at bounding box center [33, 123] width 39 height 6
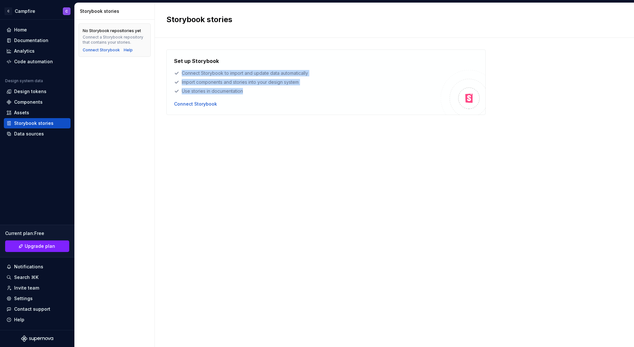
drag, startPoint x: 181, startPoint y: 72, endPoint x: 259, endPoint y: 95, distance: 80.9
click at [259, 95] on div "Set up Storybook Connect Storybook to import and update data automatically Impo…" at bounding box center [307, 82] width 267 height 50
click at [258, 94] on div "Use stories in documentation" at bounding box center [307, 91] width 267 height 6
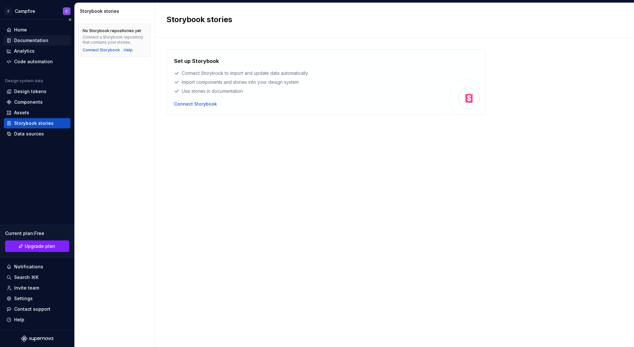
click at [42, 38] on div "Documentation" at bounding box center [31, 40] width 34 height 6
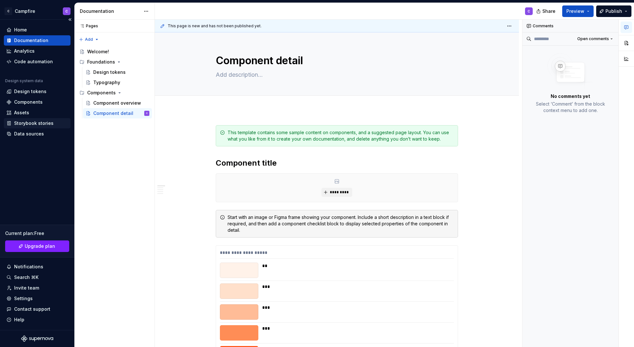
click at [16, 125] on div "Storybook stories" at bounding box center [33, 123] width 39 height 6
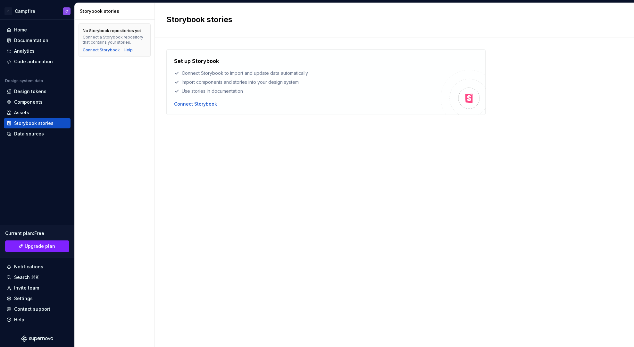
click at [215, 82] on div "Import components and stories into your design system" at bounding box center [307, 82] width 267 height 6
click at [200, 72] on div "Connect Storybook to import and update data automatically" at bounding box center [307, 73] width 267 height 6
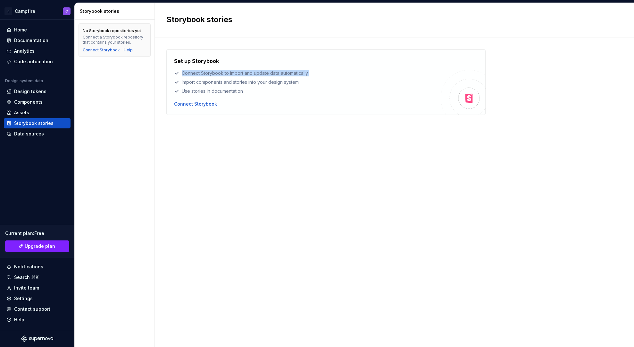
click at [200, 72] on div "Connect Storybook to import and update data automatically" at bounding box center [307, 73] width 267 height 6
click at [302, 156] on div "Set up Storybook Connect Storybook to import and update data automatically Impo…" at bounding box center [394, 185] width 456 height 273
click at [22, 132] on div "Data sources" at bounding box center [29, 133] width 30 height 6
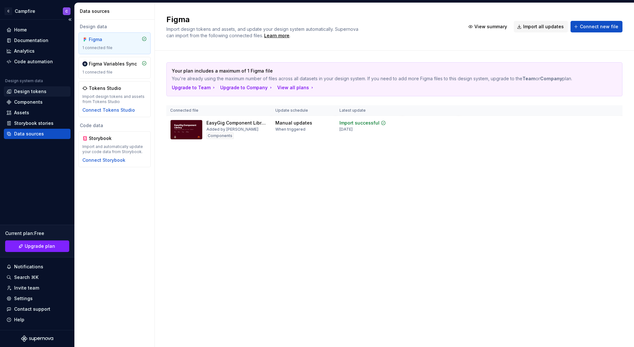
click at [34, 94] on div "Design tokens" at bounding box center [30, 91] width 32 height 6
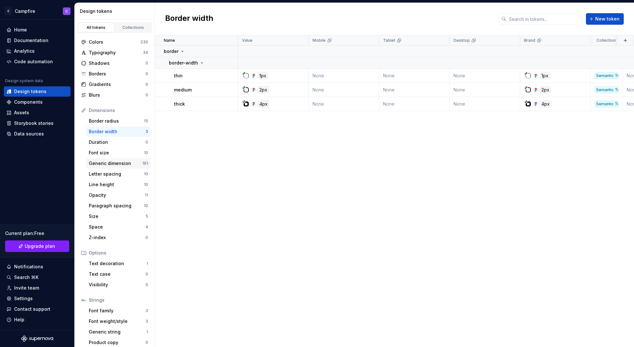
click at [115, 165] on div "Generic dimension" at bounding box center [116, 163] width 54 height 6
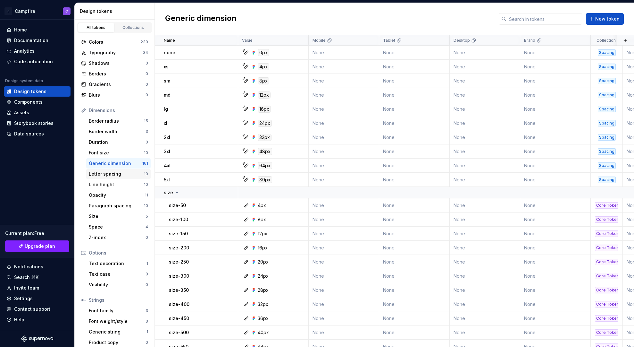
click at [116, 174] on div "Letter spacing" at bounding box center [116, 174] width 55 height 6
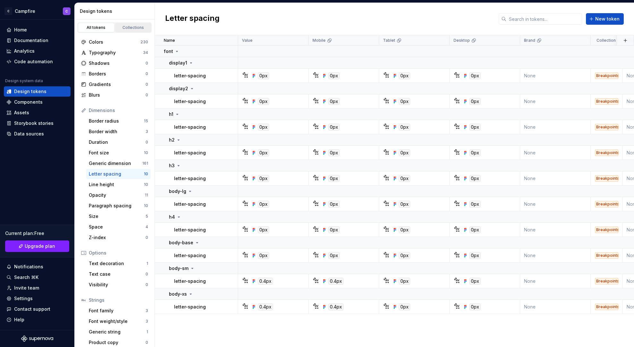
click at [125, 30] on link "Collections" at bounding box center [133, 28] width 37 height 10
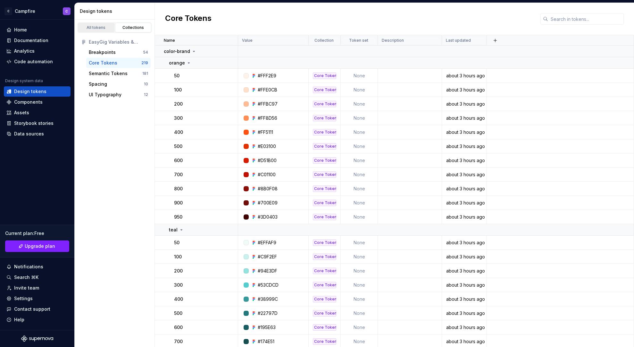
click at [99, 29] on div "All tokens" at bounding box center [96, 27] width 32 height 5
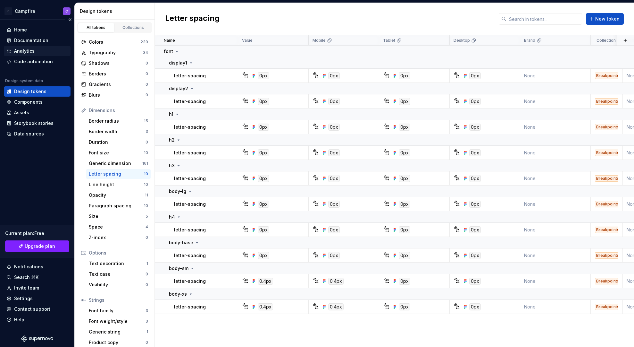
click at [46, 47] on div "Analytics" at bounding box center [37, 51] width 67 height 10
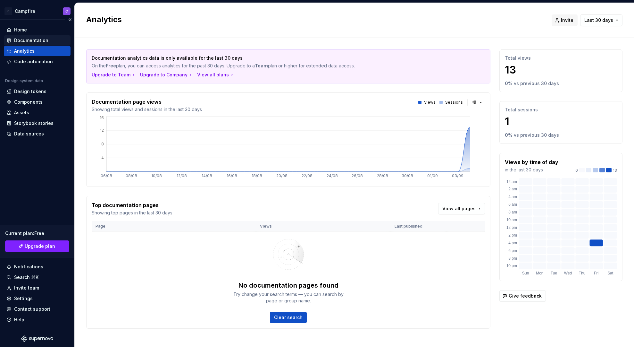
click at [18, 39] on div "Documentation" at bounding box center [31, 40] width 34 height 6
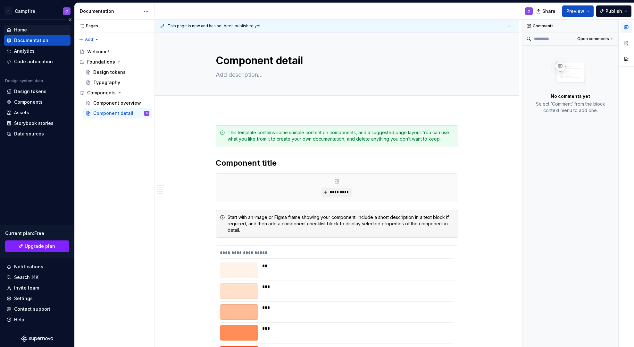
click at [18, 29] on div "Home" at bounding box center [20, 30] width 13 height 6
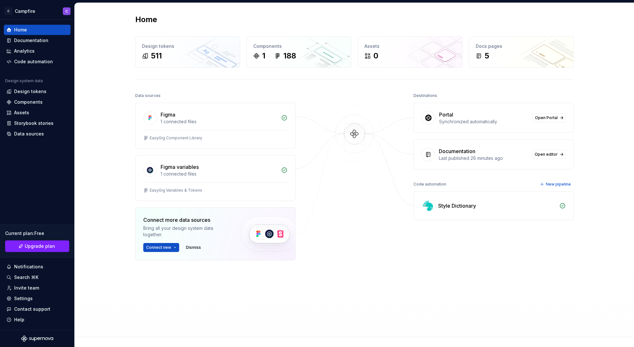
click at [461, 159] on div "Last published 26 minutes ago" at bounding box center [483, 158] width 89 height 6
click at [27, 267] on div "Notifications" at bounding box center [28, 266] width 29 height 6
click at [35, 266] on html "C Campfire C Home Documentation Analytics Code automation Design system data De…" at bounding box center [317, 173] width 634 height 347
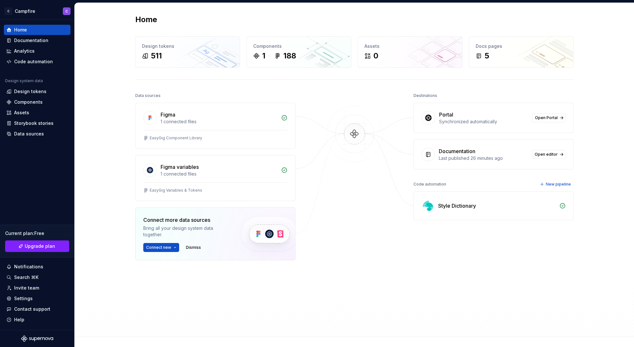
click at [35, 266] on div "Notifications" at bounding box center [28, 266] width 29 height 6
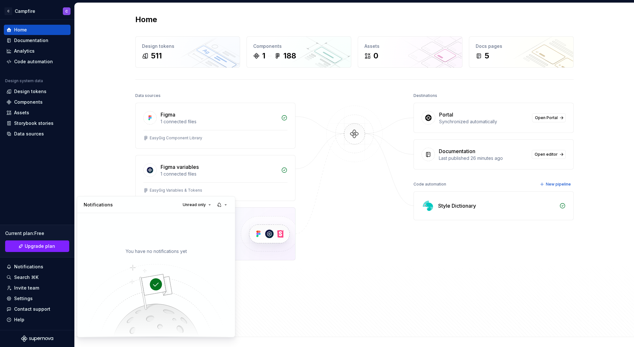
click at [35, 266] on html "C Campfire C Home Documentation Analytics Code automation Design system data De…" at bounding box center [317, 173] width 634 height 347
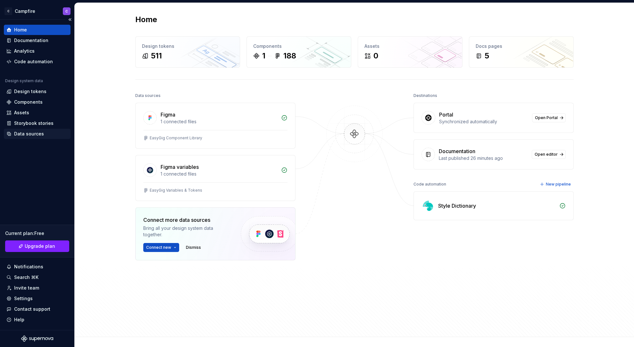
click at [21, 132] on div "Data sources" at bounding box center [29, 133] width 30 height 6
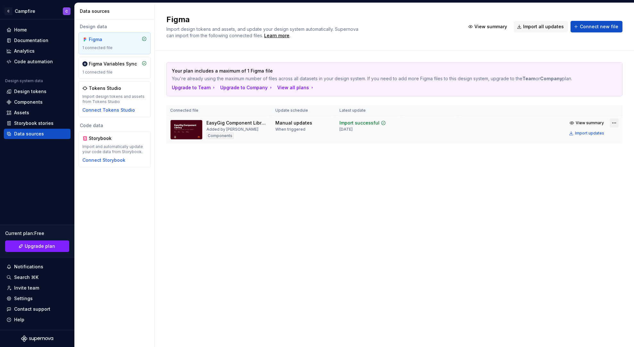
click at [611, 130] on html "C Campfire C Home Documentation Analytics Code automation Design system data De…" at bounding box center [317, 173] width 634 height 347
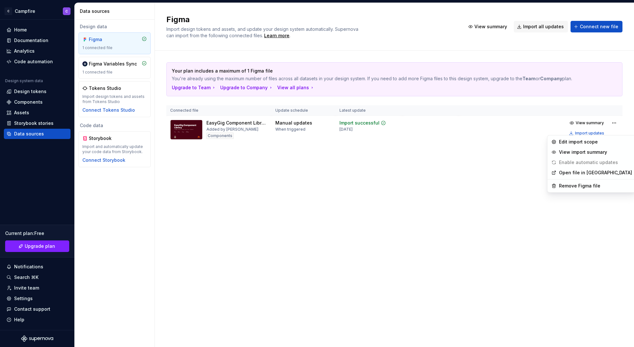
click at [275, 179] on html "C Campfire C Home Documentation Analytics Code automation Design system data De…" at bounding box center [317, 173] width 634 height 347
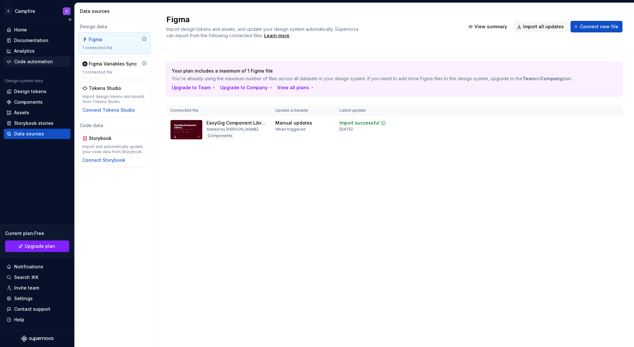
click at [42, 60] on div "Code automation" at bounding box center [33, 61] width 39 height 6
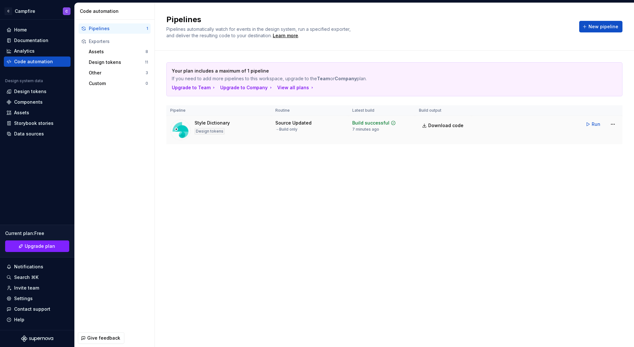
click at [367, 131] on div "7 minutes ago" at bounding box center [365, 129] width 27 height 5
click at [367, 137] on td "Build successful 7 minutes ago" at bounding box center [381, 130] width 67 height 29
click at [25, 28] on div "Home" at bounding box center [20, 30] width 13 height 6
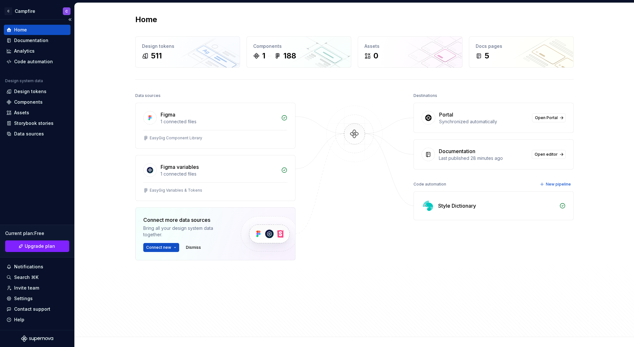
click at [47, 252] on div "Current plan : Free Upgrade plan" at bounding box center [37, 240] width 74 height 33
click at [45, 246] on span "Upgrade plan" at bounding box center [40, 246] width 30 height 6
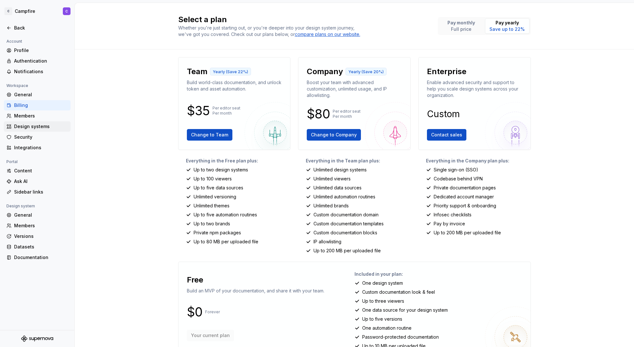
click at [20, 129] on div "Design systems" at bounding box center [41, 126] width 54 height 6
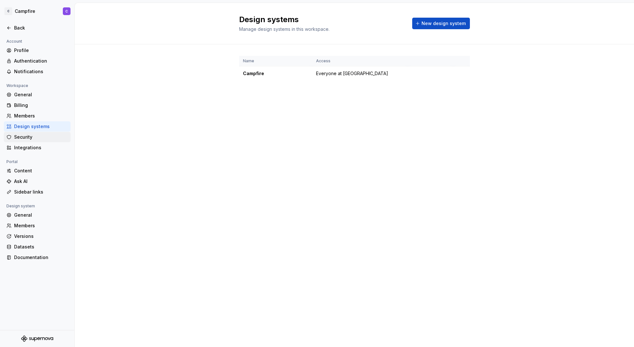
click at [24, 139] on div "Security" at bounding box center [41, 137] width 54 height 6
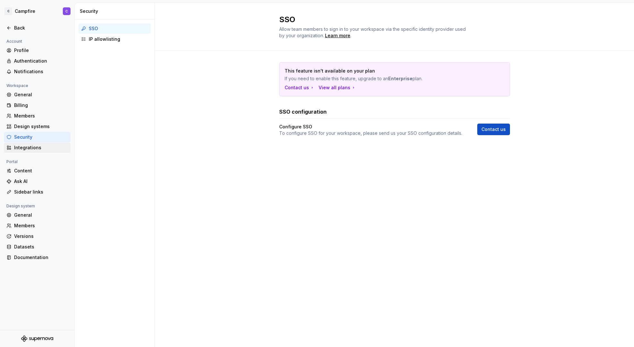
click at [25, 147] on div "Integrations" at bounding box center [41, 147] width 54 height 6
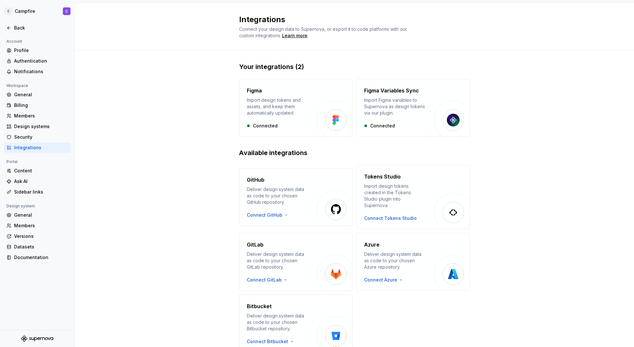
scroll to position [23, 0]
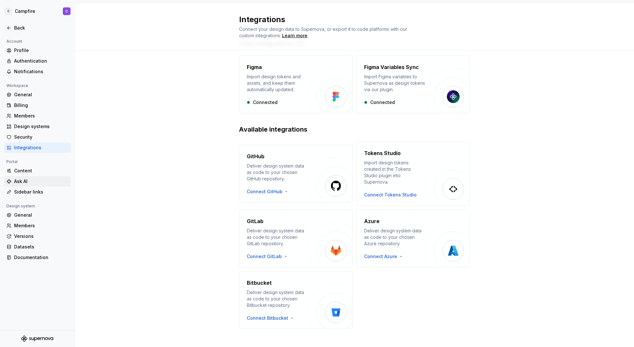
click at [41, 181] on div "Ask AI" at bounding box center [41, 181] width 54 height 6
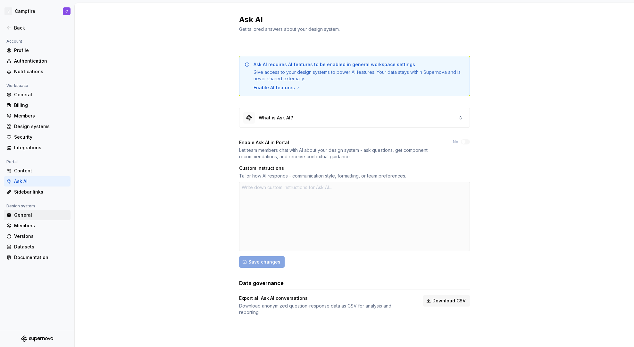
click at [28, 217] on div "General" at bounding box center [41, 215] width 54 height 6
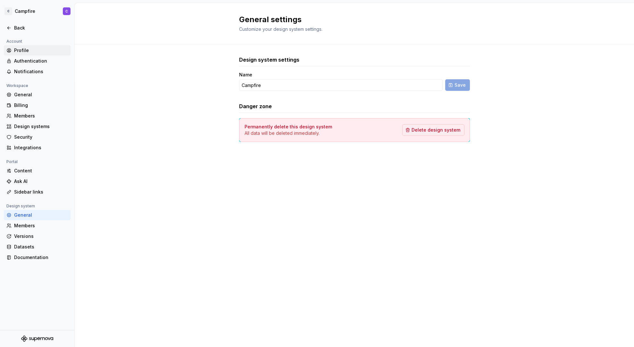
click at [36, 48] on div "Profile" at bounding box center [41, 50] width 54 height 6
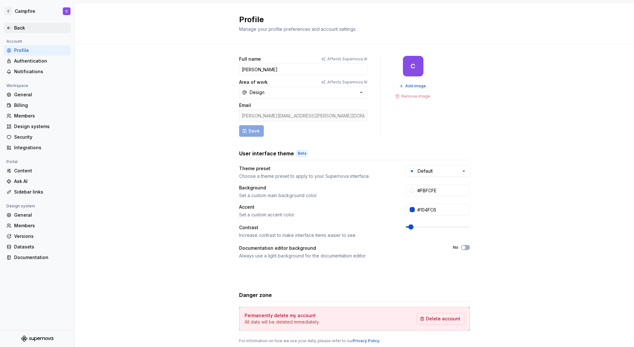
click at [16, 29] on div "Back" at bounding box center [41, 28] width 54 height 6
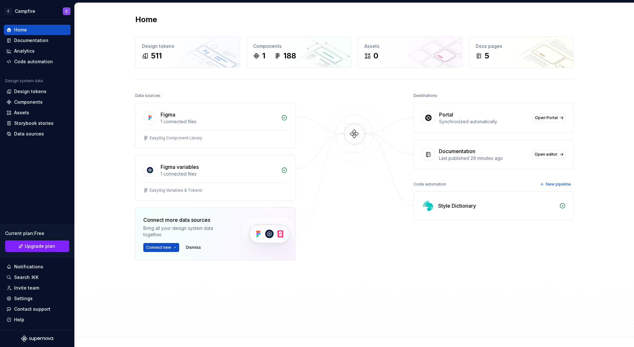
click at [125, 83] on div "Home Design tokens 511 Components 1 188 Assets 0 Docs pages 5 Data sources Figm…" at bounding box center [355, 169] width 462 height 333
click at [120, 74] on div "Home Design tokens 511 Components 1 188 Assets 0 Docs pages 5 Data sources Figm…" at bounding box center [354, 170] width 559 height 334
click at [19, 40] on div "Documentation" at bounding box center [31, 40] width 34 height 6
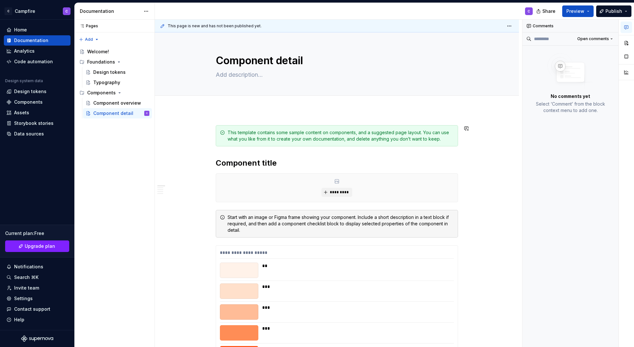
click at [106, 49] on div "Welcome!" at bounding box center [98, 51] width 22 height 6
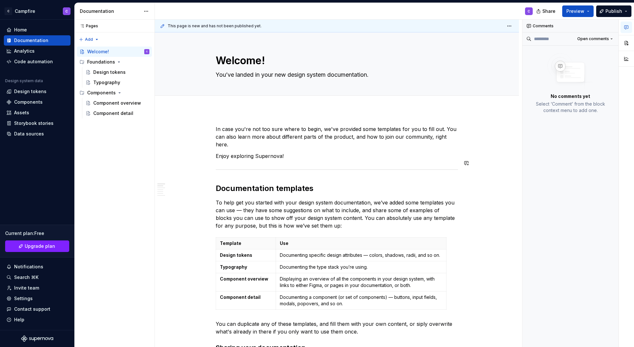
type textarea "*"
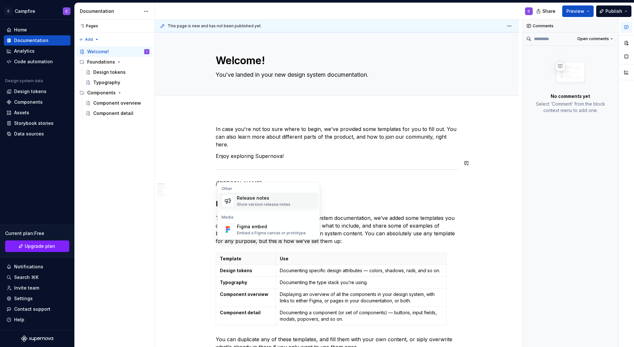
click at [247, 204] on div "Show version release notes" at bounding box center [264, 204] width 54 height 5
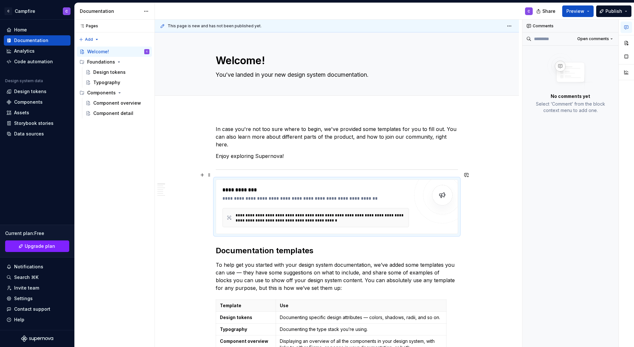
scroll to position [34, 0]
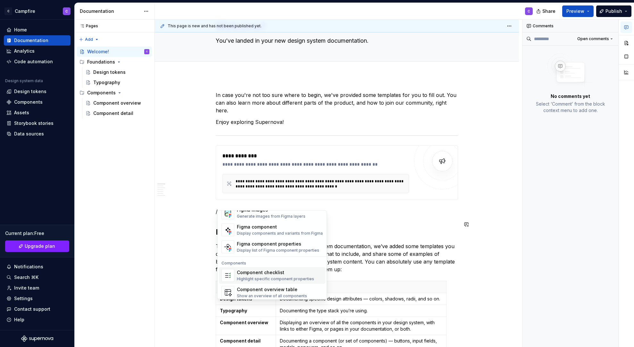
scroll to position [638, 0]
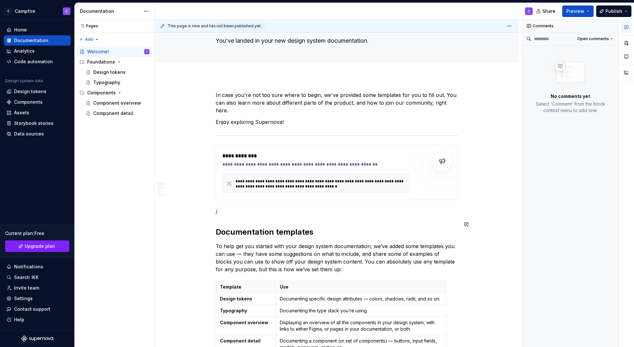
click at [398, 174] on div "**********" at bounding box center [315, 183] width 187 height 19
click at [294, 174] on div "**********" at bounding box center [315, 183] width 187 height 19
click at [304, 179] on div "**********" at bounding box center [320, 184] width 169 height 10
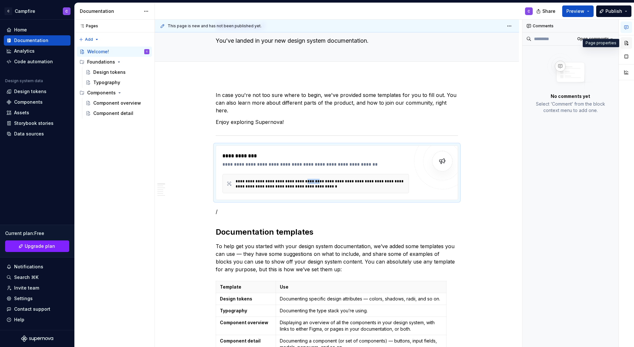
click at [625, 47] on button "button" at bounding box center [627, 43] width 12 height 12
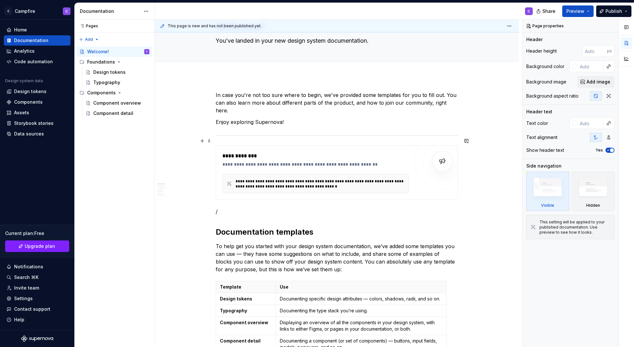
click at [242, 165] on div "**********" at bounding box center [315, 172] width 187 height 41
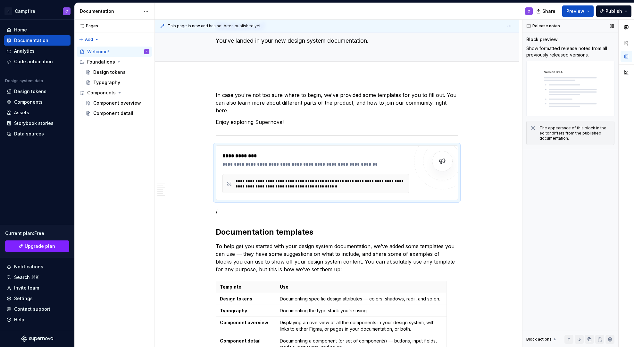
click at [552, 92] on img at bounding box center [570, 89] width 88 height 56
click at [584, 13] on span "Preview" at bounding box center [575, 11] width 18 height 6
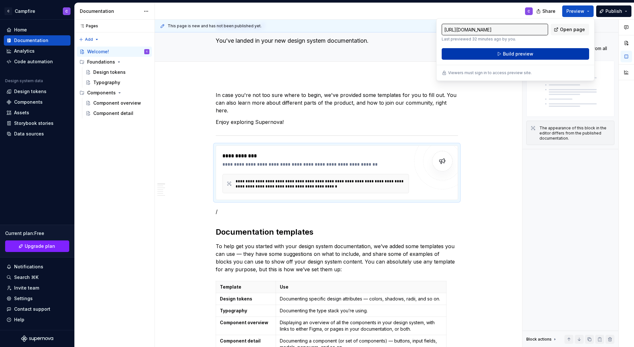
click at [530, 53] on span "Build preview" at bounding box center [518, 54] width 30 height 6
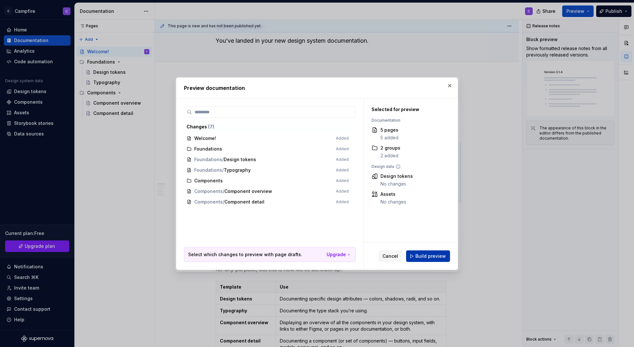
click at [430, 255] on span "Build preview" at bounding box center [430, 256] width 30 height 6
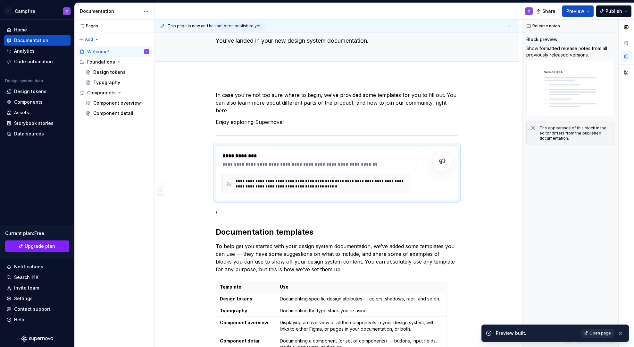
click at [595, 333] on span "Open page" at bounding box center [600, 332] width 21 height 5
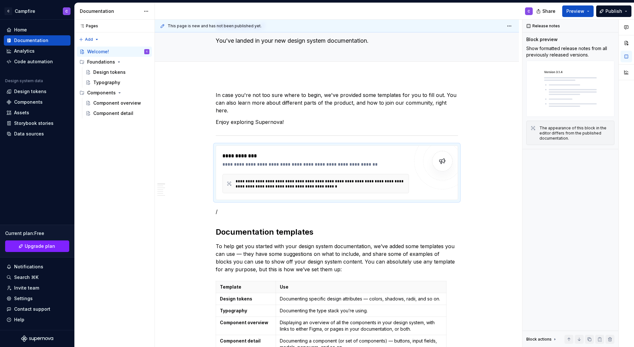
type textarea "*"
